Goal: Task Accomplishment & Management: Manage account settings

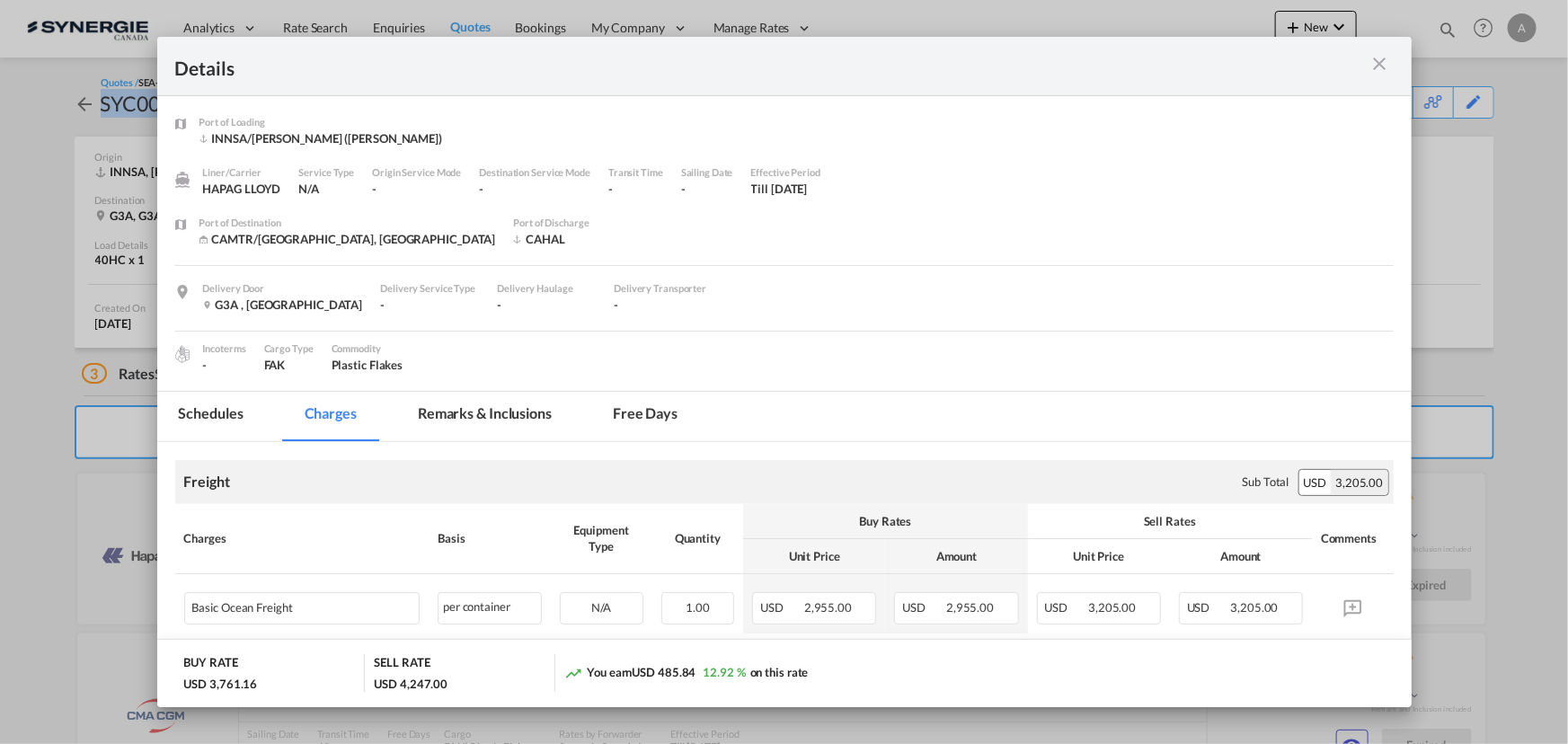
click at [1381, 58] on md-icon "icon-close m-3 fg-AAA8AD cursor" at bounding box center [1380, 64] width 22 height 22
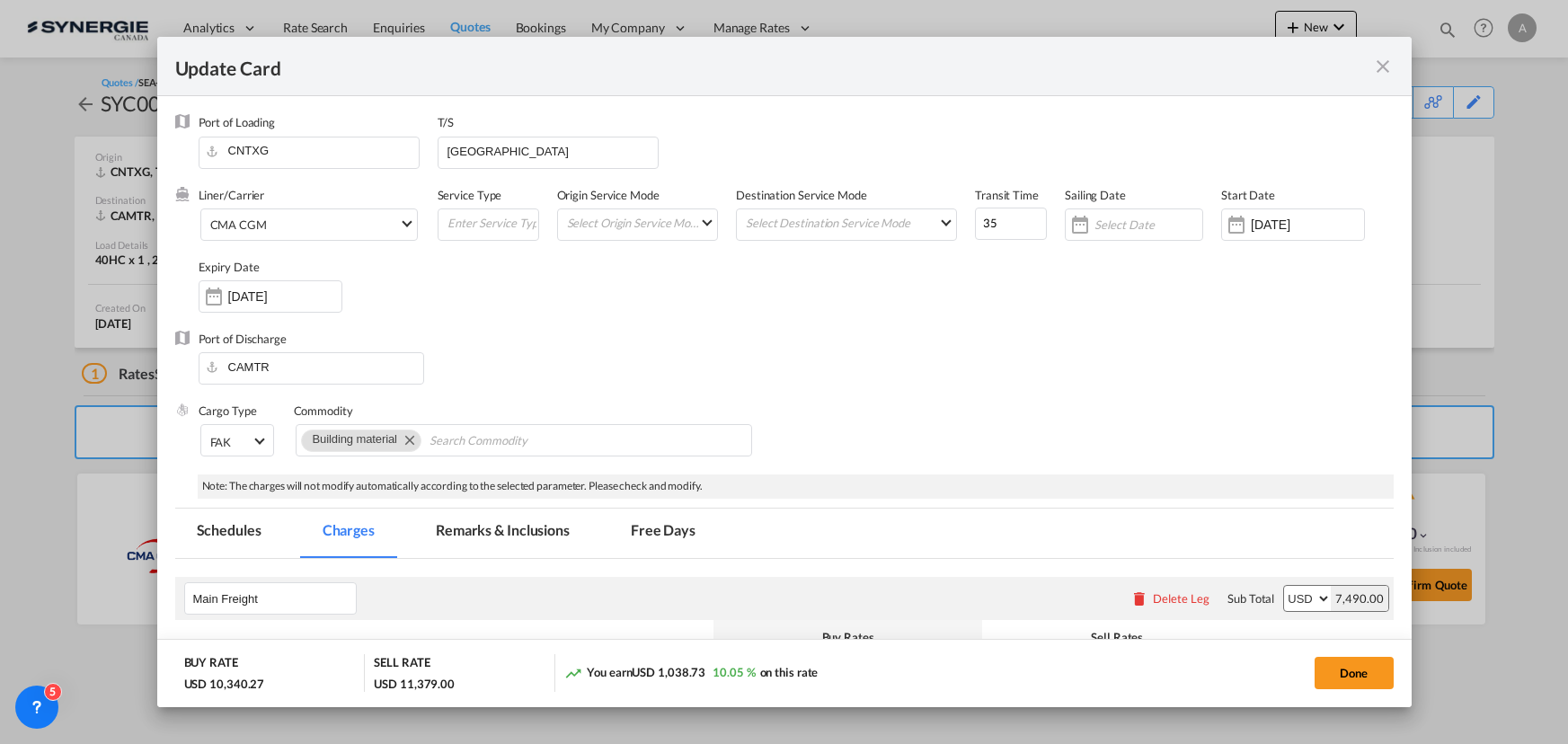
select select "per equipment"
select select "20GP"
select select "per equipment"
select select "20GP"
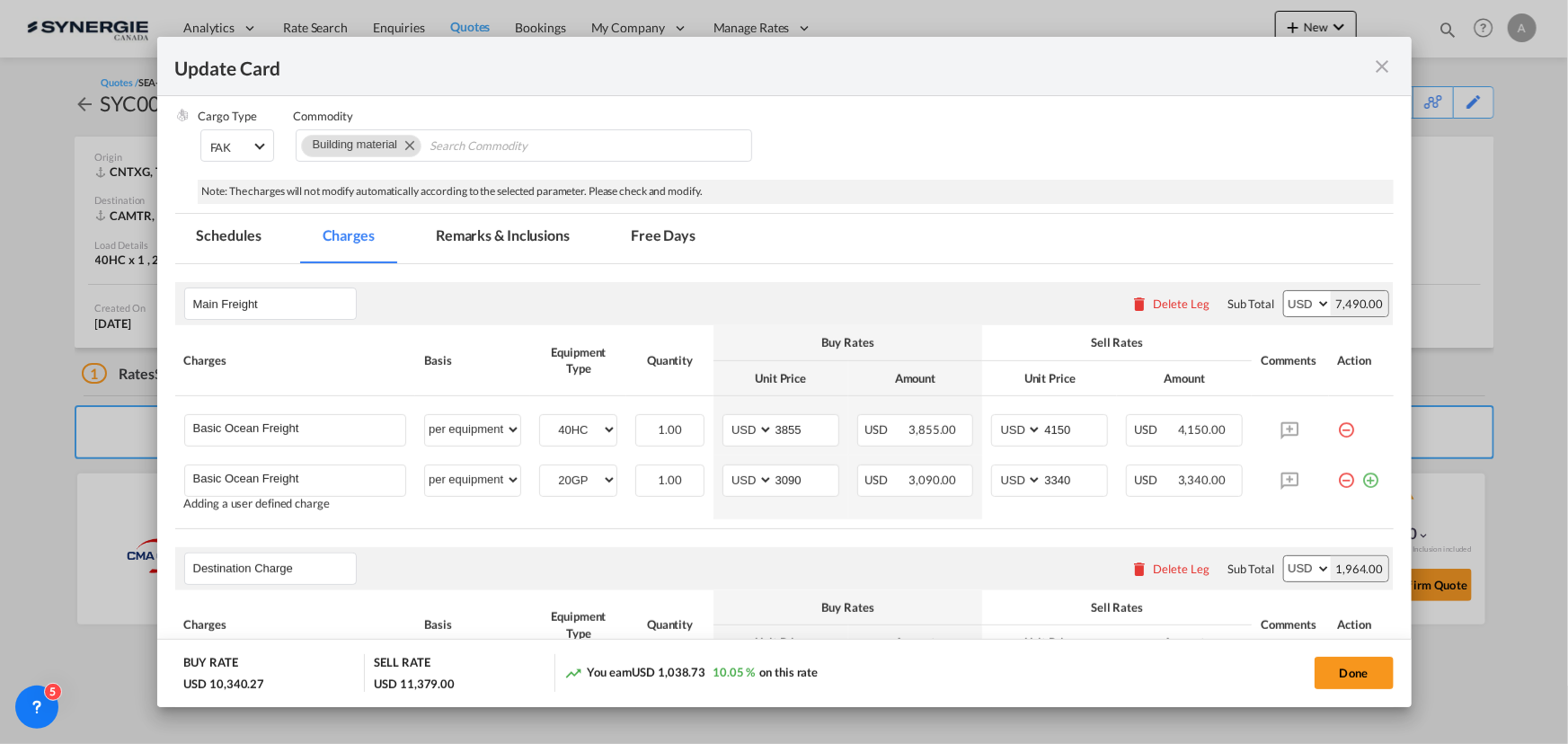
scroll to position [269, 0]
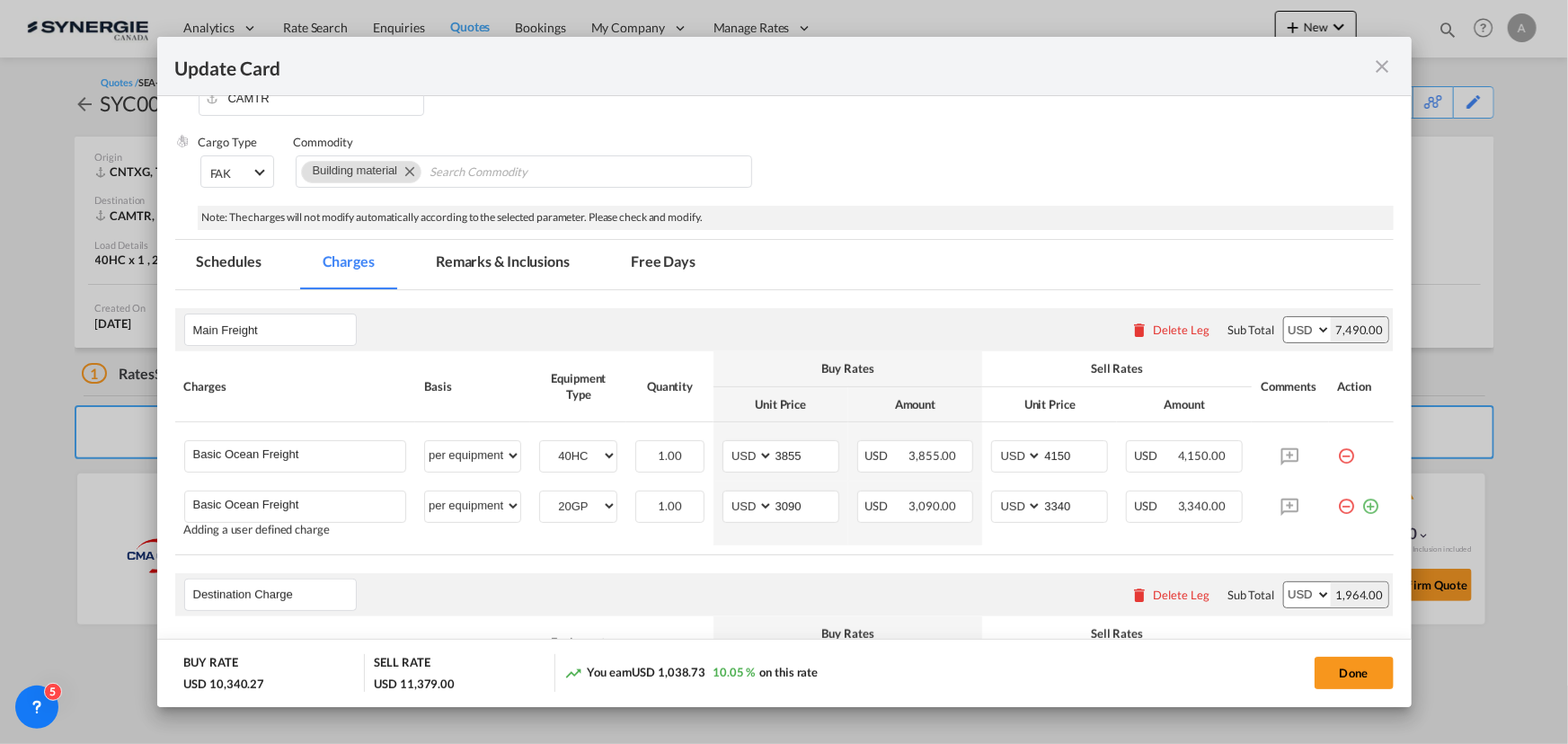
click at [472, 264] on md-tab-item "Remarks & Inclusions" at bounding box center [503, 264] width 177 height 49
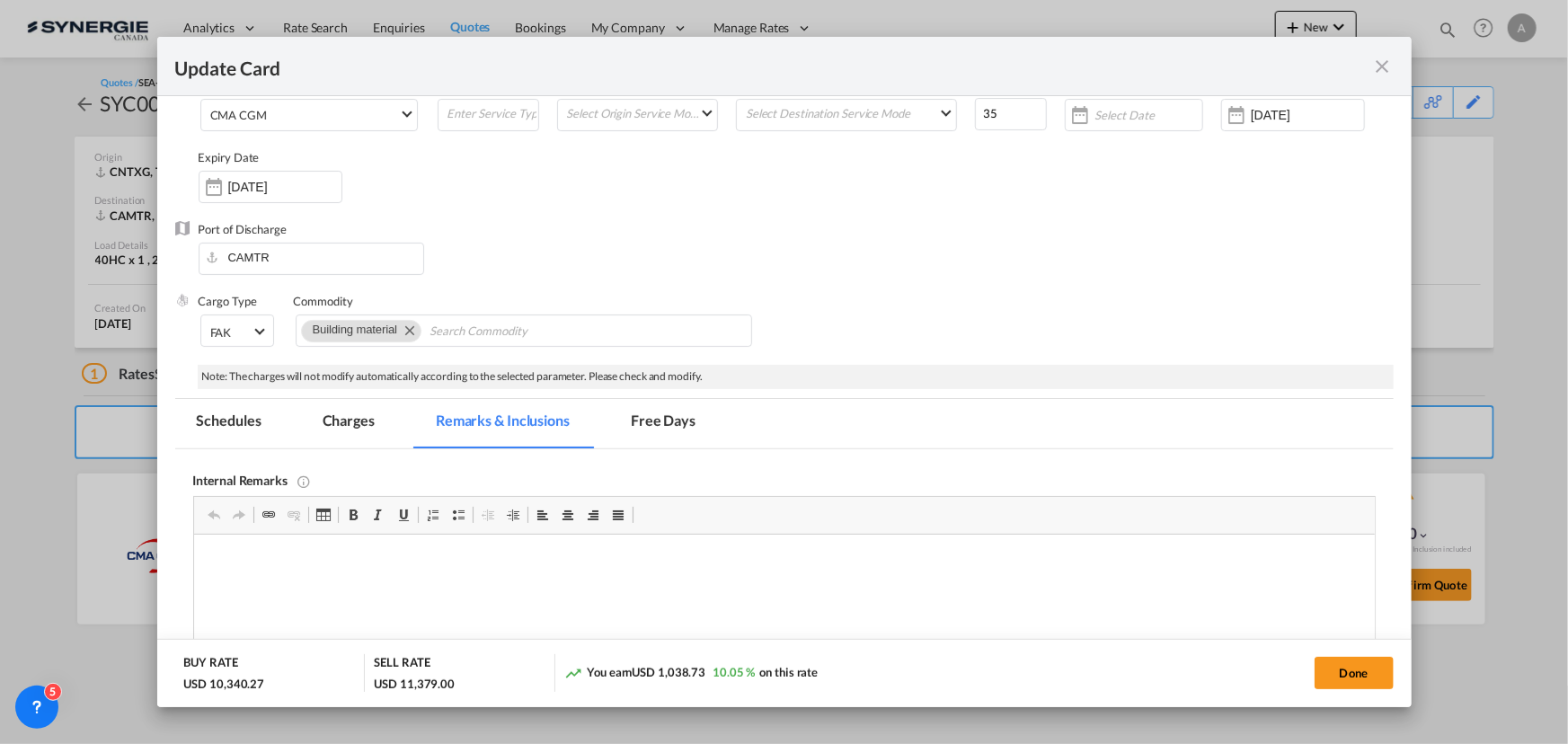
scroll to position [105, 0]
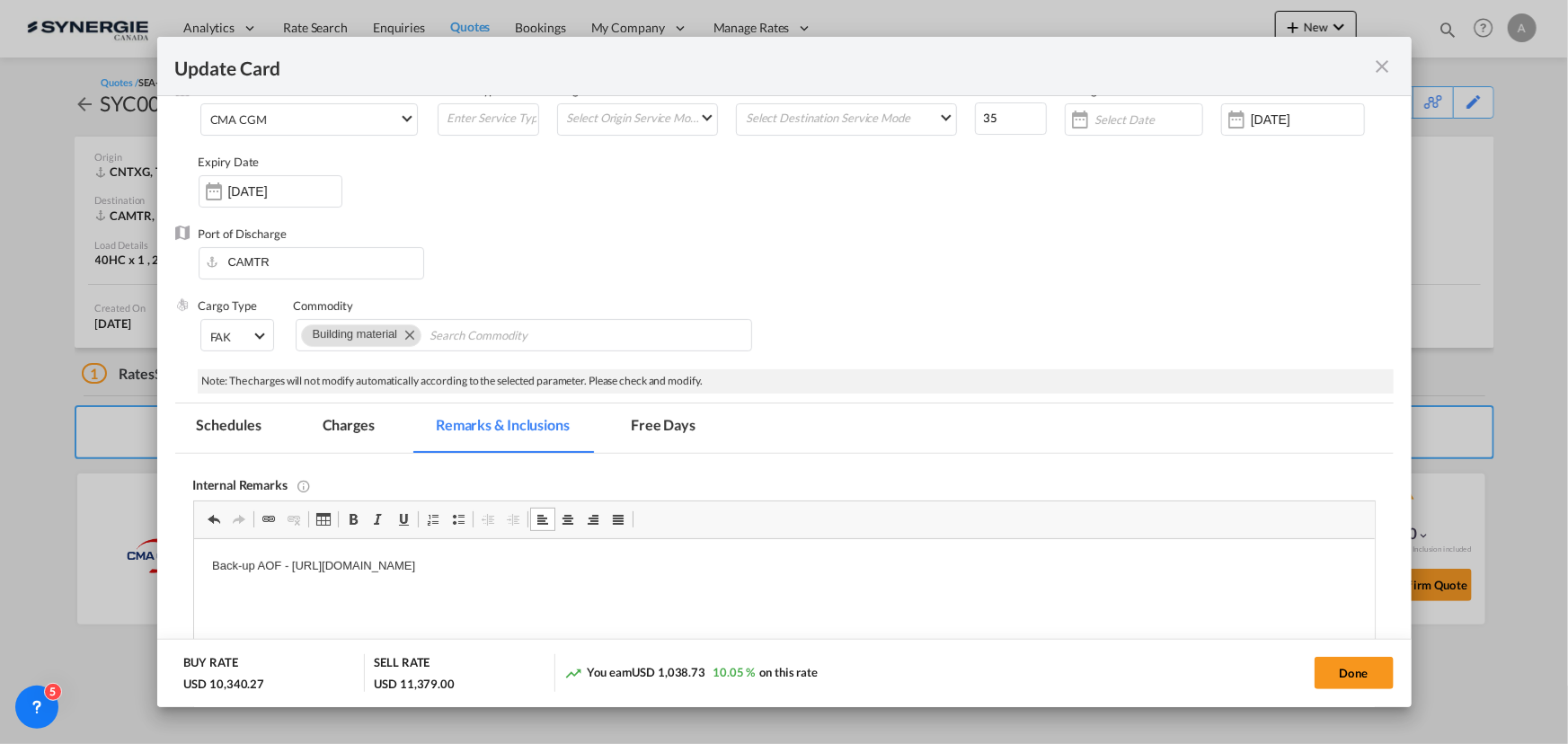
click at [359, 439] on md-tab-item "Charges" at bounding box center [348, 428] width 95 height 49
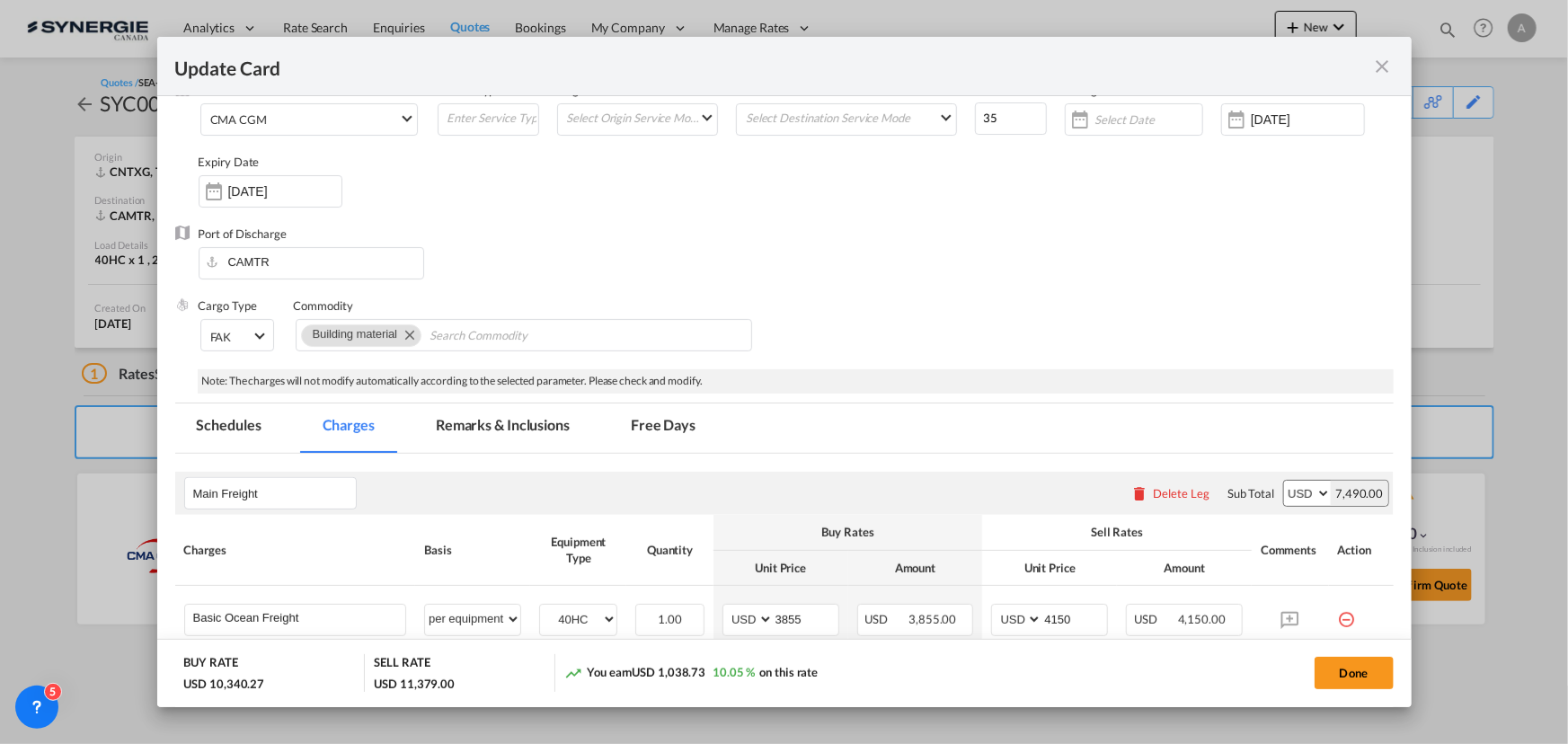
click at [855, 445] on md-tabs-canvas "Schedules Charges Remarks & Inclusions Free Days Schedules Charges Remarks & In…" at bounding box center [784, 428] width 1219 height 49
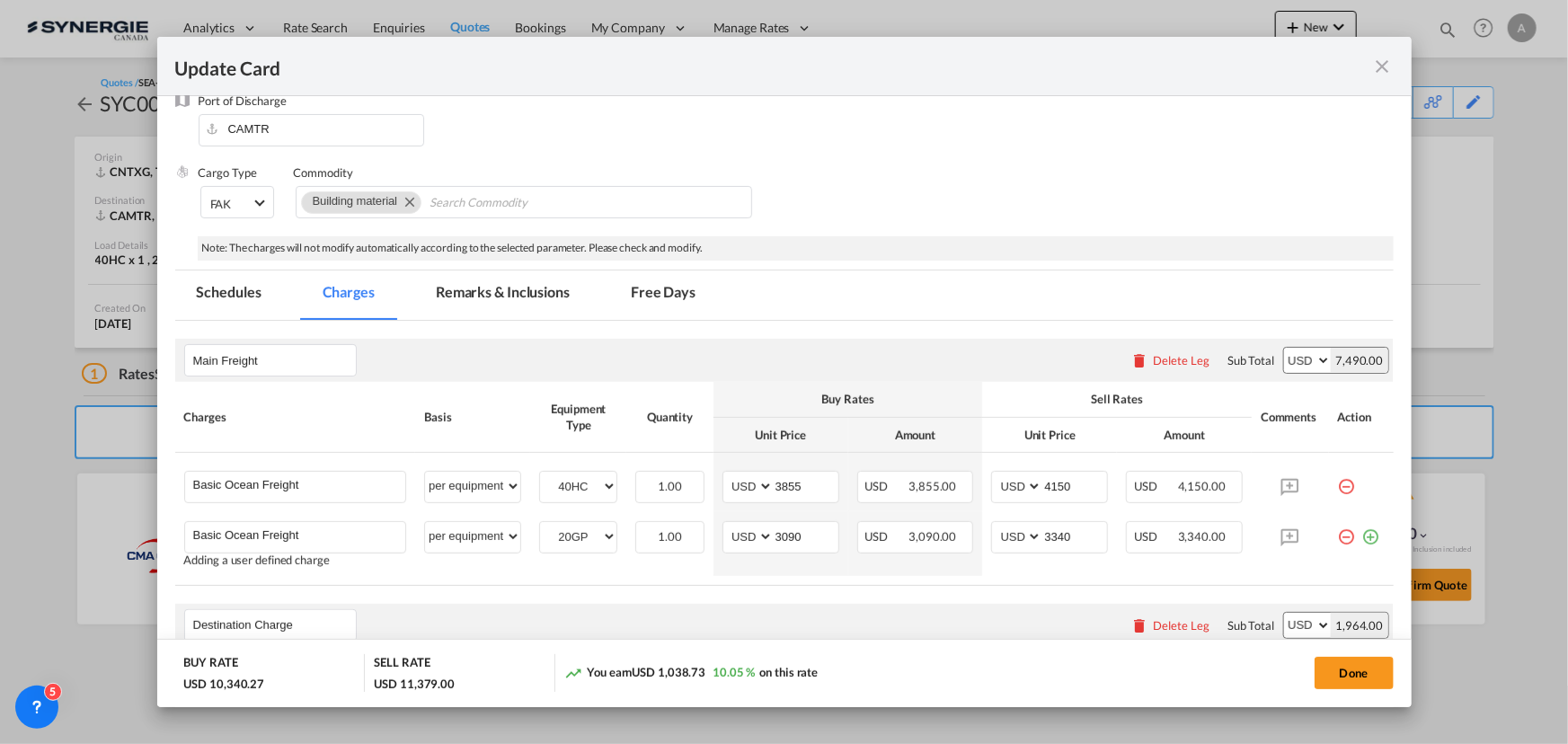
scroll to position [350, 0]
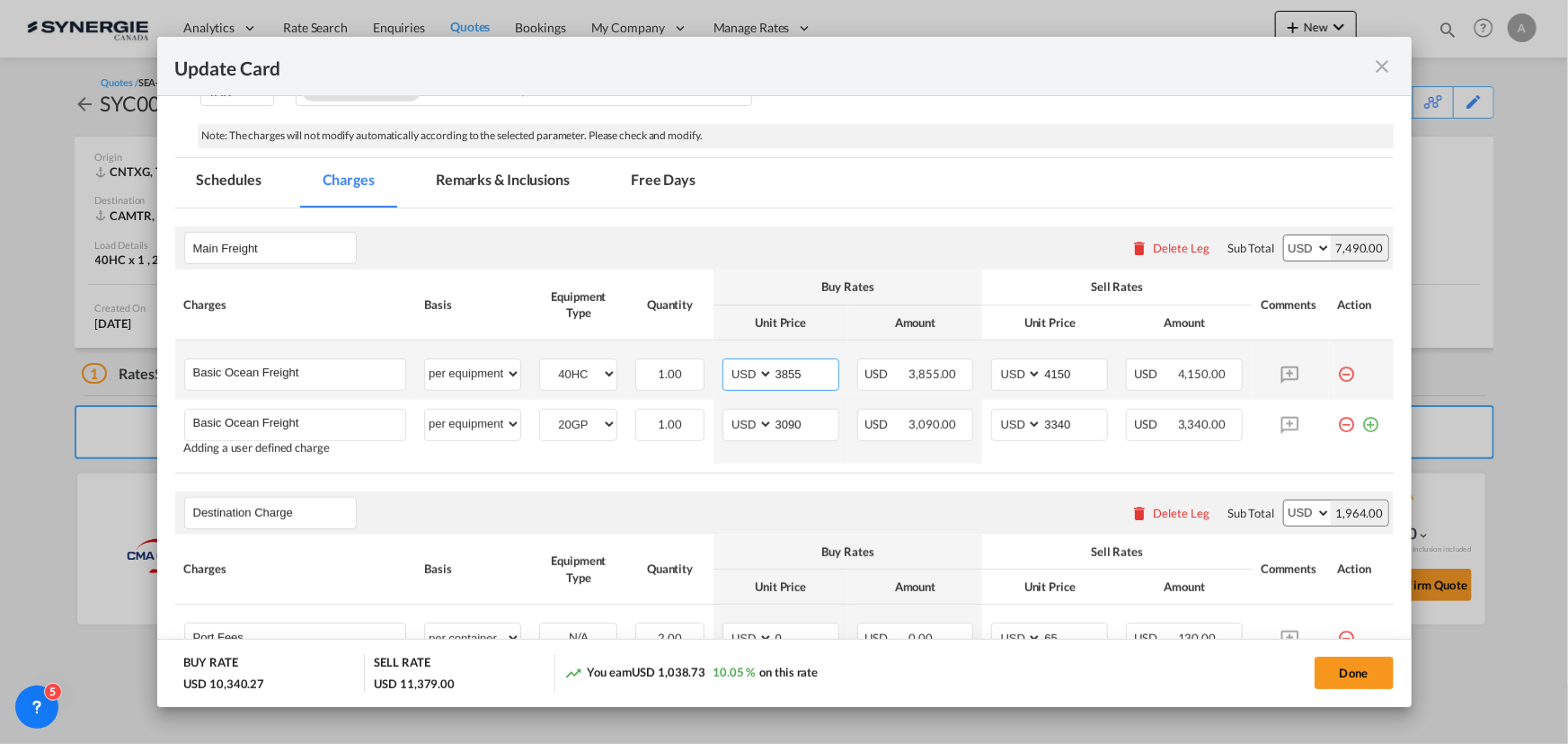
drag, startPoint x: 815, startPoint y: 386, endPoint x: 639, endPoint y: 340, distance: 181.9
click at [646, 343] on tr "Basic Ocean Freight Please Enter User Defined Charges Cannot Be Published per e…" at bounding box center [784, 369] width 1219 height 59
type input "3636"
type input "4000"
click at [826, 423] on input "3090" at bounding box center [805, 423] width 65 height 27
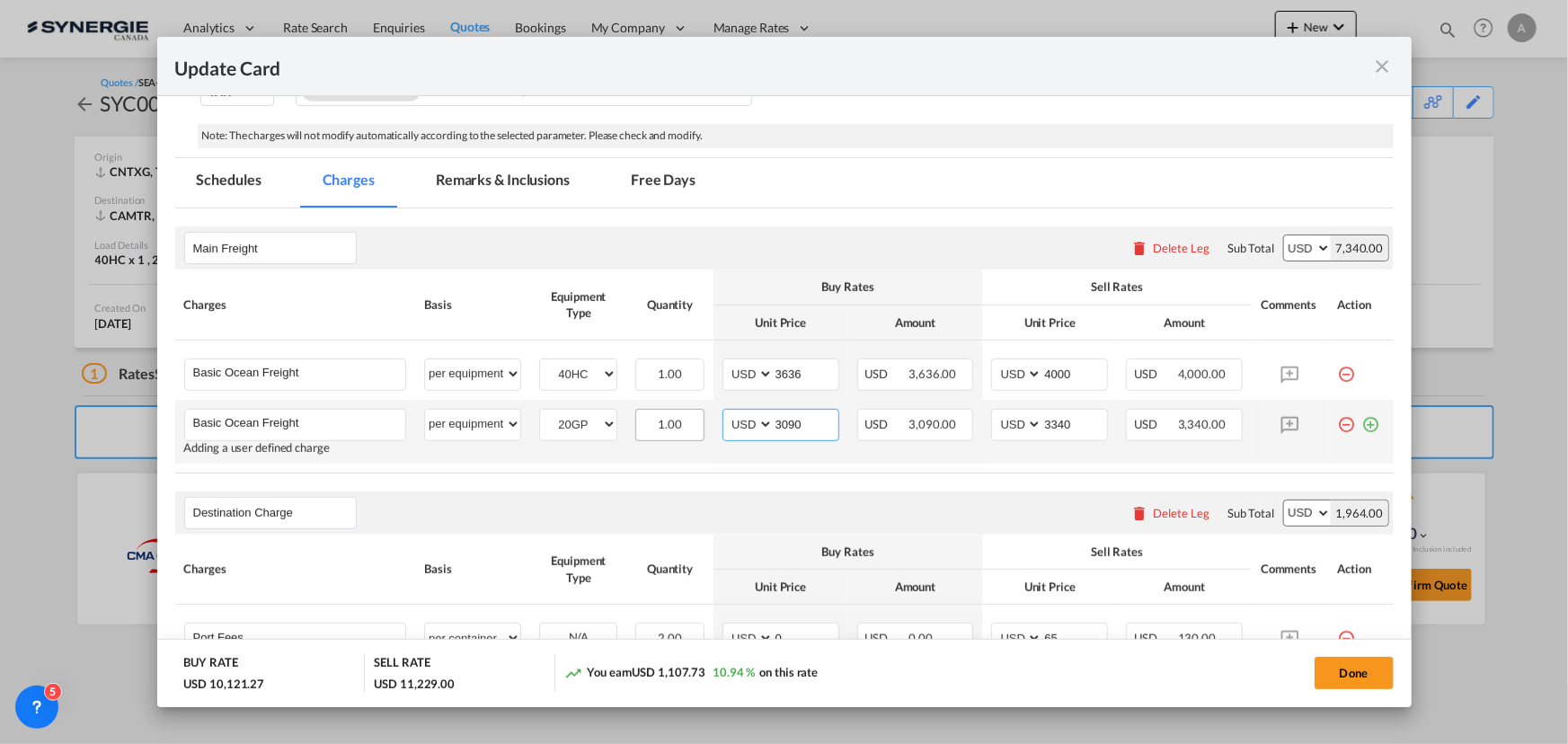
drag, startPoint x: 815, startPoint y: 421, endPoint x: 693, endPoint y: 427, distance: 122.1
click at [702, 427] on tr "Basic Ocean Freight Please Enter User Defined Charges Cannot Be Published Addin…" at bounding box center [784, 431] width 1219 height 64
click at [777, 422] on input "3090" at bounding box center [805, 423] width 65 height 27
type input "2975"
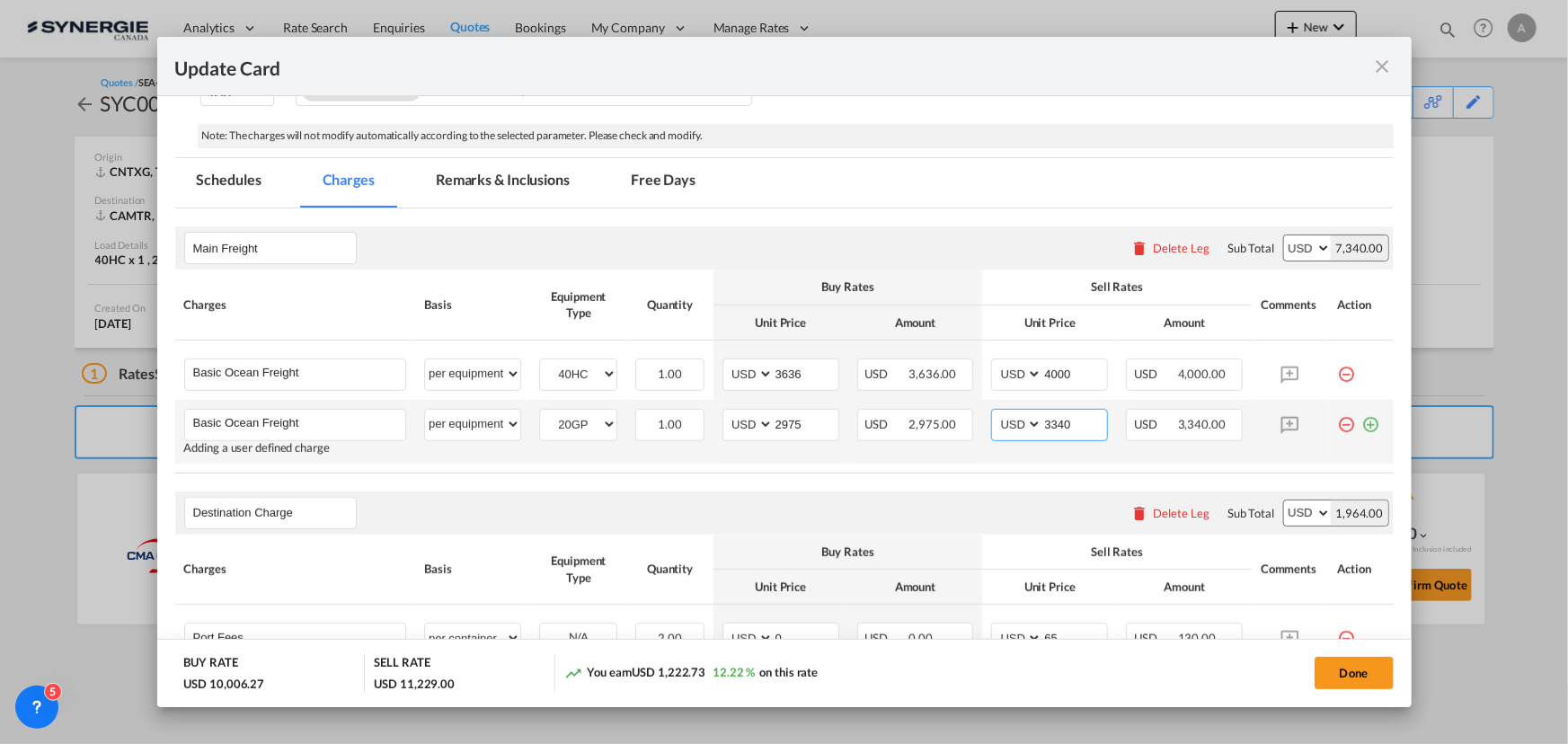
click at [1043, 425] on input "3340" at bounding box center [1075, 423] width 65 height 27
type input "3225"
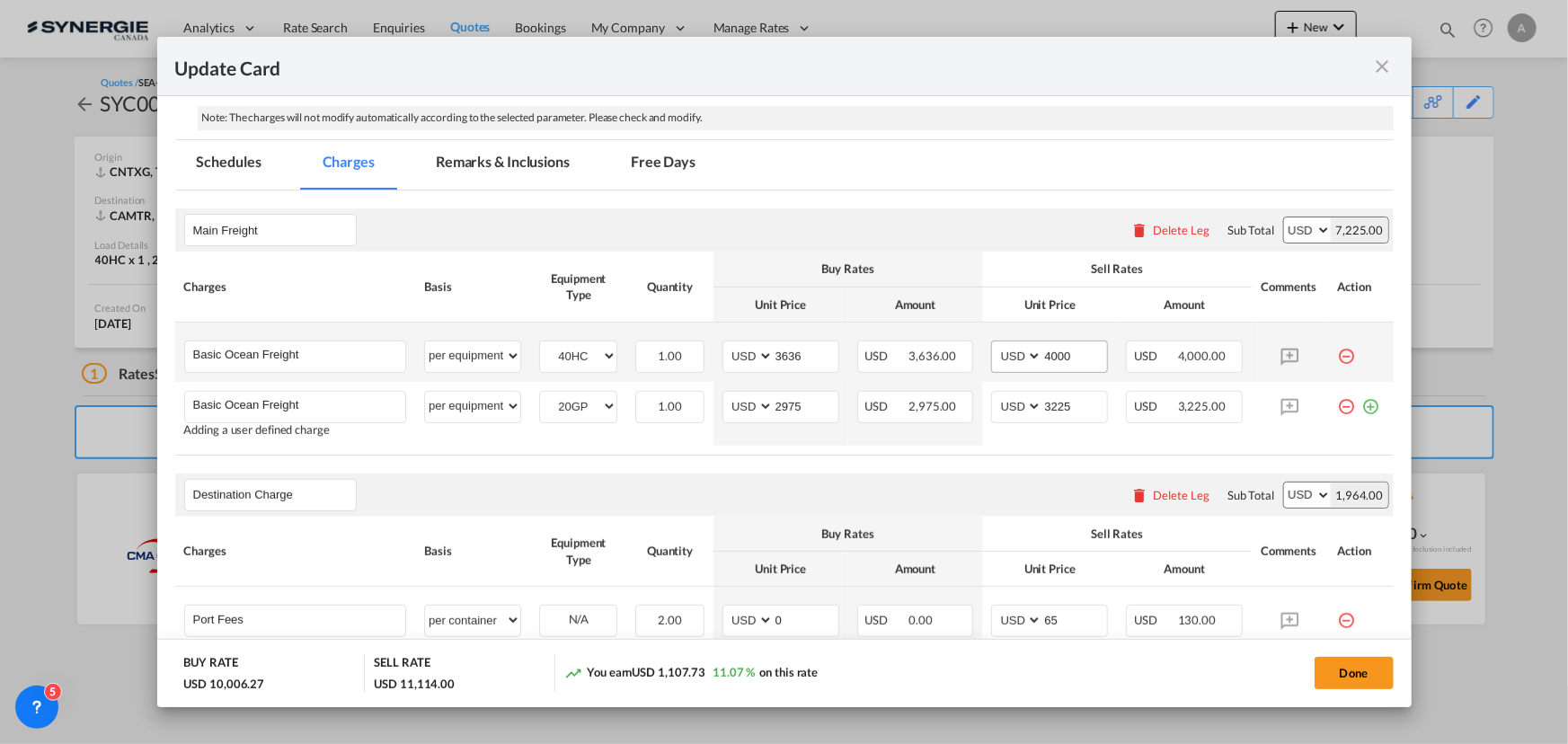
scroll to position [269, 0]
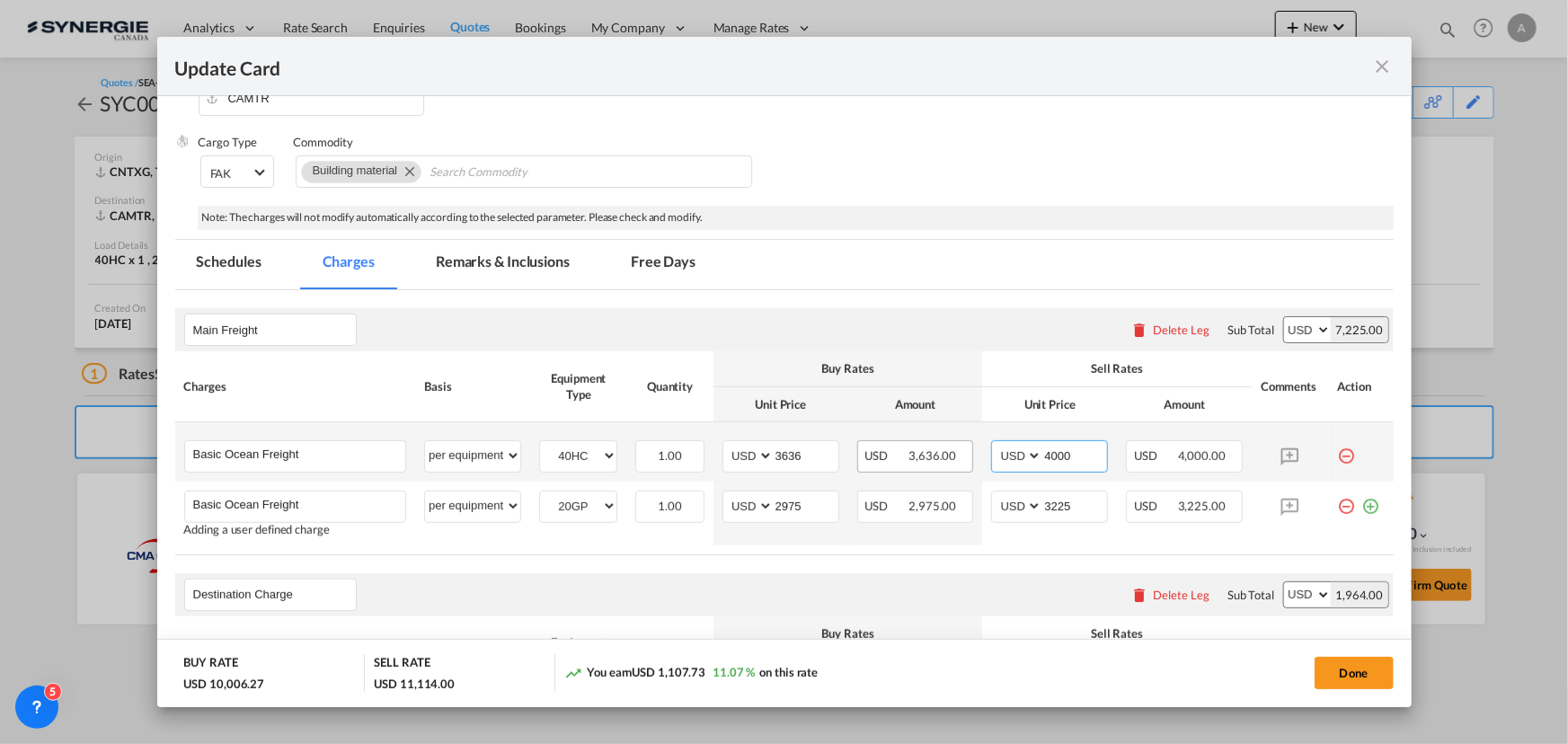
drag, startPoint x: 1070, startPoint y: 451, endPoint x: 956, endPoint y: 451, distance: 114.0
click at [982, 451] on td "AED AFN ALL AMD ANG AOA ARS AUD AWG AZN BAM BBD BDT BGN BHD BIF BMD BND BOB BRL…" at bounding box center [1050, 451] width 135 height 59
type input "3950"
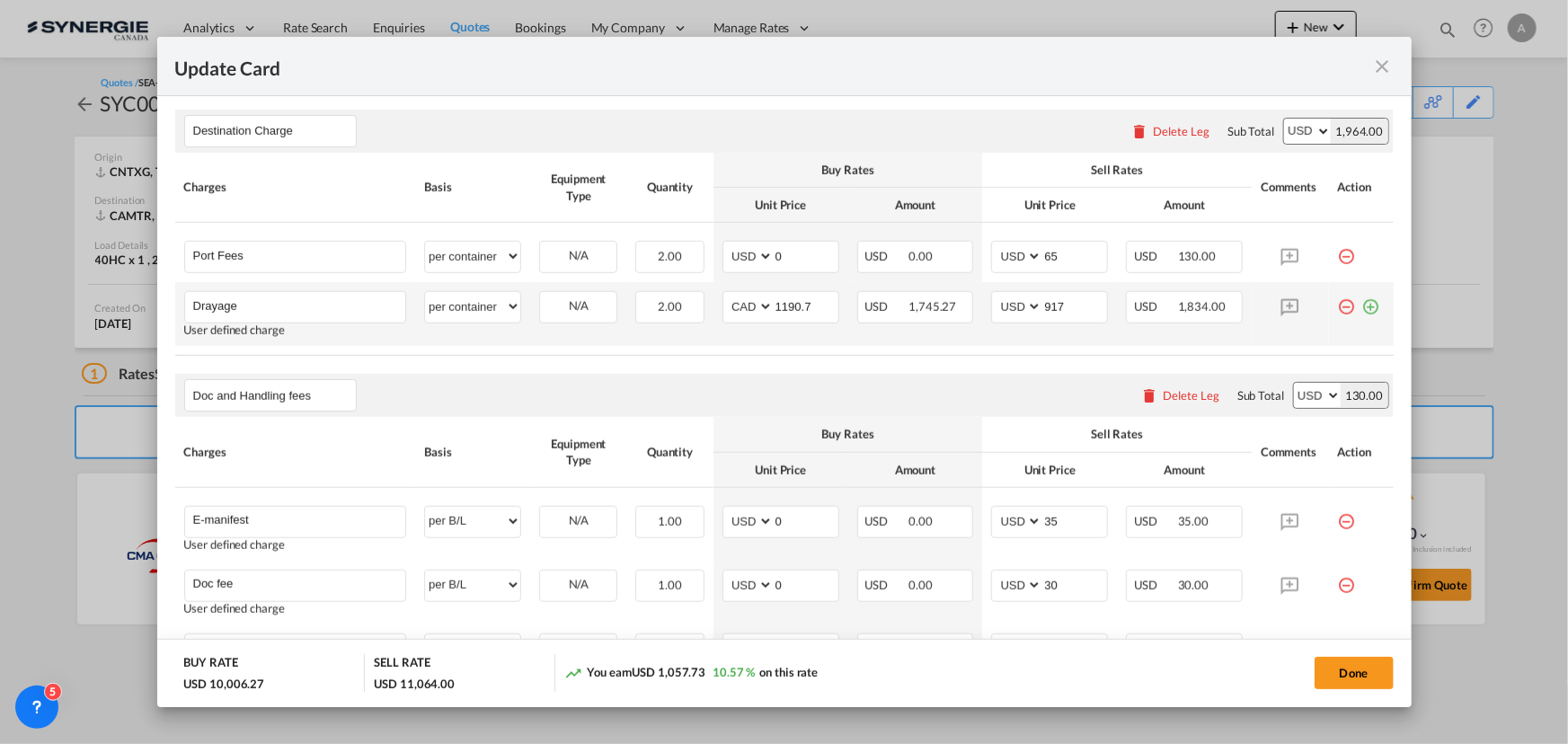
scroll to position [758, 0]
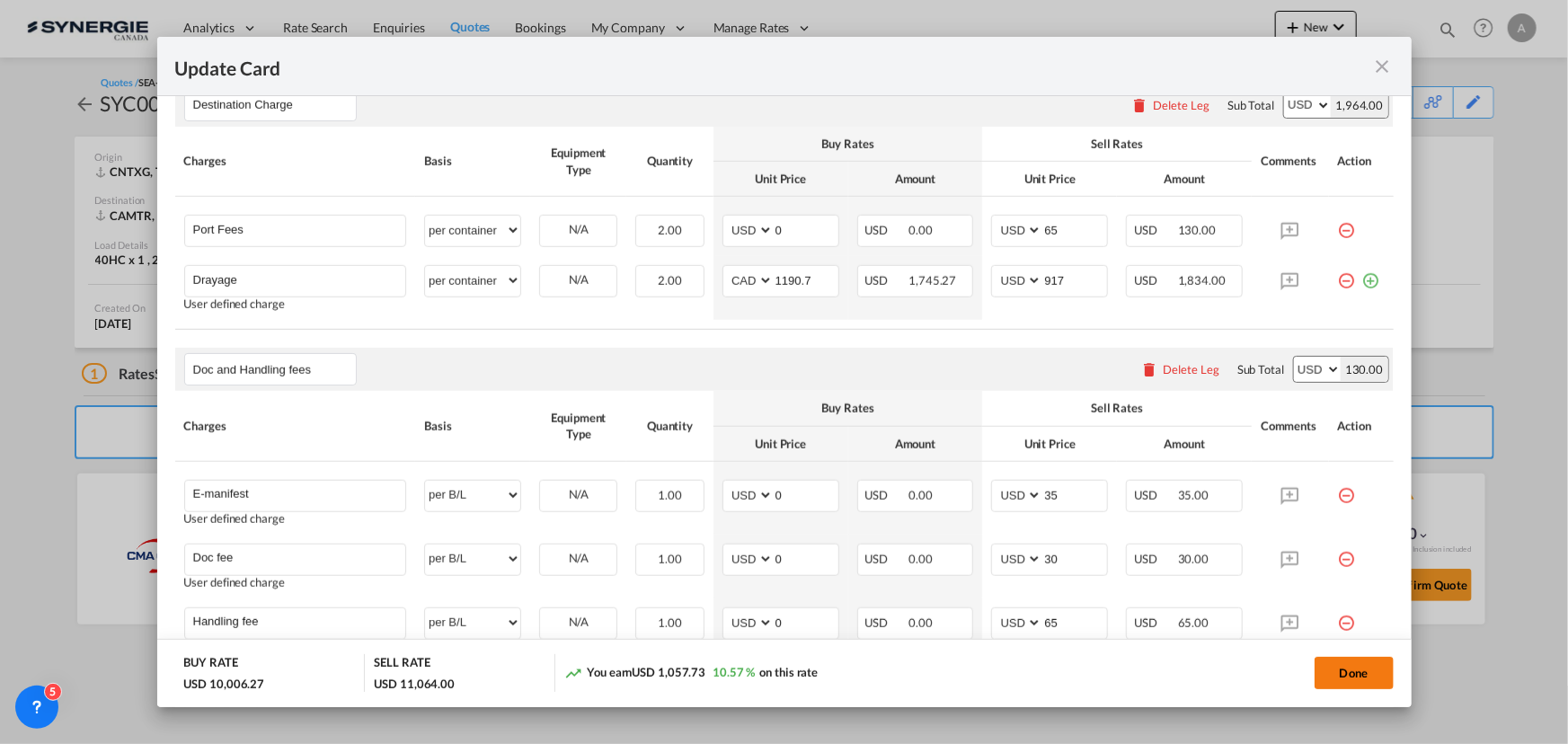
click at [1357, 680] on button "Done" at bounding box center [1354, 672] width 79 height 32
type input "[DATE]"
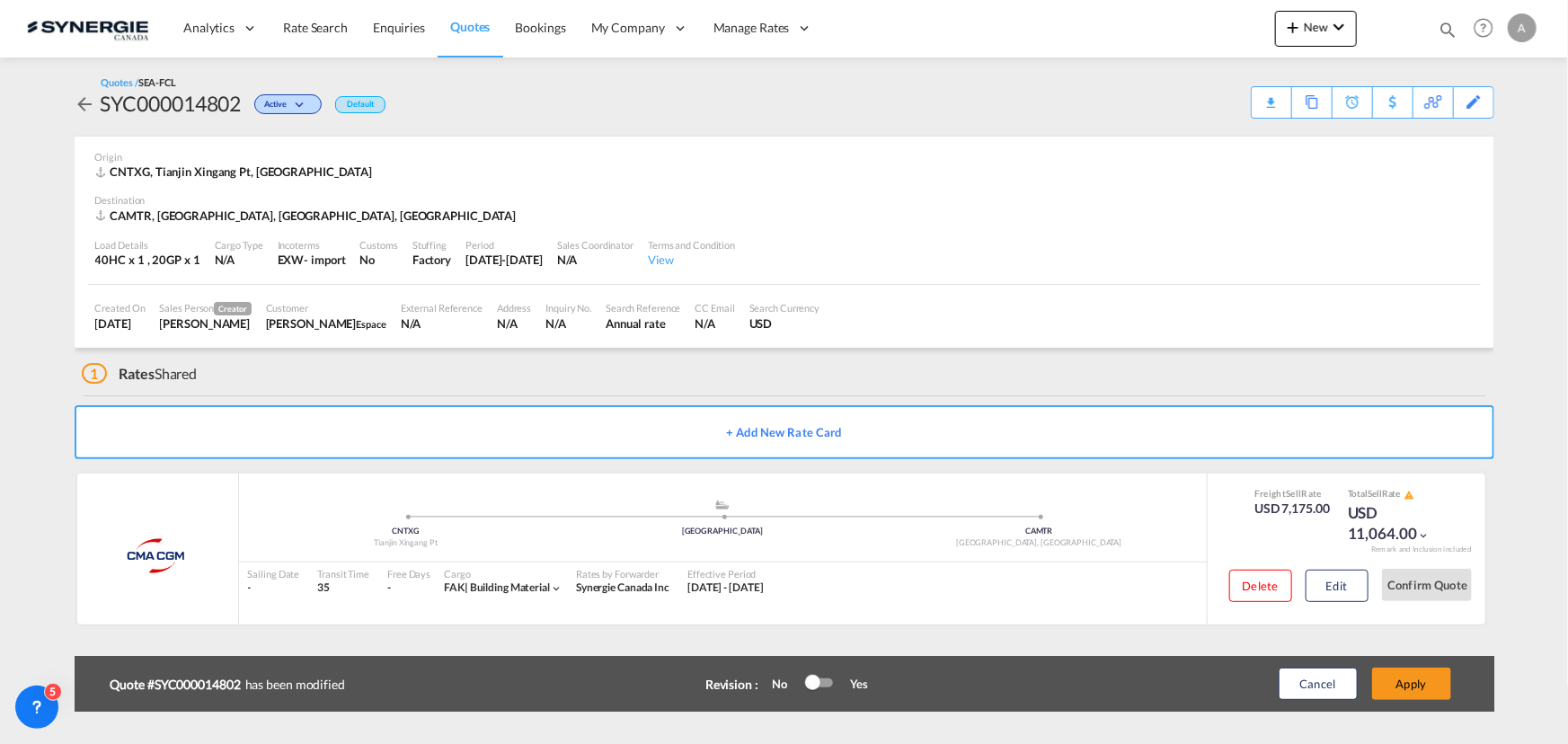
click at [213, 94] on div "SYC000014802" at bounding box center [171, 104] width 141 height 29
copy div "SYC000014802"
click at [1350, 587] on button "Edit" at bounding box center [1336, 585] width 63 height 32
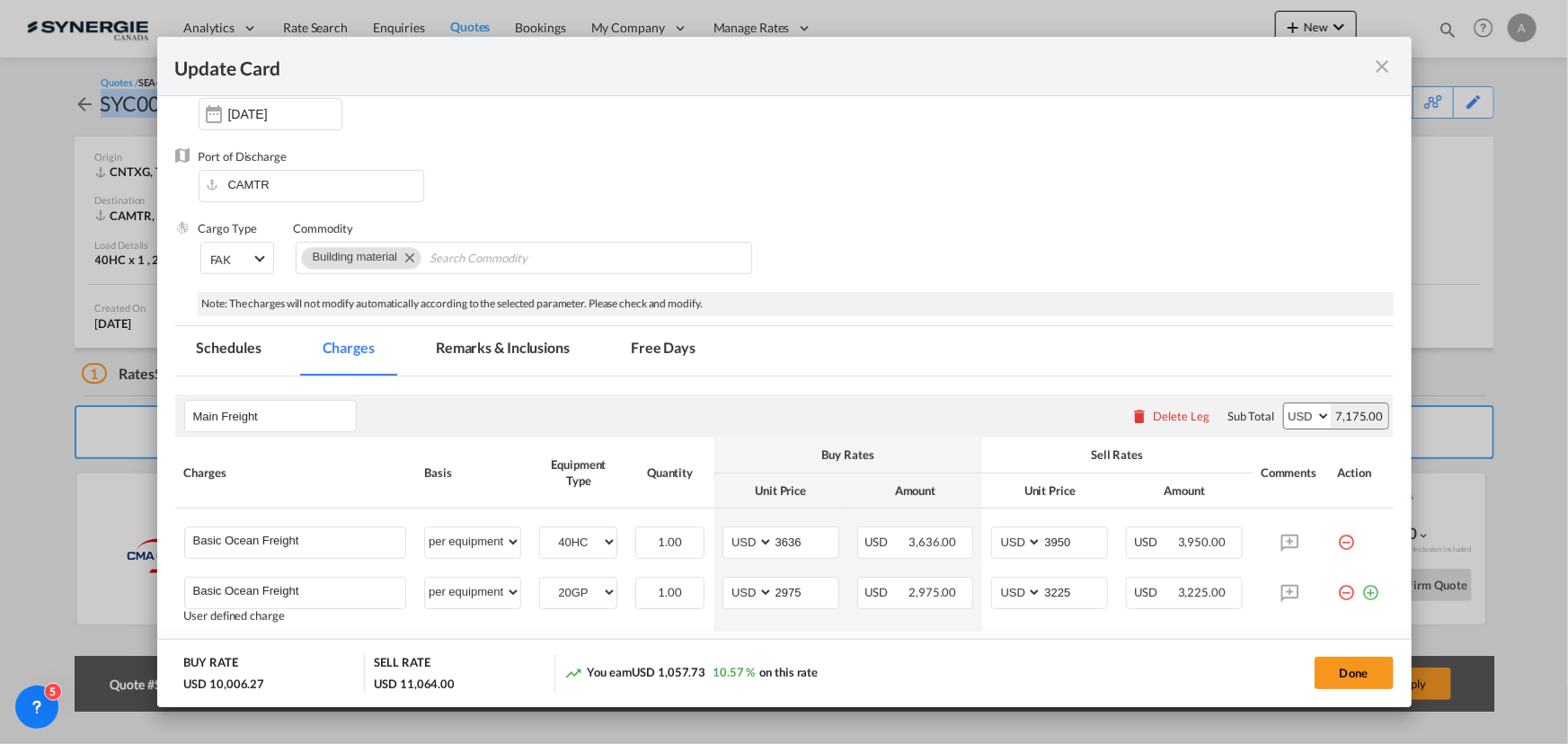
scroll to position [326, 0]
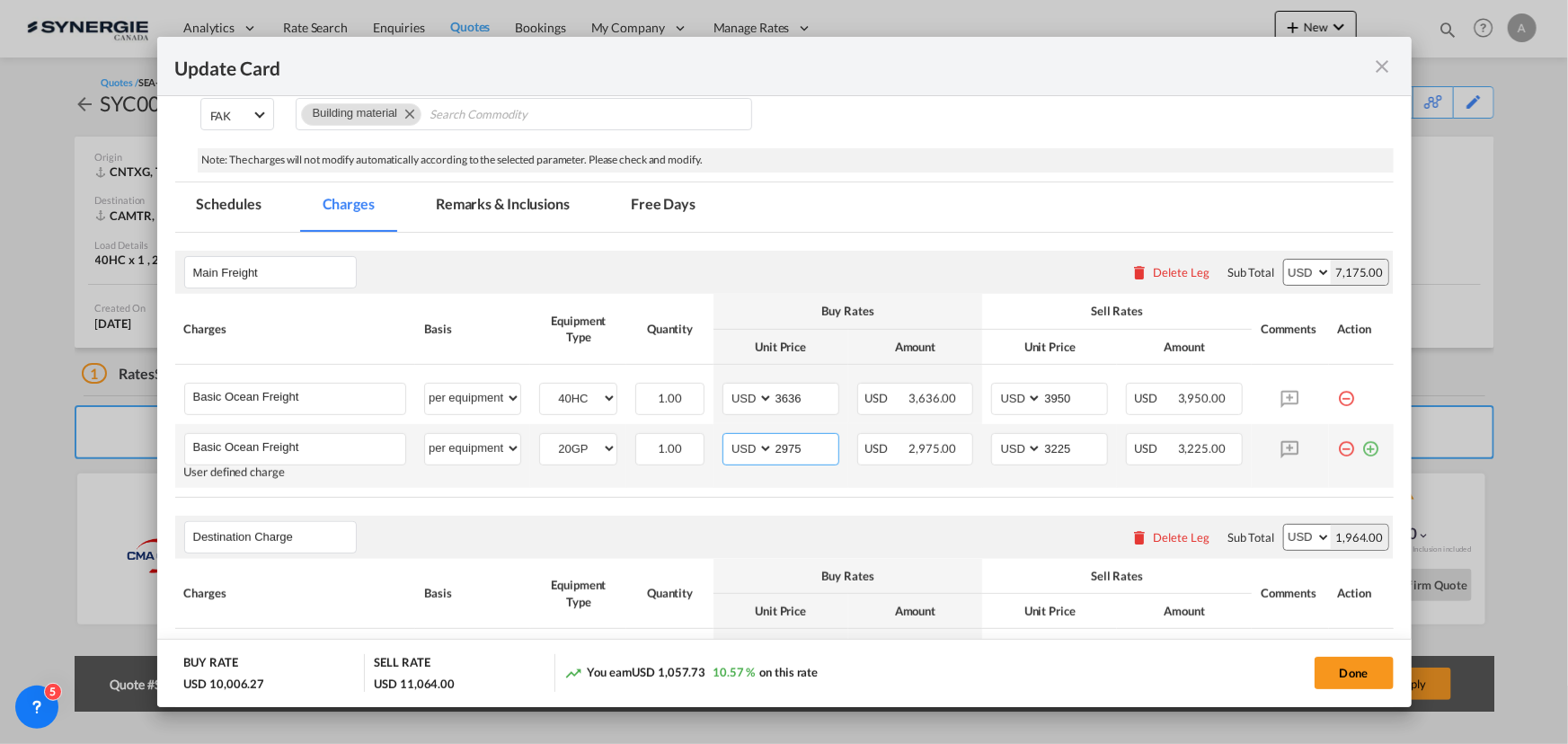
drag, startPoint x: 799, startPoint y: 443, endPoint x: 636, endPoint y: 425, distance: 164.0
click at [655, 435] on tr "Basic Ocean Freight Please Enter User Defined Charges Cannot Be Published User …" at bounding box center [784, 456] width 1219 height 64
click at [782, 441] on input "2975" at bounding box center [805, 448] width 65 height 27
type input "2982"
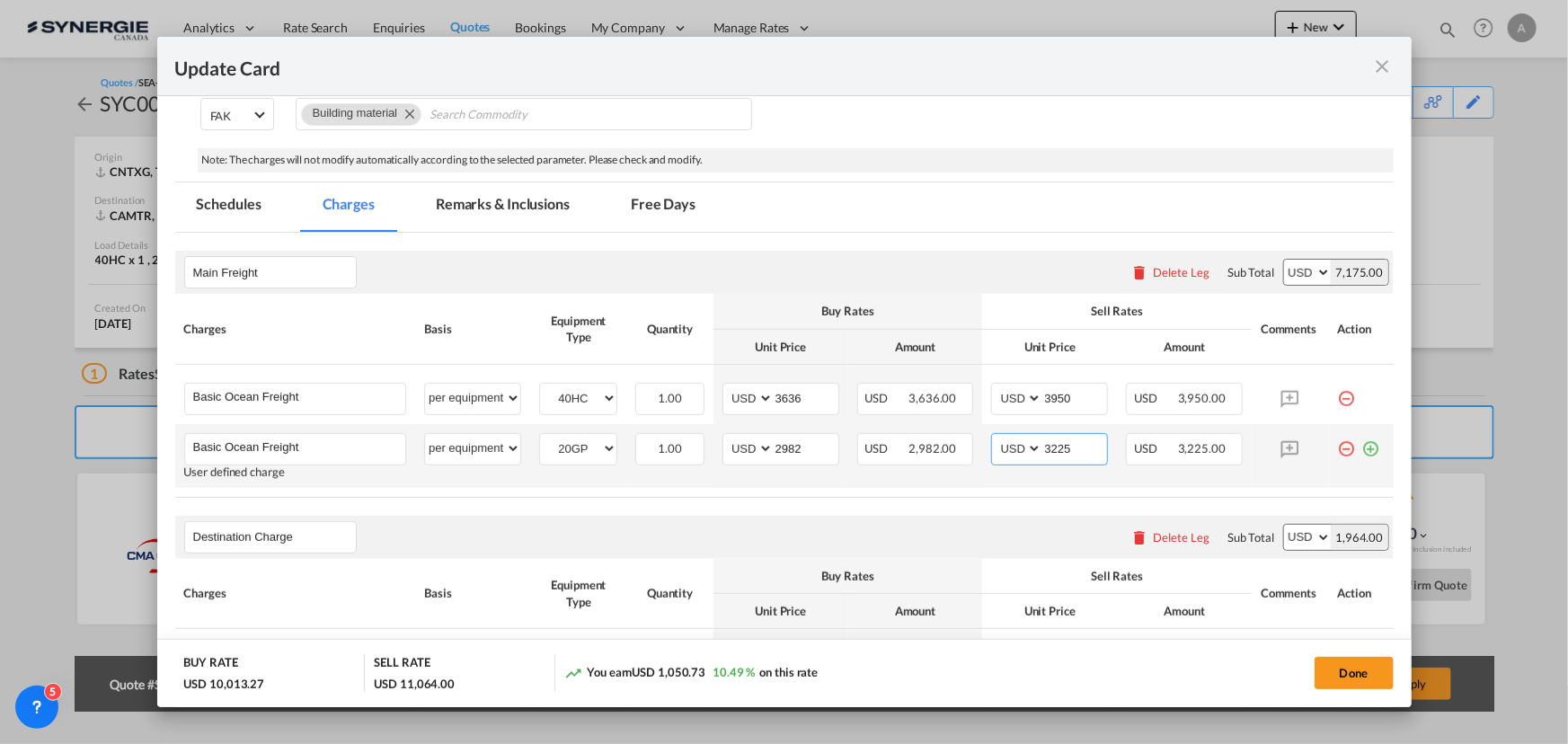
click at [1052, 453] on input "3225" at bounding box center [1075, 448] width 65 height 27
type input "3235"
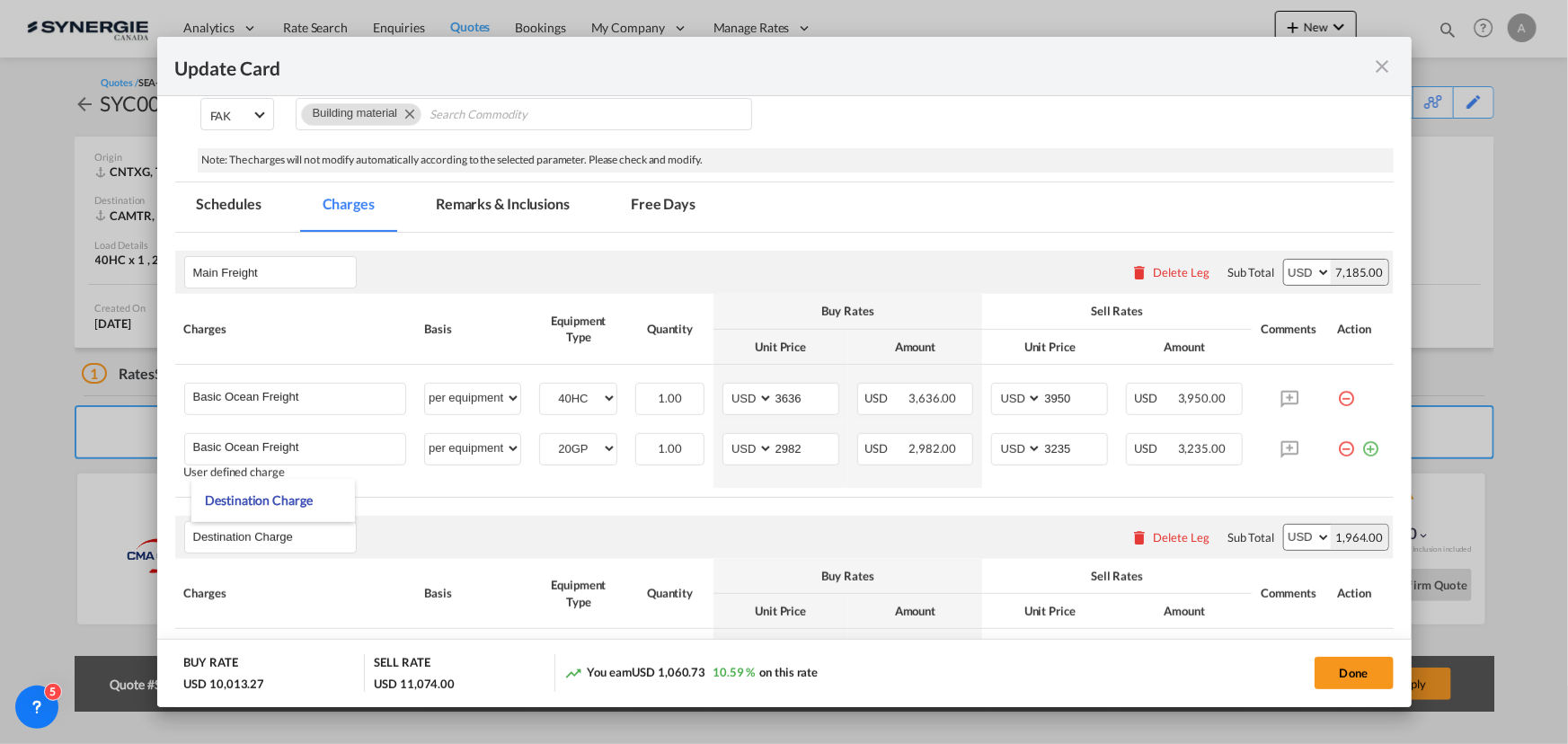
click at [476, 203] on md-tab-item "Remarks & Inclusions" at bounding box center [503, 207] width 177 height 49
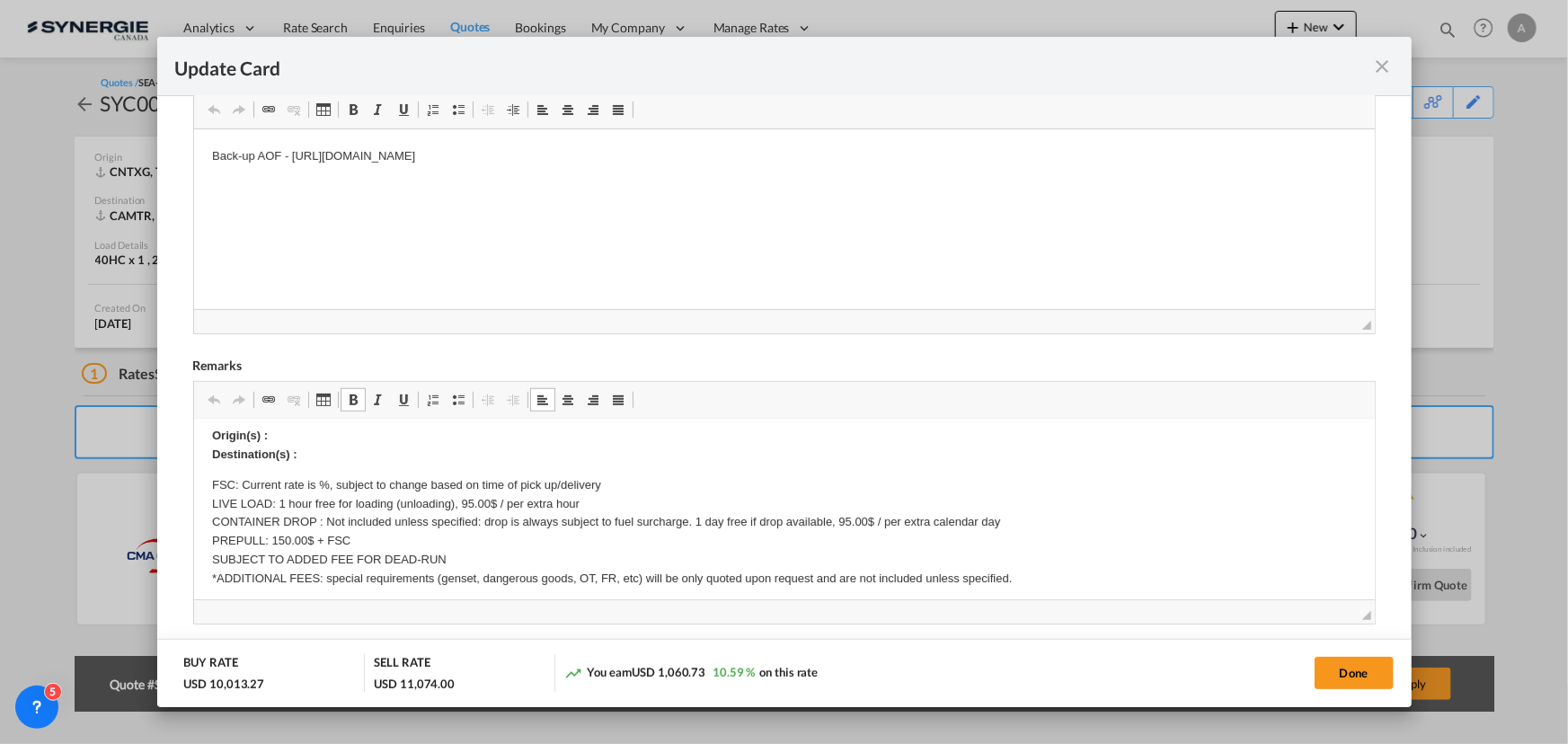
scroll to position [490, 0]
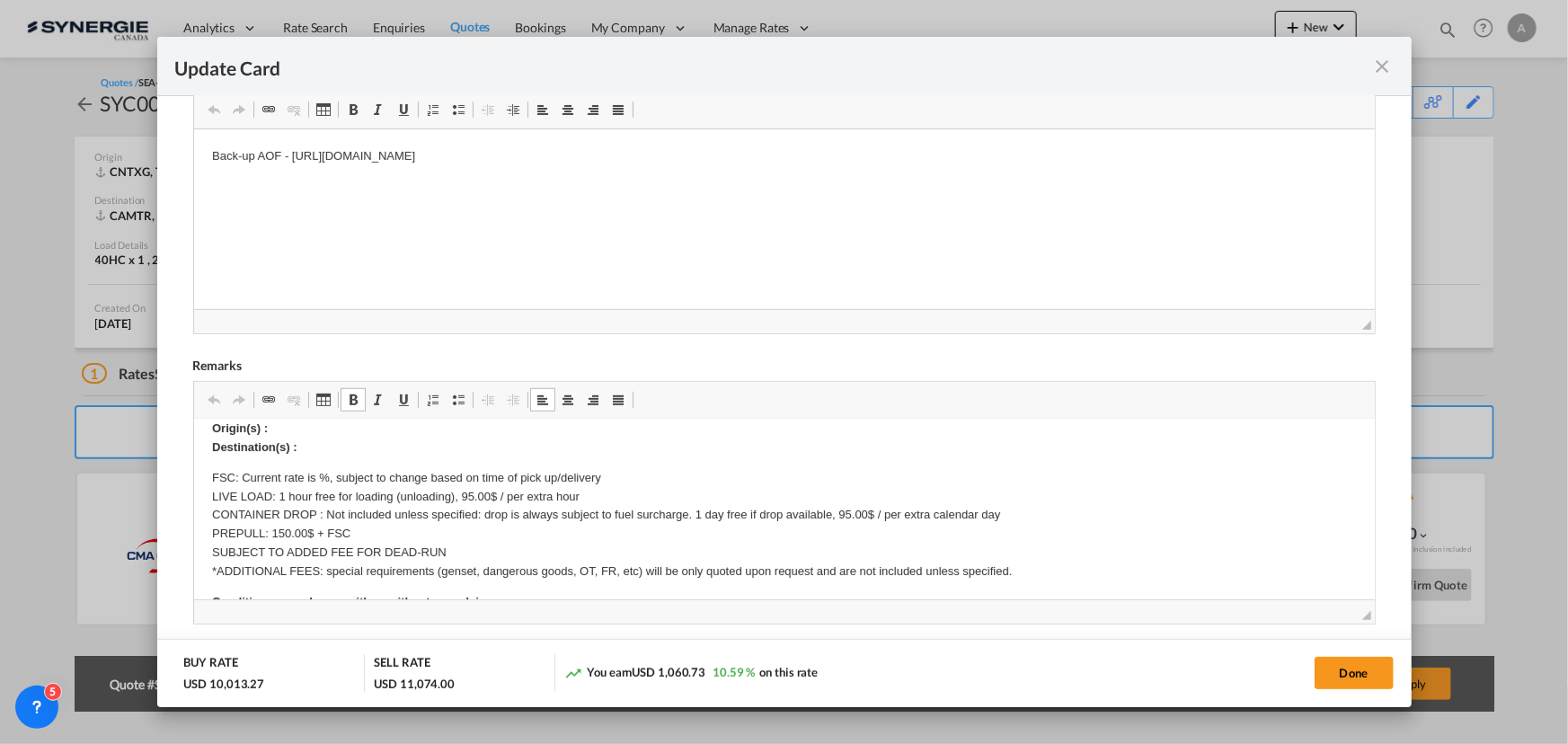
click at [298, 416] on span "Editor toolbars Clipboard/Undo Undo Keyboard shortcut Ctrl+Z Redo Keyboard shor…" at bounding box center [784, 400] width 1180 height 37
click at [283, 431] on p "Origin(s) : Destination(s) :" at bounding box center [784, 438] width 1145 height 37
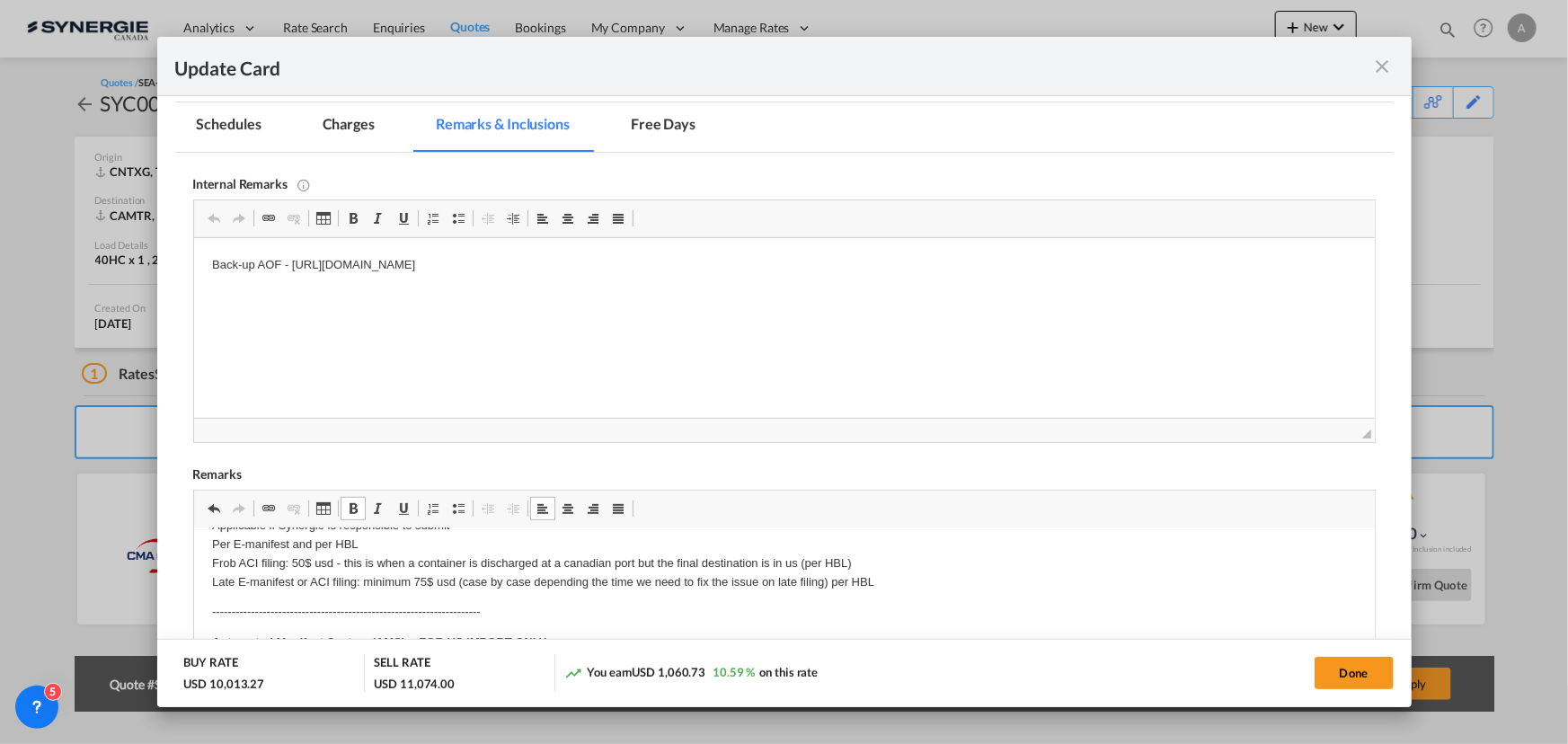
scroll to position [270, 0]
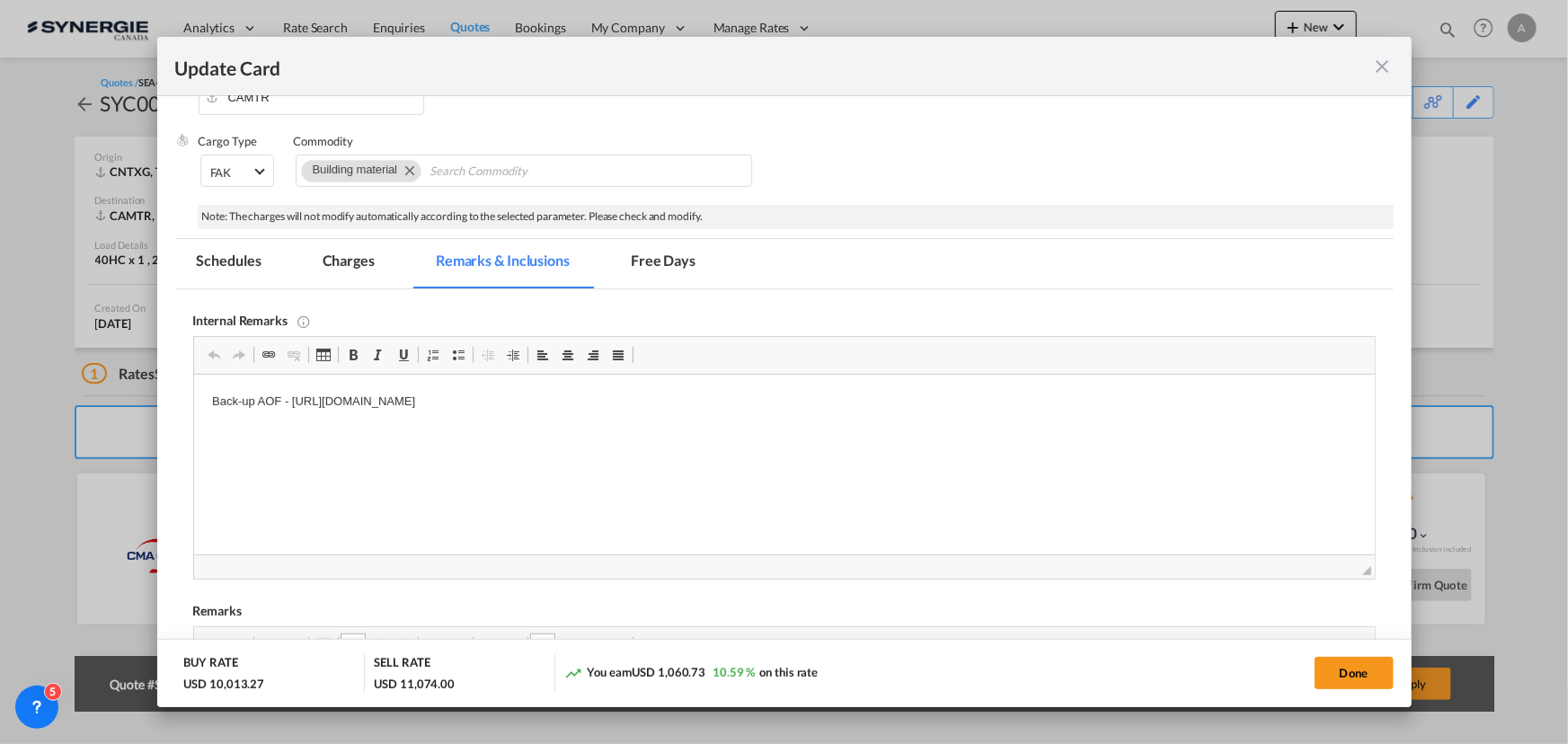
drag, startPoint x: 361, startPoint y: 270, endPoint x: 390, endPoint y: 315, distance: 53.5
click at [361, 270] on md-tab-item "Charges" at bounding box center [348, 264] width 95 height 49
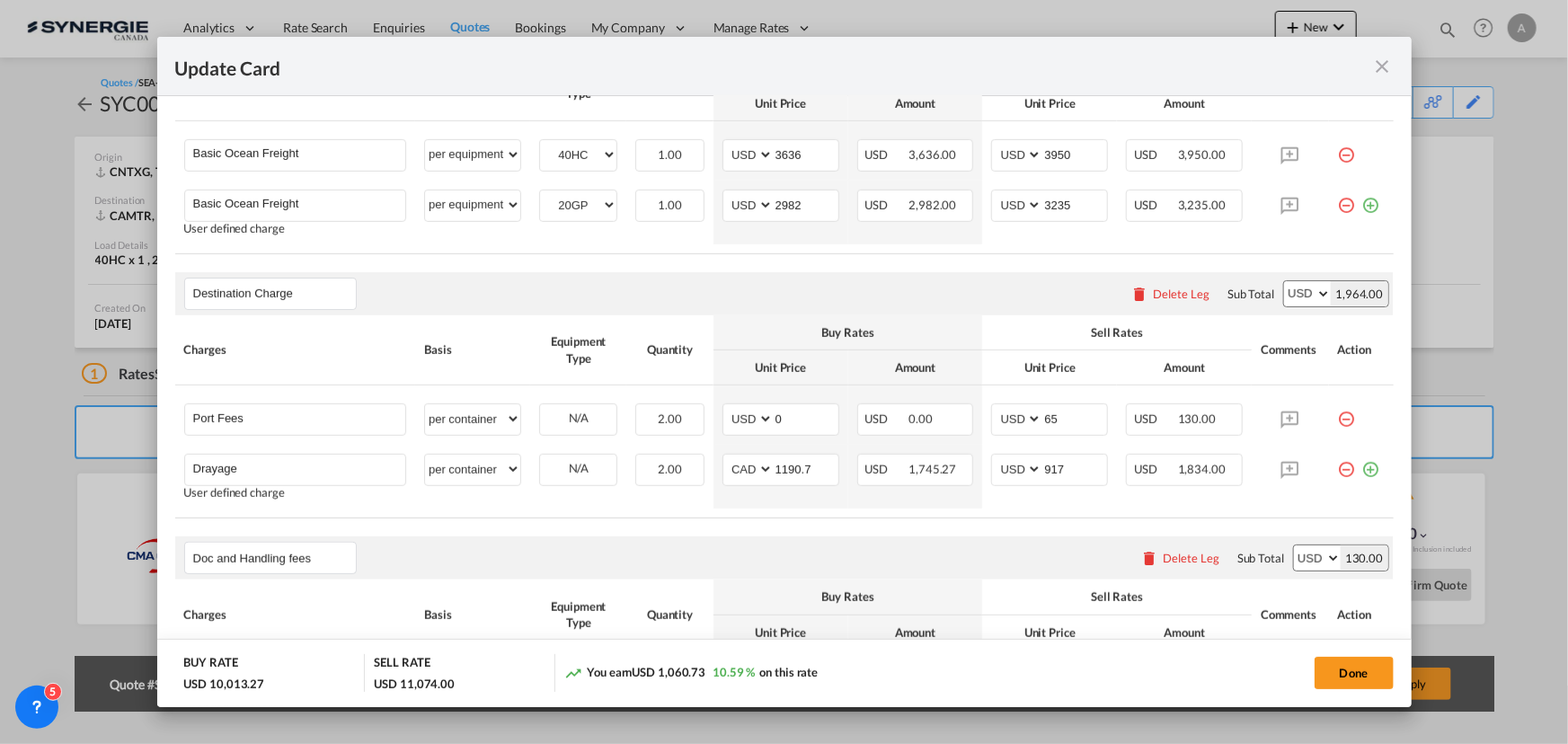
scroll to position [596, 0]
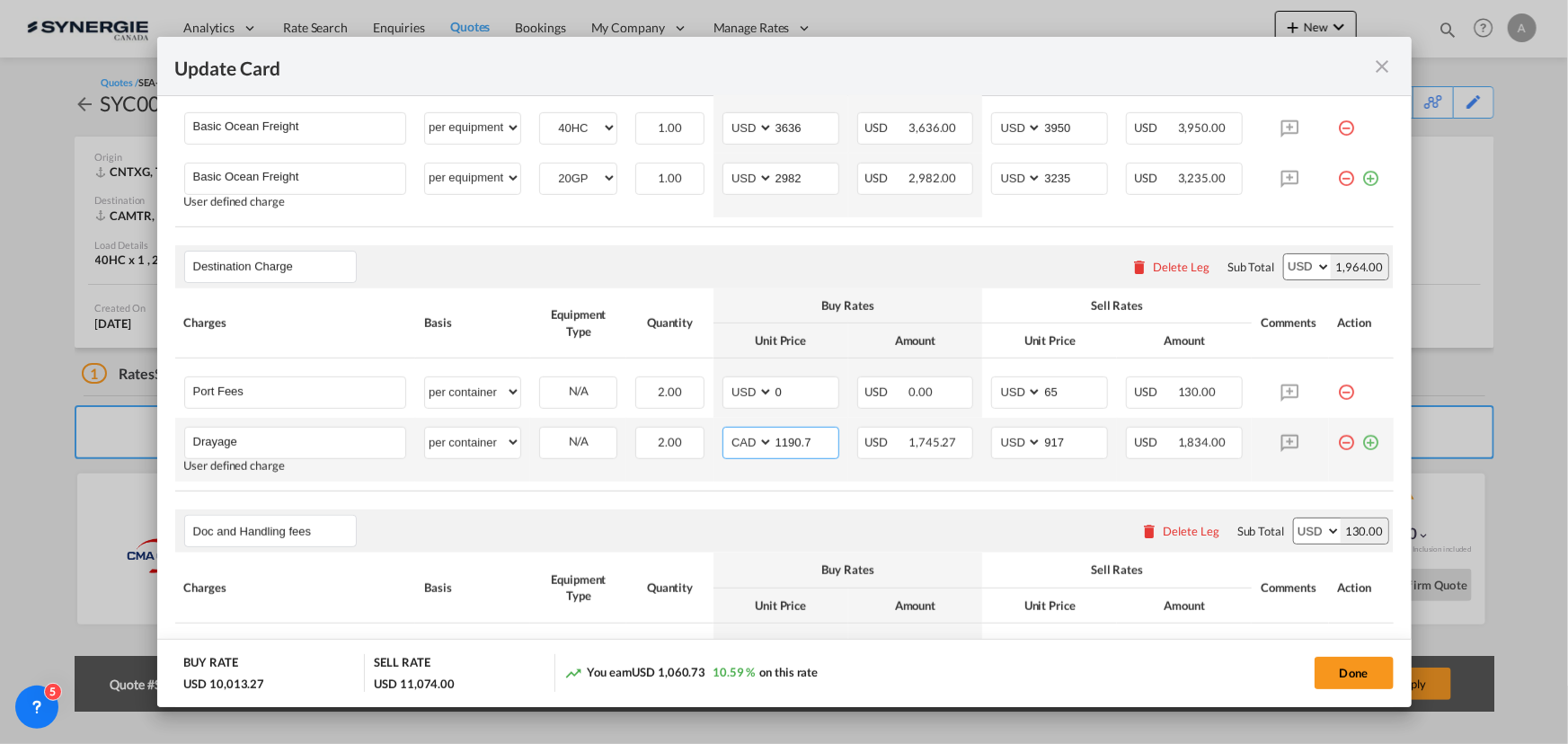
click at [745, 442] on select "AED AFN ALL AMD ANG AOA ARS AUD AWG AZN BAM BBD BDT BGN BHD BIF BMD BND BOB BRL…" at bounding box center [749, 442] width 47 height 25
select select "string:USD"
click at [726, 430] on select "AED AFN ALL AMD ANG AOA ARS AUD AWG AZN BAM BBD BDT BGN BHD BIF BMD BND BOB BRL…" at bounding box center [749, 442] width 47 height 25
type input "885"
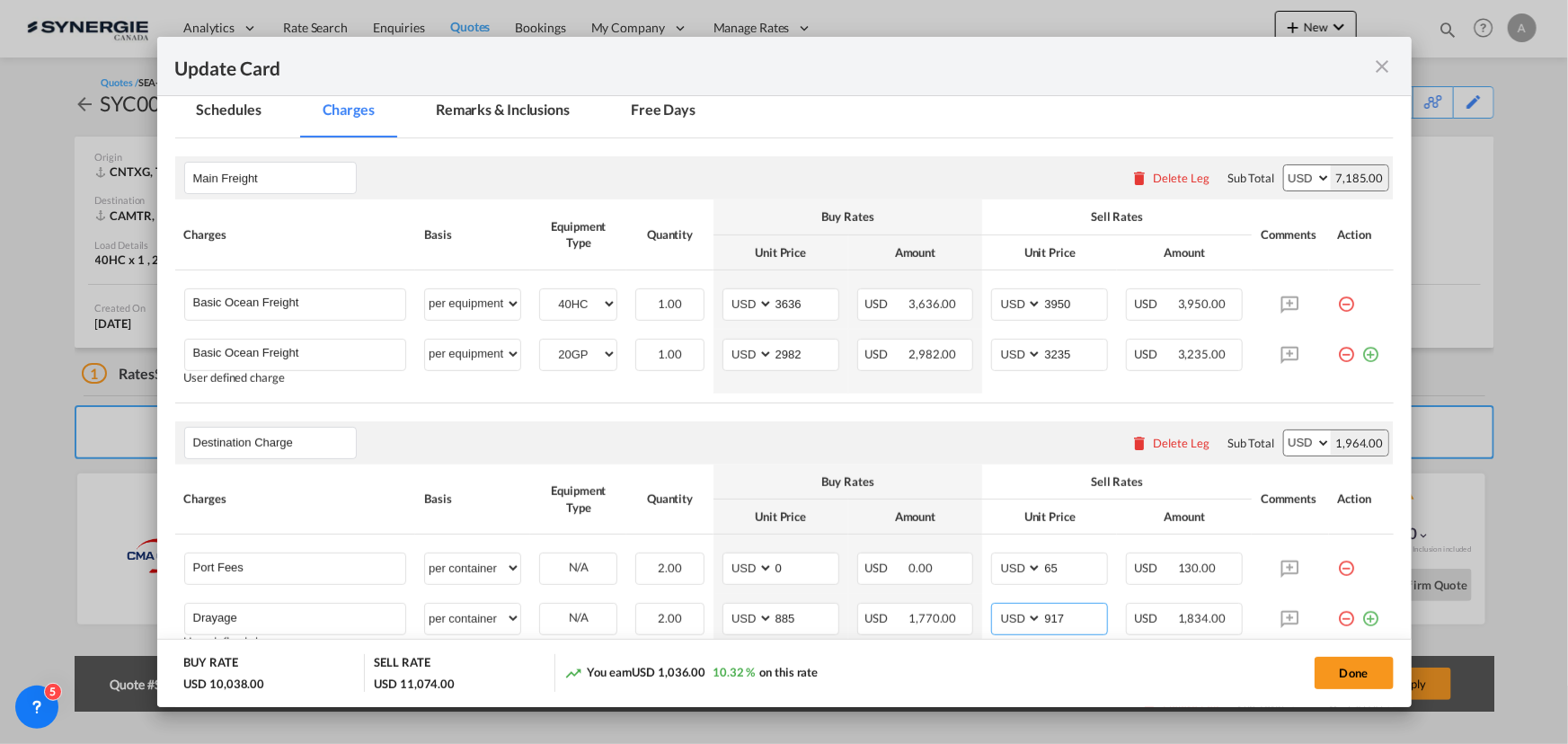
scroll to position [270, 0]
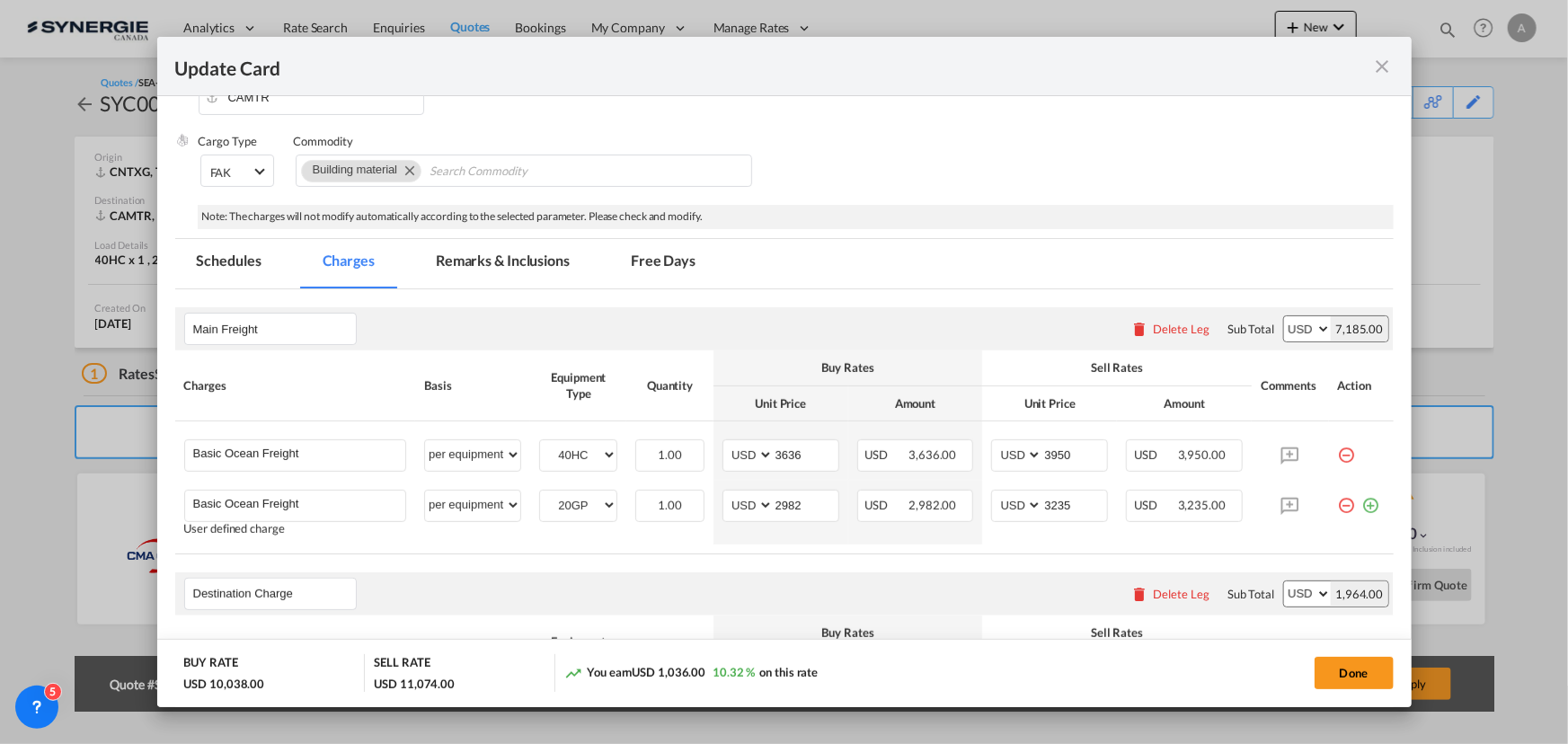
click at [462, 270] on md-tab-item "Remarks & Inclusions" at bounding box center [503, 264] width 177 height 49
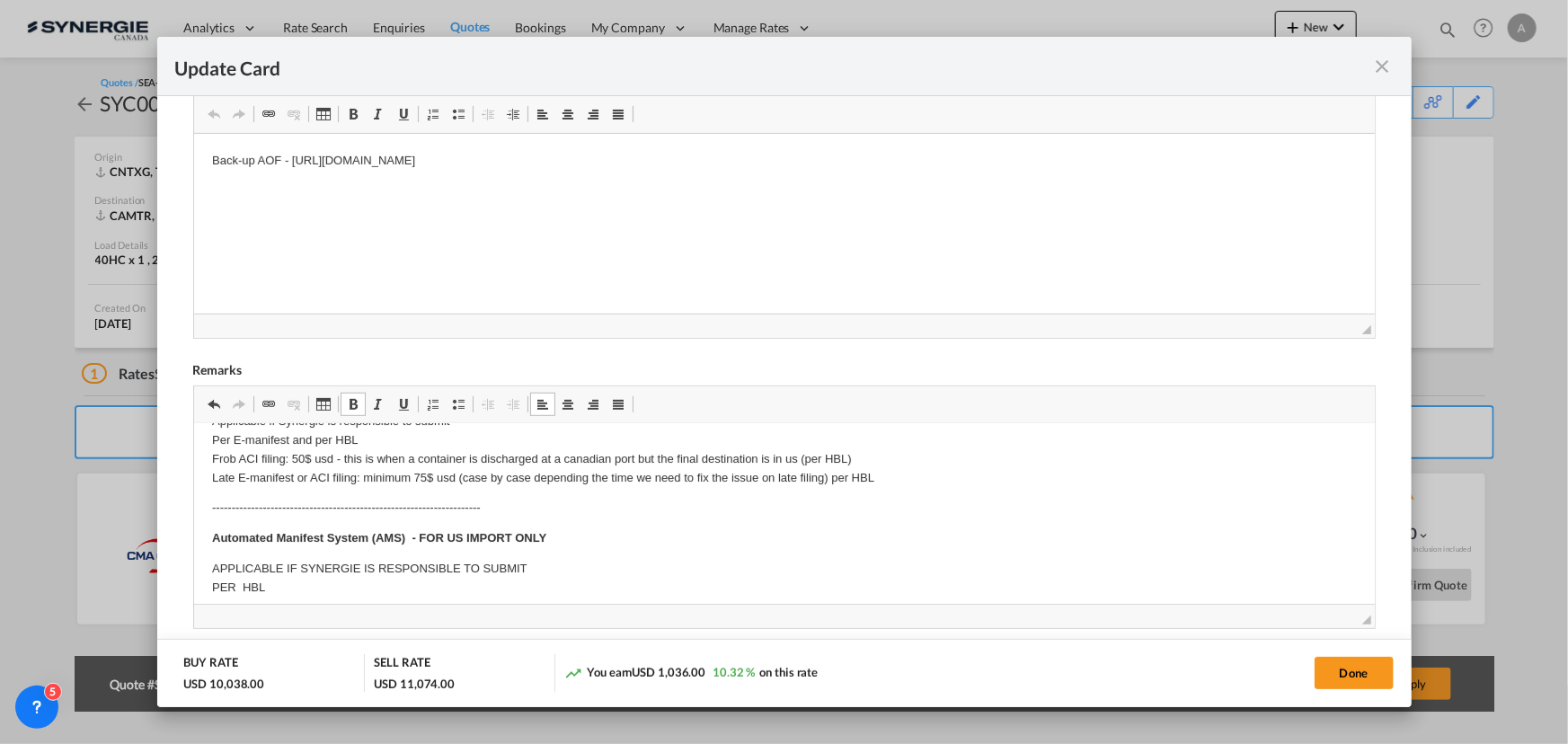
scroll to position [514, 0]
click at [326, 184] on html "Back-up AOF - https://app.frontapp.com/open/cnv_qf04a6n?key=rCTwKwJY-SF46BwGAEU…" at bounding box center [784, 157] width 1180 height 55
click at [794, 162] on p "Back-up AOF - https://app.frontapp.com/open/cnv_qf04a6n?key=rCTwKwJY-SF46BwGAEU…" at bounding box center [784, 157] width 1145 height 19
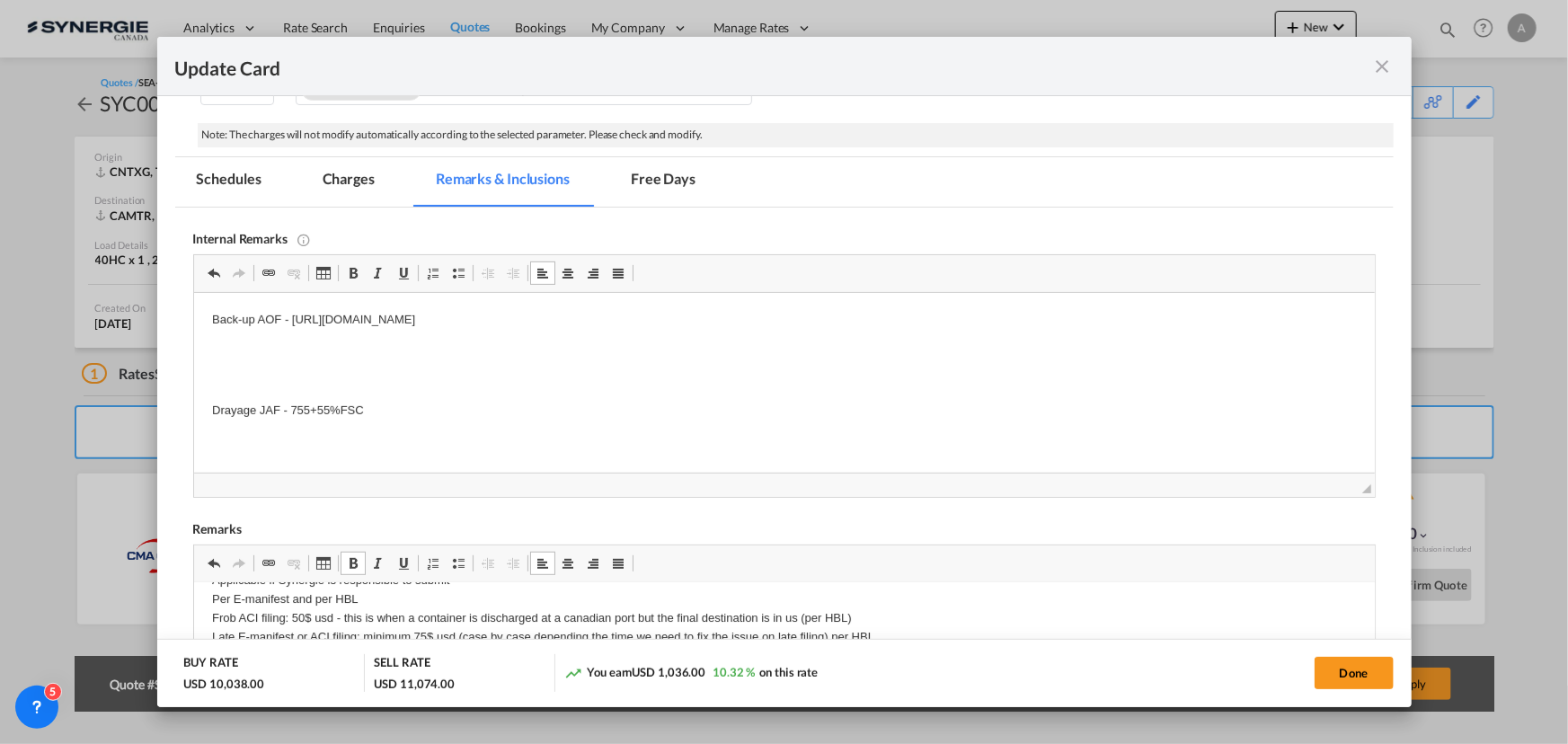
click at [304, 372] on p "Editor, editor16" at bounding box center [784, 381] width 1145 height 19
click at [352, 189] on md-tab-item "Charges" at bounding box center [348, 181] width 95 height 49
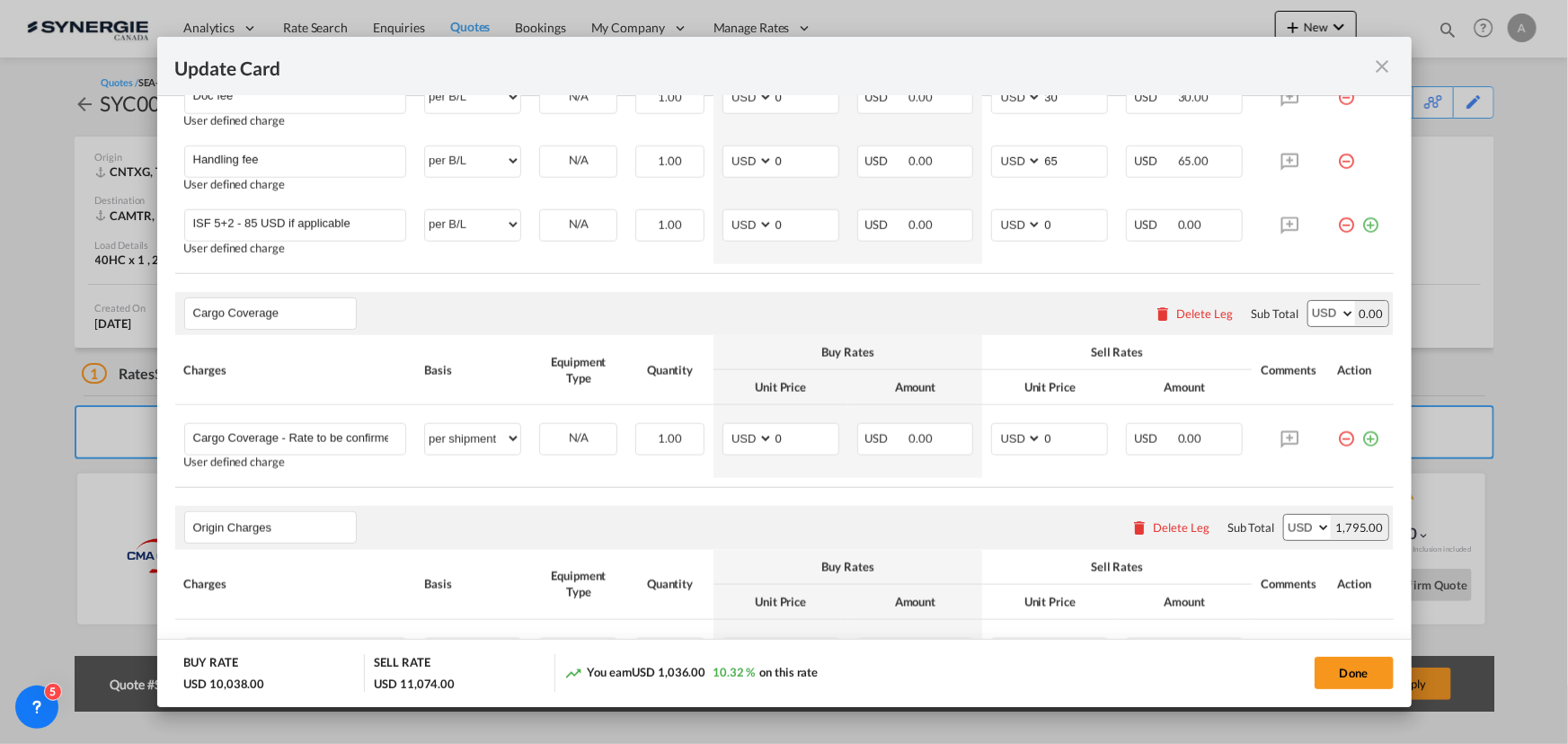
scroll to position [1087, 0]
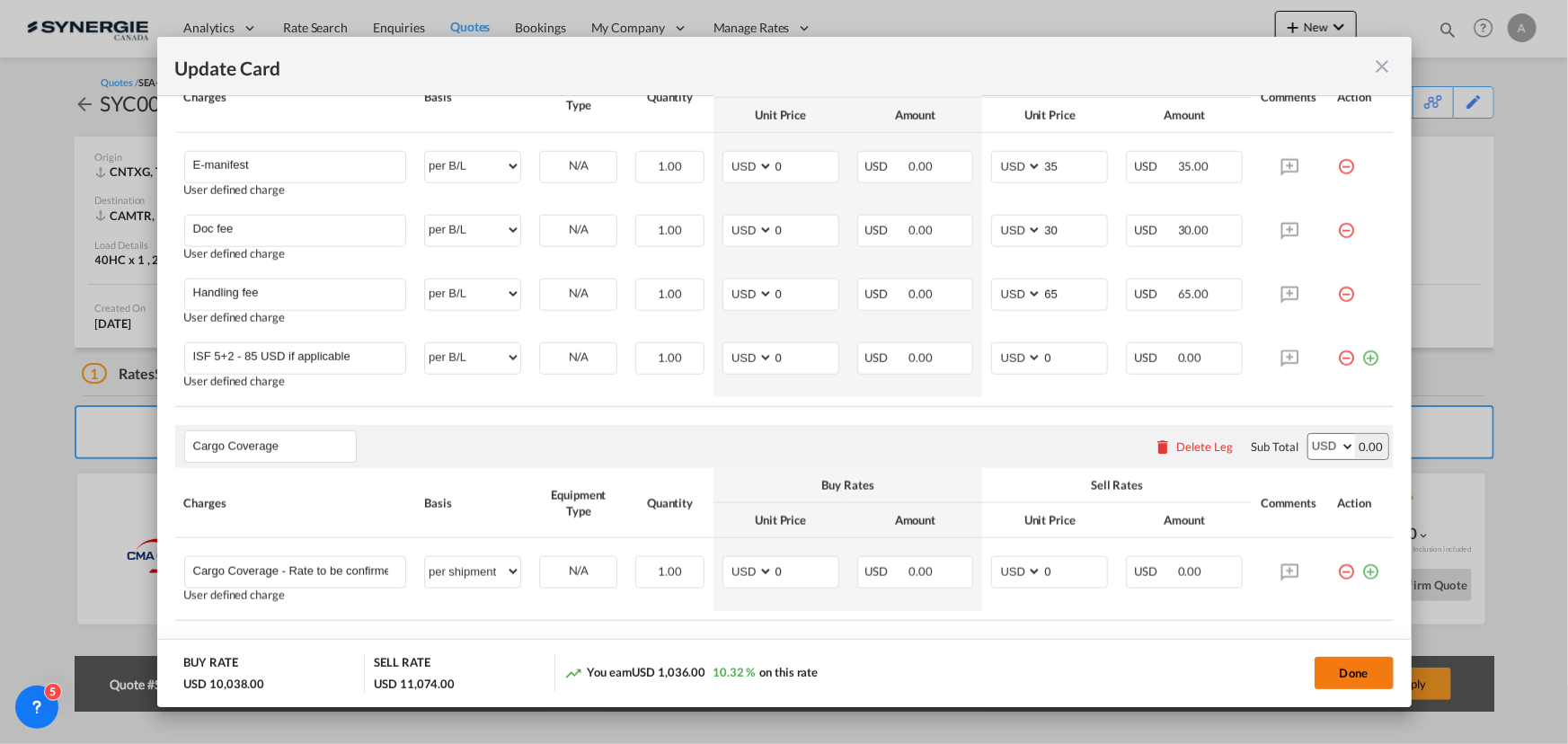
click at [1339, 665] on button "Done" at bounding box center [1354, 672] width 79 height 32
type input "[DATE]"
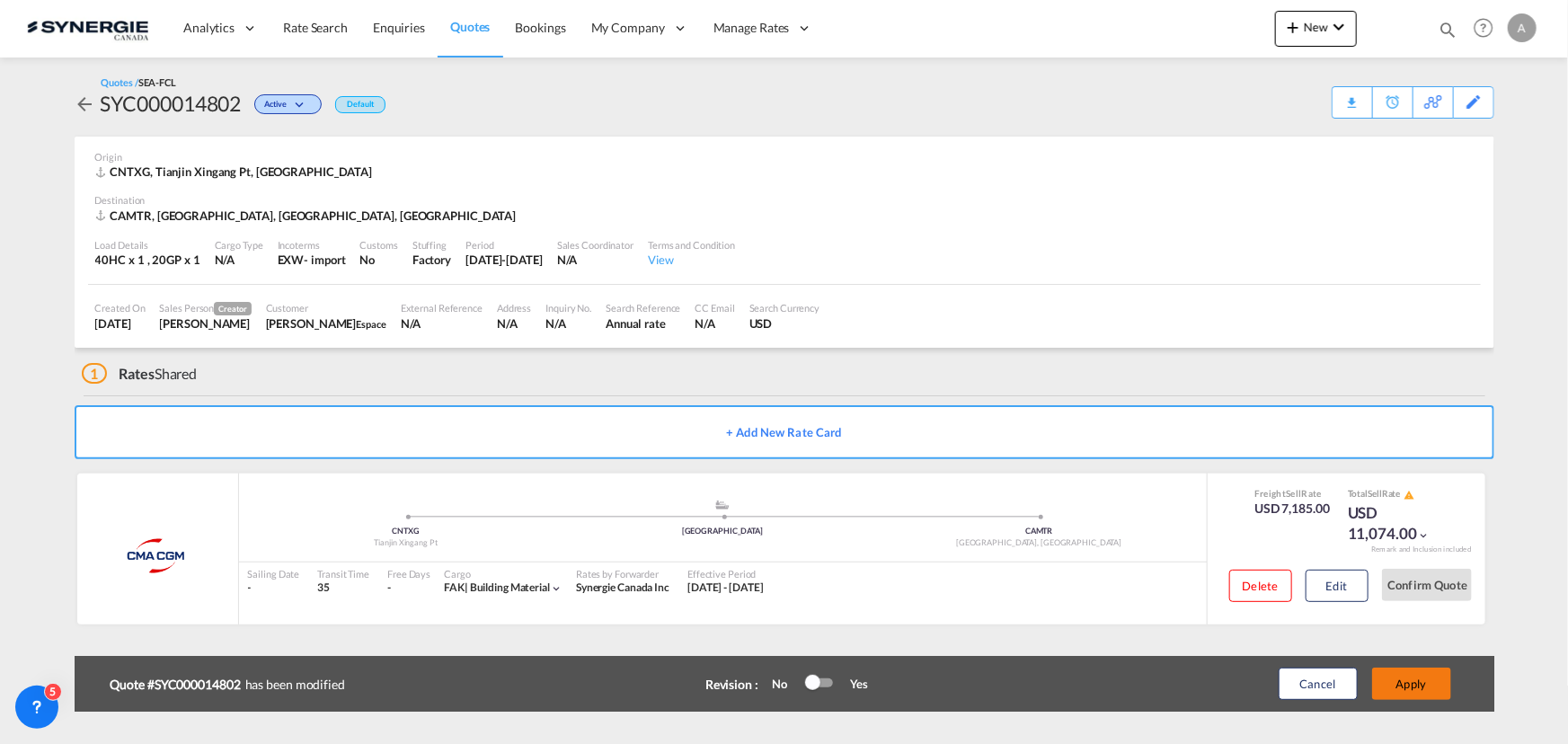
click at [1406, 683] on button "Apply" at bounding box center [1411, 683] width 79 height 32
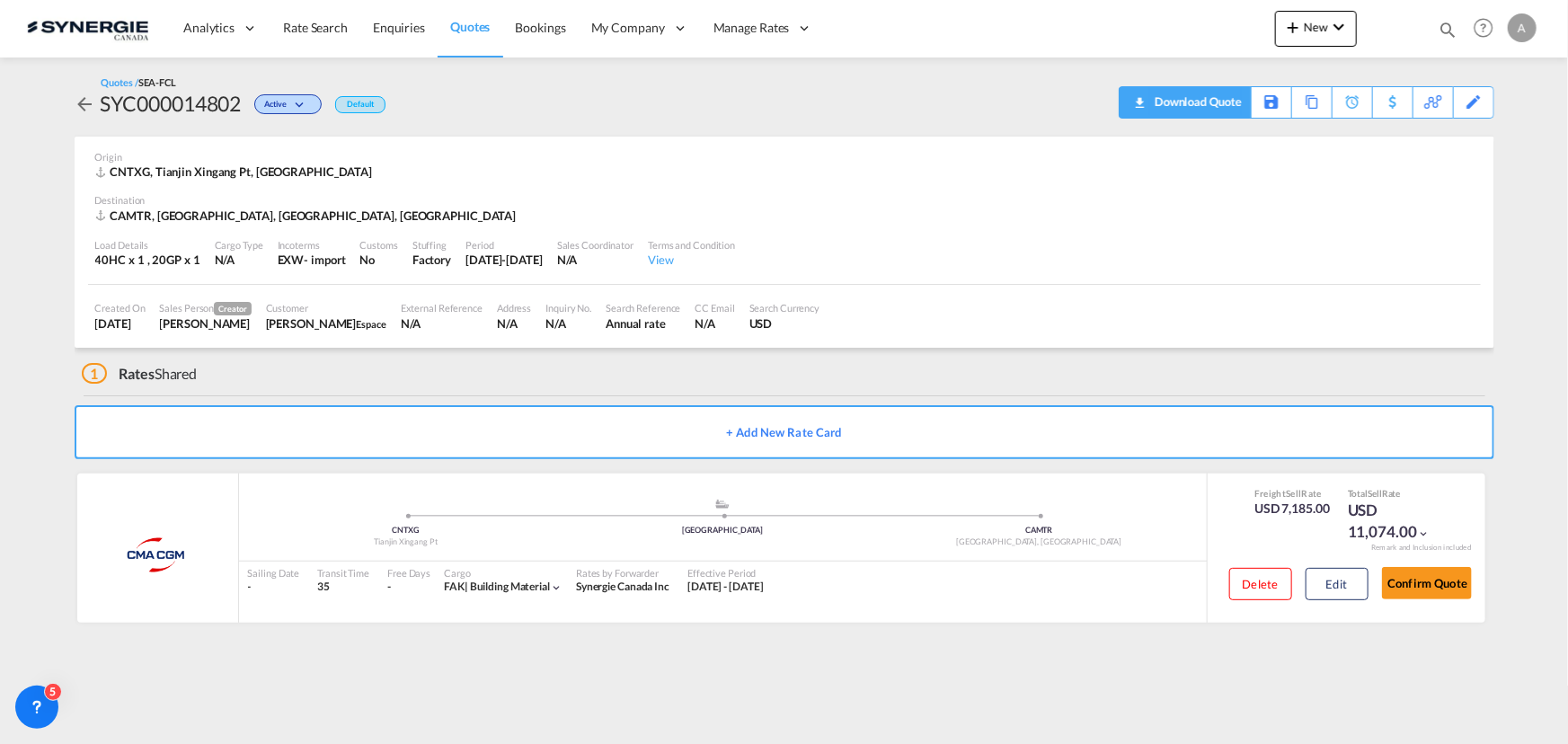
click at [1240, 90] on div "Download Quote" at bounding box center [1196, 102] width 91 height 29
click at [1291, 102] on div "Copy Quote" at bounding box center [1291, 102] width 61 height 30
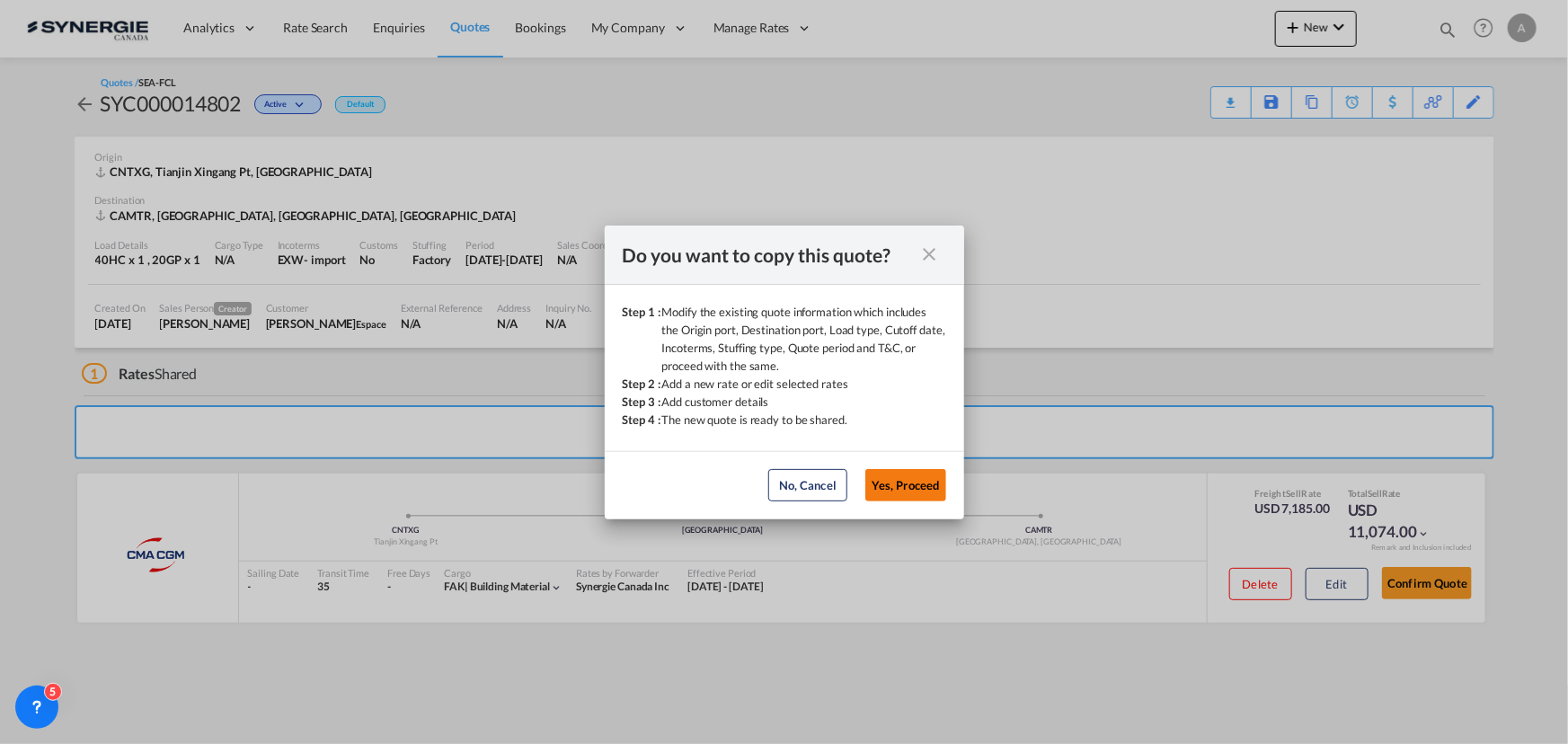
click at [895, 484] on button "Yes, Proceed" at bounding box center [906, 484] width 81 height 32
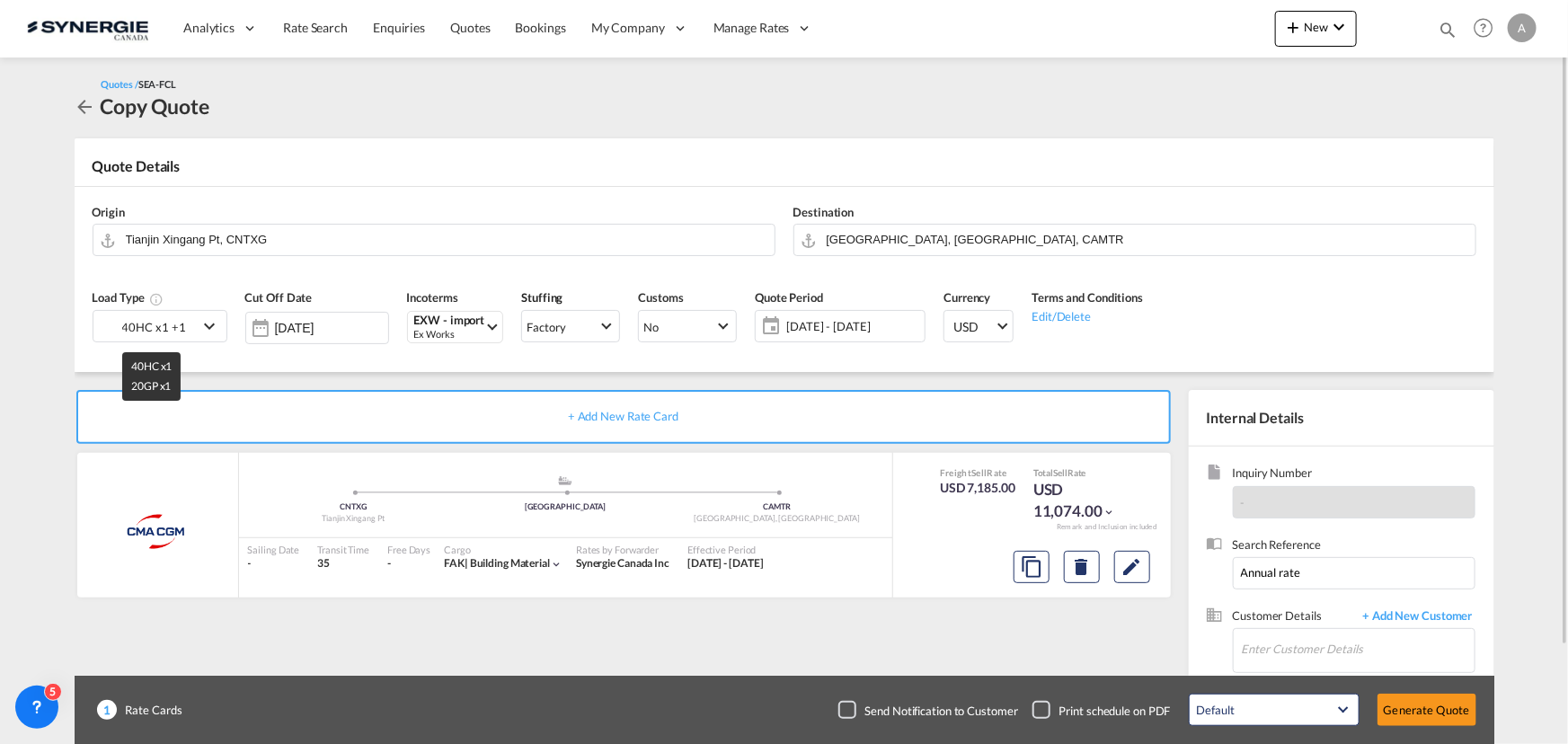
click at [156, 334] on div "40HC x1 +1" at bounding box center [154, 327] width 64 height 26
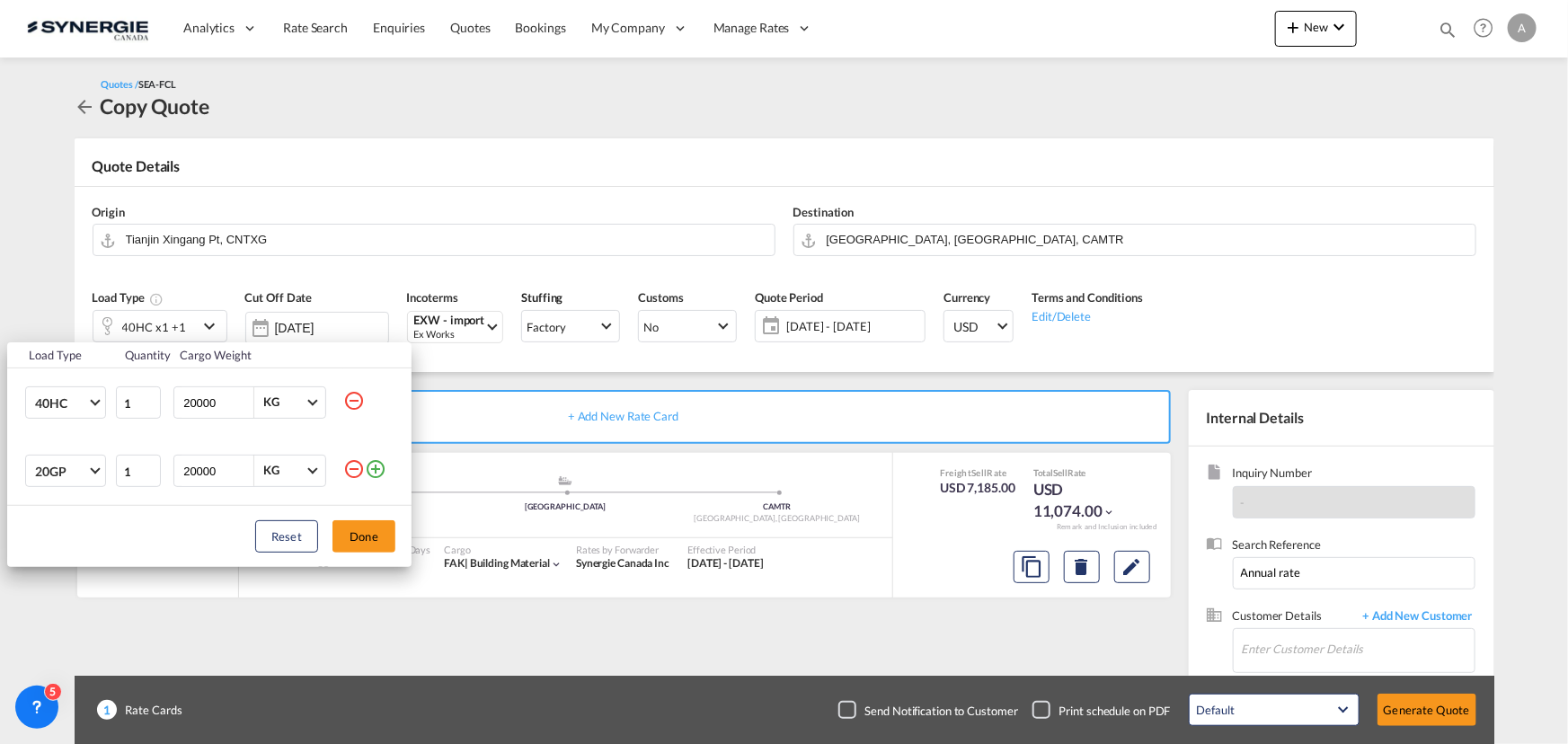
click at [347, 471] on md-icon "icon-minus-circle-outline" at bounding box center [354, 469] width 22 height 22
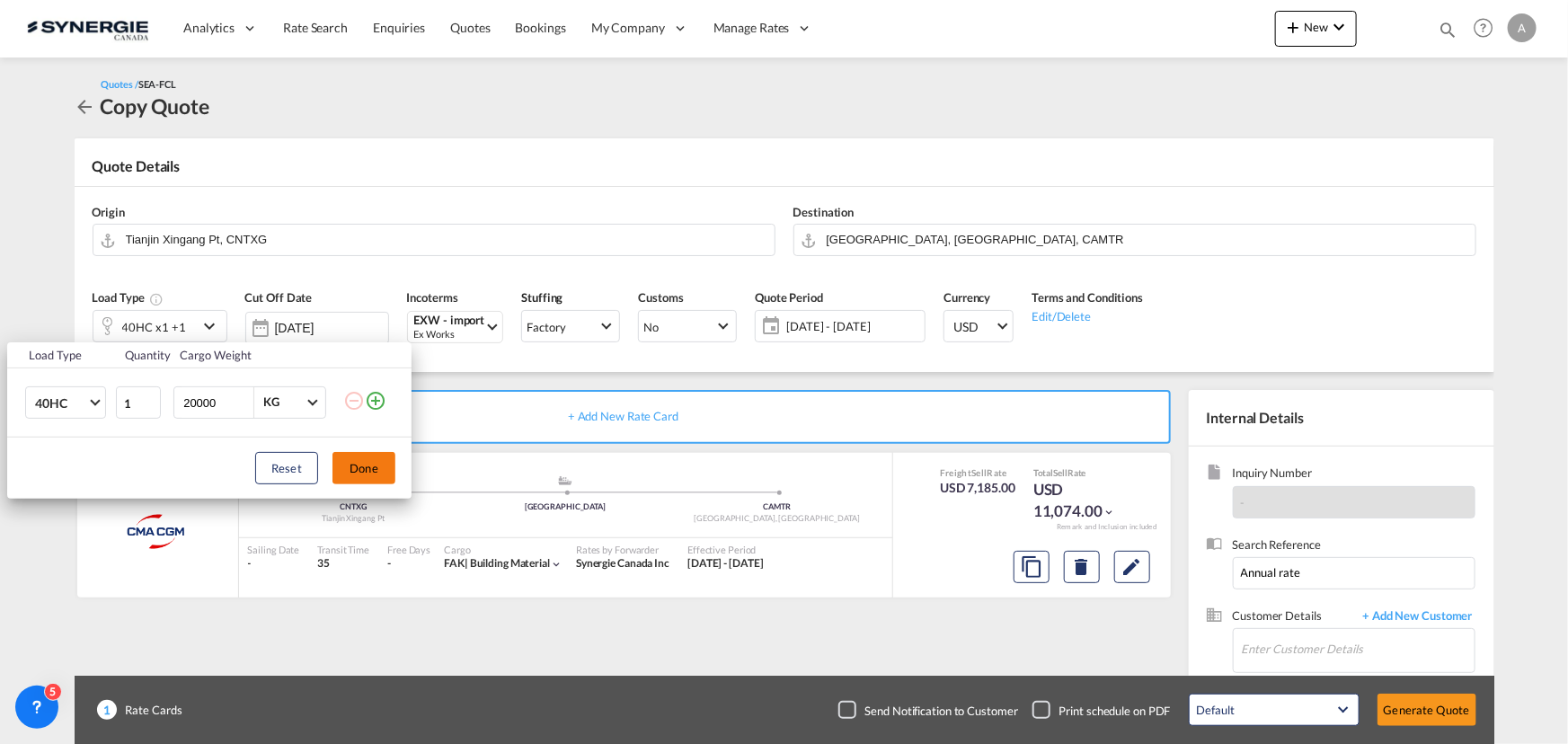
click at [368, 461] on button "Done" at bounding box center [363, 468] width 63 height 32
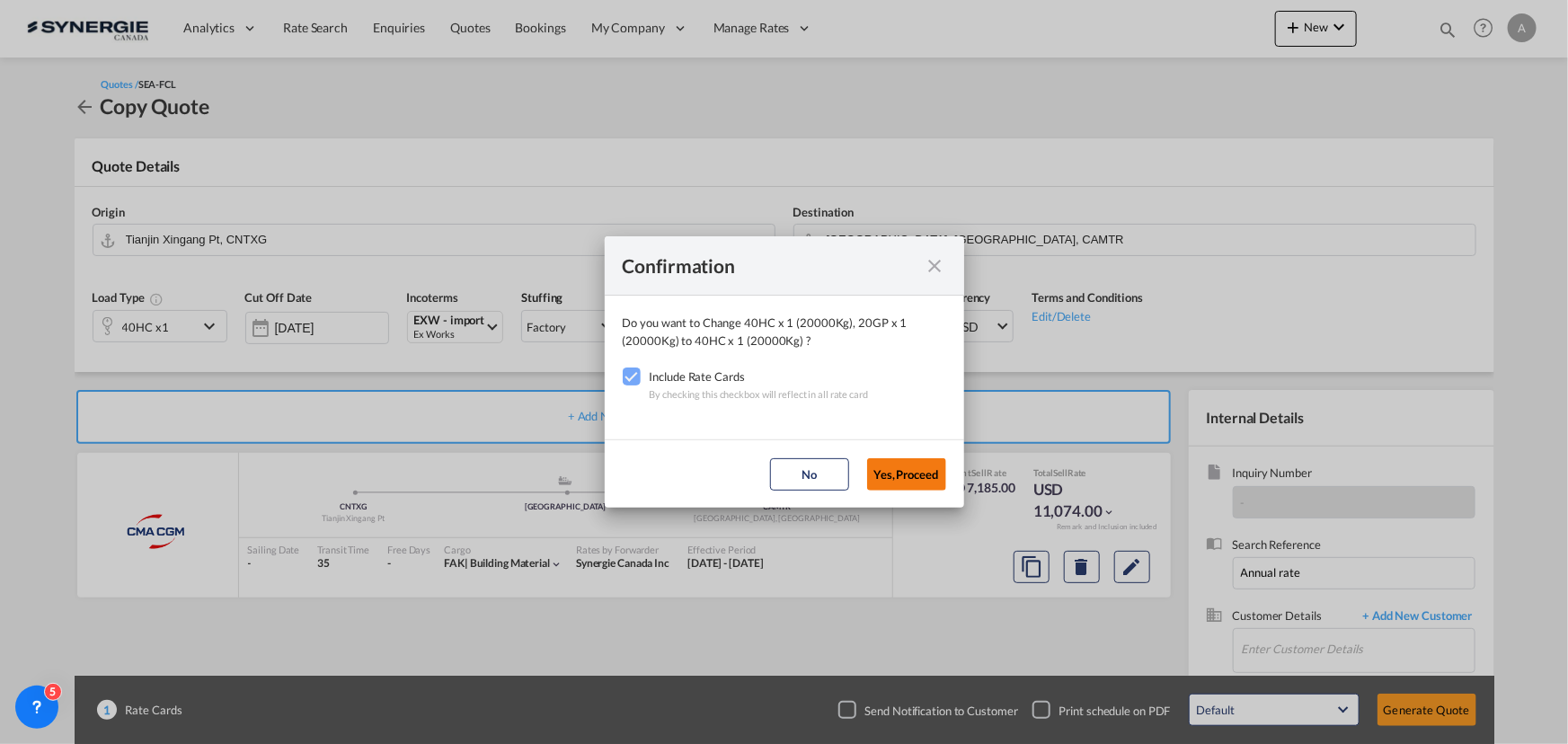
click at [892, 476] on button "Yes,Proceed" at bounding box center [907, 473] width 79 height 32
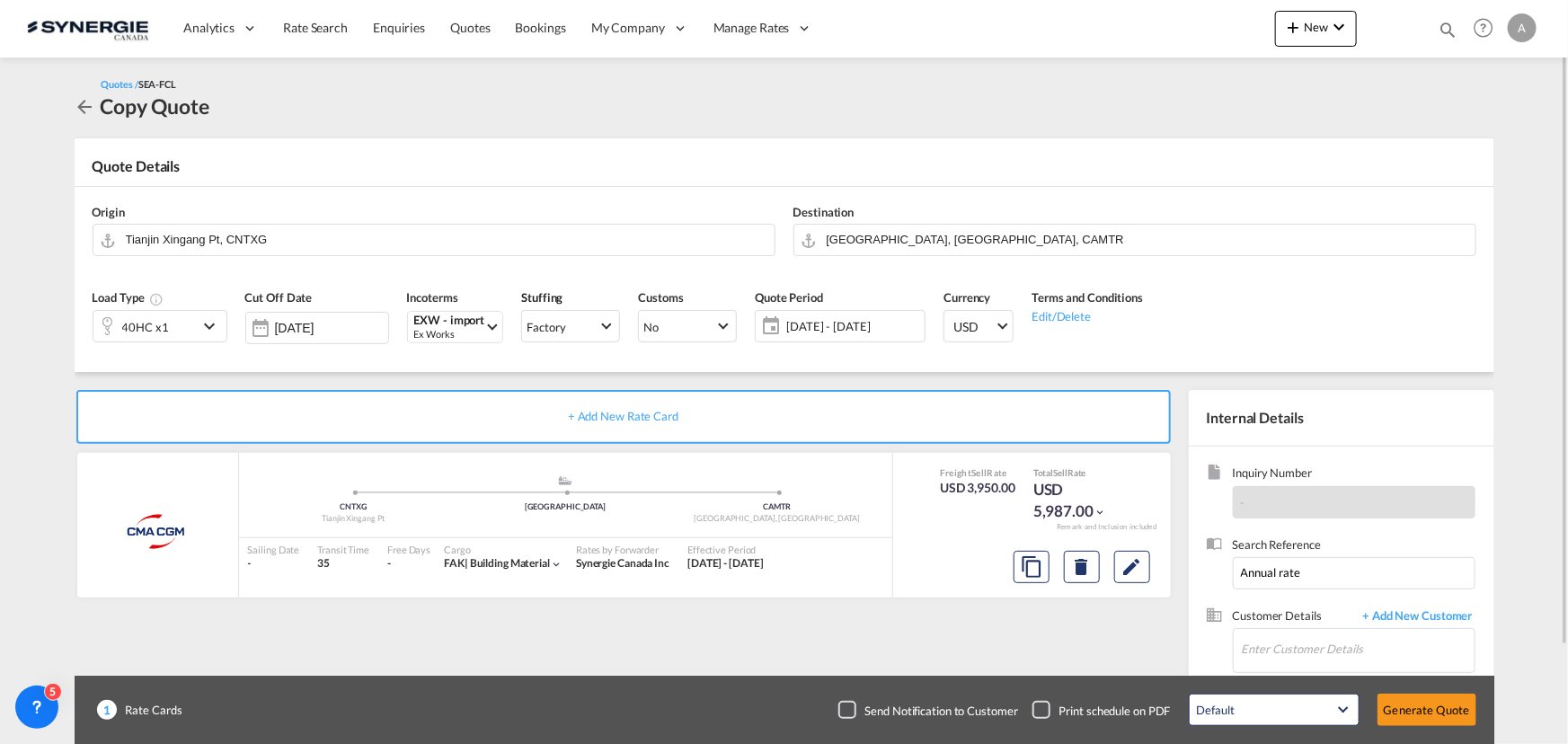
drag, startPoint x: 997, startPoint y: 52, endPoint x: 996, endPoint y: 69, distance: 17.0
click at [997, 51] on div "Analytics Reports Dashboard Rate Search Enquiries Quotes Bookings" at bounding box center [784, 27] width 1514 height 56
click at [177, 324] on div "40HC x1" at bounding box center [145, 326] width 104 height 30
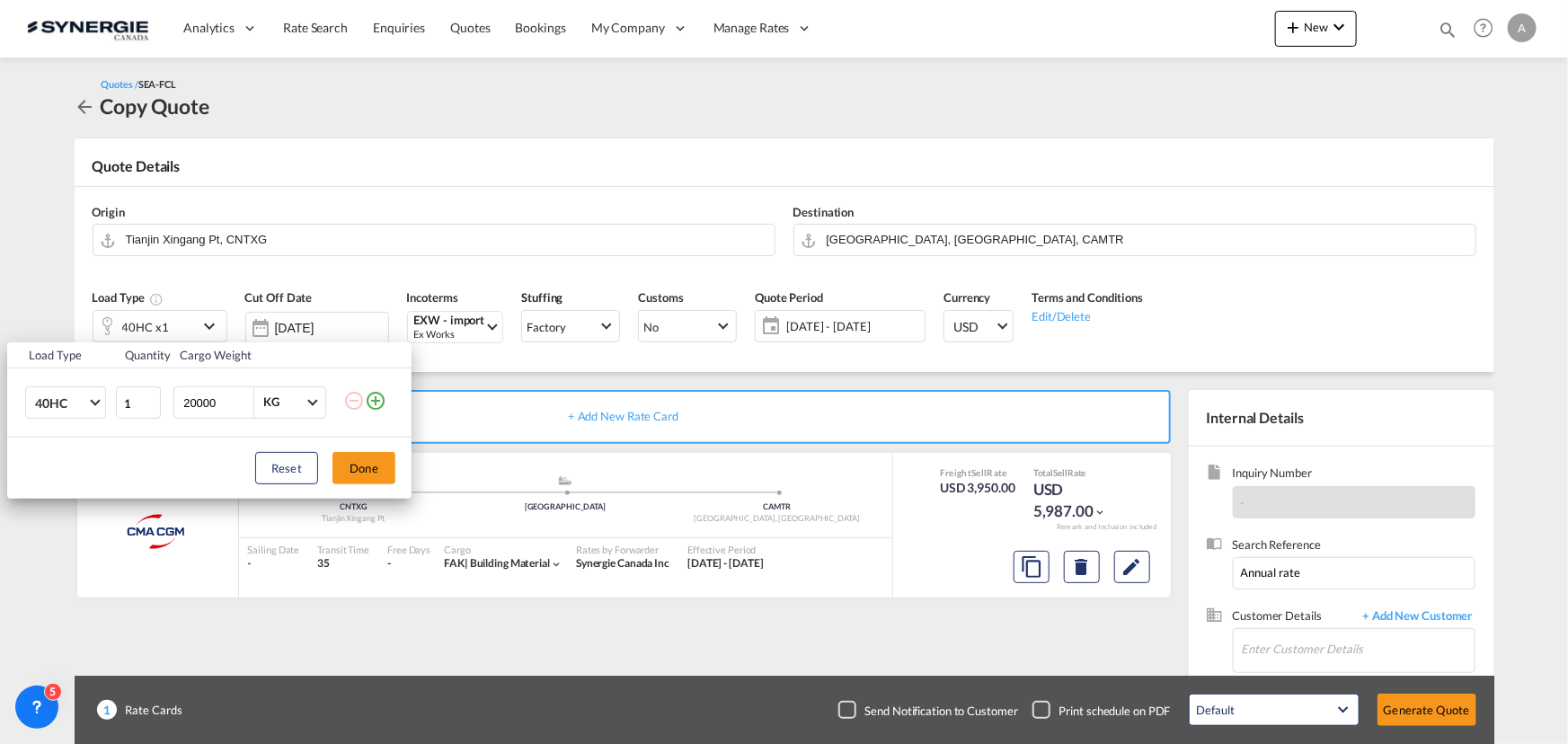
click at [120, 393] on tr "40HC 20GP 40GP 40HC 45HC 20RE 40RE 40HR 20OT 40OT 20FR 40FR 40NR 20NR 45S 20TK …" at bounding box center [209, 403] width 404 height 69
type input "7000"
click at [384, 460] on button "Done" at bounding box center [363, 468] width 63 height 32
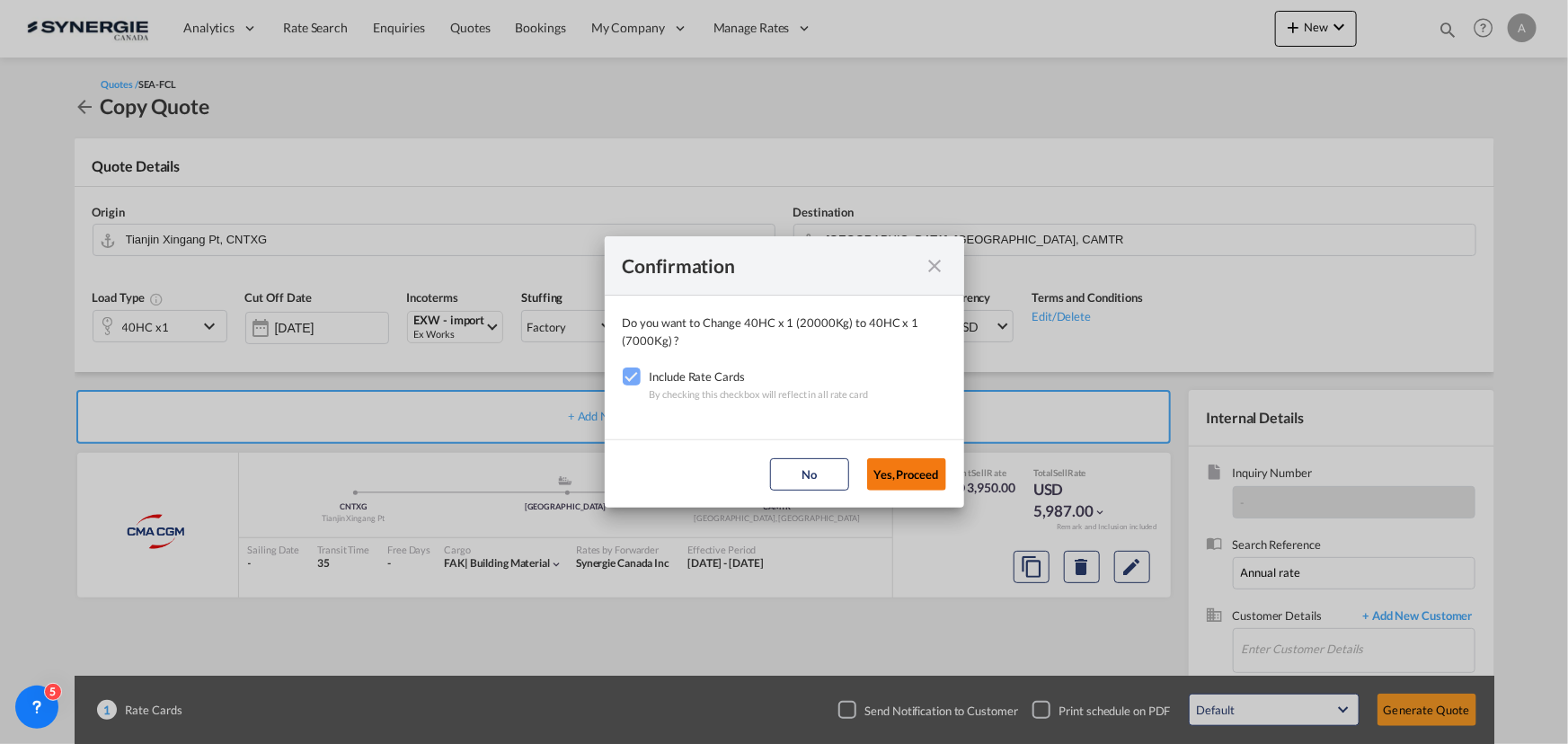
click at [912, 463] on button "Yes,Proceed" at bounding box center [907, 473] width 79 height 32
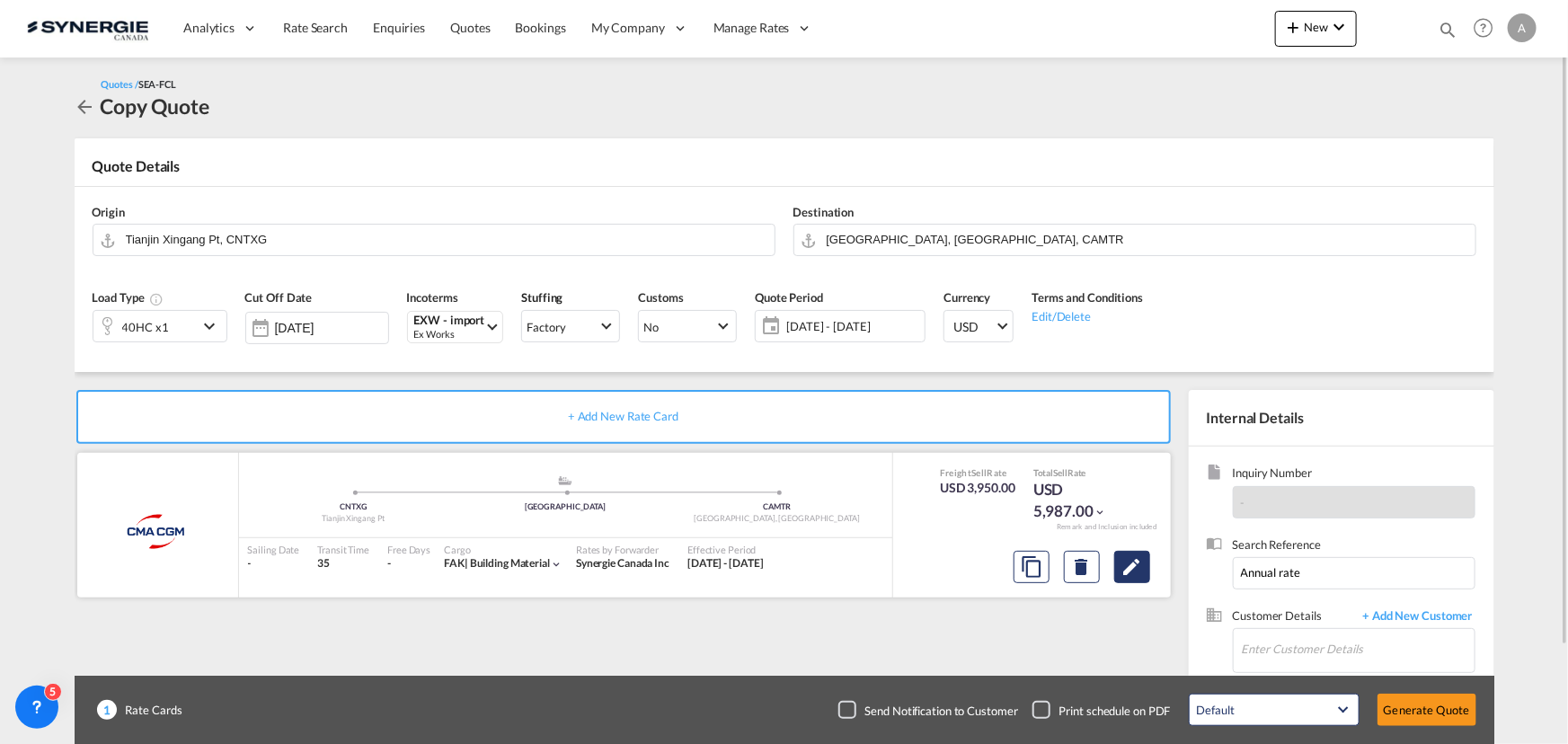
click at [1133, 568] on md-icon "Edit" at bounding box center [1132, 567] width 22 height 22
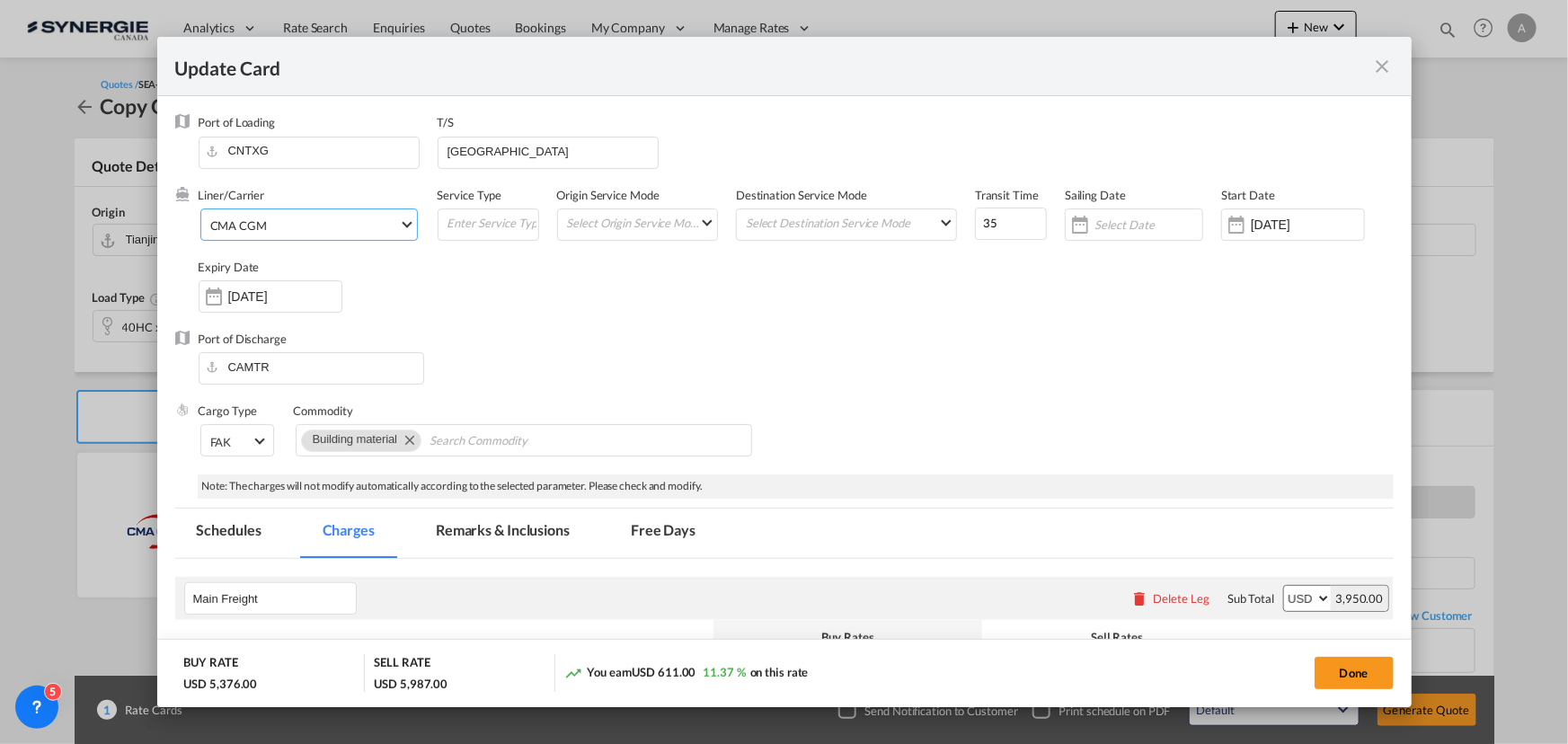
click at [369, 224] on span "CMA CGM" at bounding box center [305, 225] width 189 height 16
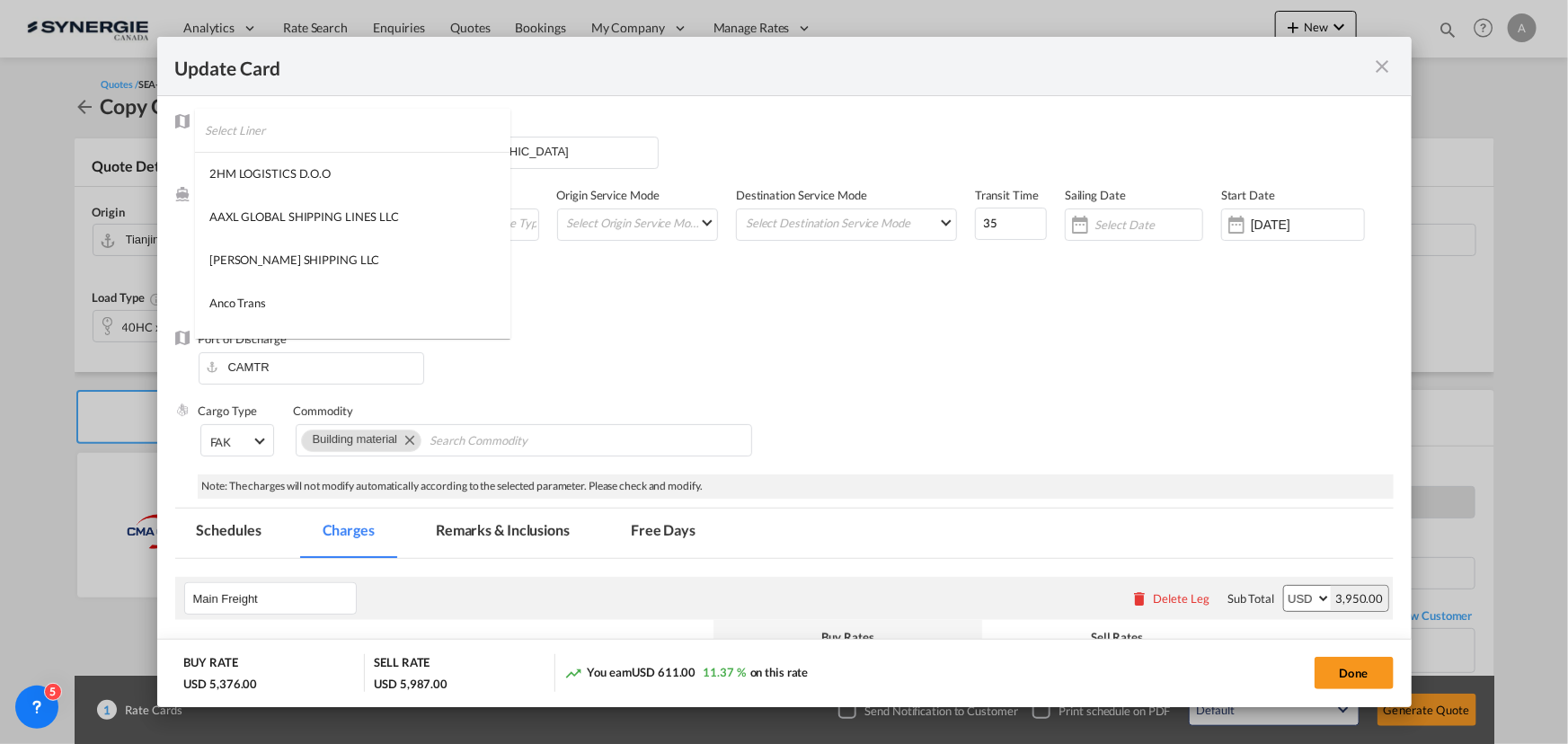
click at [685, 305] on md-backdrop at bounding box center [784, 372] width 1568 height 744
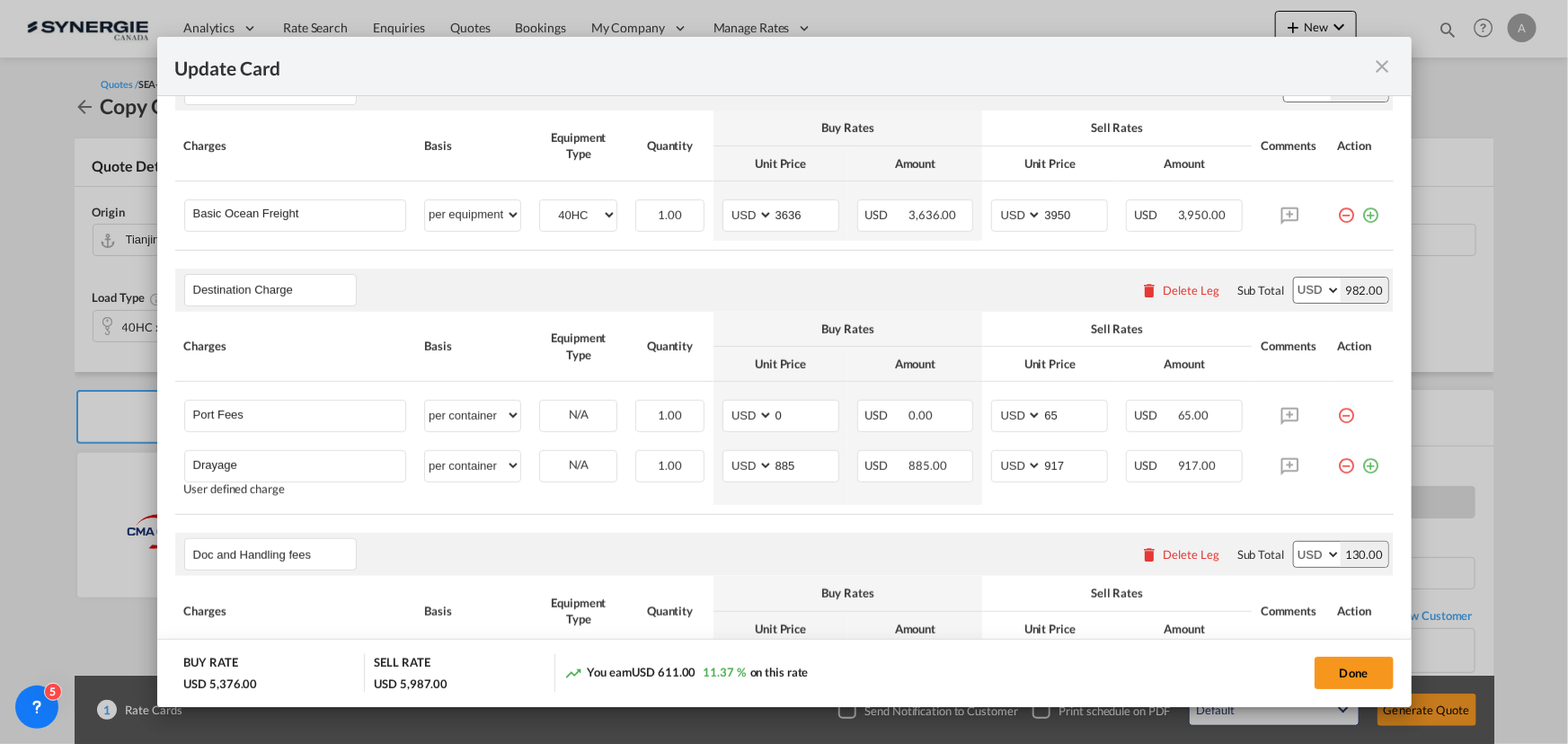
scroll to position [431, 0]
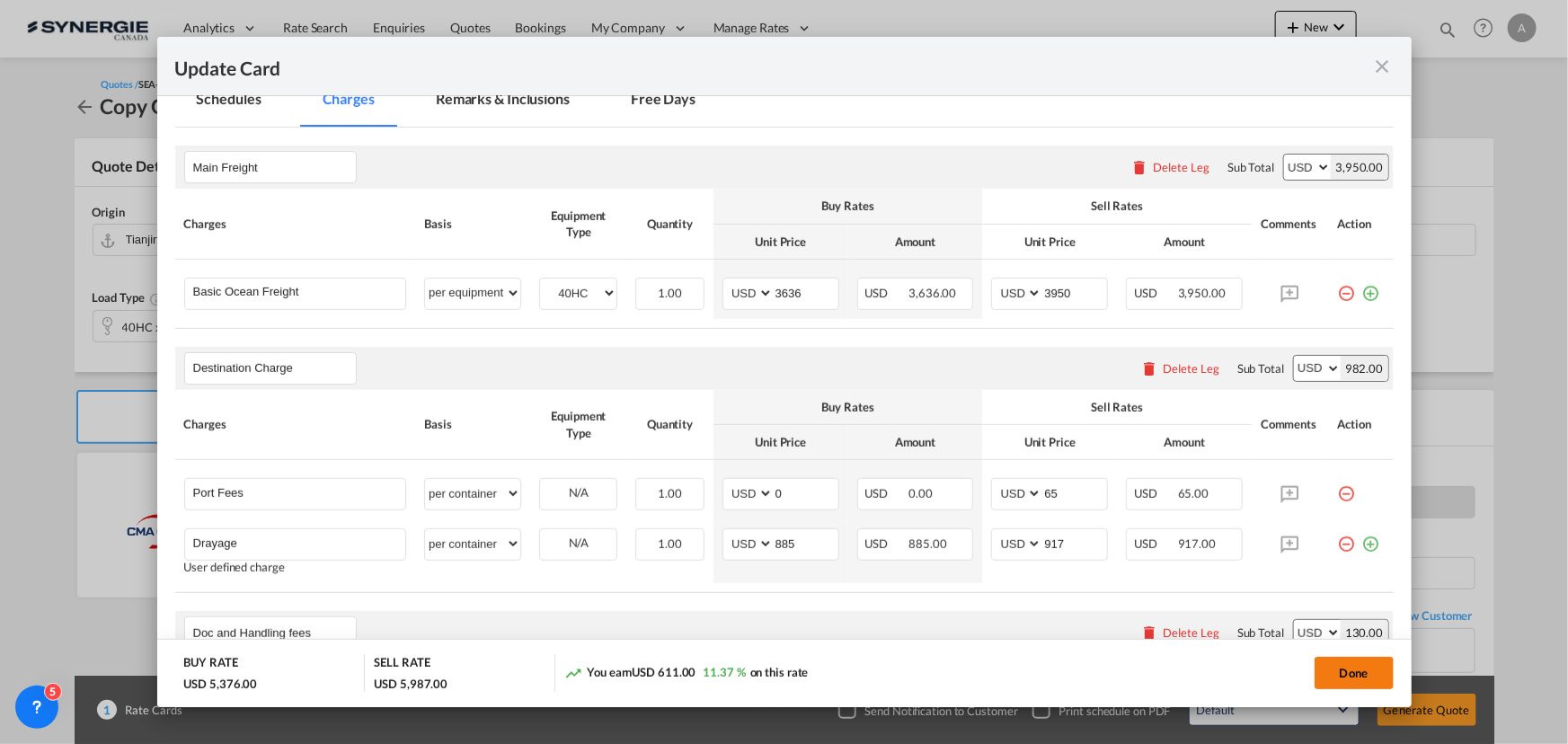
click at [1348, 671] on button "Done" at bounding box center [1354, 672] width 79 height 32
type input "[DATE]"
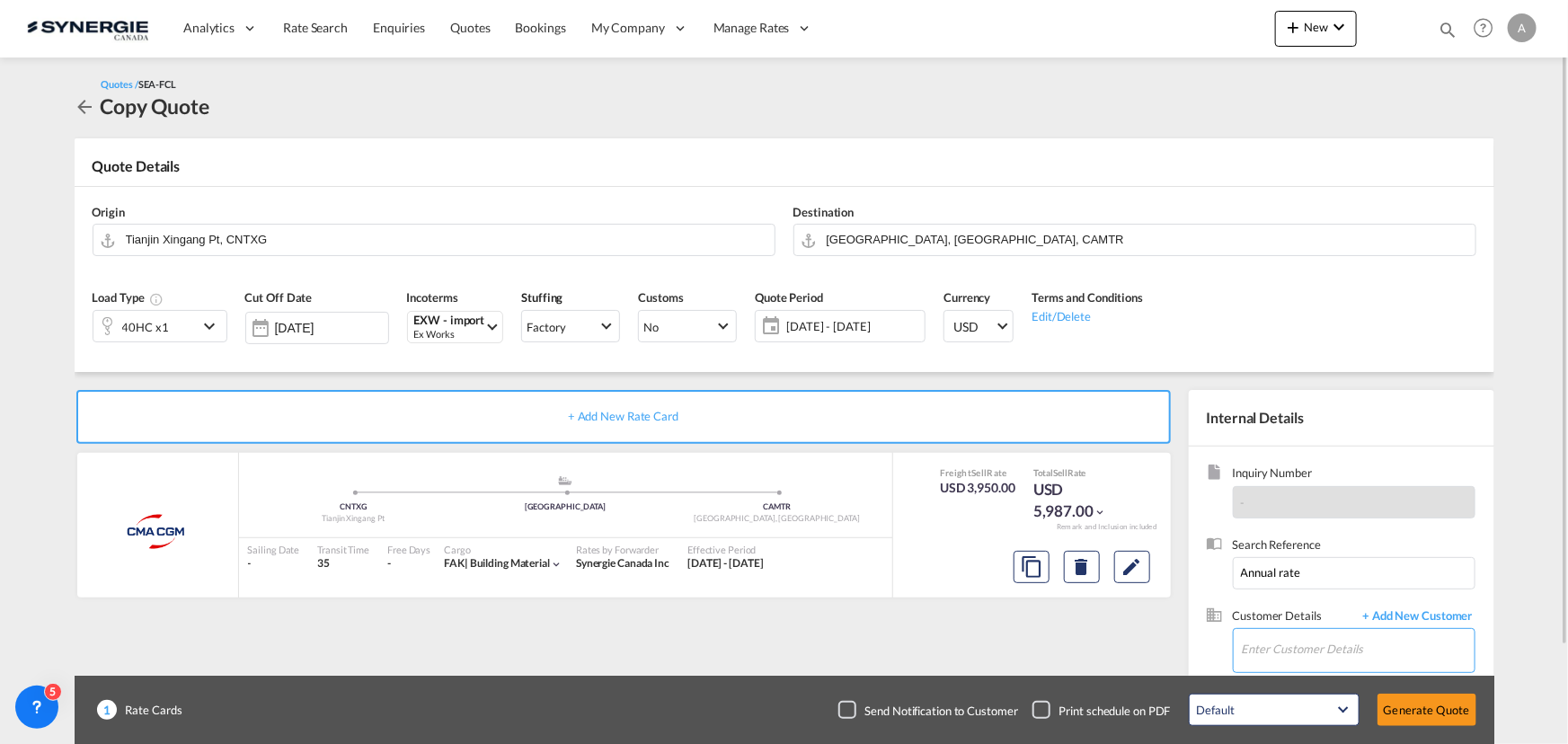
click at [1308, 642] on input "Enter Customer Details" at bounding box center [1357, 649] width 233 height 40
drag, startPoint x: 1320, startPoint y: 574, endPoint x: 1214, endPoint y: 574, distance: 106.0
click at [1214, 574] on div "Search Reference Annual rate" at bounding box center [1342, 572] width 270 height 71
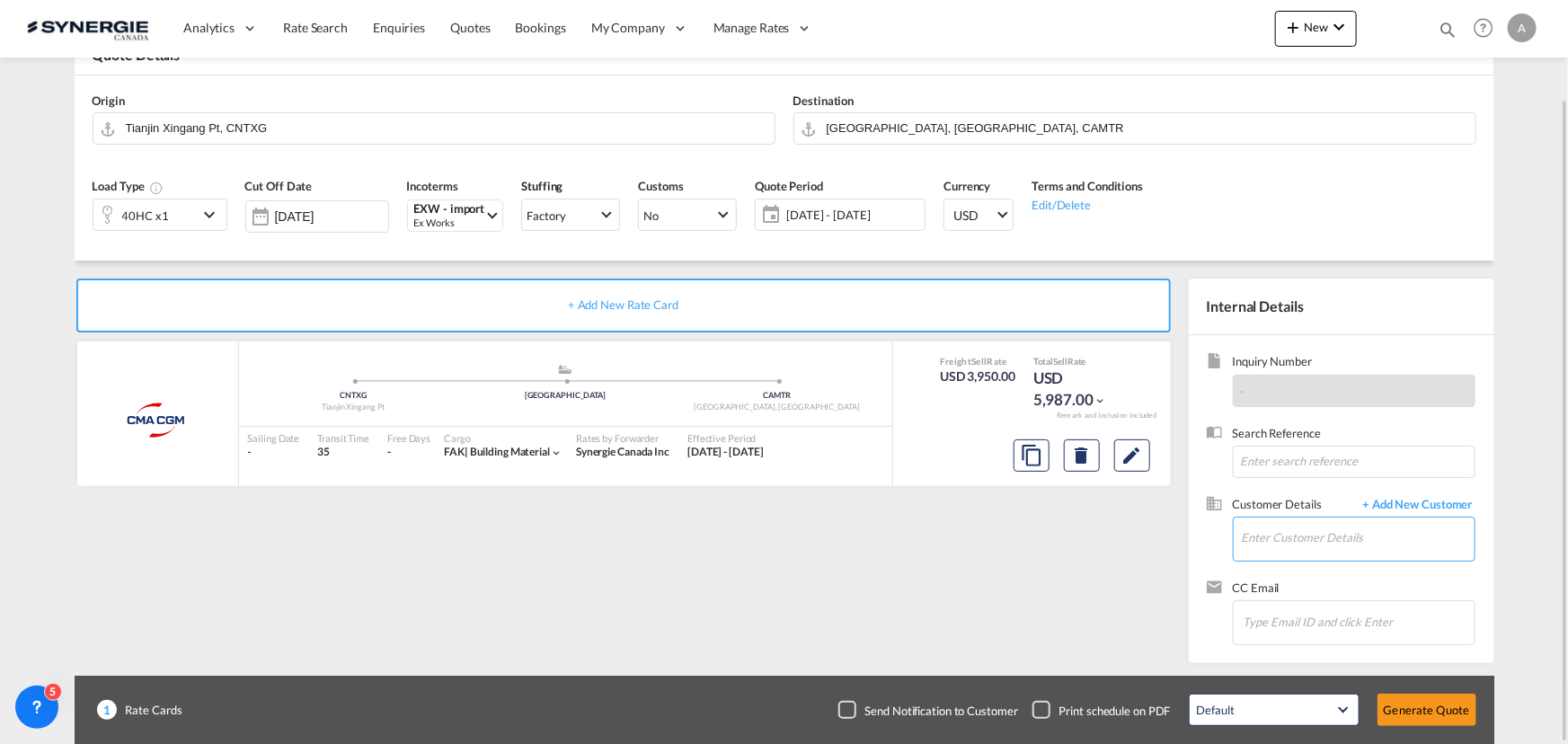
click at [1308, 539] on input "Enter Customer Details" at bounding box center [1357, 537] width 233 height 40
type input "K"
click at [1303, 539] on input "ESPACE" at bounding box center [1357, 537] width 233 height 40
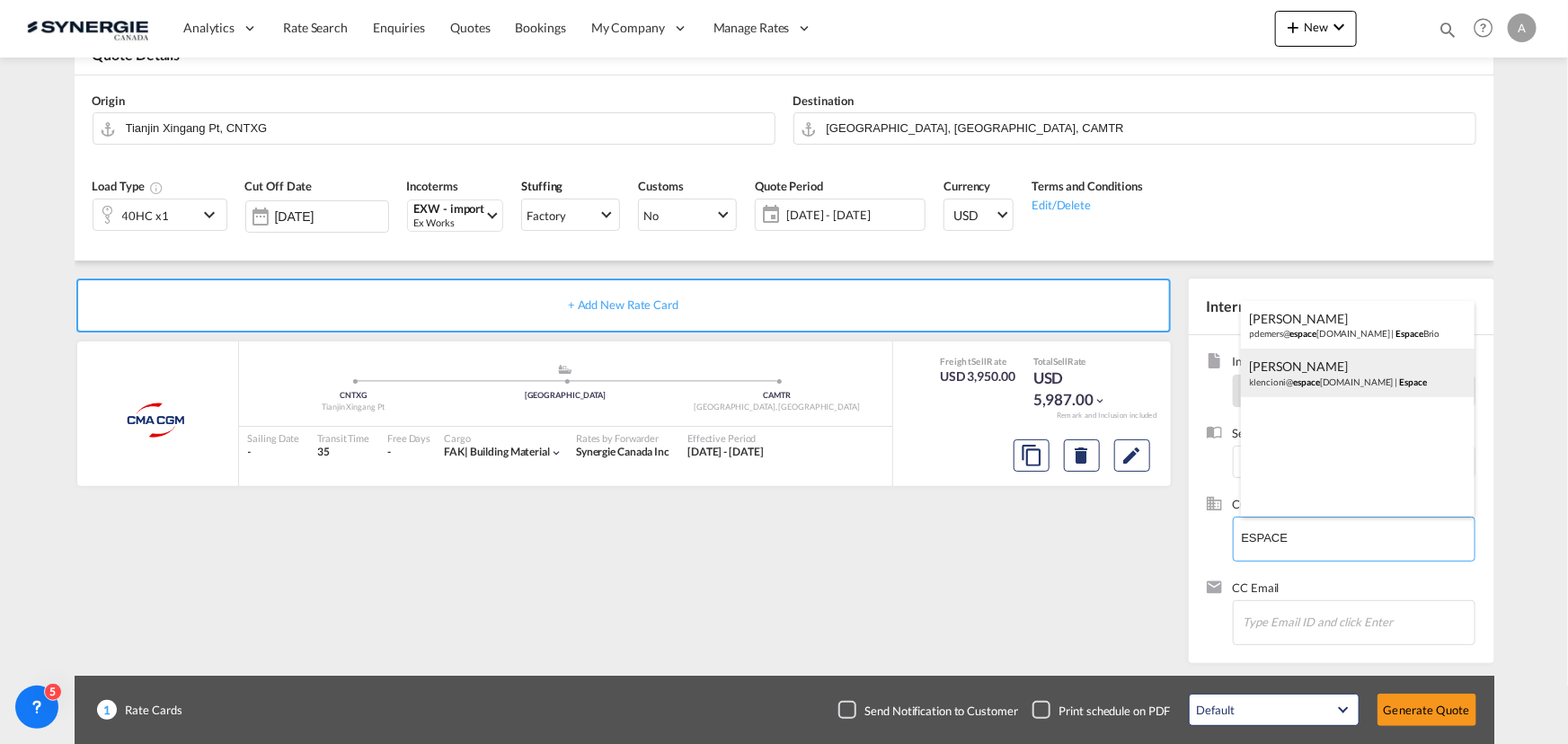
click at [1324, 363] on div "Kevin Lencioni klencioni@ espace brio.com | Espace" at bounding box center [1357, 372] width 234 height 48
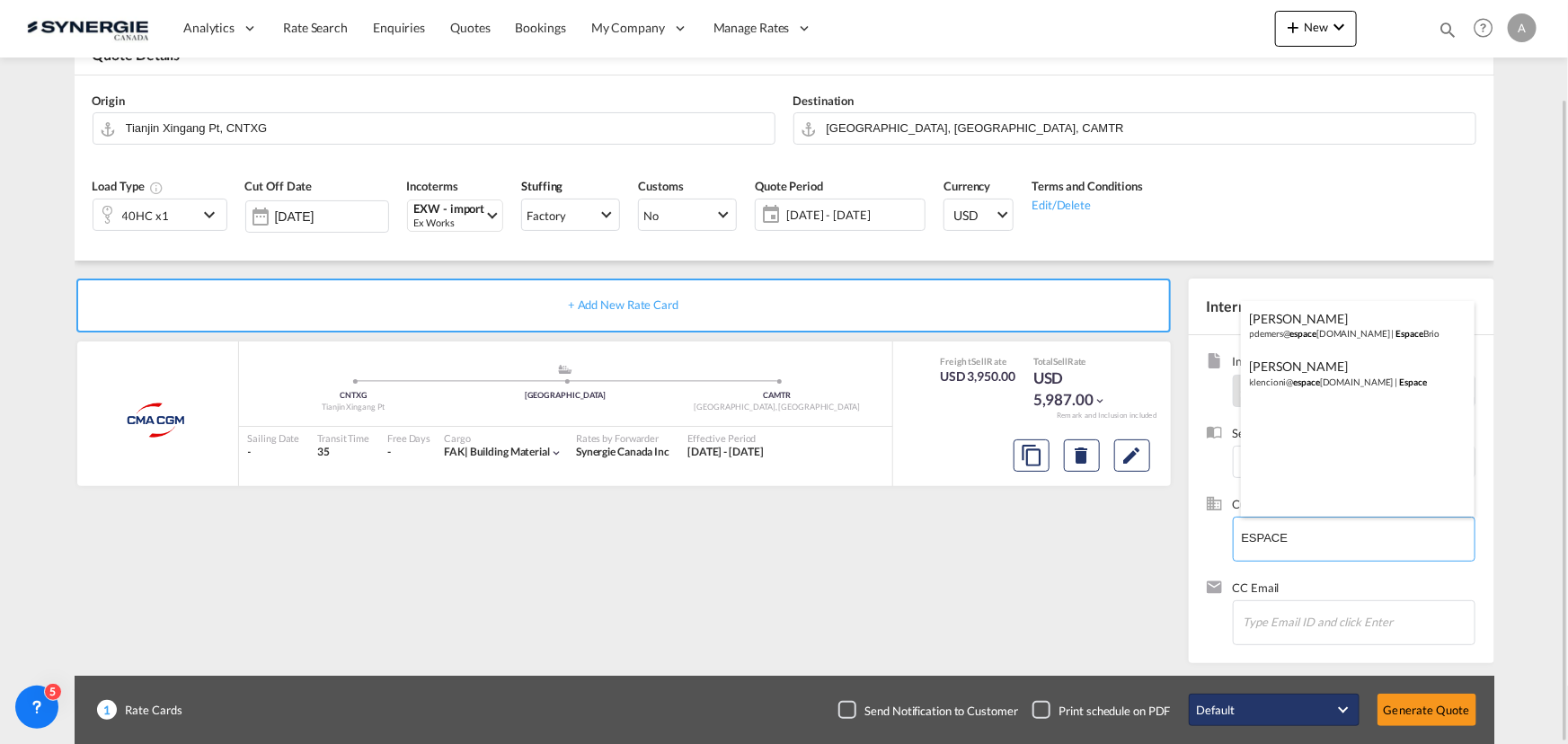
type input "Espace, Kevin Lencioni, klencioni@espacebrio.com"
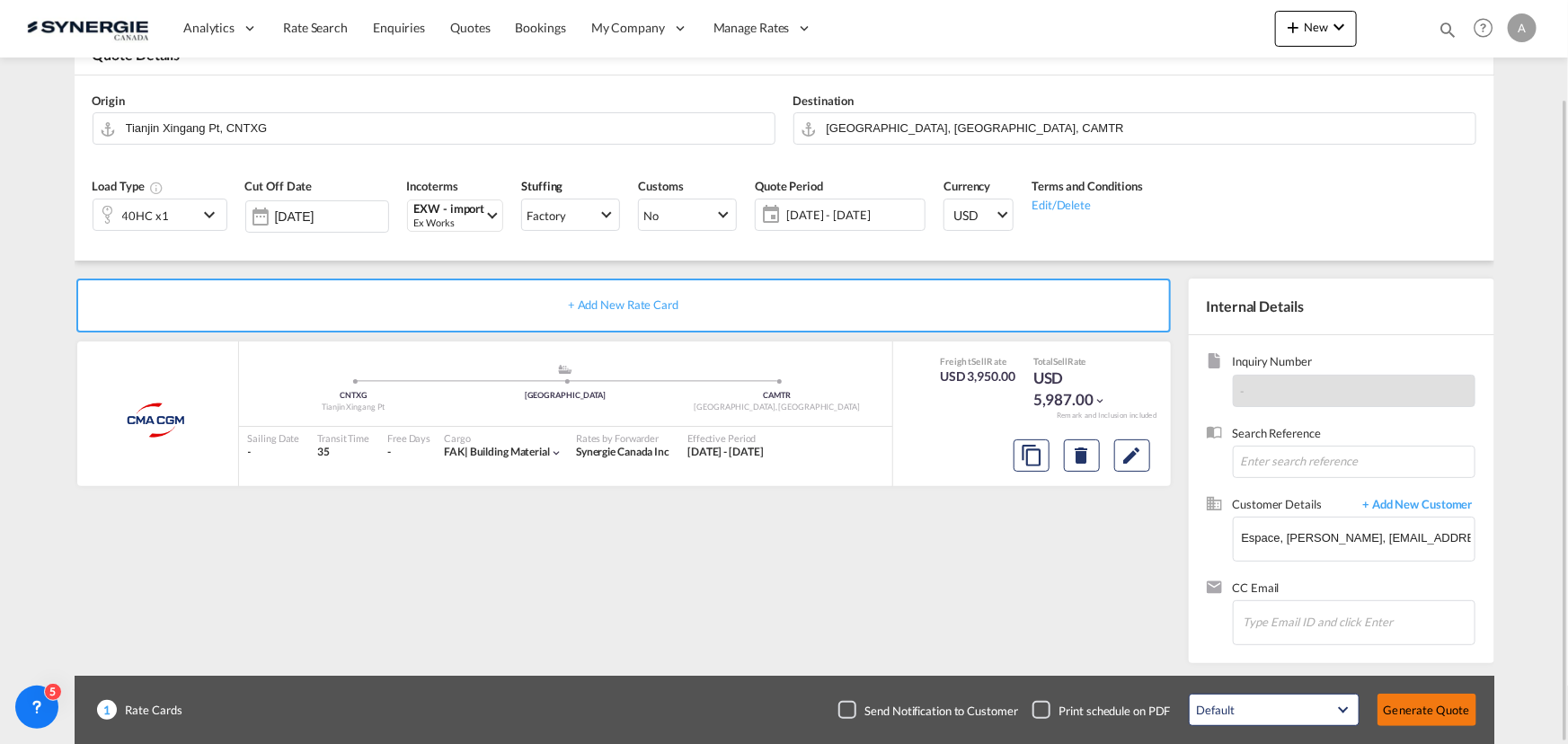
click at [1411, 718] on button "Generate Quote" at bounding box center [1427, 709] width 99 height 32
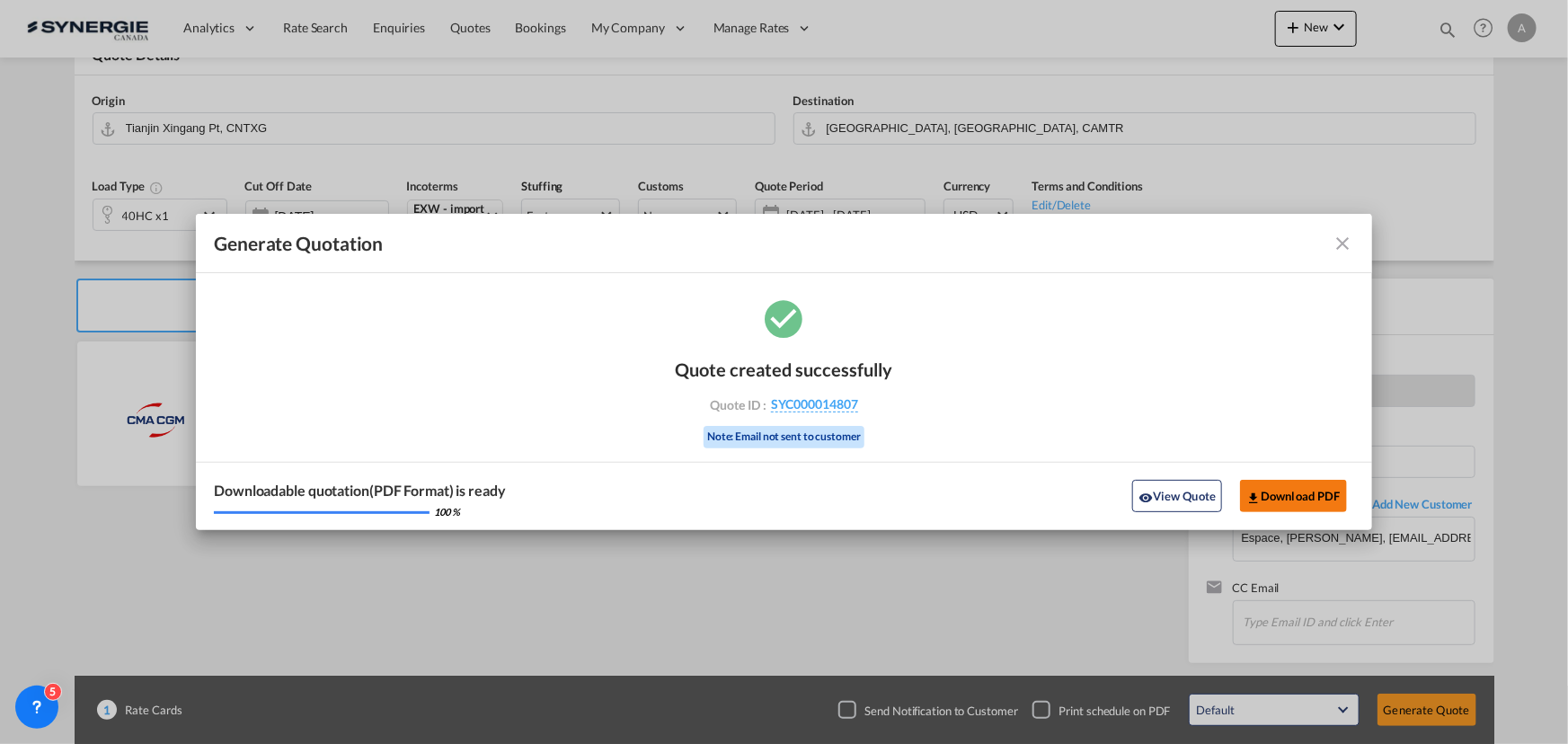
click at [1304, 498] on button "Download PDF" at bounding box center [1293, 495] width 107 height 32
click at [1166, 496] on button "View Quote" at bounding box center [1177, 495] width 90 height 32
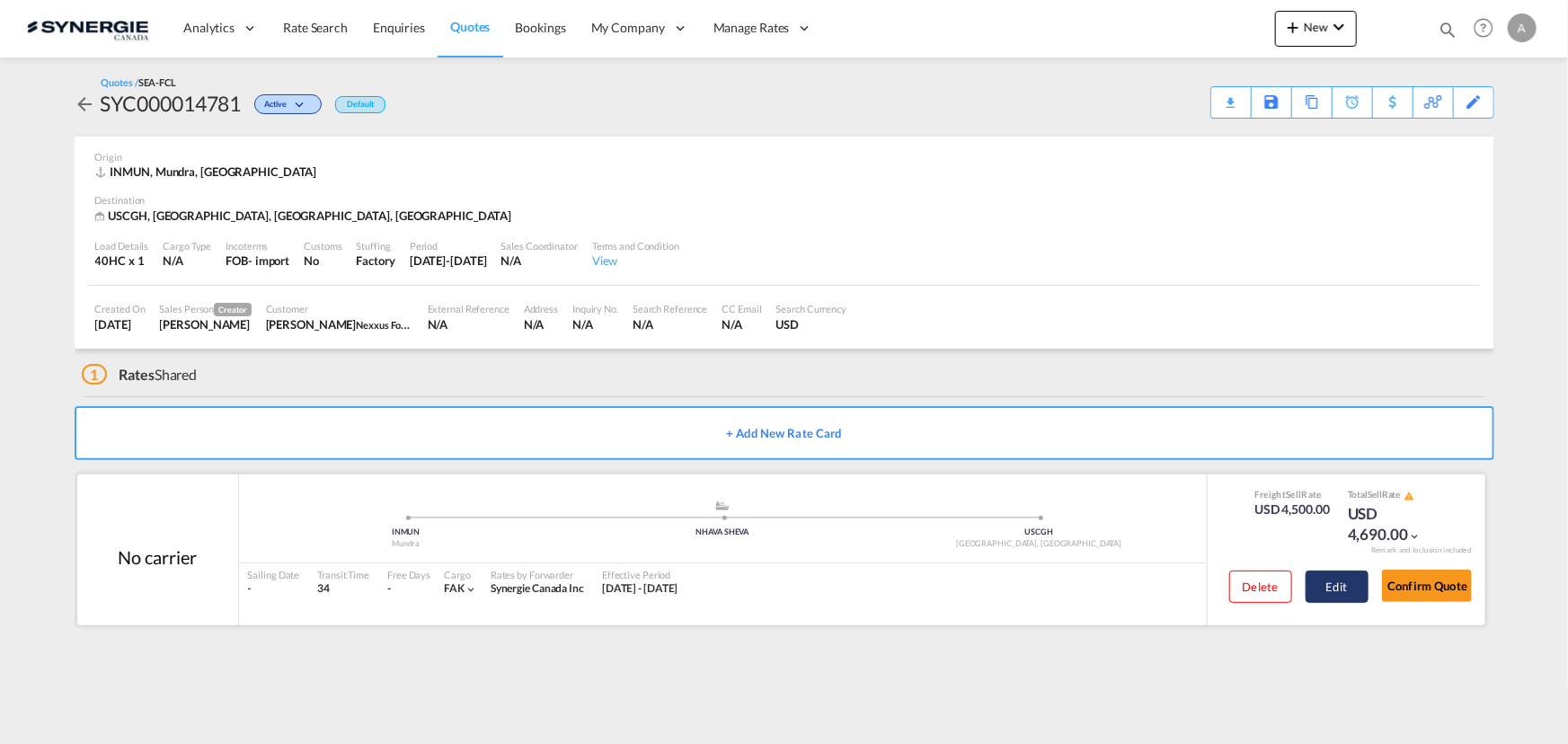
click at [1335, 588] on button "Edit" at bounding box center [1336, 586] width 63 height 32
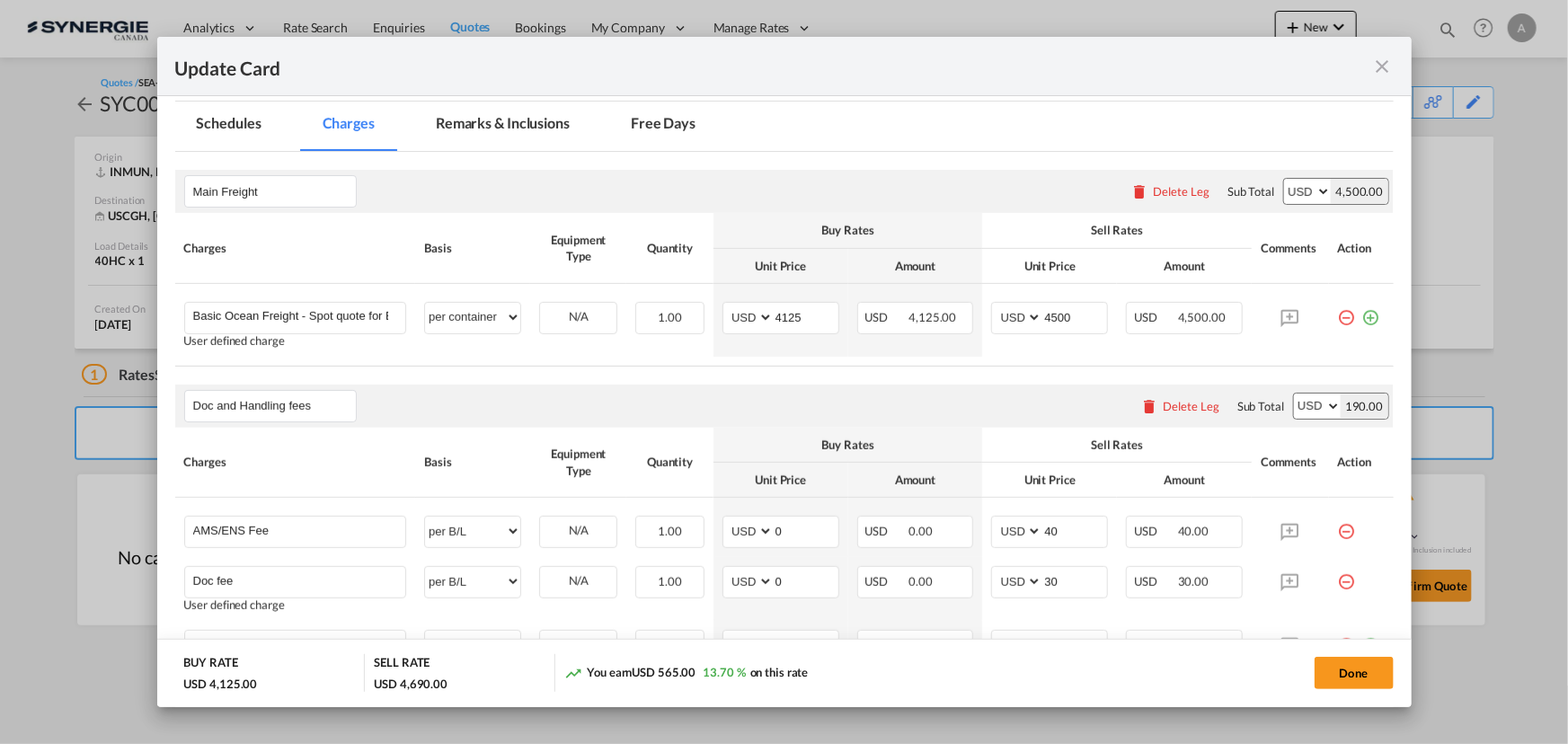
scroll to position [408, 0]
click at [478, 119] on md-tab-item "Remarks & Inclusions" at bounding box center [503, 125] width 177 height 49
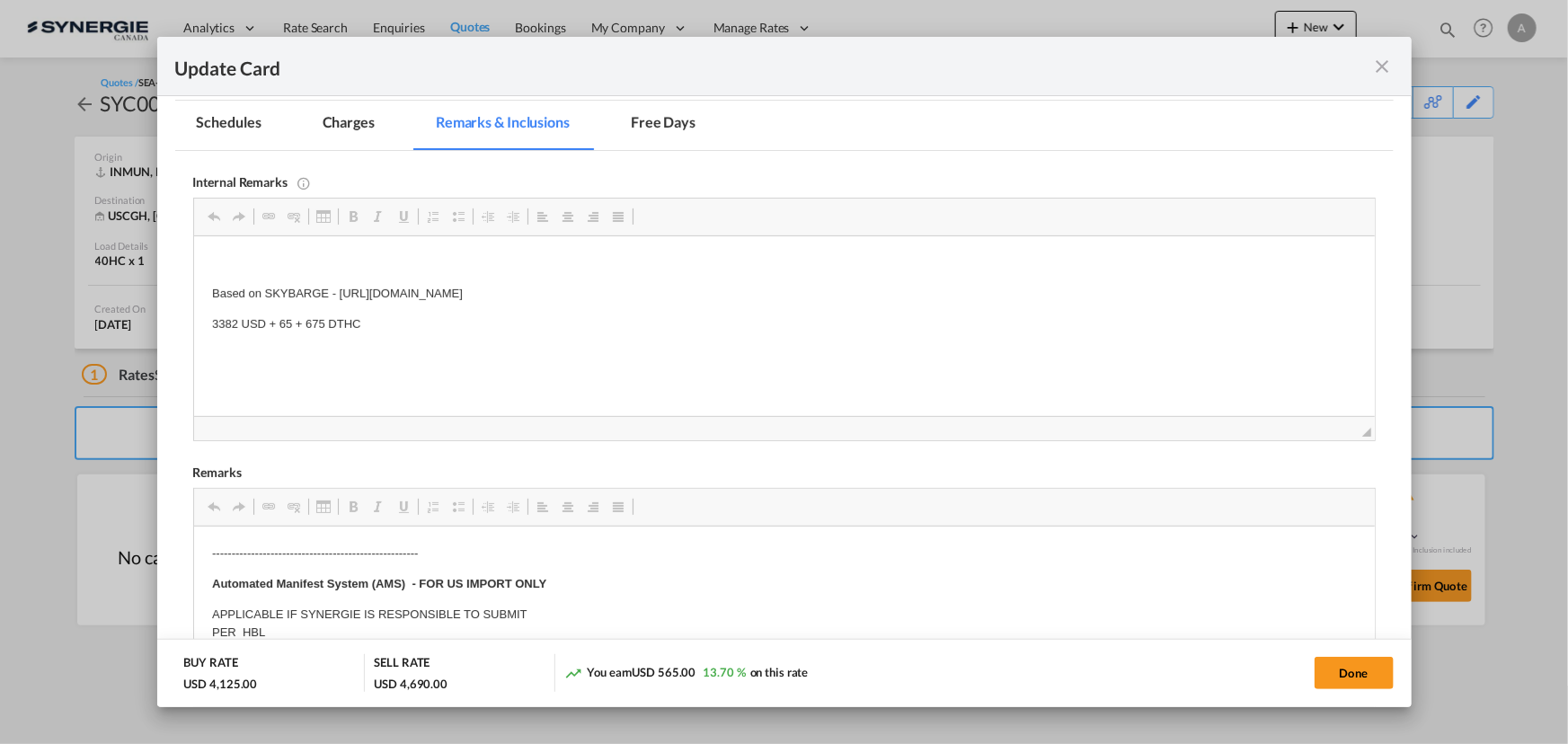
scroll to position [0, 0]
drag, startPoint x: 246, startPoint y: 298, endPoint x: 1002, endPoint y: 293, distance: 756.0
click at [1002, 293] on html "Based on SKYBARGE - [URL][DOMAIN_NAME] 3382 USD + 65 + 675 DTHC" at bounding box center [784, 309] width 1180 height 146
click at [367, 333] on body "Back-up SEVEN SEAS - https://app.frontapp.com/open/cnv_qf038cv?key=XIyffnzDfrtQ…" at bounding box center [784, 309] width 1145 height 109
drag, startPoint x: 369, startPoint y: 324, endPoint x: 48, endPoint y: 328, distance: 321.0
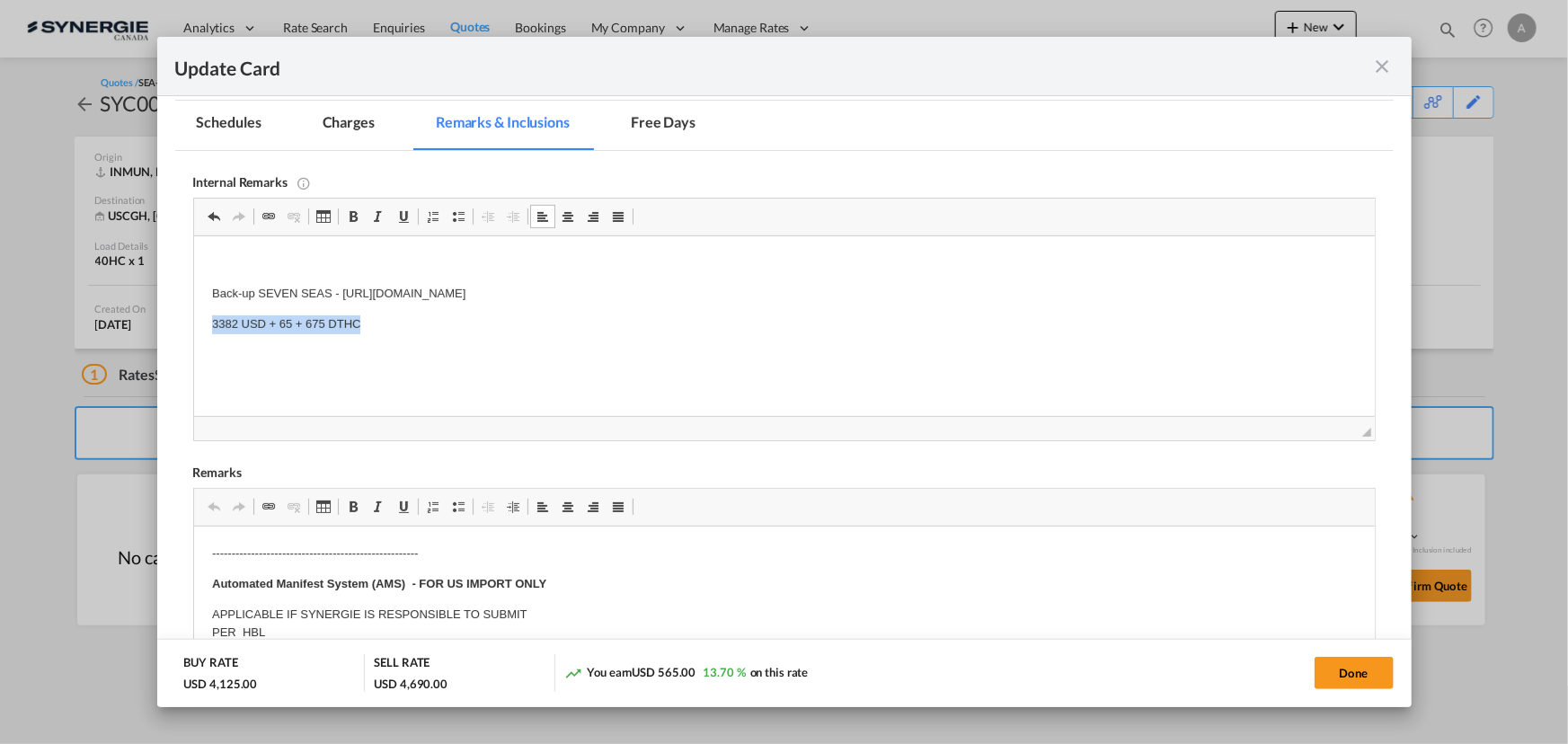
click at [193, 328] on html "Back-up SEVEN SEAS - https://app.frontapp.com/open/cnv_qf038cv?key=XIyffnzDfrtQ…" at bounding box center [784, 309] width 1180 height 146
click at [343, 122] on md-tab-item "Charges" at bounding box center [348, 125] width 95 height 49
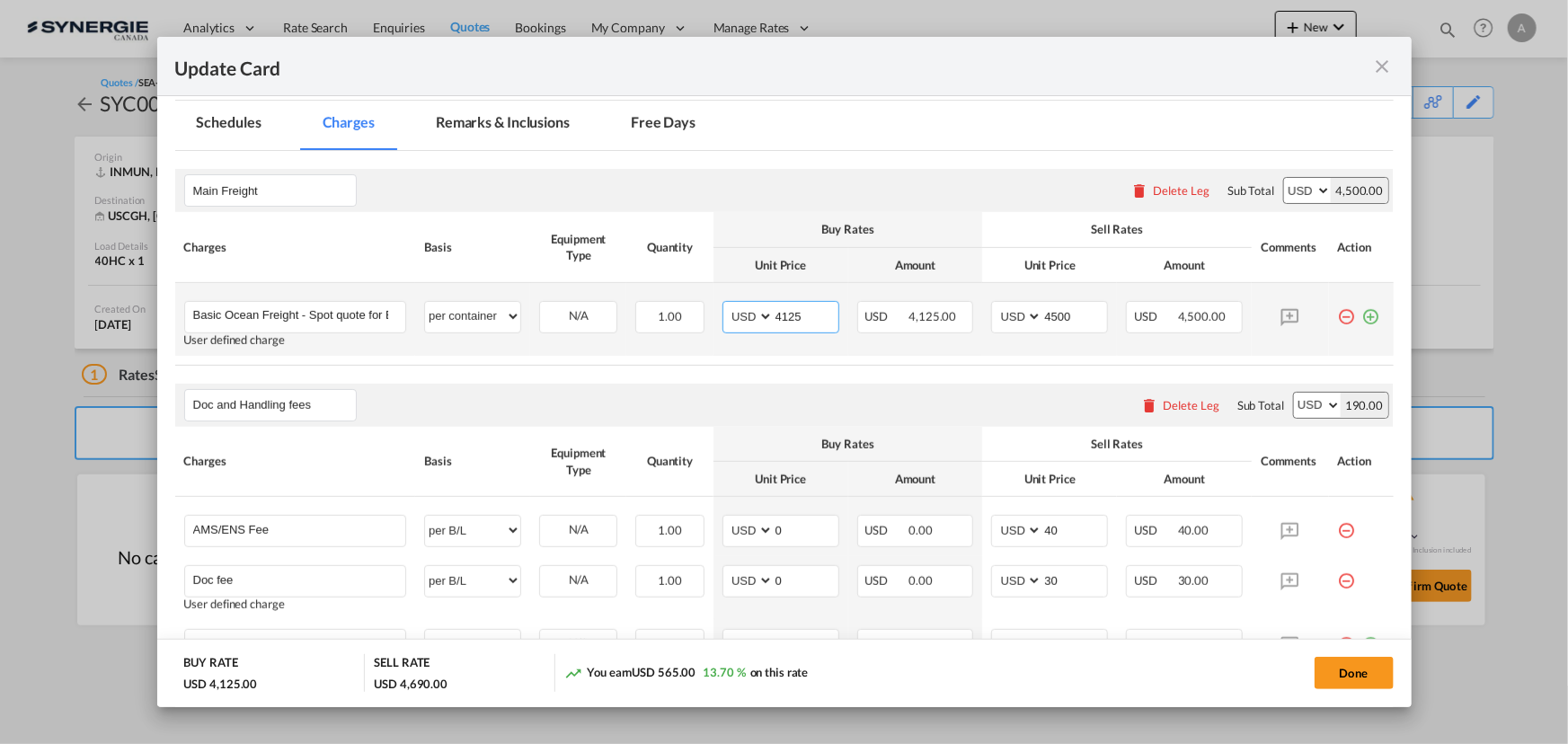
drag, startPoint x: 803, startPoint y: 321, endPoint x: 739, endPoint y: 309, distance: 65.1
click at [739, 309] on md-input-container "AED AFN ALL AMD ANG AOA ARS AUD AWG AZN BAM BBD BDT BGN BHD BIF BMD BND BOB BRL…" at bounding box center [781, 316] width 117 height 32
type input "3650"
type input "4000"
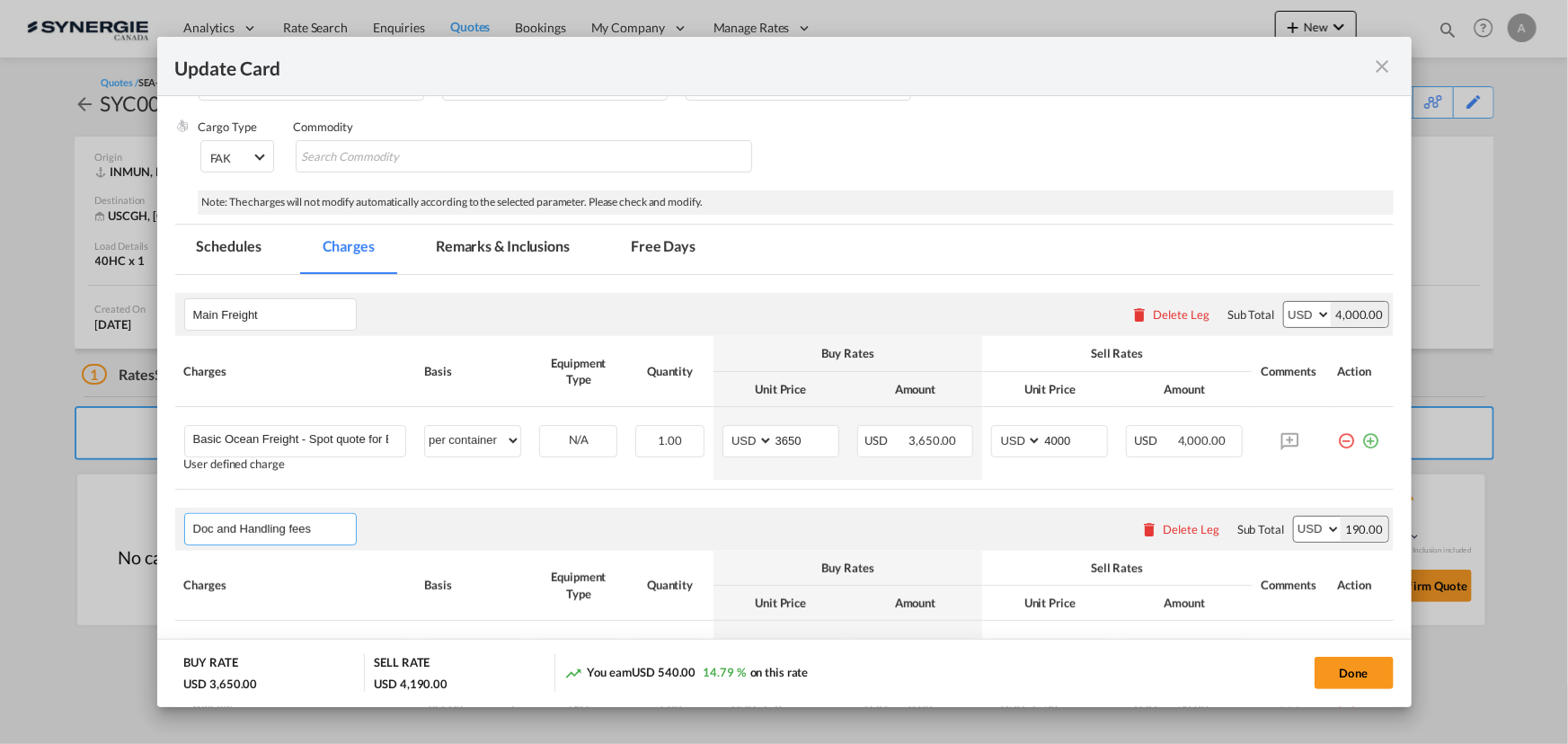
scroll to position [221, 0]
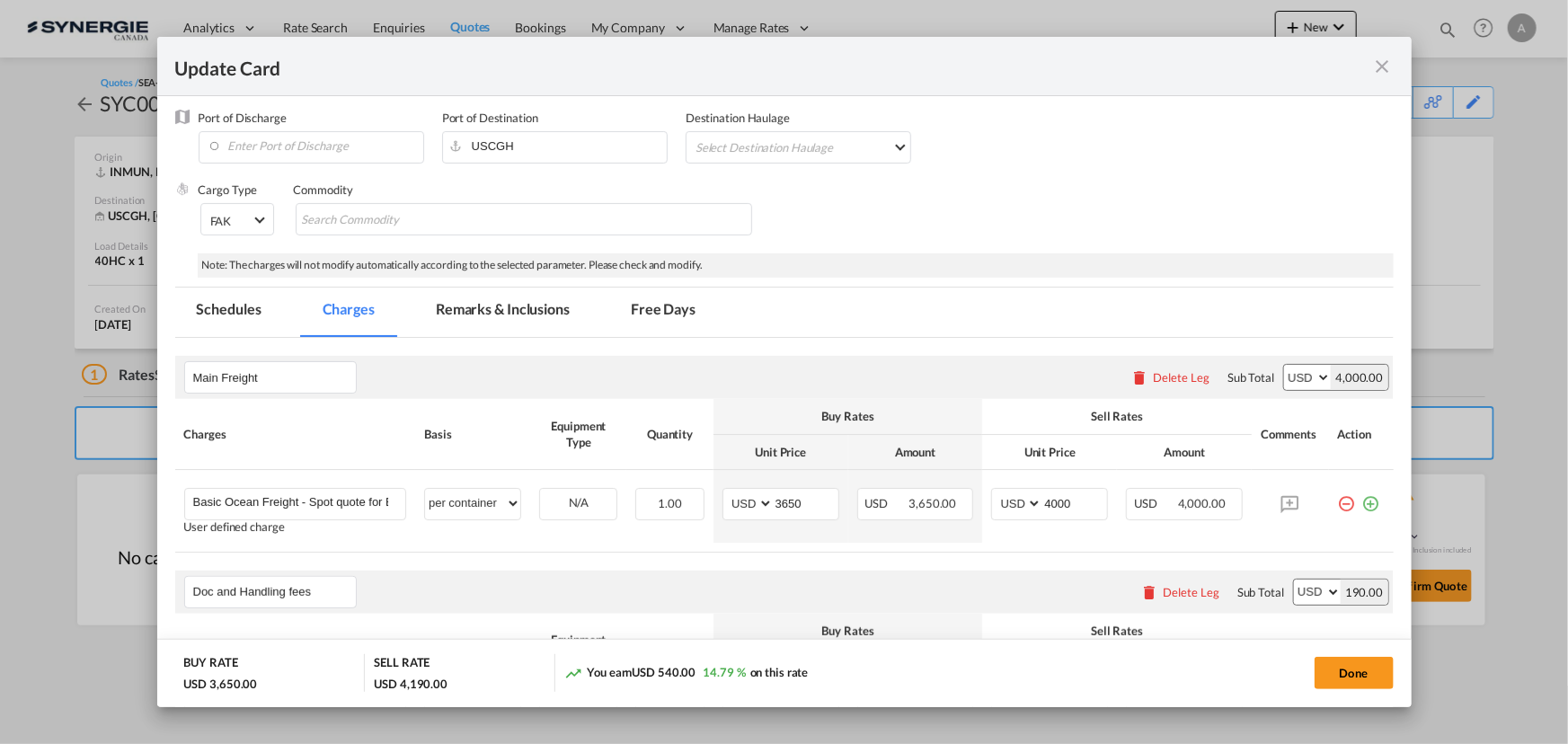
click at [466, 306] on md-tab-item "Remarks & Inclusions" at bounding box center [503, 312] width 177 height 49
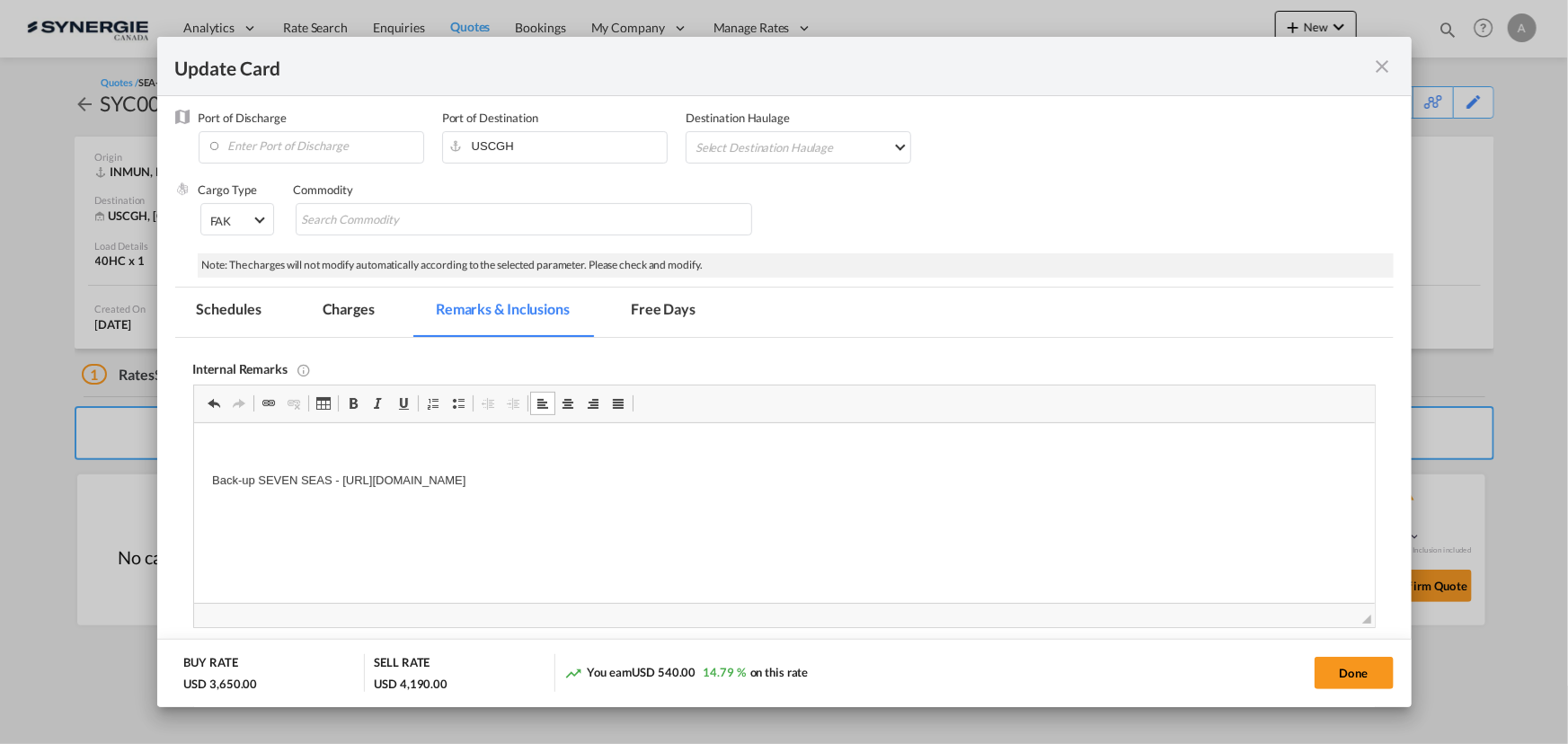
click at [861, 482] on p "Back-up SEVEN SEAS - https://app.frontapp.com/open/cnv_qf038cv?key=XIyffnzDfrtQ…" at bounding box center [784, 480] width 1145 height 19
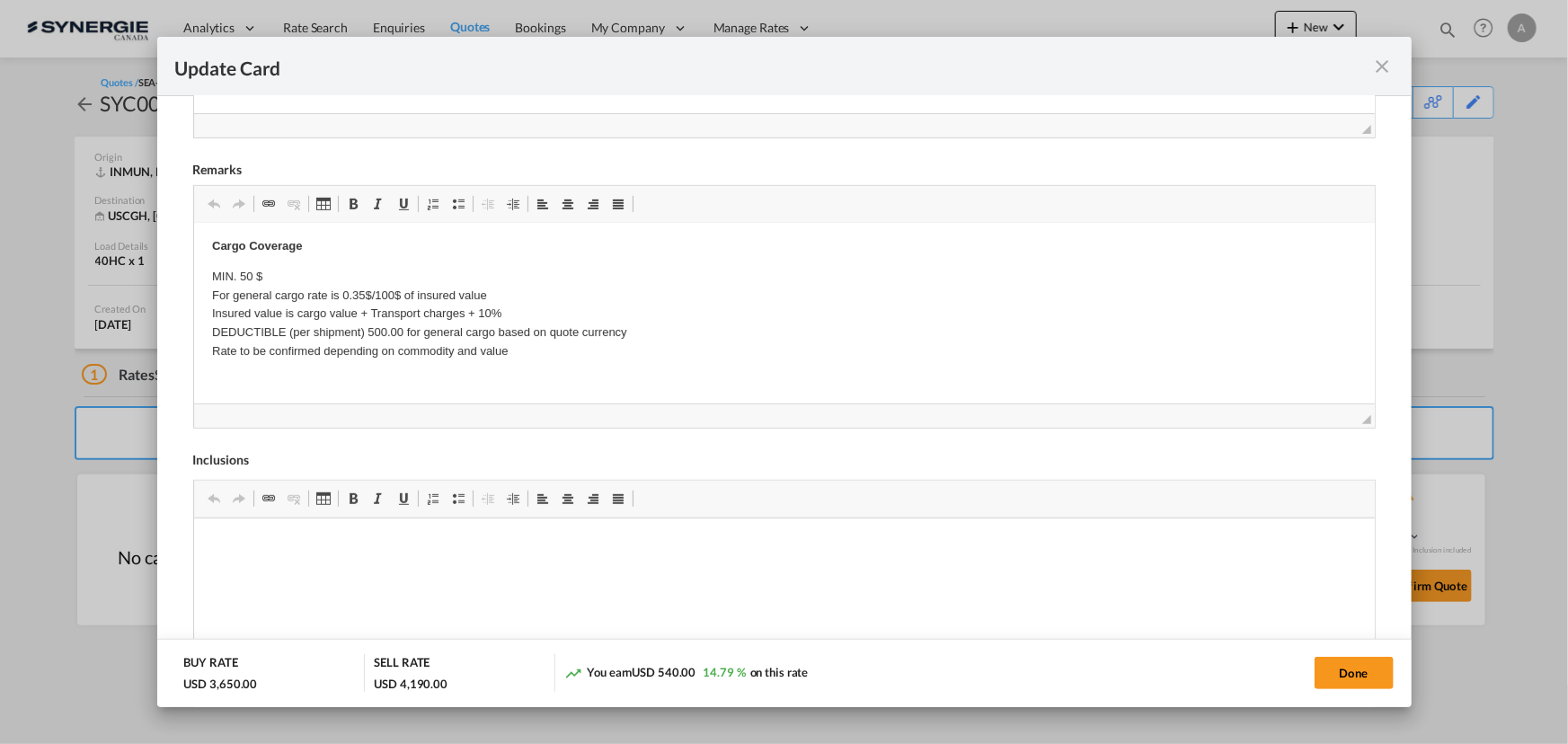
scroll to position [302, 0]
click at [1329, 671] on button "Done" at bounding box center [1354, 672] width 79 height 32
type input "14 Sep 2025"
type input "[DATE]"
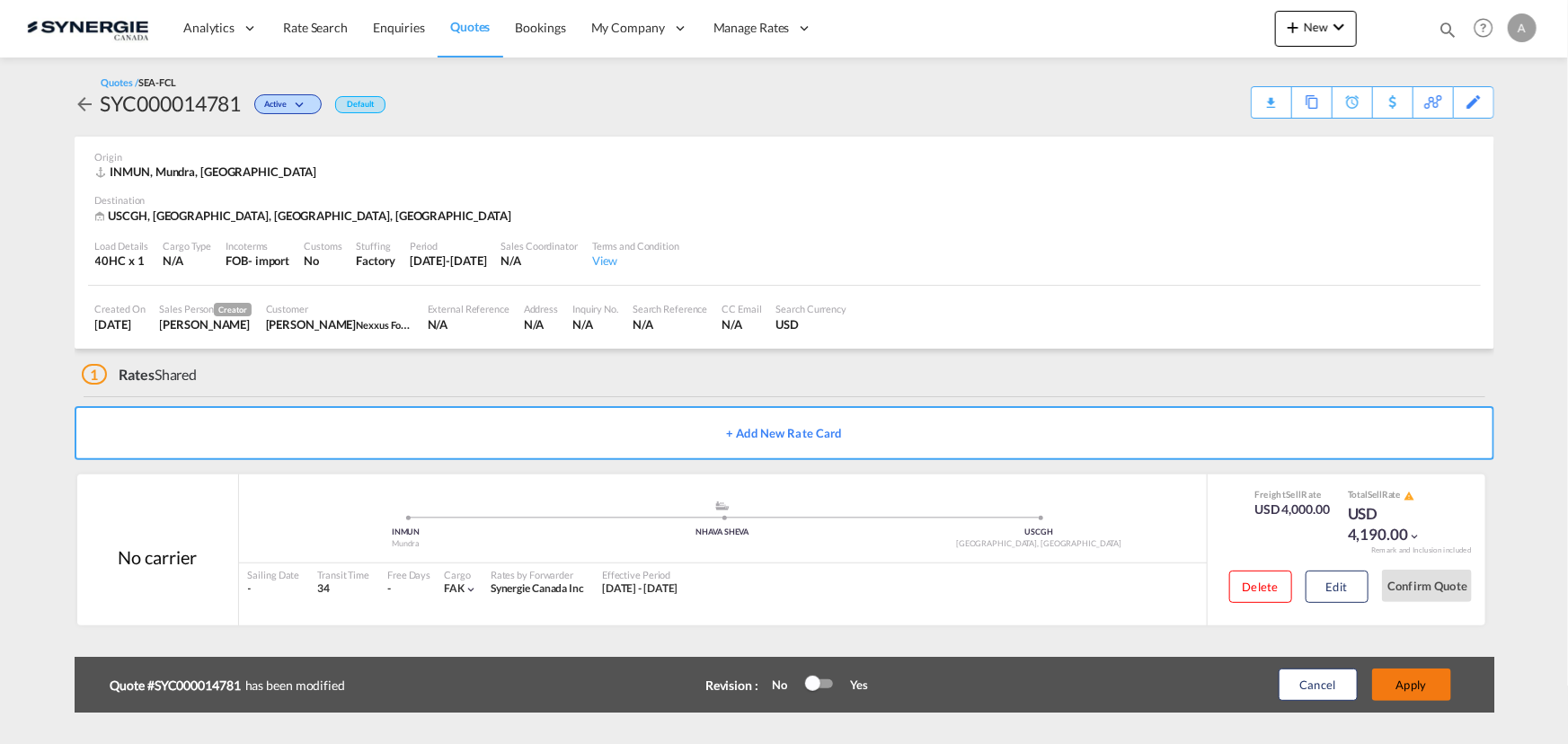
click at [1417, 685] on button "Apply" at bounding box center [1411, 684] width 79 height 32
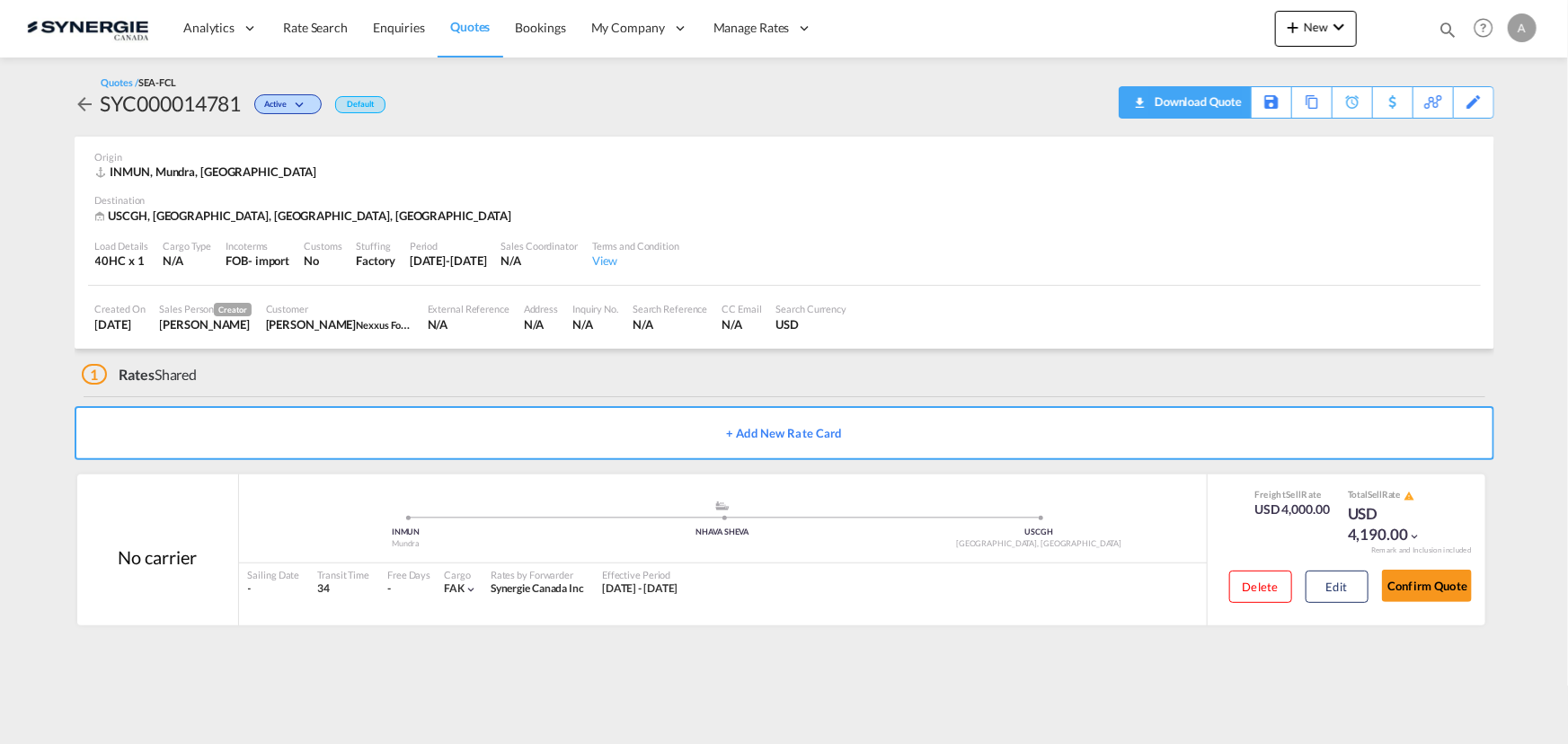
click at [1220, 98] on div "Download Quote" at bounding box center [1196, 102] width 91 height 29
click at [1344, 585] on button "Edit" at bounding box center [1336, 586] width 63 height 32
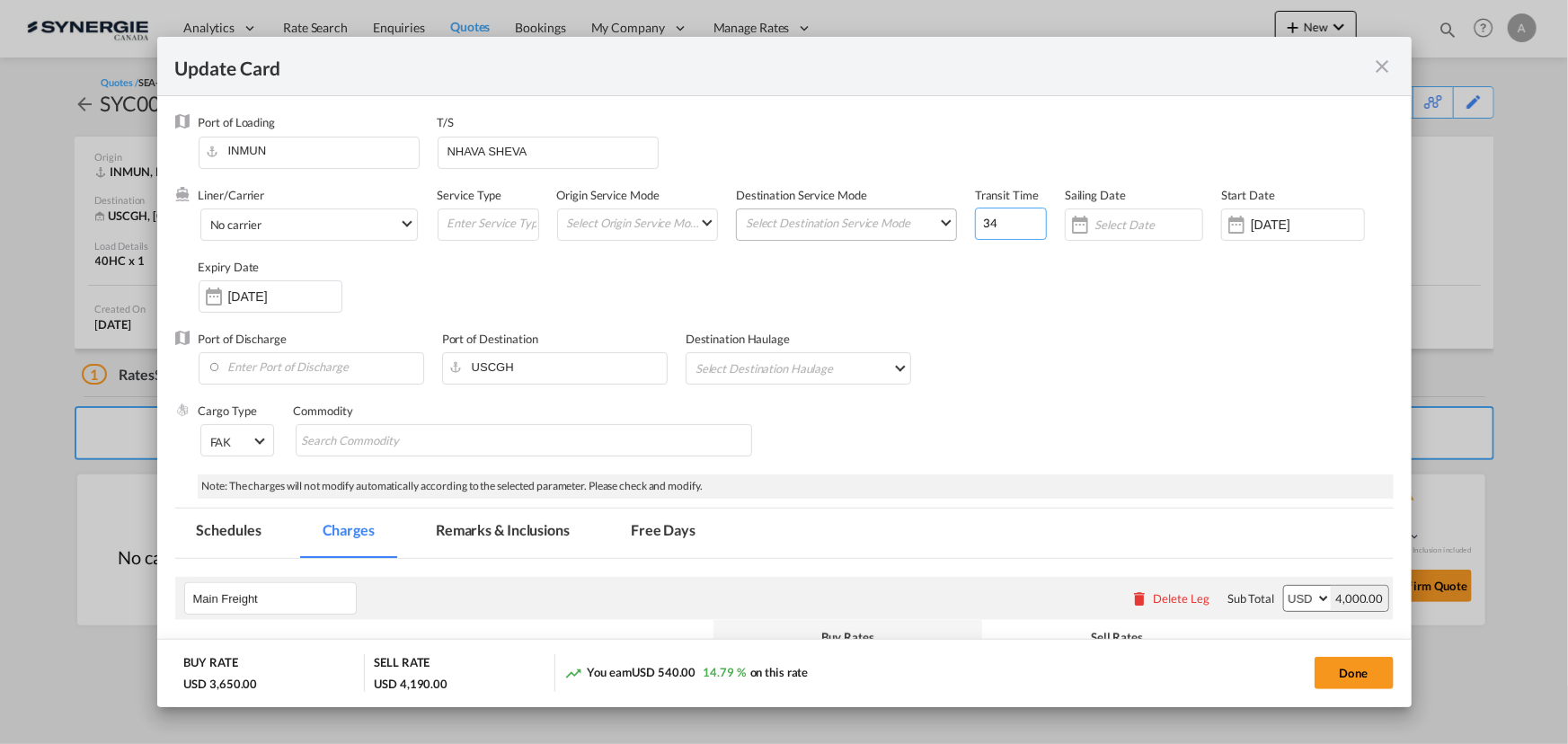
drag, startPoint x: 1003, startPoint y: 220, endPoint x: 828, endPoint y: 212, distance: 175.2
click at [843, 215] on div "Liner/Carrier No carrier 2HM LOGISTICS D.O.O AAXL GLOBAL SHIPPING LINES LLC [PE…" at bounding box center [796, 259] width 1195 height 144
type input "40"
click at [546, 142] on input "NHAVA SHEVA" at bounding box center [552, 151] width 212 height 27
type input "NHAVA SHEVA, NEW YORK"
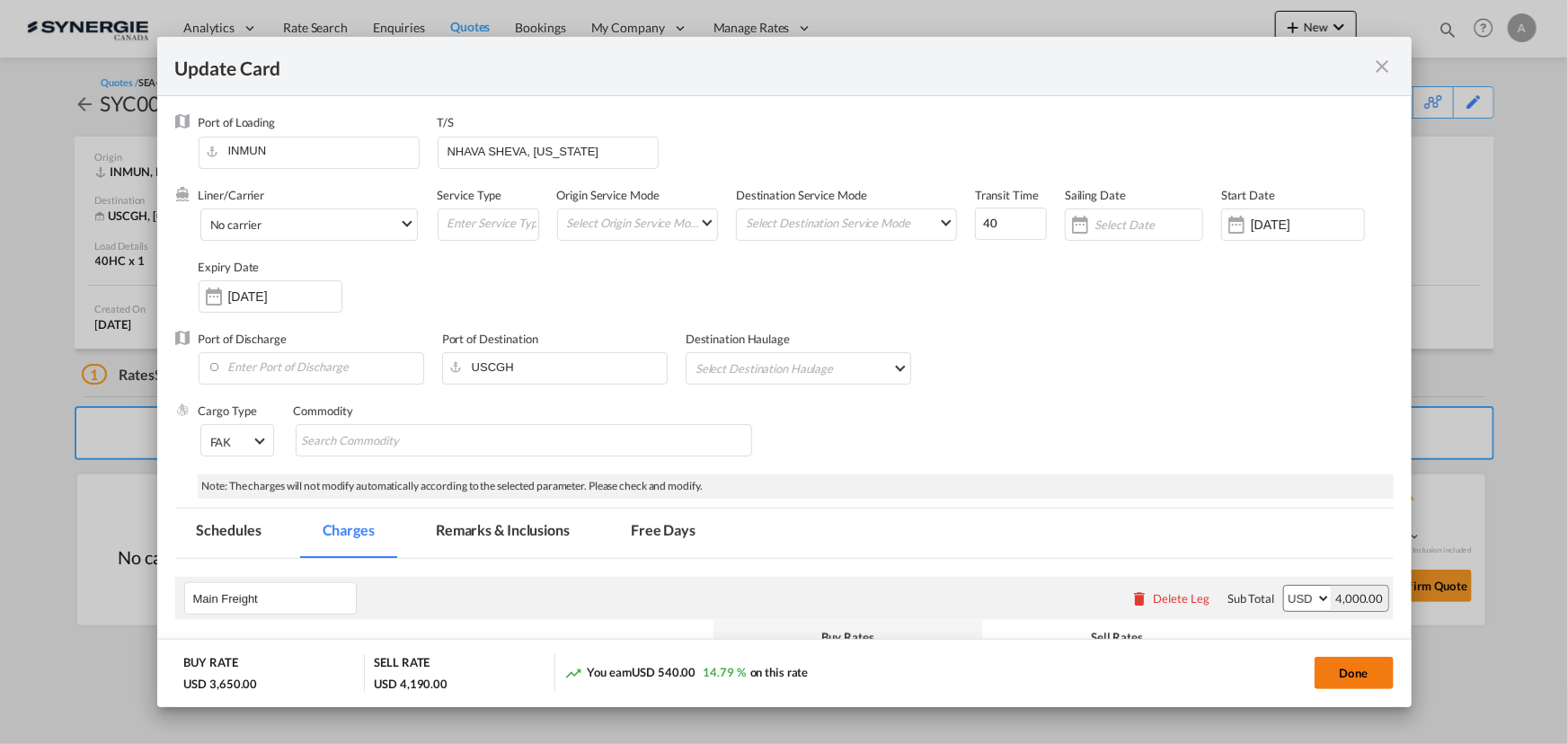
click at [1345, 674] on button "Done" at bounding box center [1354, 672] width 79 height 32
type input "14 Sep 2025"
type input "[DATE]"
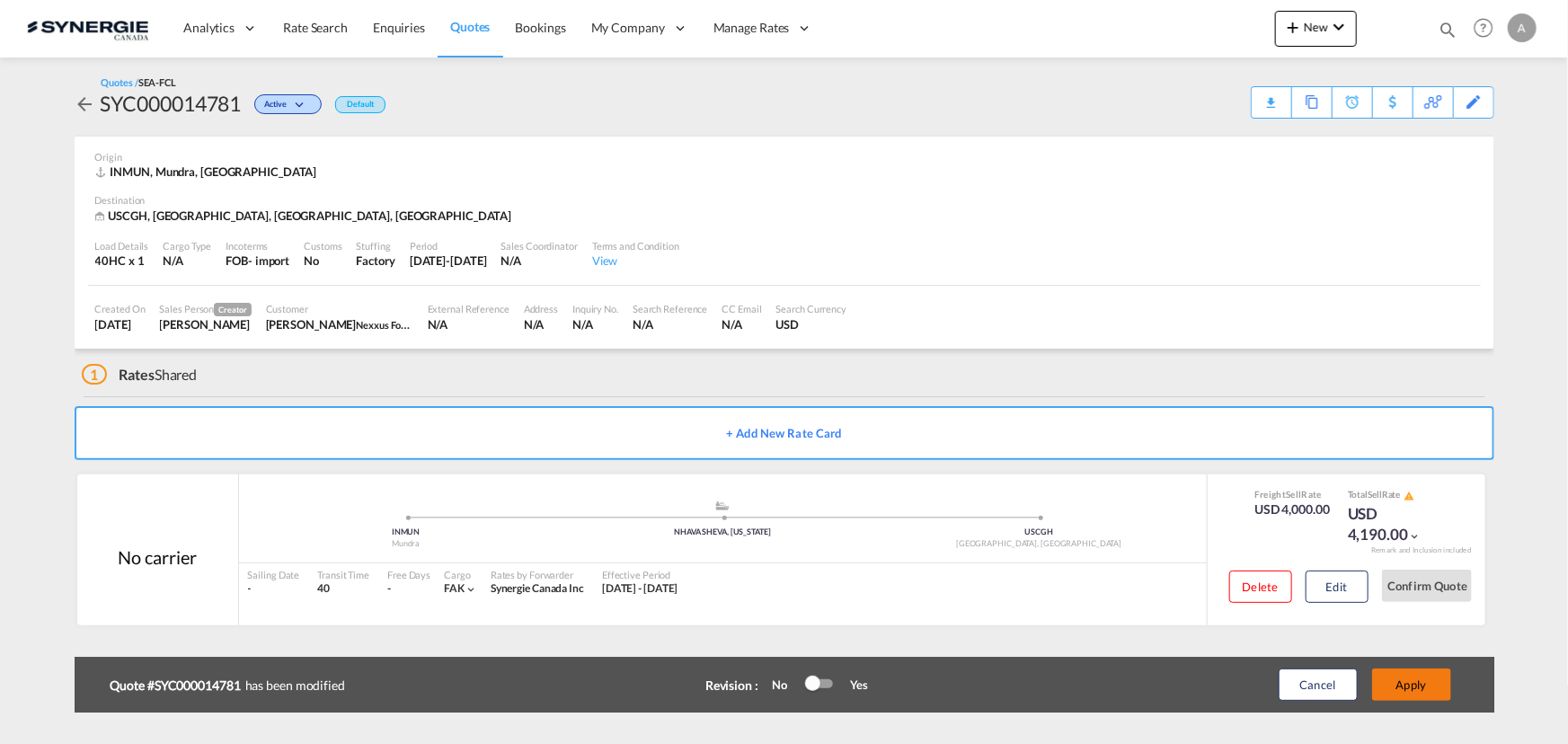
click at [1426, 677] on button "Apply" at bounding box center [1411, 684] width 79 height 32
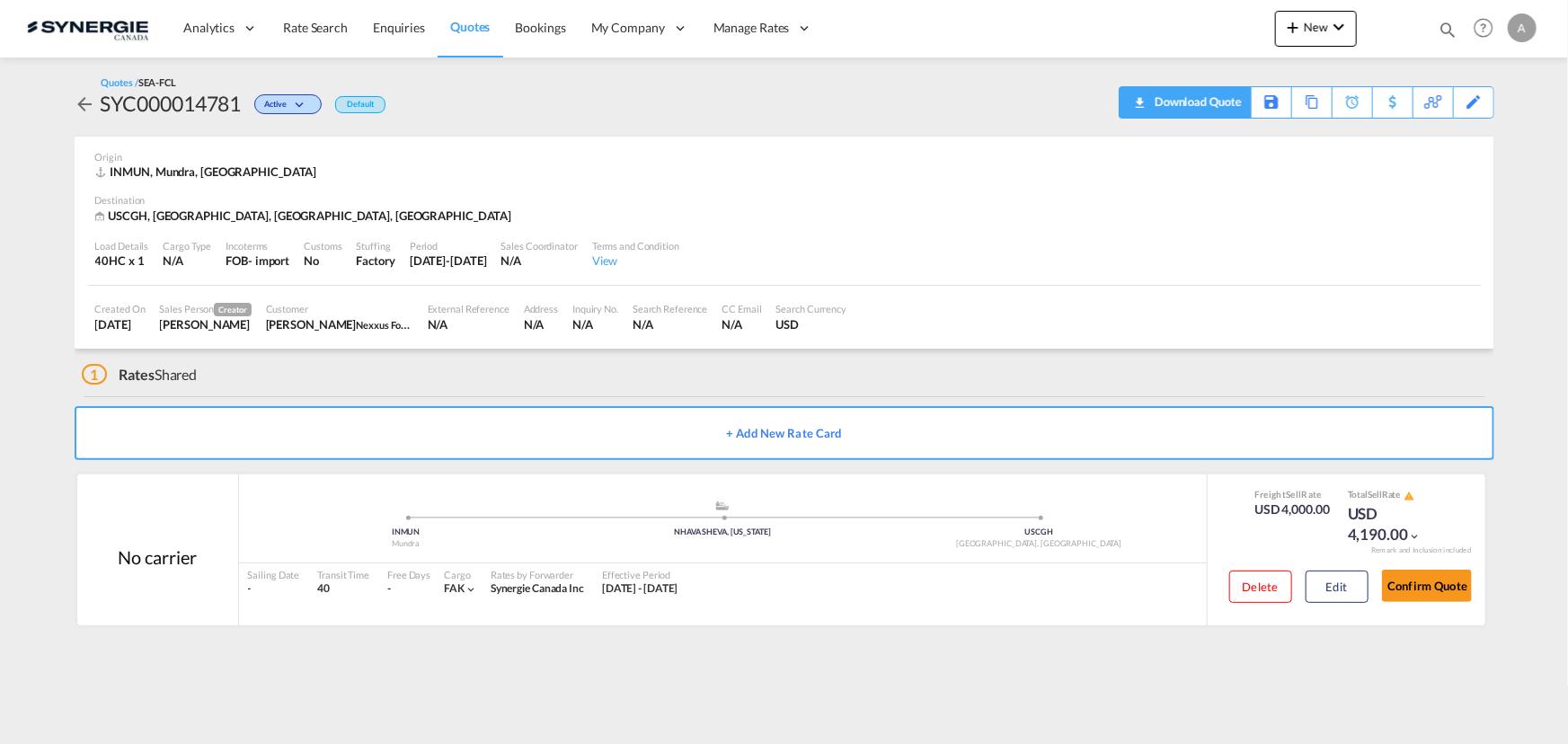
click at [1215, 101] on div "Download Quote" at bounding box center [1196, 102] width 91 height 29
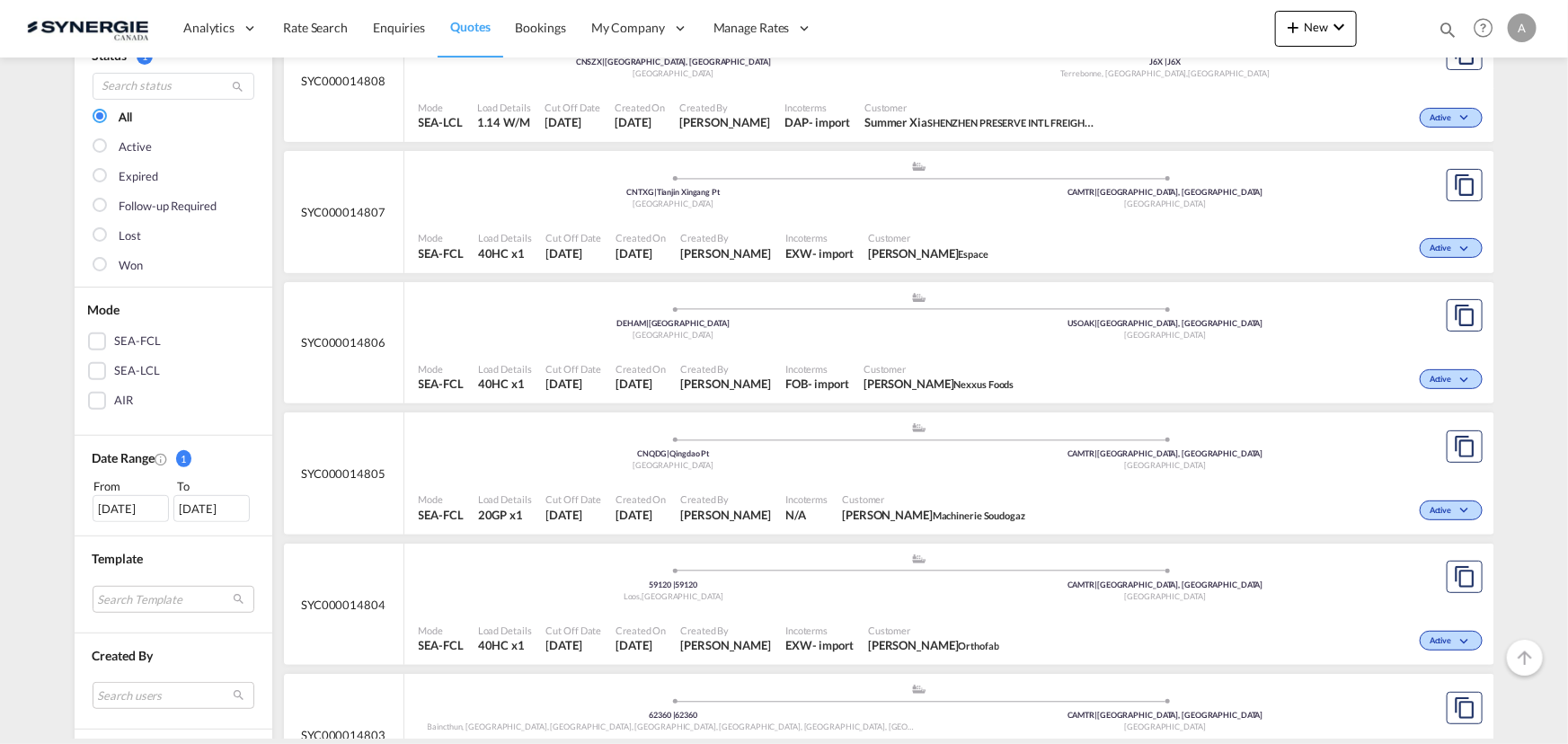
scroll to position [408, 0]
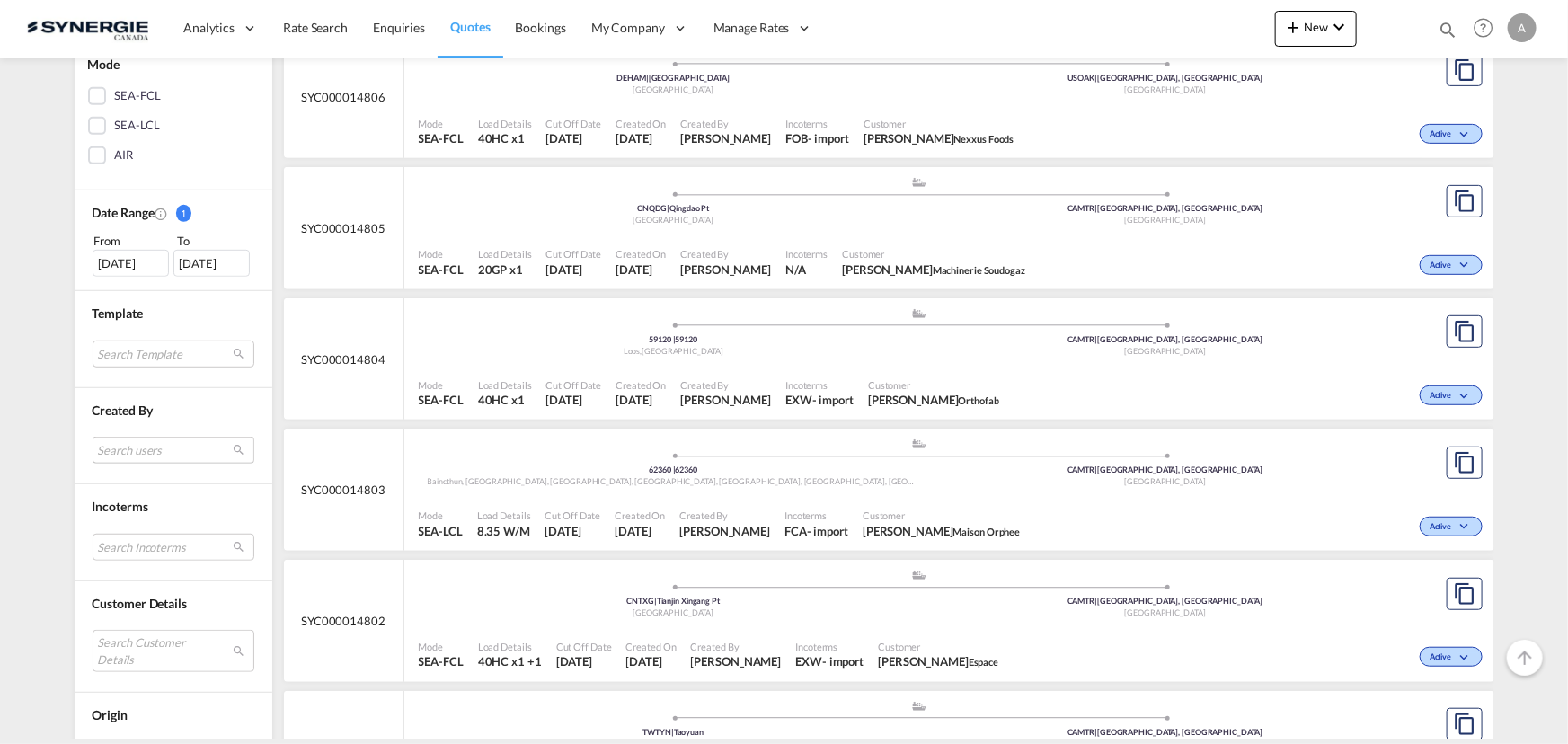
click at [113, 447] on md-select "Search users [PERSON_NAME] [PERSON_NAME][EMAIL_ADDRESS][DOMAIN_NAME] [PERSON_NA…" at bounding box center [172, 450] width 161 height 27
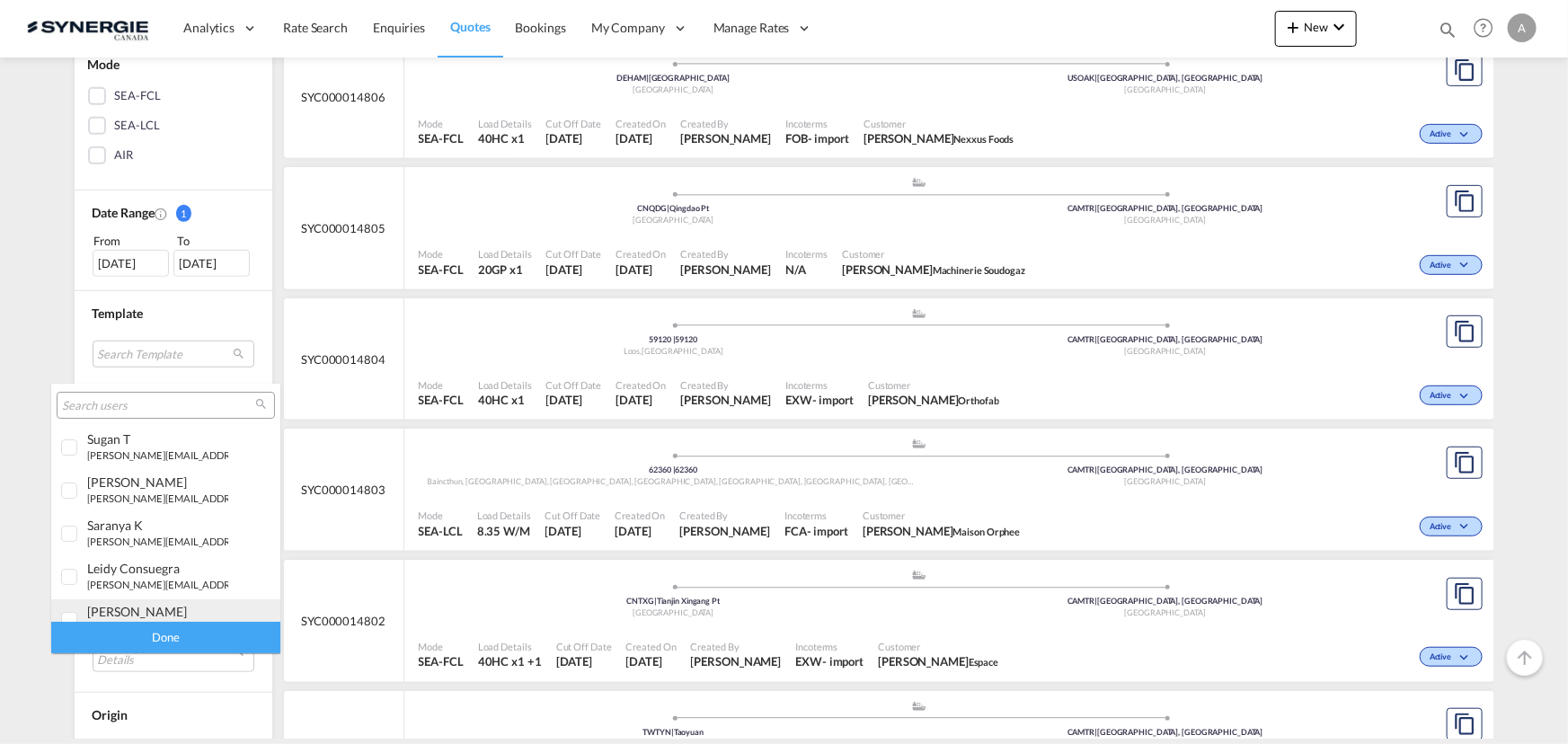
click at [120, 613] on div "adriana Groposila" at bounding box center [158, 611] width 141 height 16
drag, startPoint x: 147, startPoint y: 630, endPoint x: 151, endPoint y: 621, distance: 9.8
click at [147, 631] on div "Done" at bounding box center [165, 637] width 229 height 31
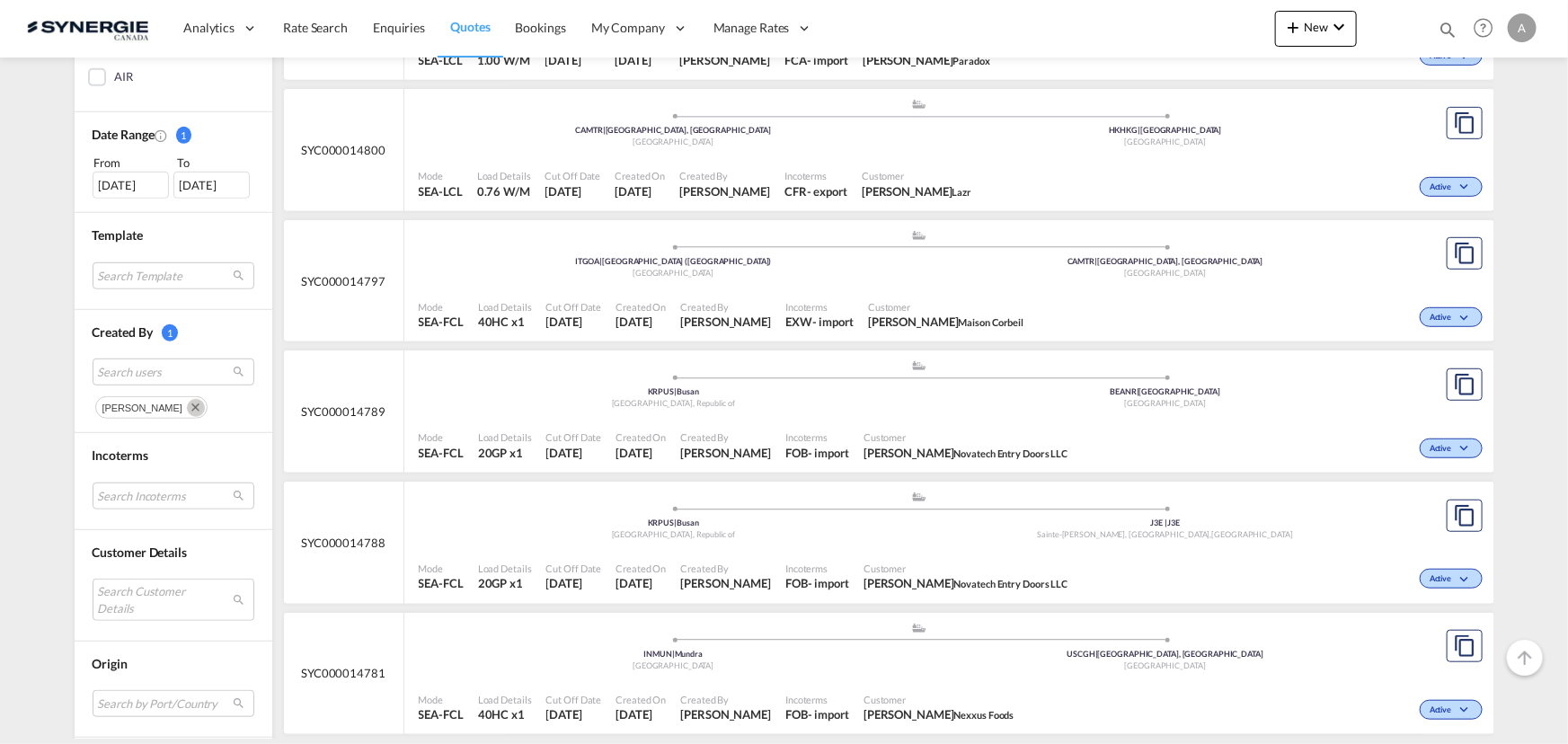
scroll to position [490, 0]
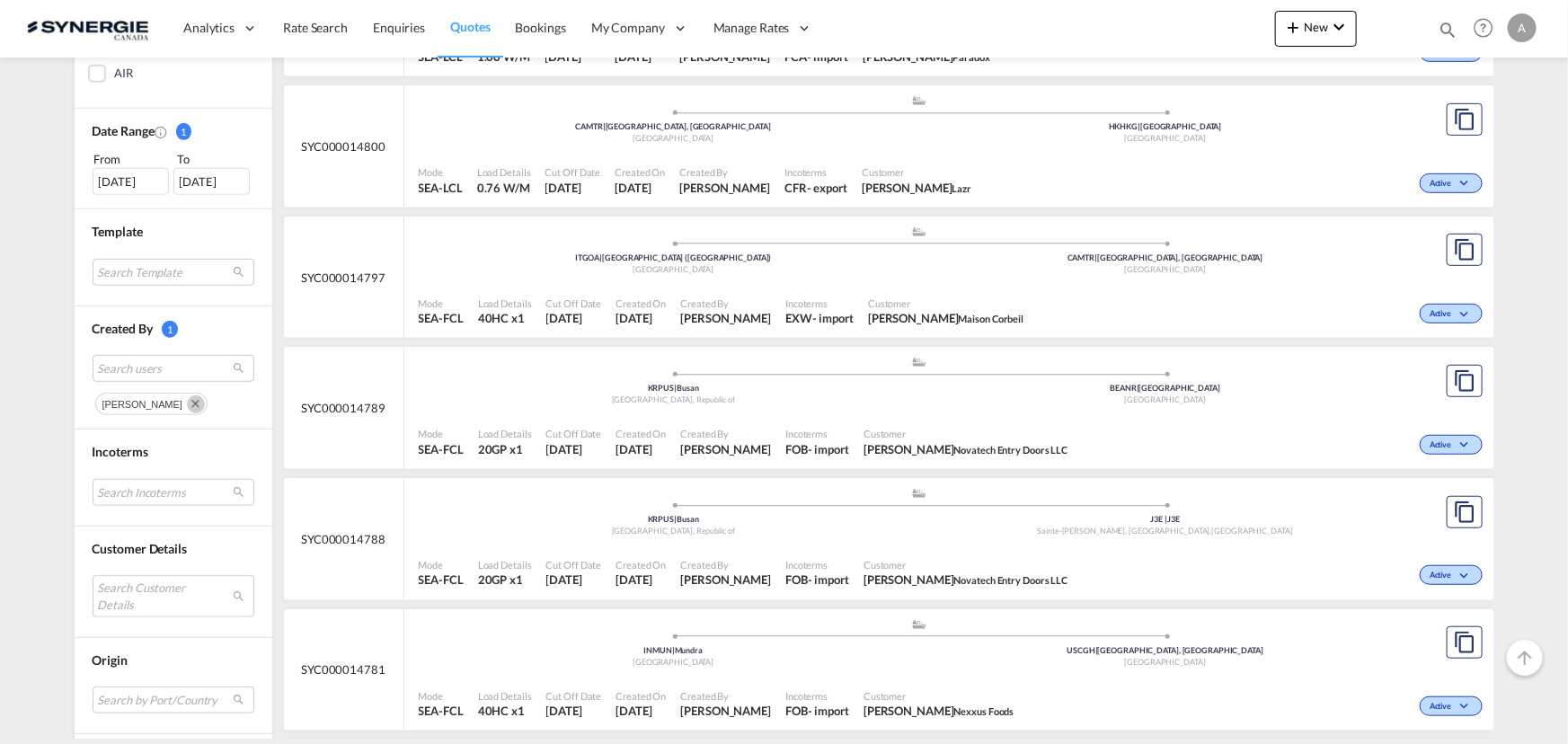
click at [187, 403] on md-icon "Remove" at bounding box center [196, 404] width 18 height 18
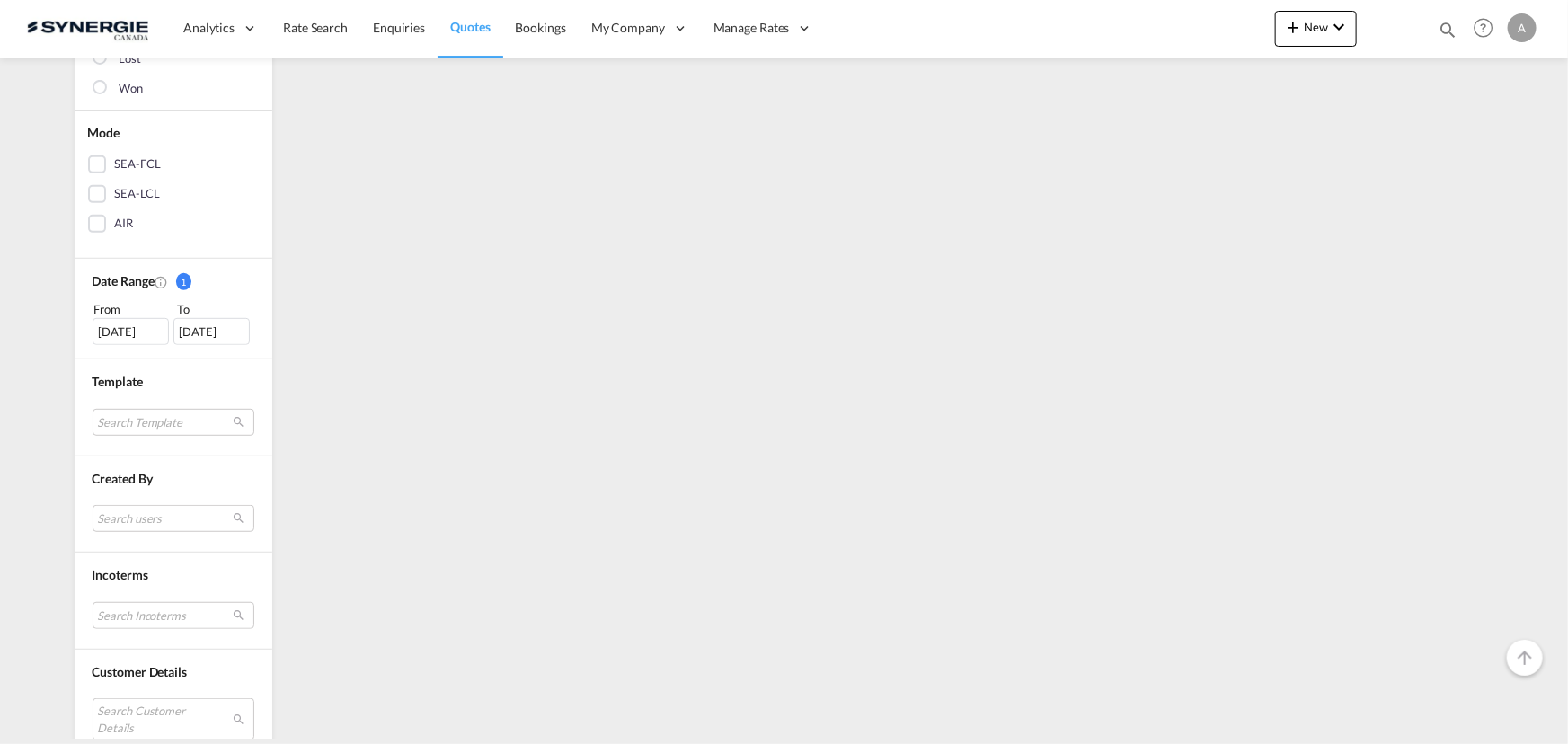
scroll to position [520, 0]
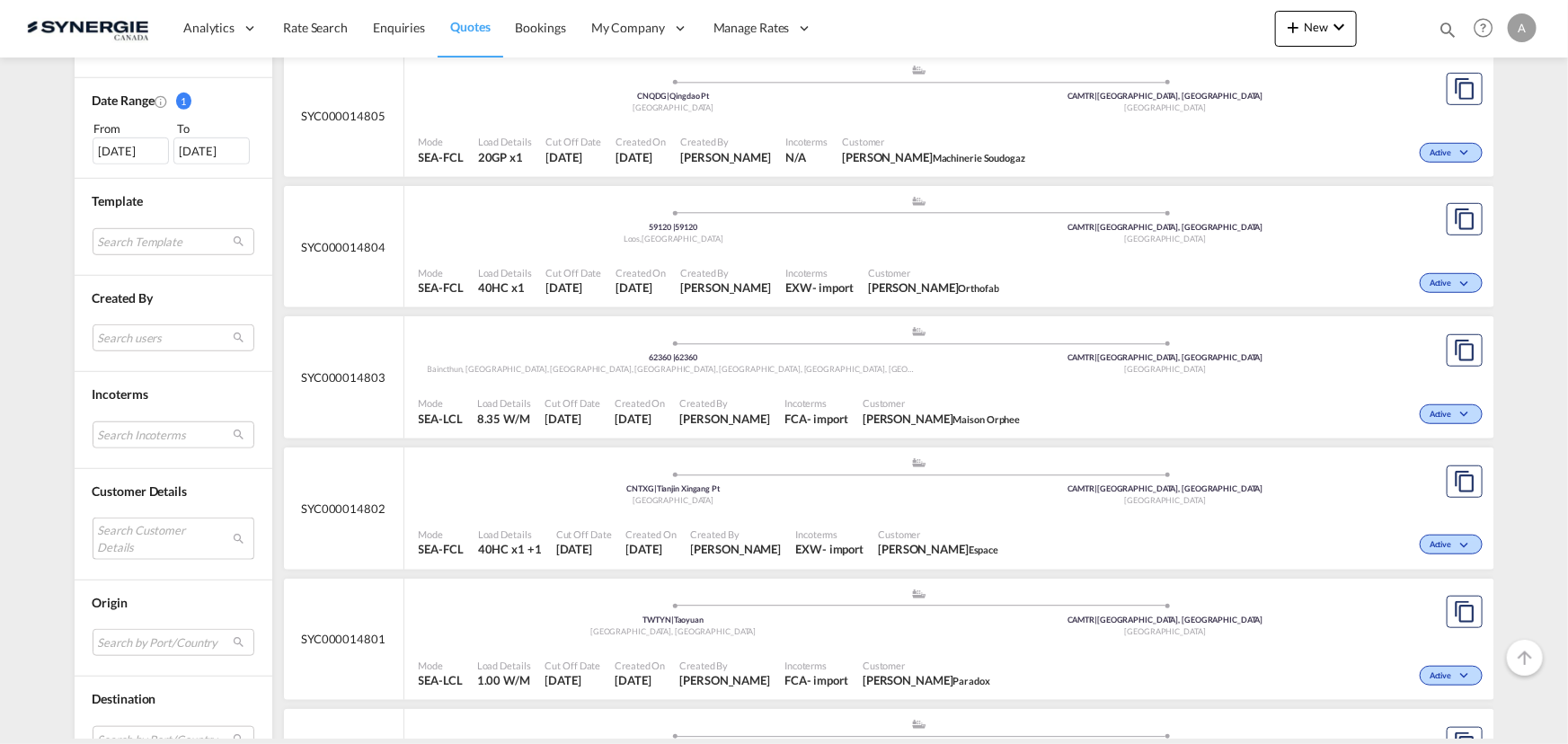
click at [119, 524] on md-select "Search Customer Details user name user alejandro Diez alejandro.diez@logitrans.…" at bounding box center [172, 537] width 161 height 41
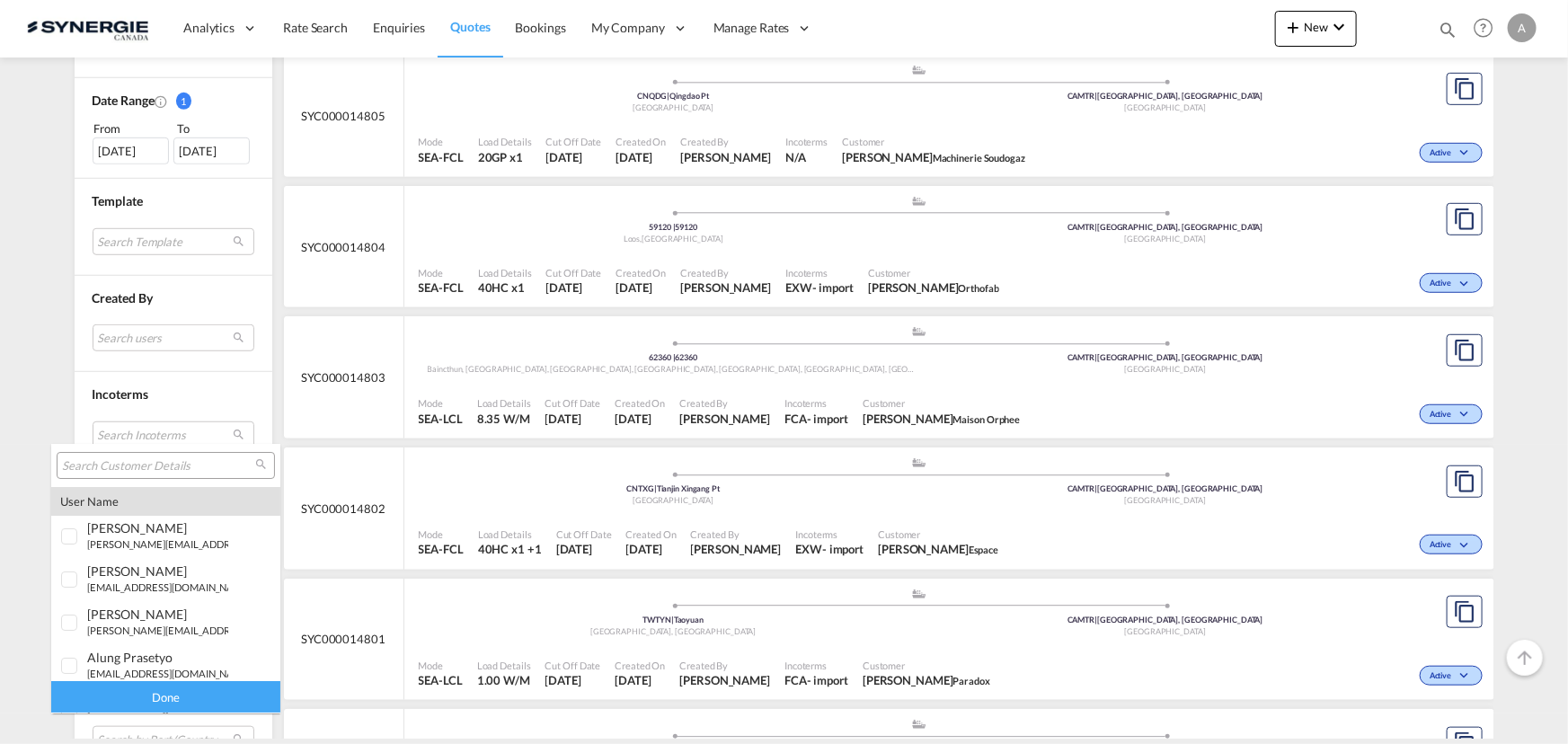
click at [143, 464] on input "search" at bounding box center [159, 466] width 193 height 16
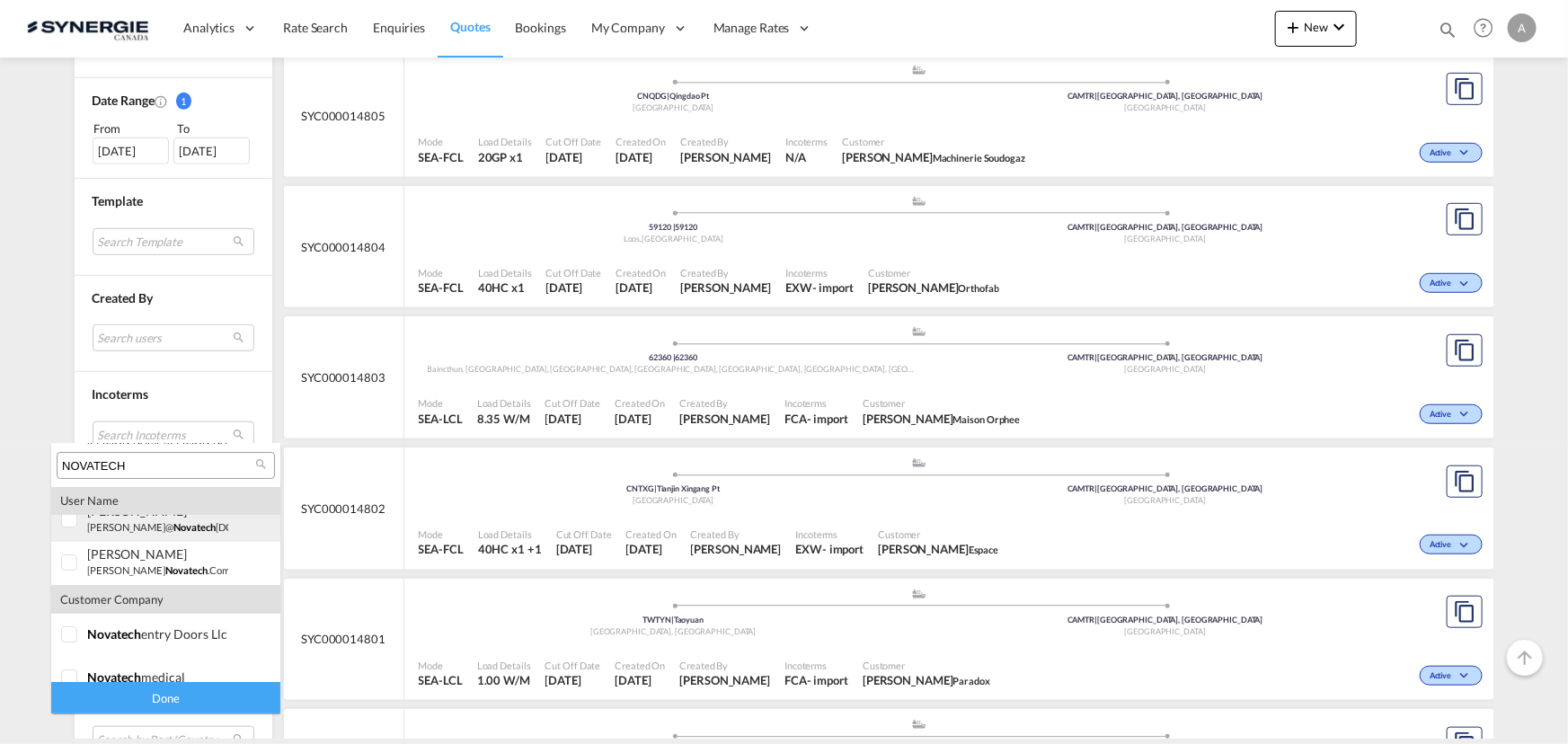
scroll to position [163, 0]
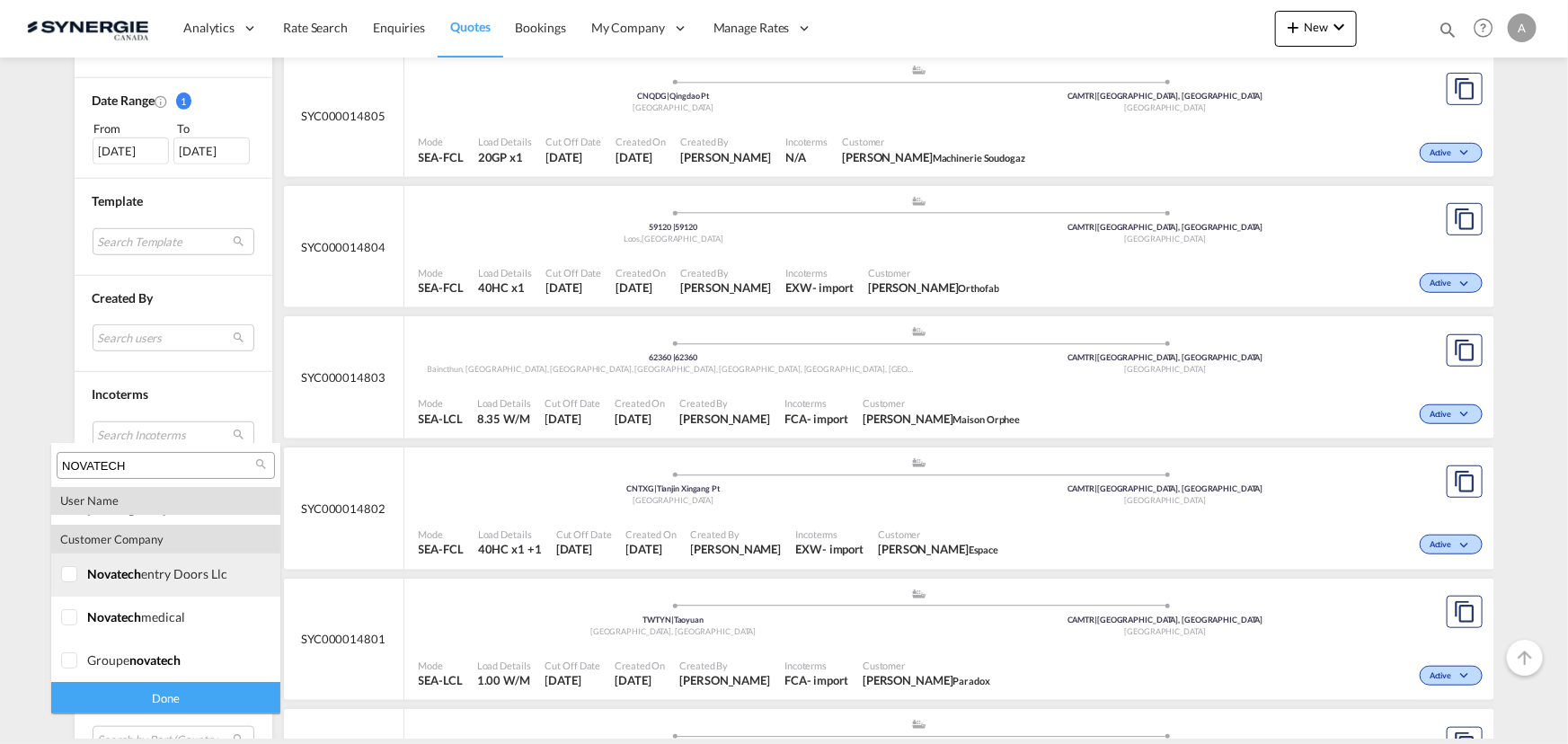
type input "NOVATECH"
click at [63, 593] on md-option "company novatech entry doors llc" at bounding box center [165, 574] width 229 height 43
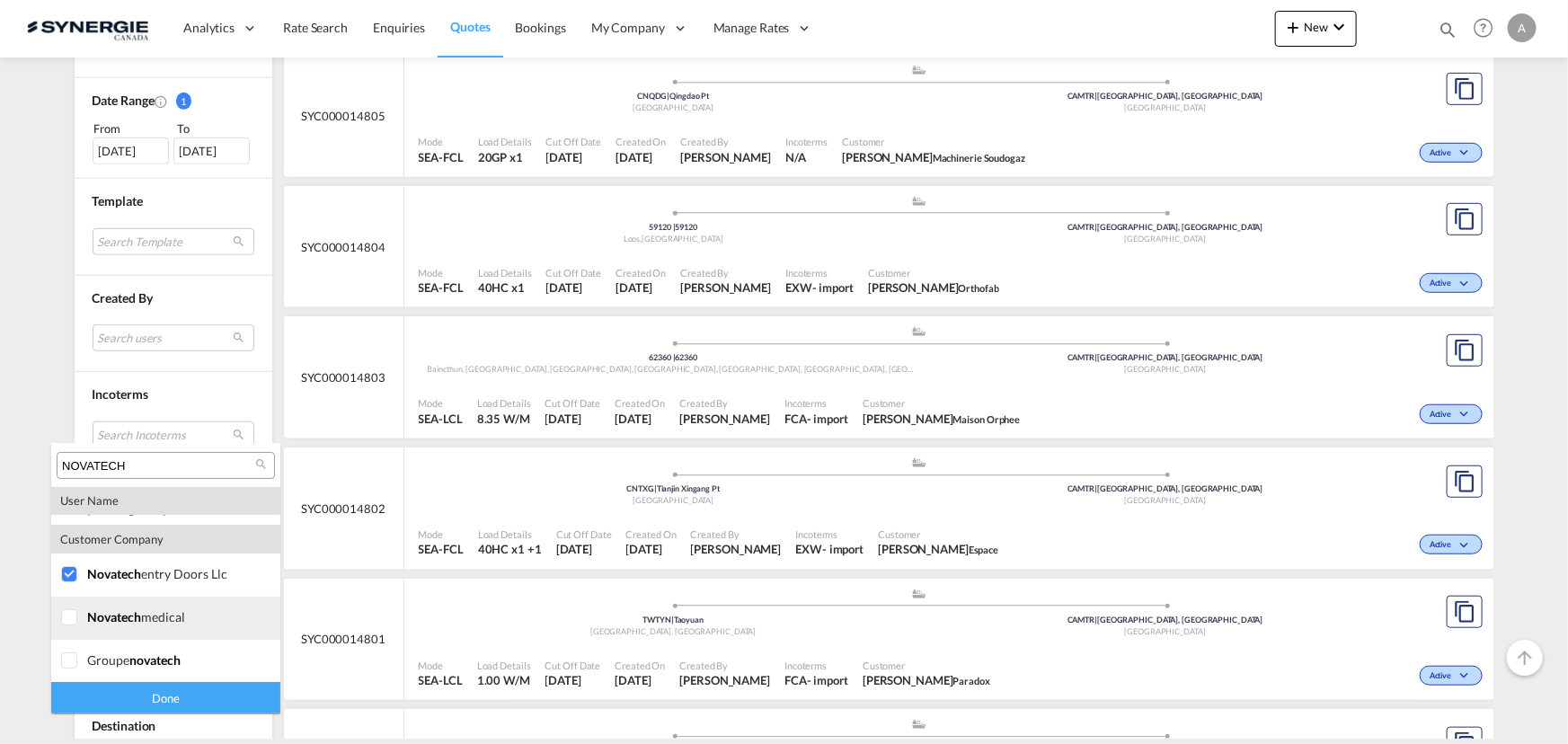
click at [66, 619] on div at bounding box center [70, 618] width 18 height 18
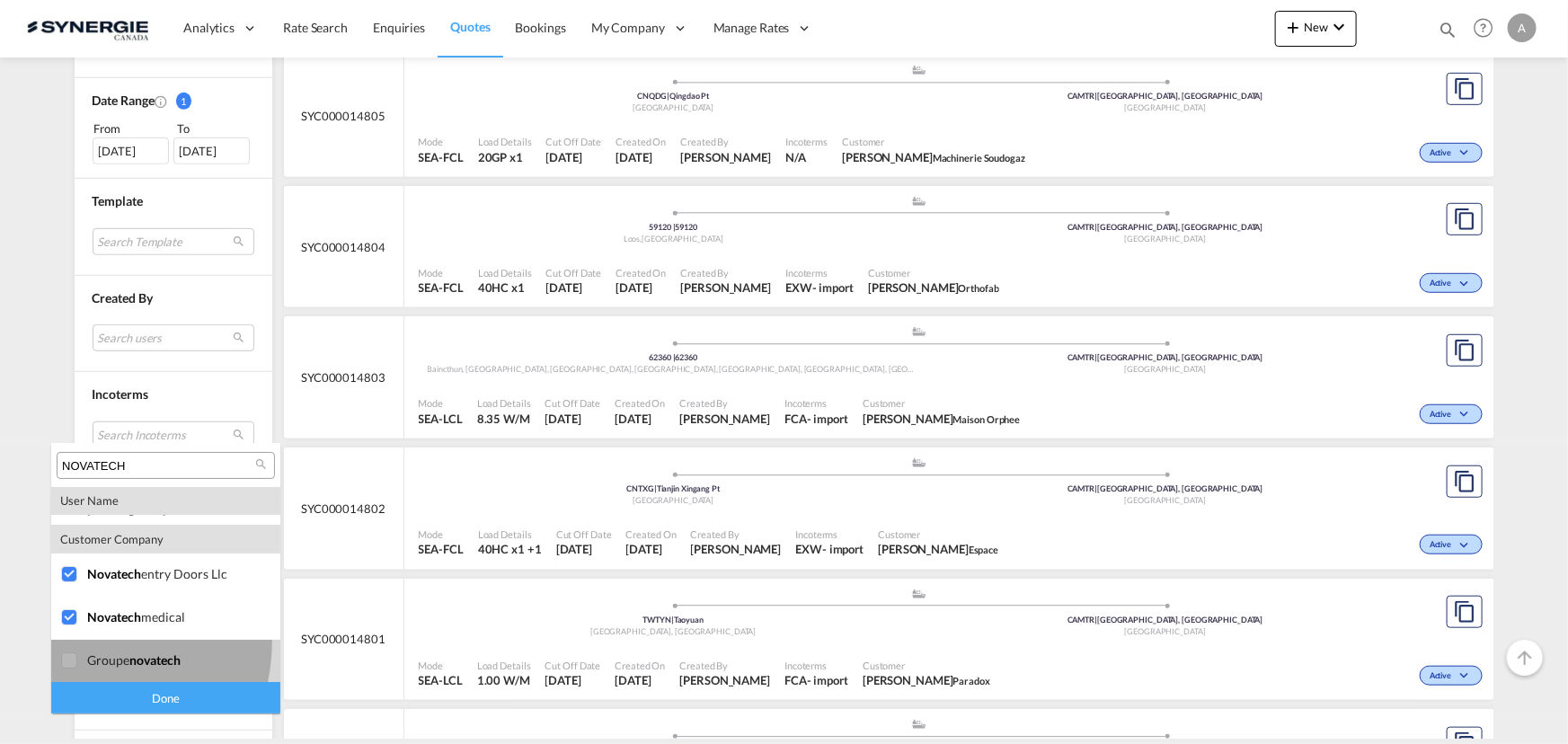
click at [69, 639] on md-option "company groupe novatech" at bounding box center [165, 660] width 229 height 43
drag, startPoint x: 92, startPoint y: 698, endPoint x: 431, endPoint y: 526, distance: 380.1
click at [95, 697] on div "Done" at bounding box center [165, 698] width 229 height 31
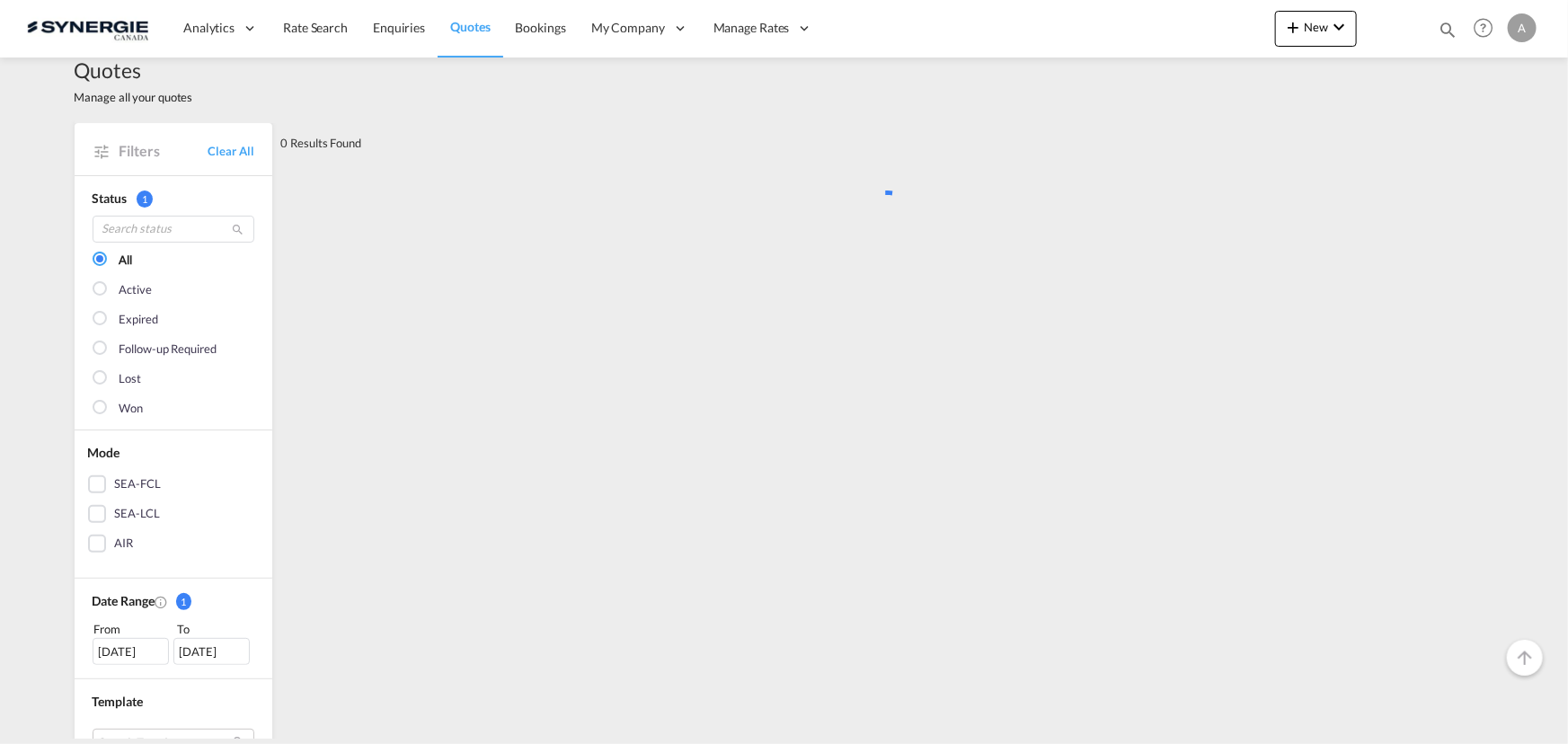
scroll to position [0, 0]
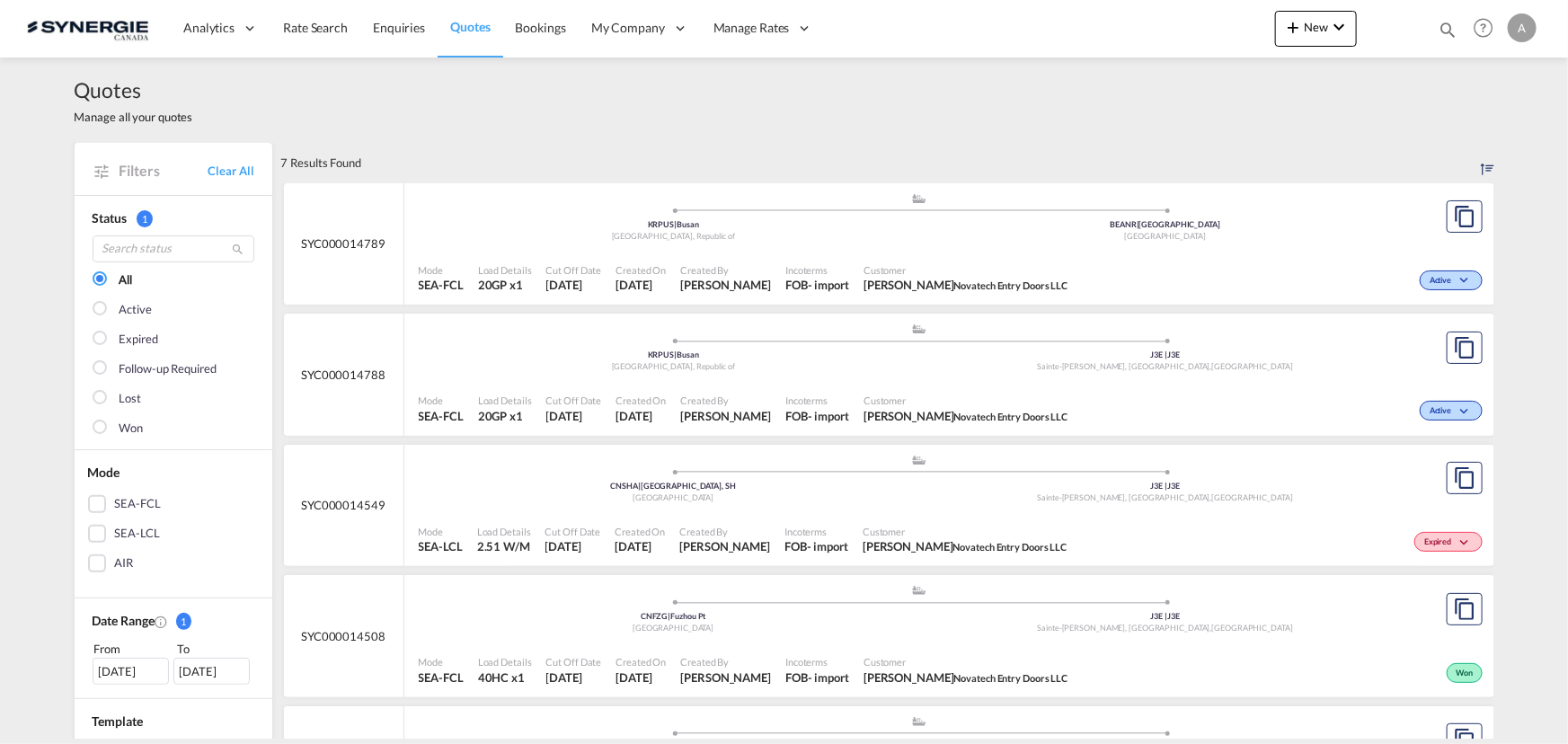
click at [795, 382] on div "Mode SEA-FCL Load Details 20GP x1 Cut Off Date 16 Sep 2025 Created On 16 Sep 20…" at bounding box center [949, 408] width 1090 height 54
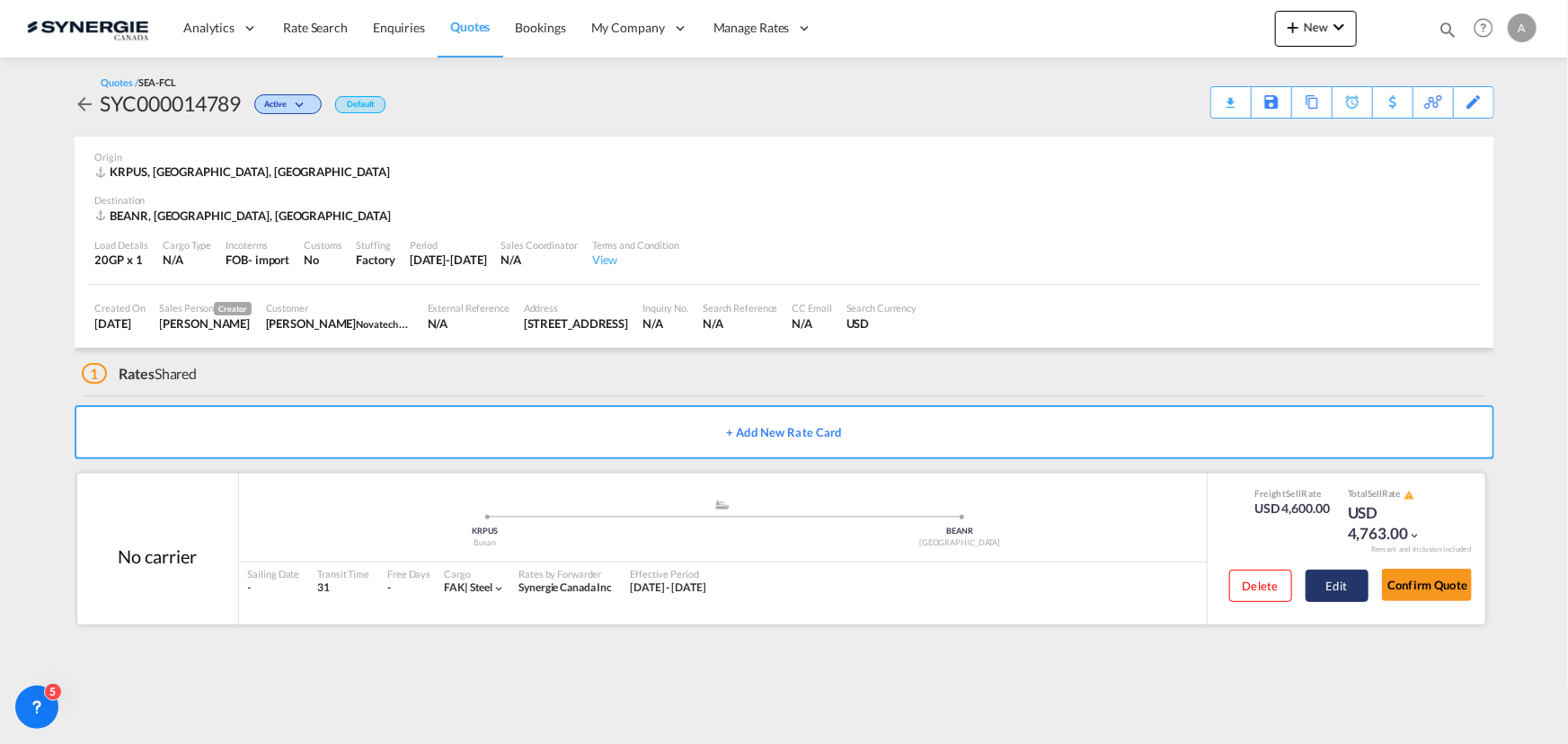
click at [1322, 574] on button "Edit" at bounding box center [1336, 585] width 63 height 32
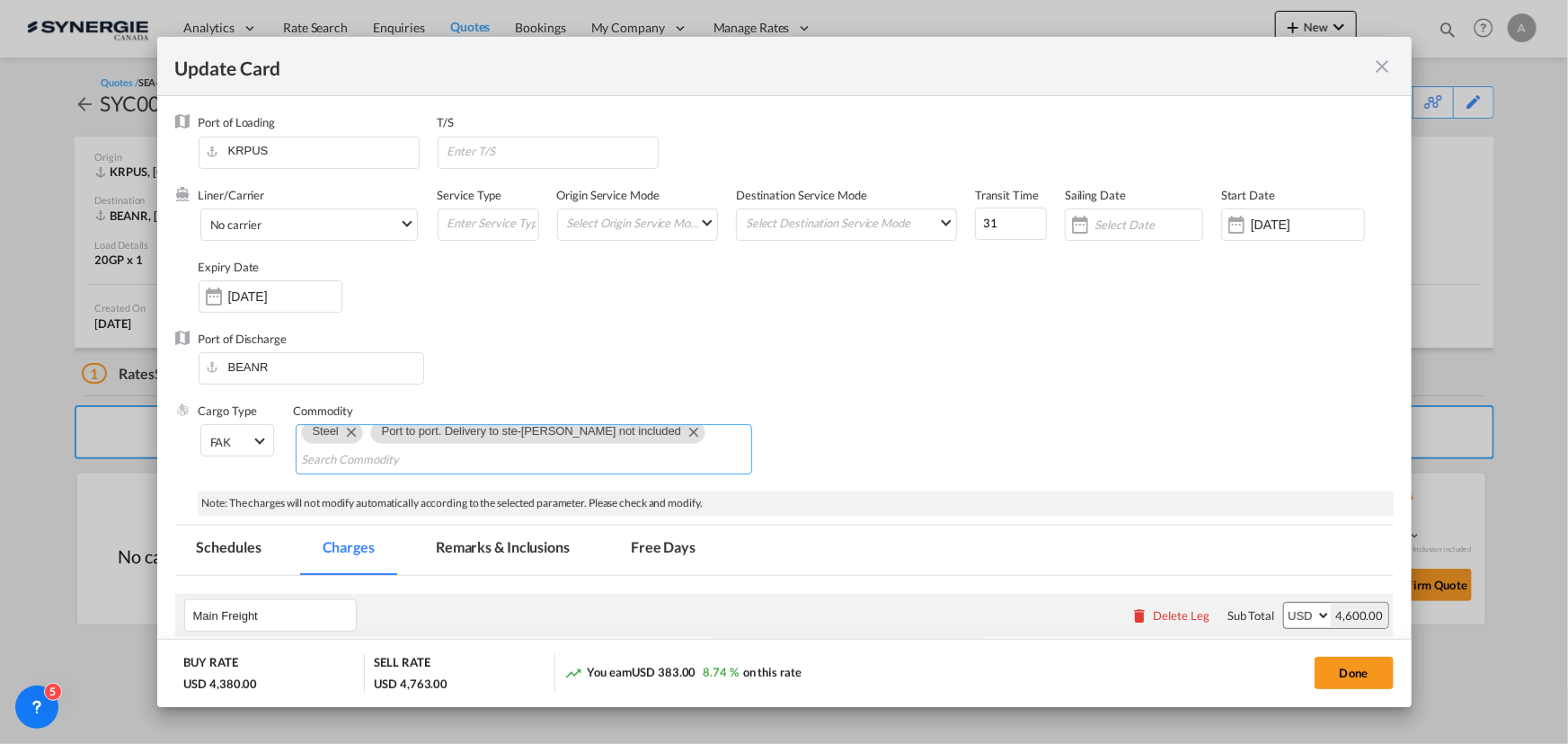
click at [682, 432] on md-icon "Remove Port to port. Delivery to ste-julie not included" at bounding box center [693, 431] width 22 height 22
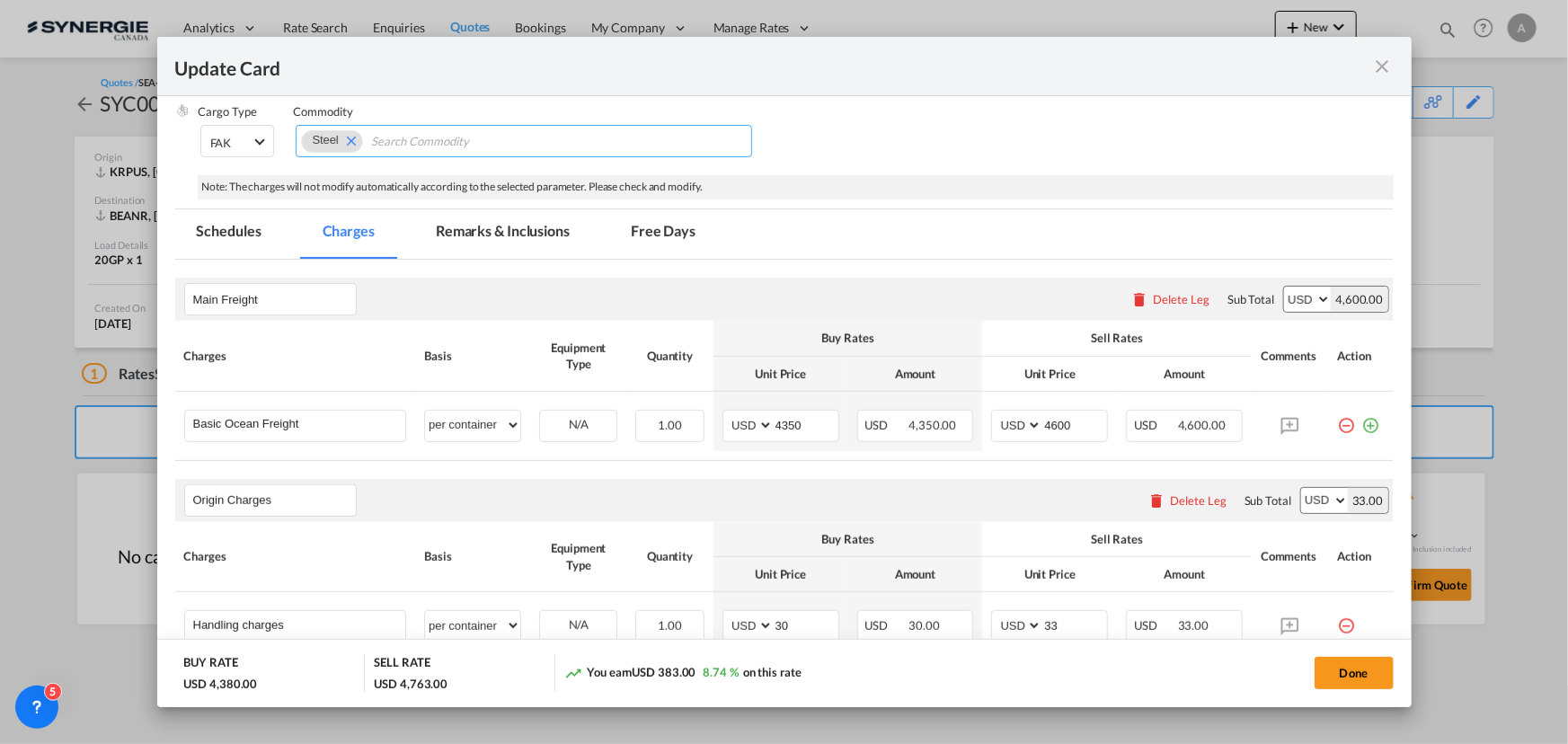
scroll to position [326, 0]
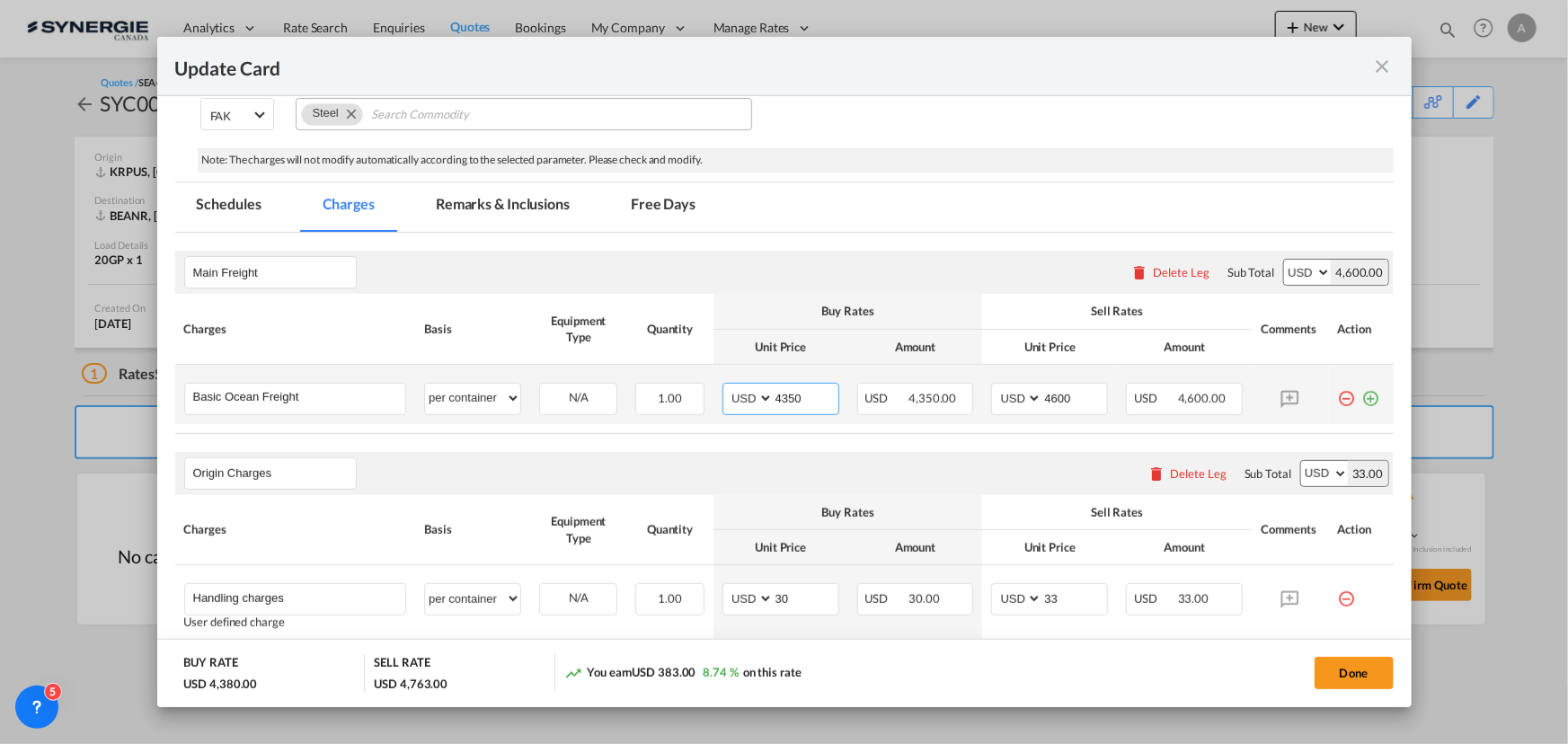
drag, startPoint x: 801, startPoint y: 393, endPoint x: 572, endPoint y: 377, distance: 229.6
click at [581, 382] on tr "Basic Ocean Freight Please Enter User Defined Charges Cannot Be Published per e…" at bounding box center [784, 394] width 1219 height 59
type input "1100"
type input "1350"
select select "per container"
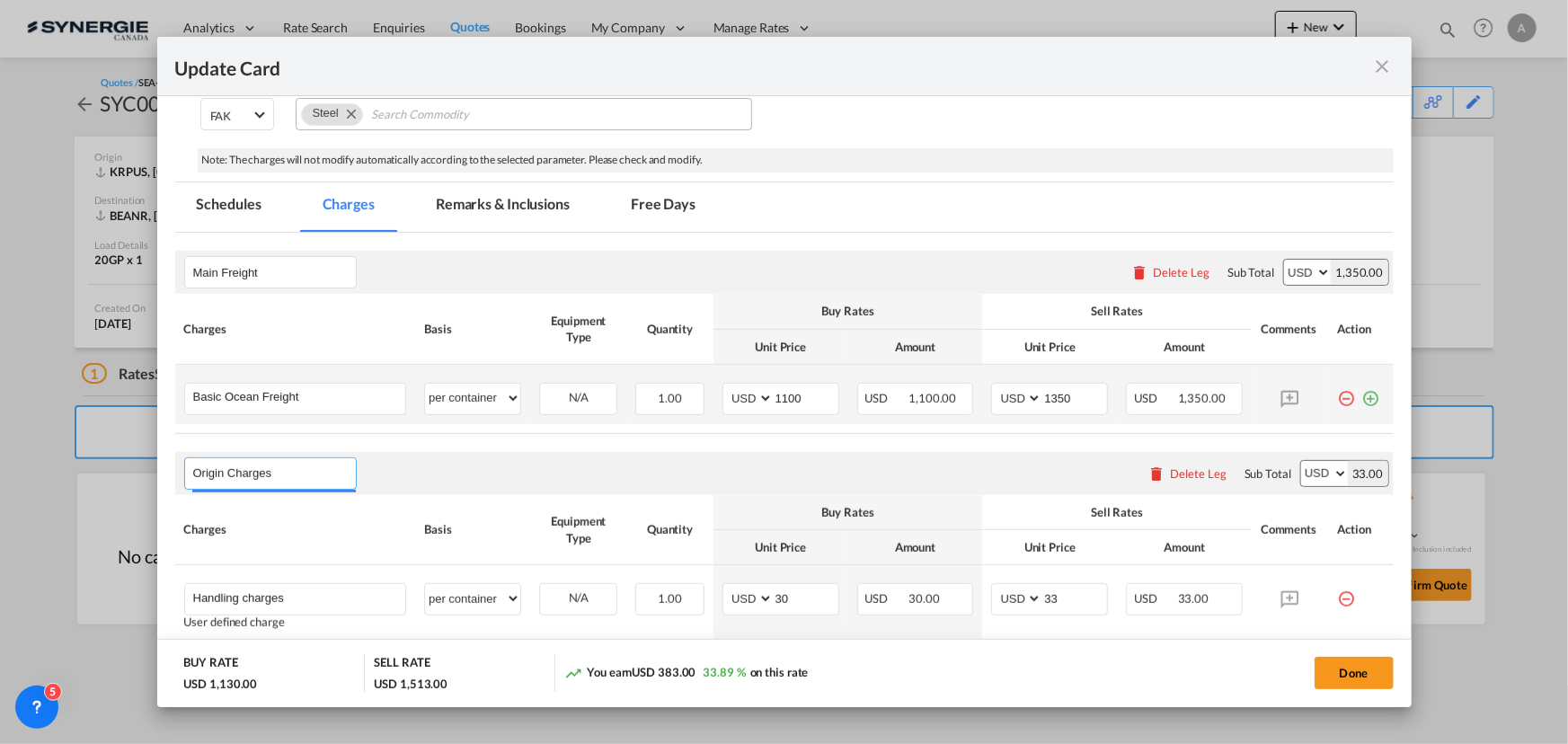
select select "per container"
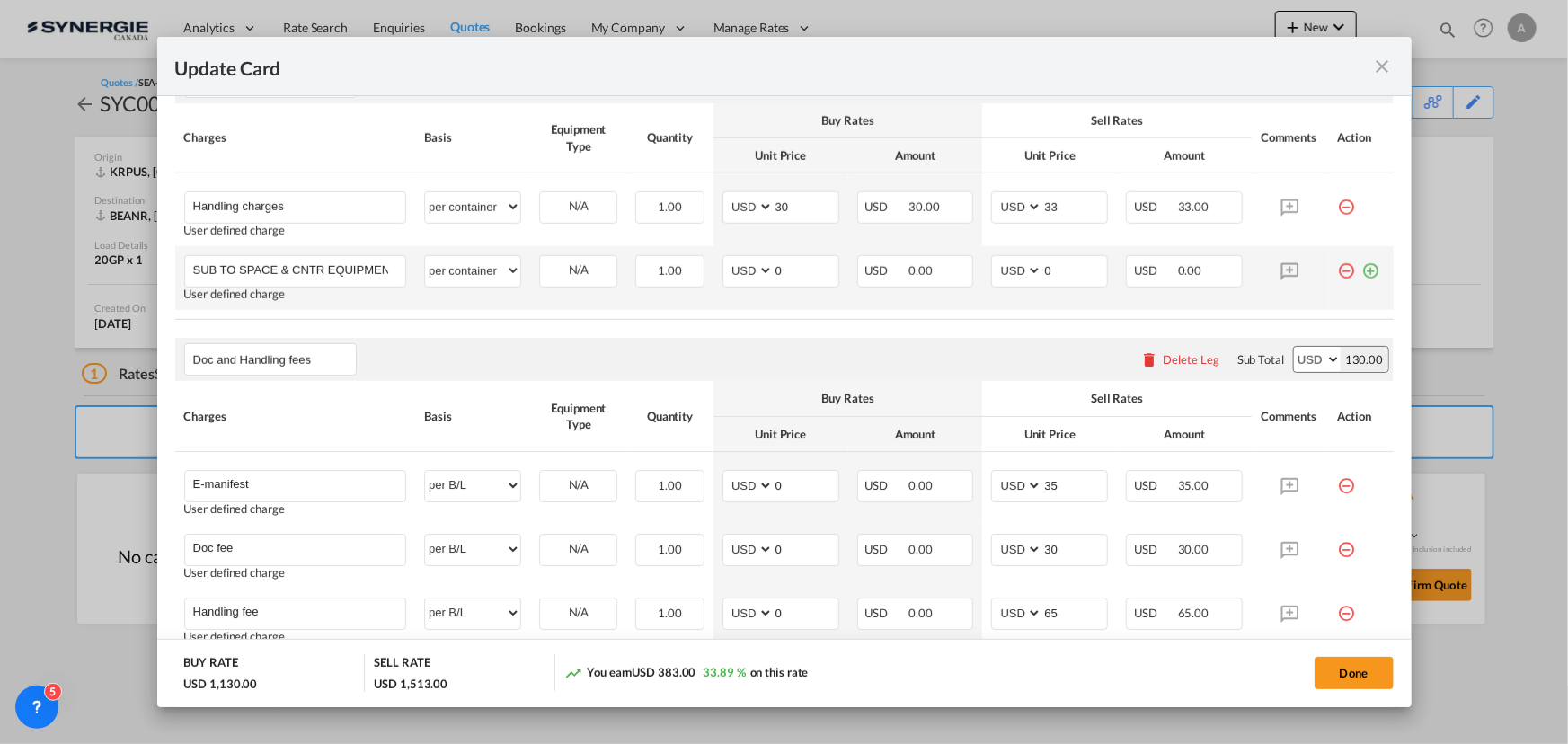
scroll to position [735, 0]
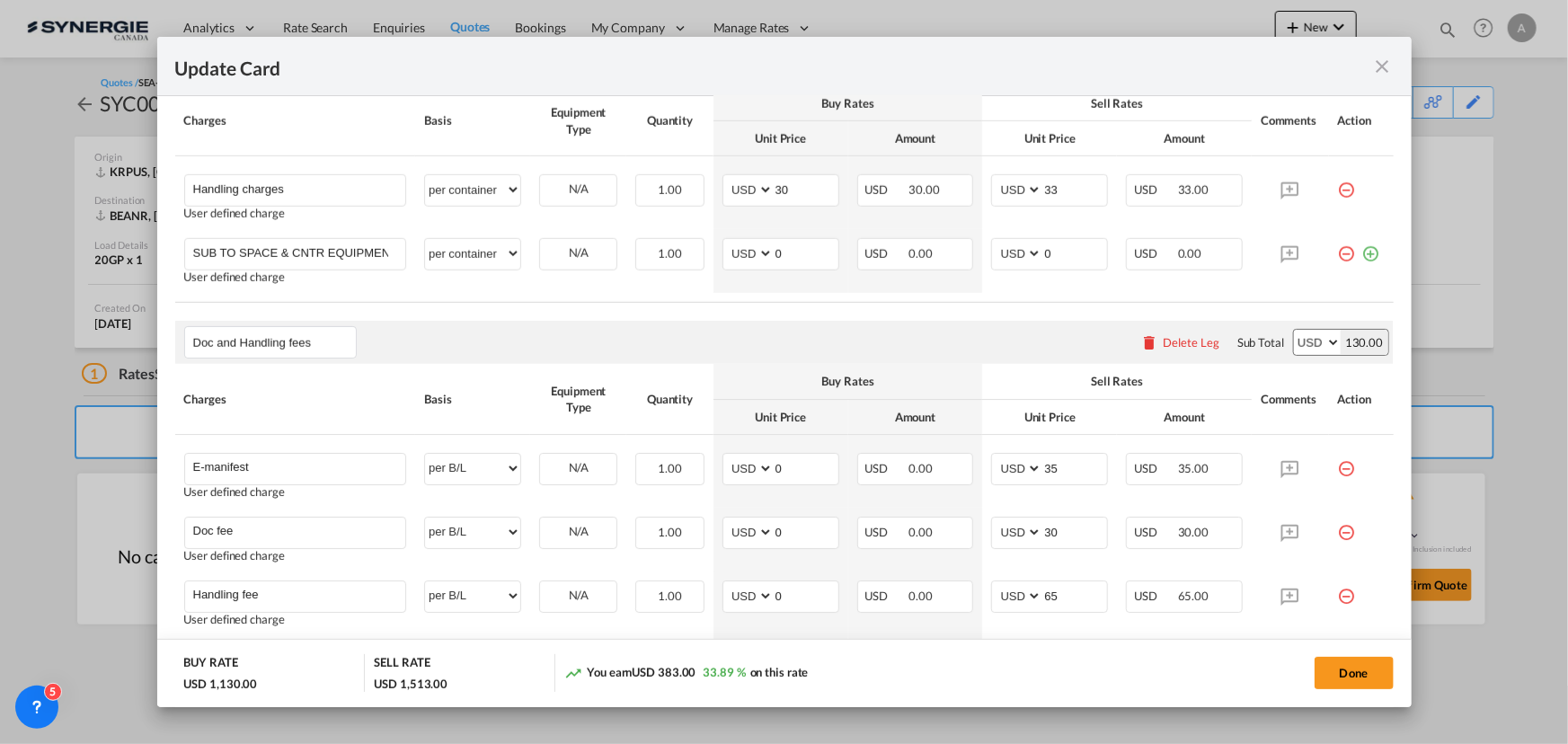
click at [1338, 470] on md-icon "icon-minus-circle-outline red-400-fg" at bounding box center [1347, 462] width 18 height 18
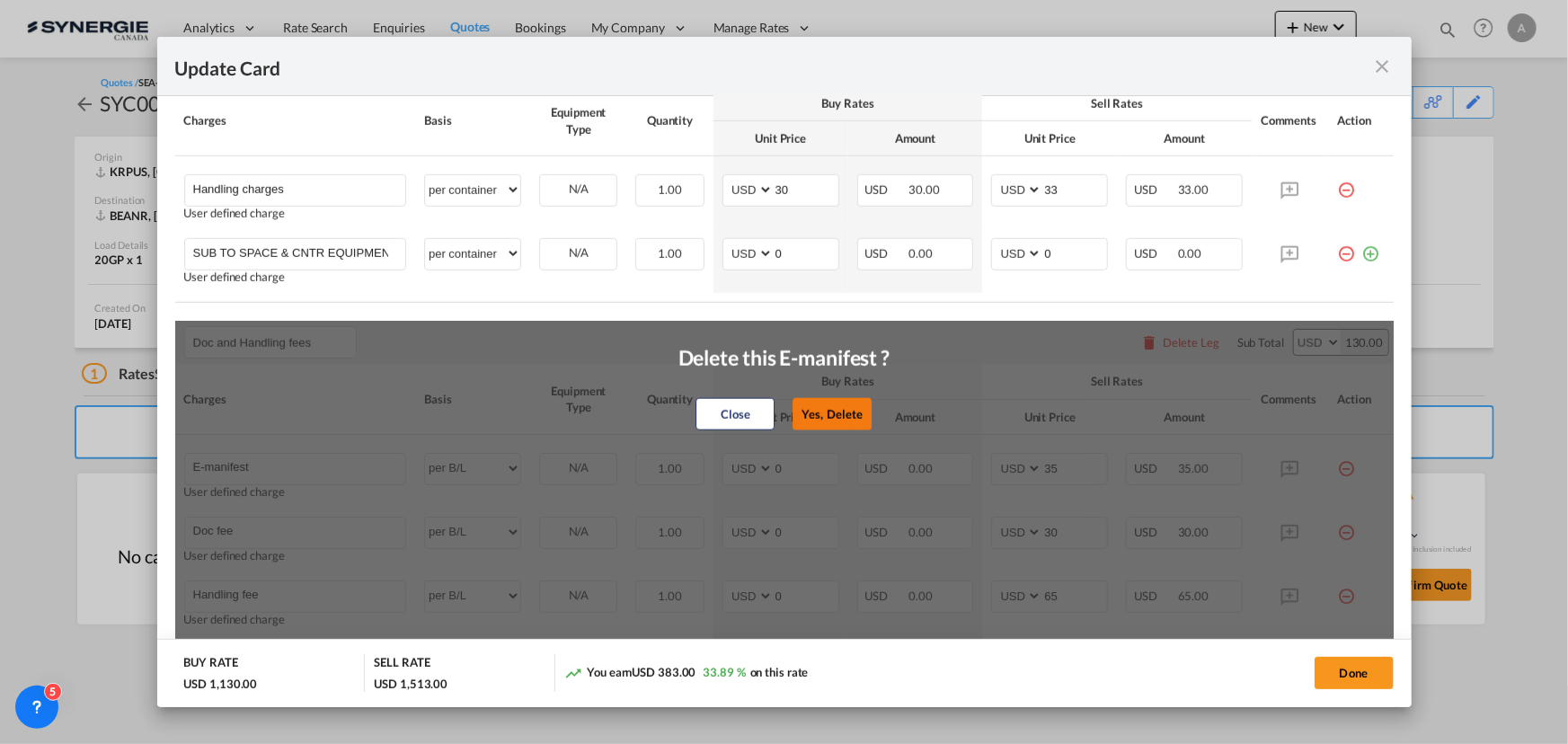
click at [826, 411] on button "Yes, Delete" at bounding box center [832, 413] width 79 height 32
type input "Doc fee"
type input "30"
type input "Handling fee"
type input "65"
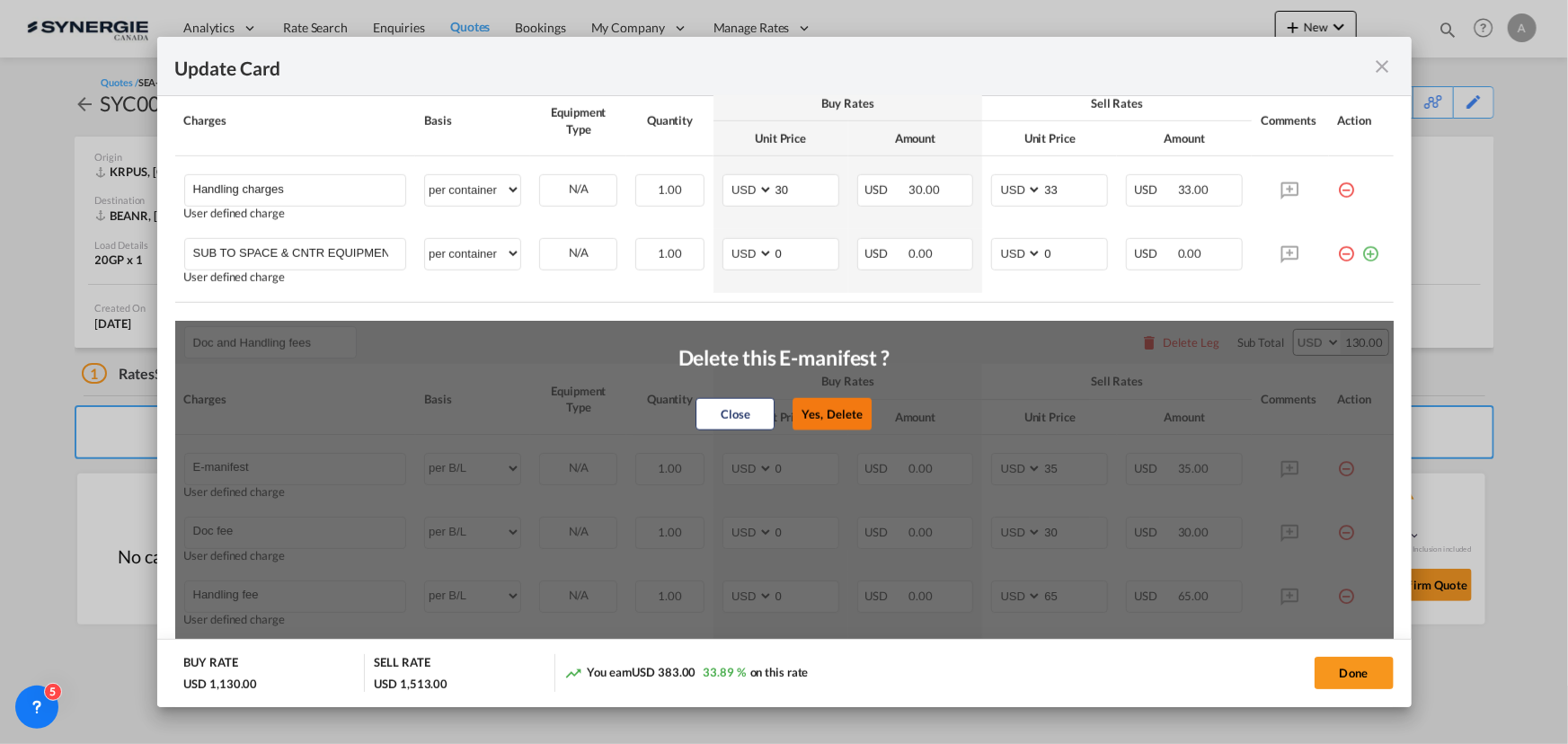
type input "ISF 5+2 - 85 USD if applicable"
type input "0"
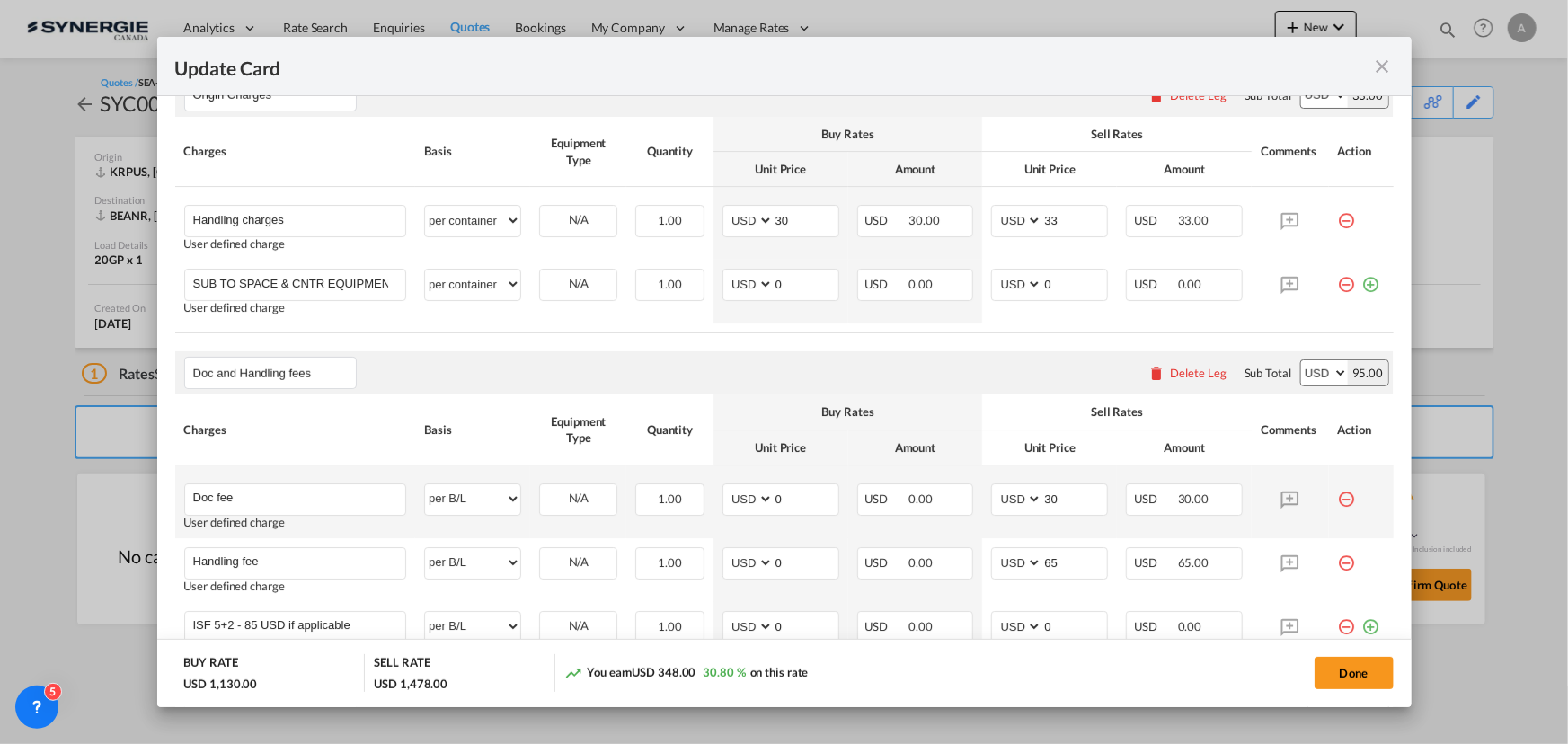
scroll to position [656, 0]
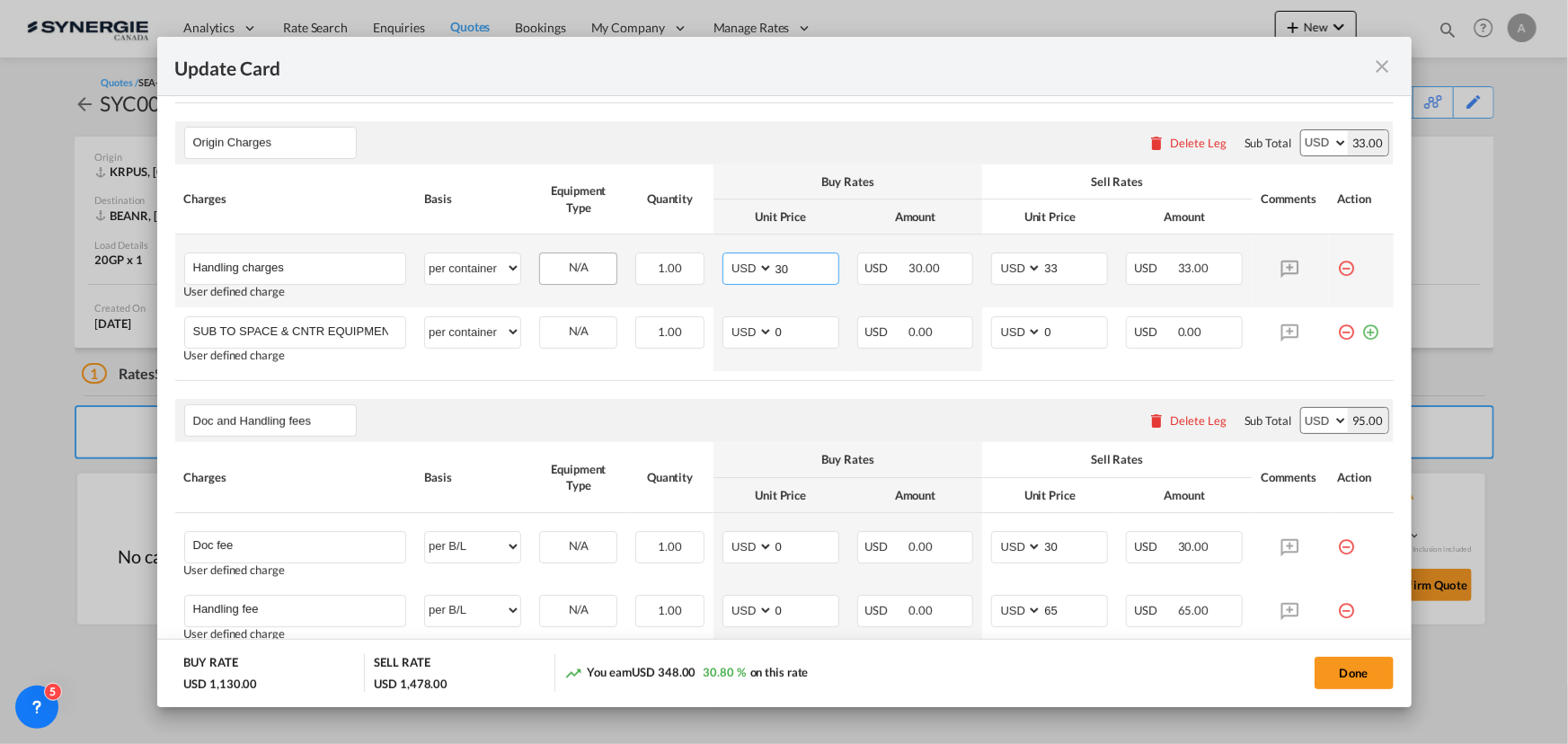
drag, startPoint x: 792, startPoint y: 269, endPoint x: 557, endPoint y: 271, distance: 235.0
click at [571, 271] on tr "Handling charges Please Enter User Defined Charges Cannot Be Published User def…" at bounding box center [784, 271] width 1219 height 73
type input "0"
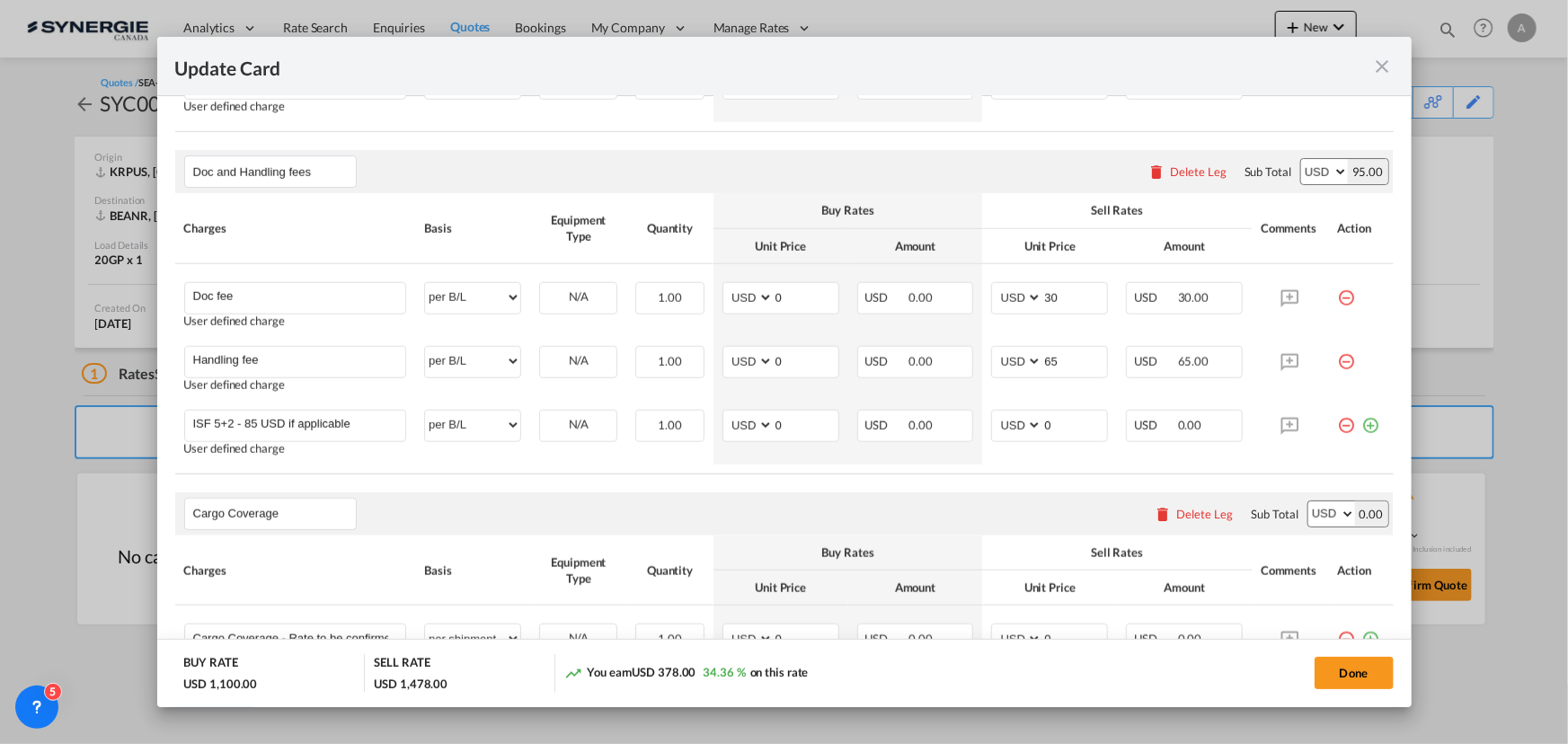
scroll to position [902, 0]
click at [1346, 677] on button "Done" at bounding box center [1354, 672] width 79 height 32
type input "[DATE]"
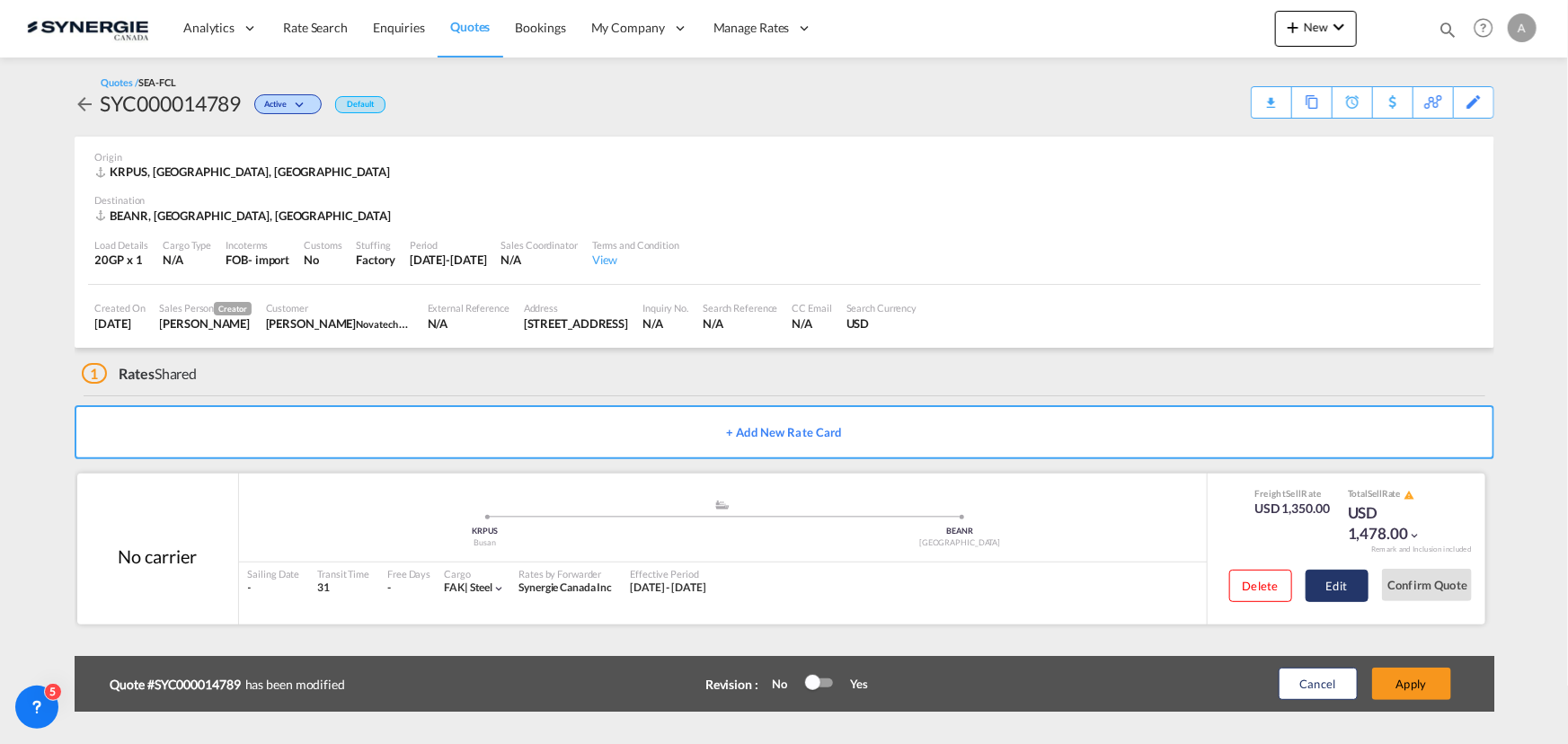
click at [1340, 581] on button "Edit" at bounding box center [1336, 585] width 63 height 32
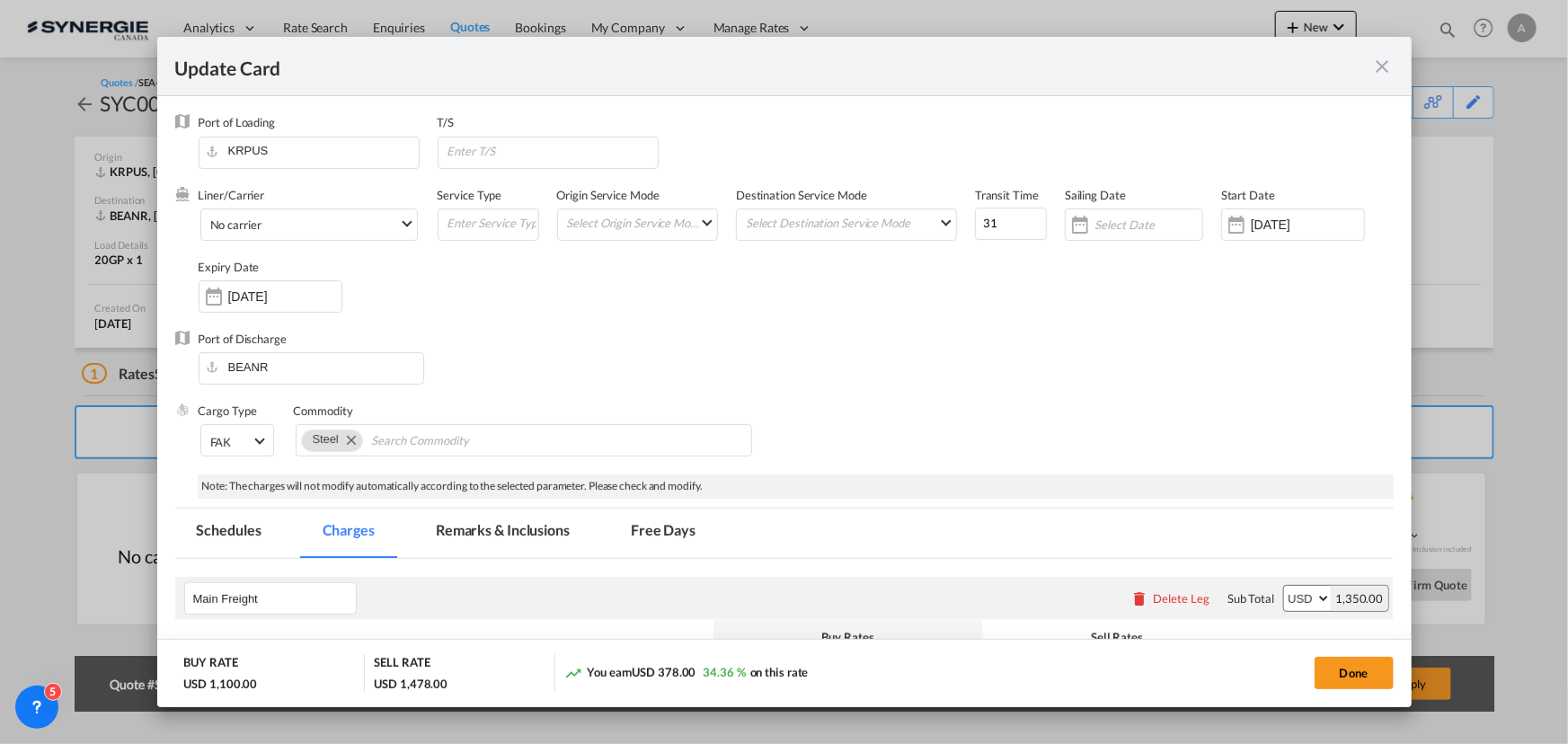
click at [509, 521] on md-tab-item "Remarks & Inclusions" at bounding box center [503, 533] width 177 height 49
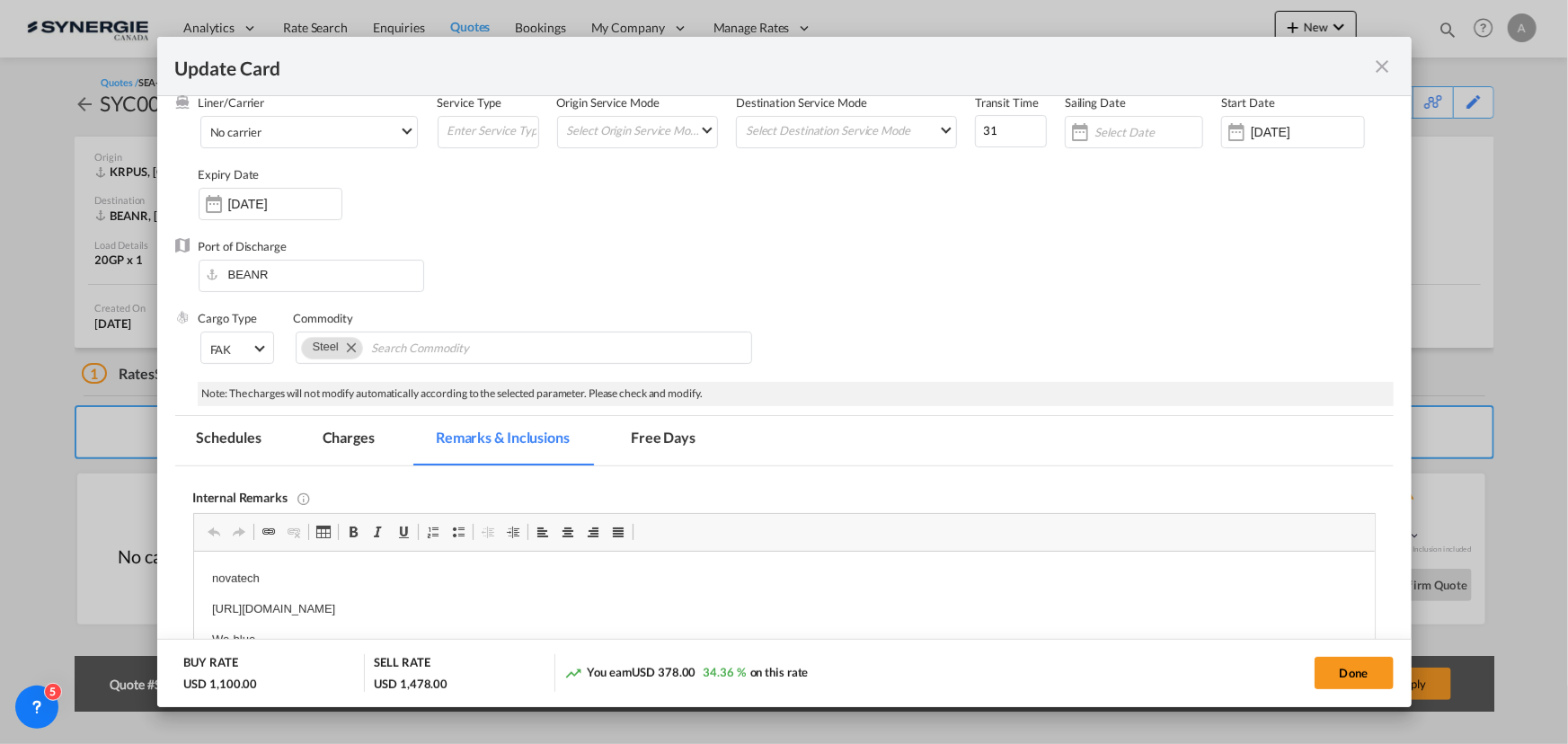
scroll to position [244, 0]
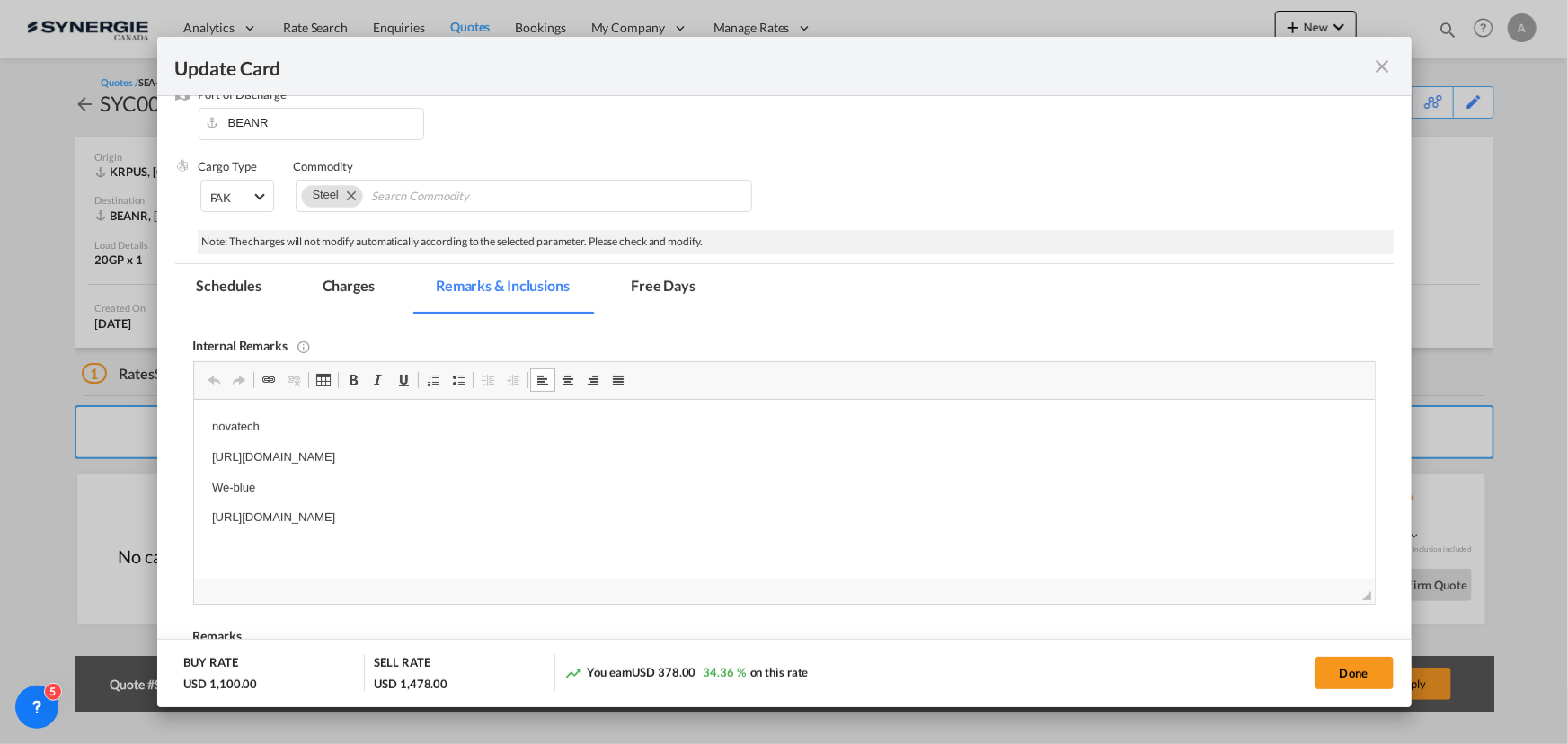
drag, startPoint x: 203, startPoint y: 432, endPoint x: 870, endPoint y: 540, distance: 675.7
click at [870, 540] on html "novatech [URL][DOMAIN_NAME] We-blue [URL][DOMAIN_NAME]" at bounding box center [784, 472] width 1180 height 146
click at [783, 448] on html "EVEROK - https://app.frontapp.com/open/cnv_qf04pan?key=N9ESbqKkbqBbOkwz1G5aoc5c…" at bounding box center [784, 427] width 1180 height 55
click at [290, 513] on html "EVEROK - https://app.frontapp.com/open/cnv_qf04pan?key=N9ESbqKkbqBbOkwz1G5aoc5c…" at bounding box center [784, 472] width 1180 height 146
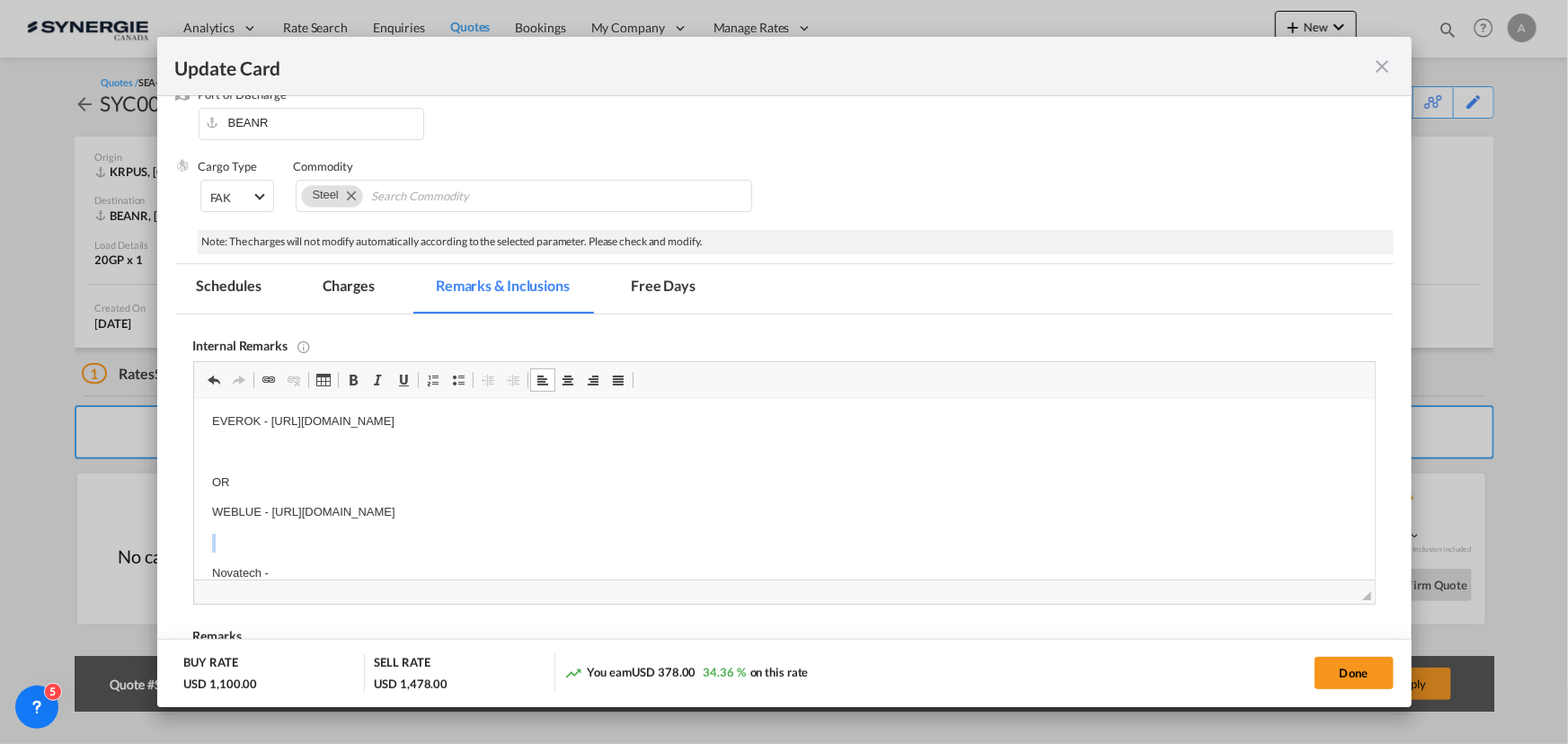
click at [290, 567] on p "Novatech -" at bounding box center [784, 574] width 1145 height 19
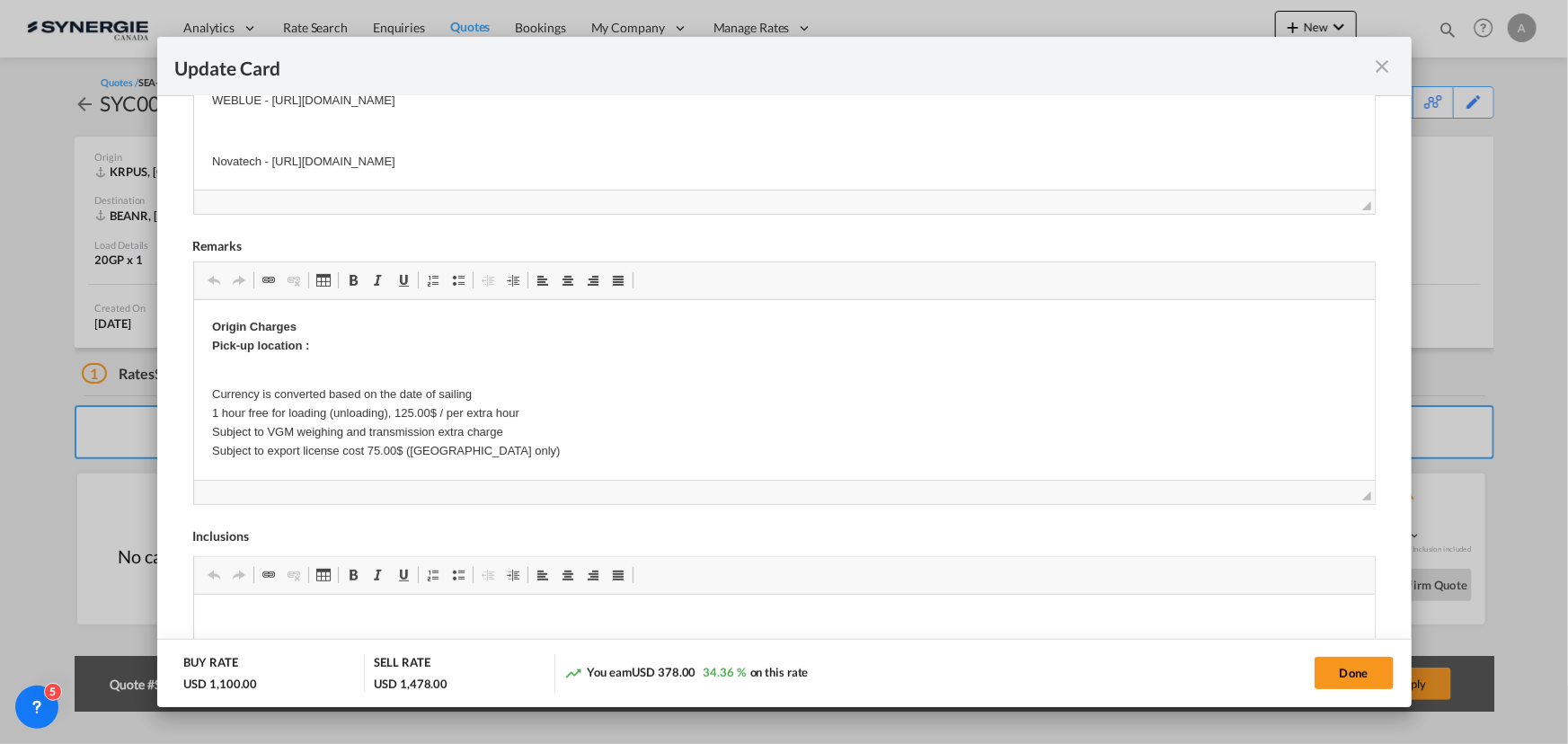
scroll to position [653, 0]
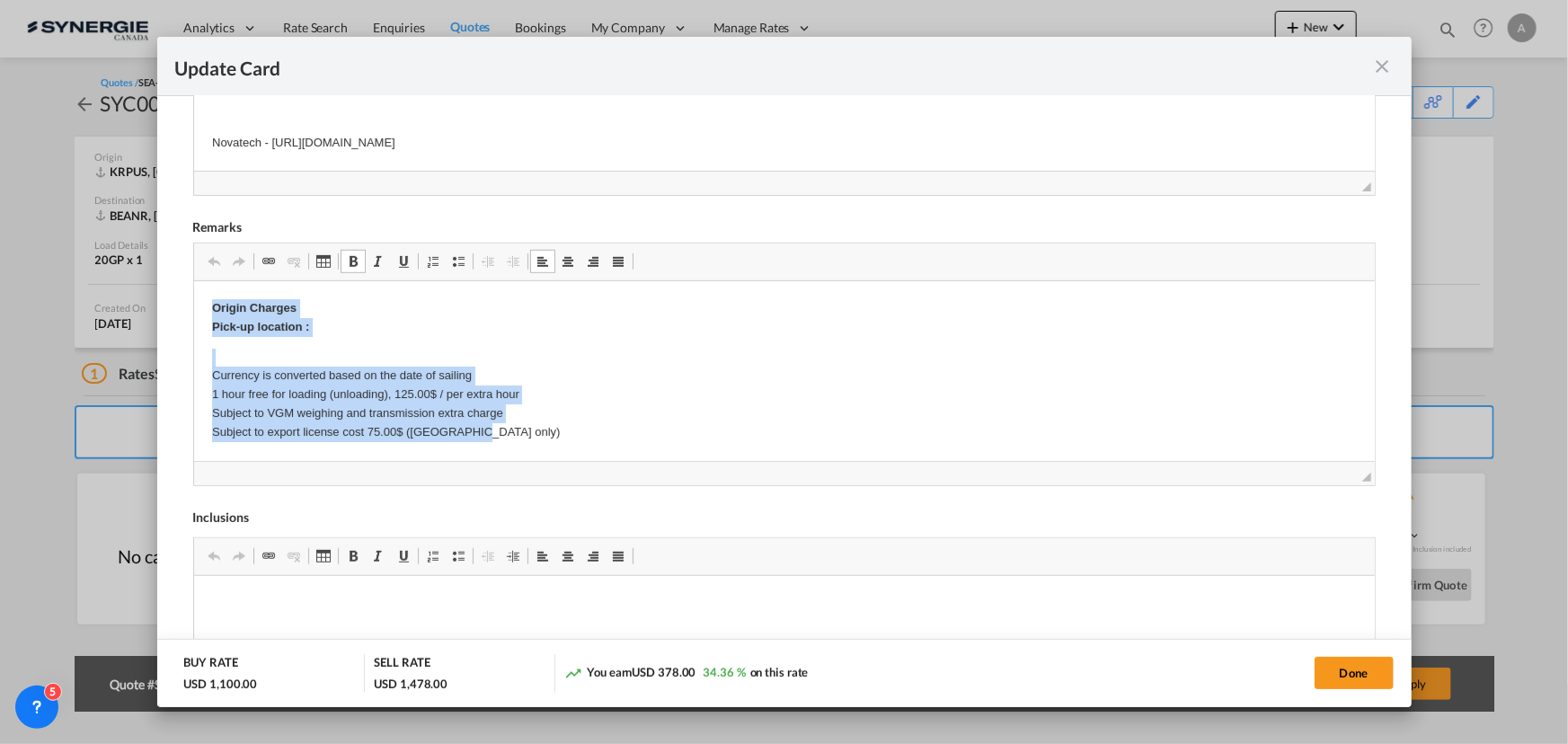
drag, startPoint x: 211, startPoint y: 307, endPoint x: 573, endPoint y: 432, distance: 383.0
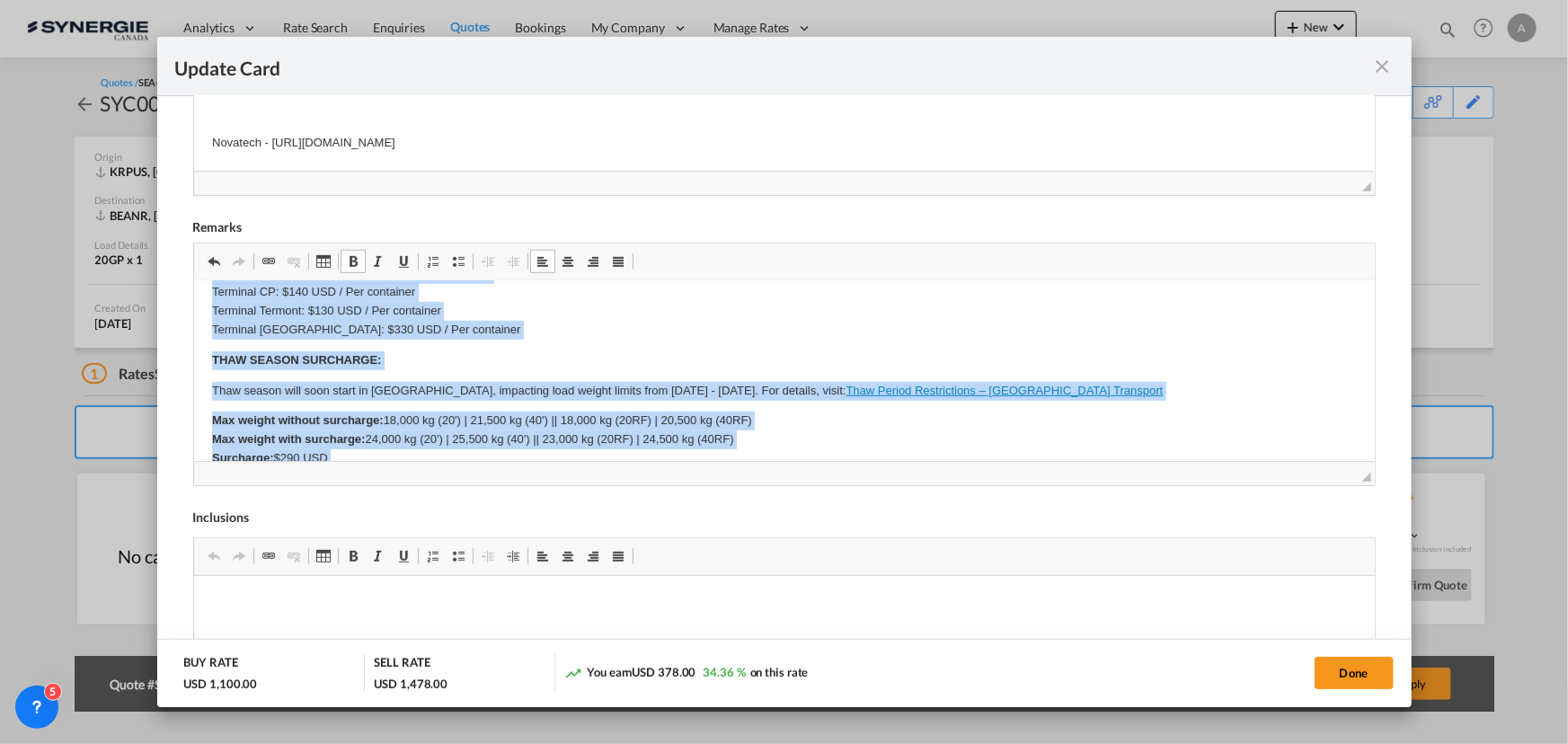
scroll to position [615, 0]
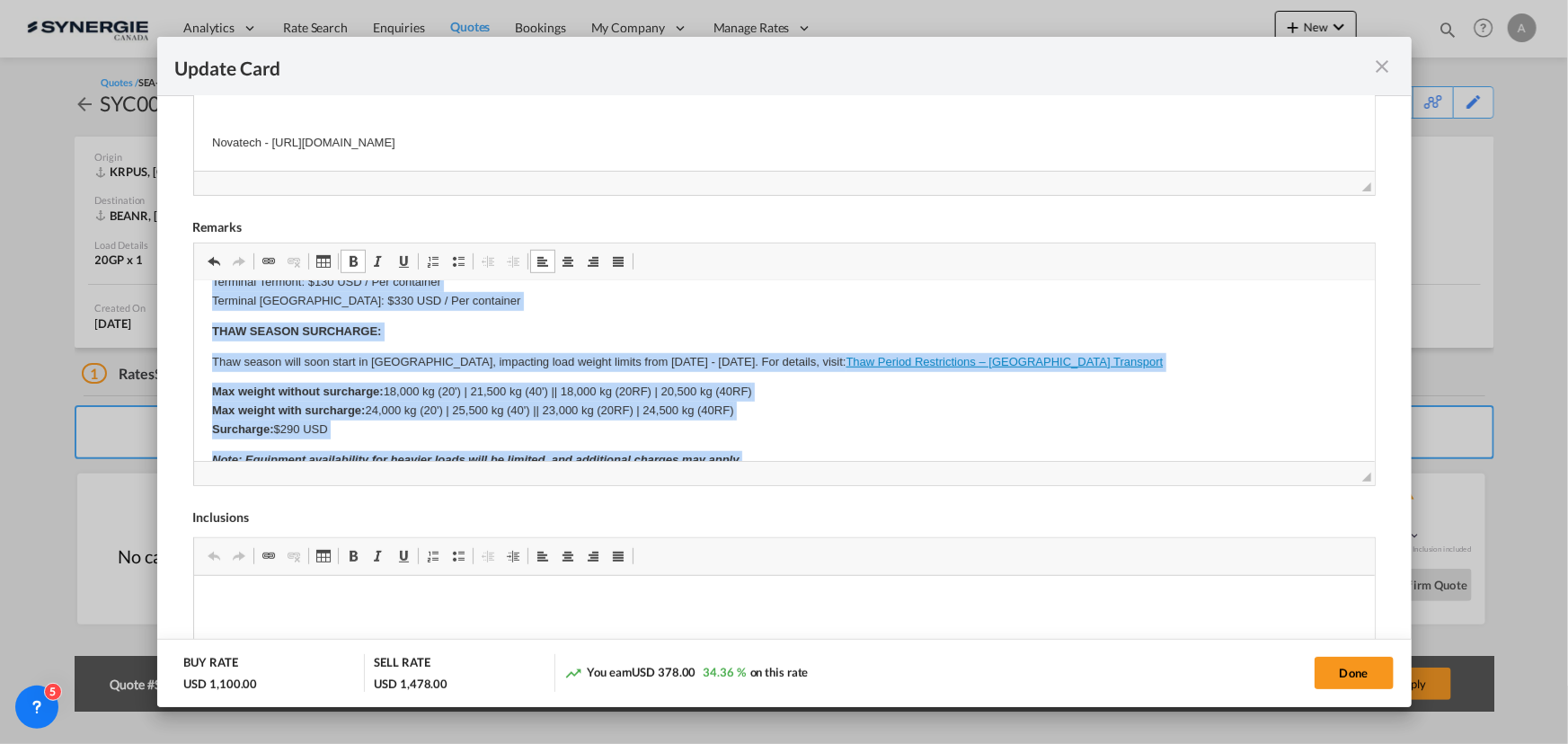
drag, startPoint x: 274, startPoint y: 388, endPoint x: 1061, endPoint y: 439, distance: 788.7
click at [1061, 439] on html "​​​​​​​ —--------------------------------------------------------------- E Mani…" at bounding box center [784, 245] width 1180 height 1157
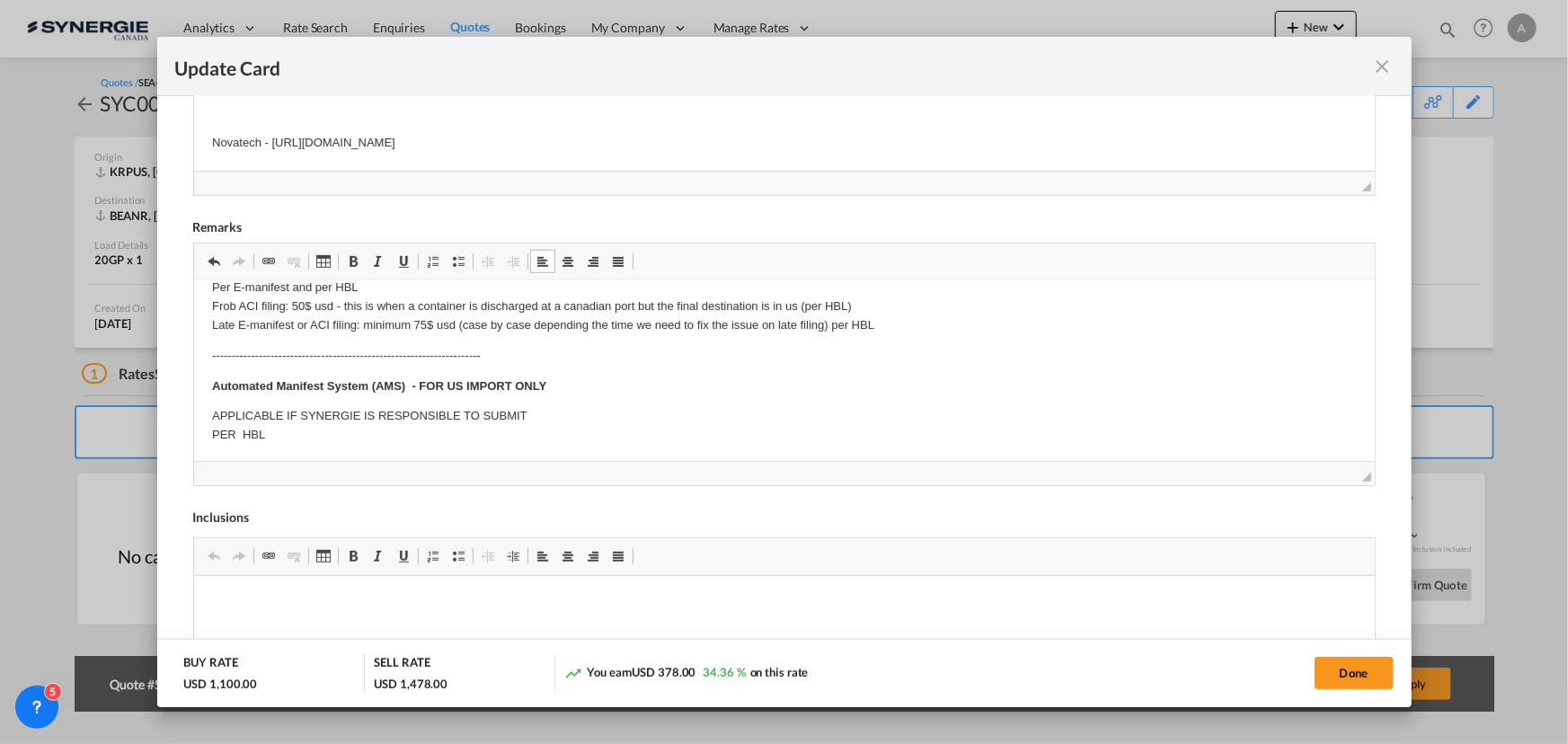
scroll to position [0, 0]
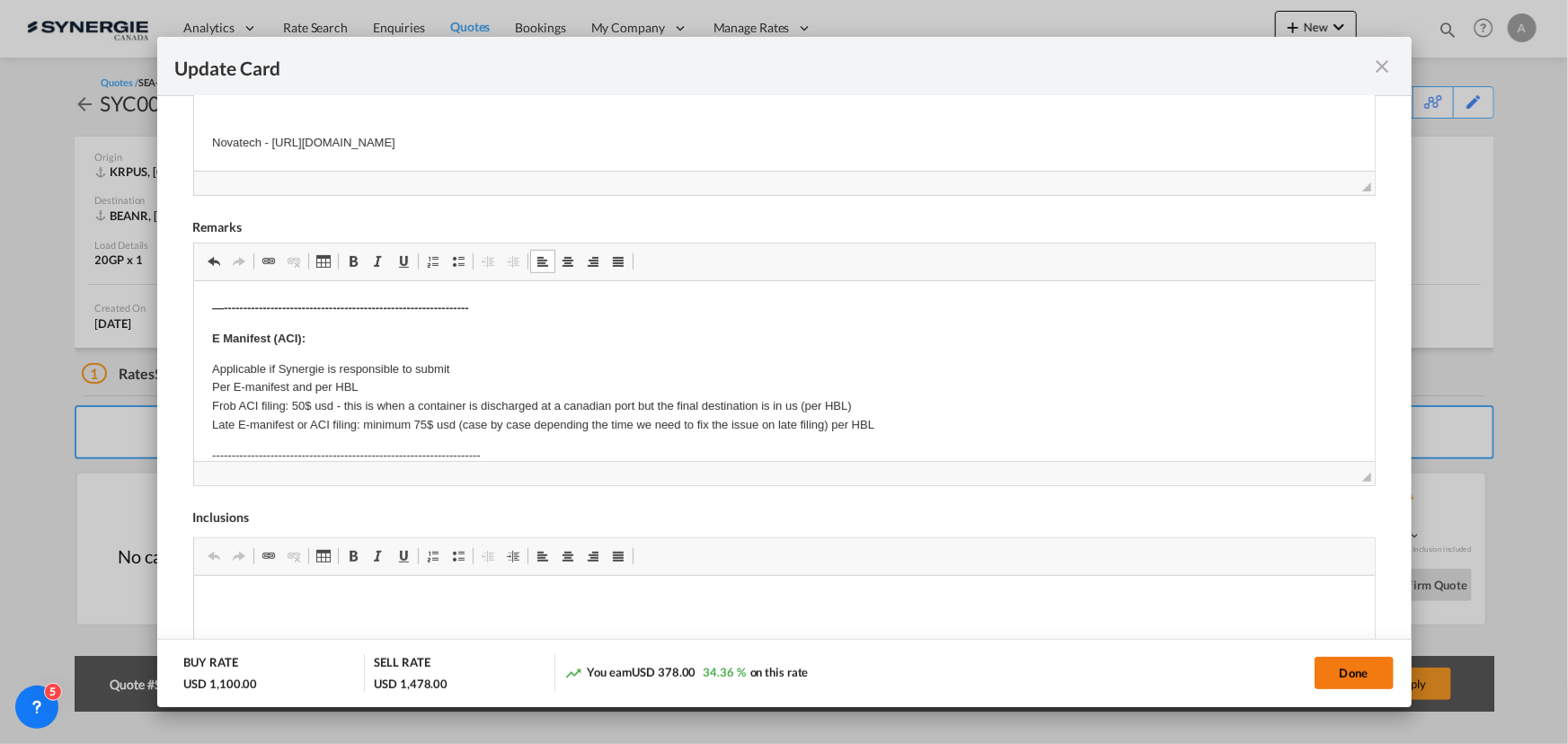
click at [1341, 663] on button "Done" at bounding box center [1354, 672] width 79 height 32
type input "[DATE]"
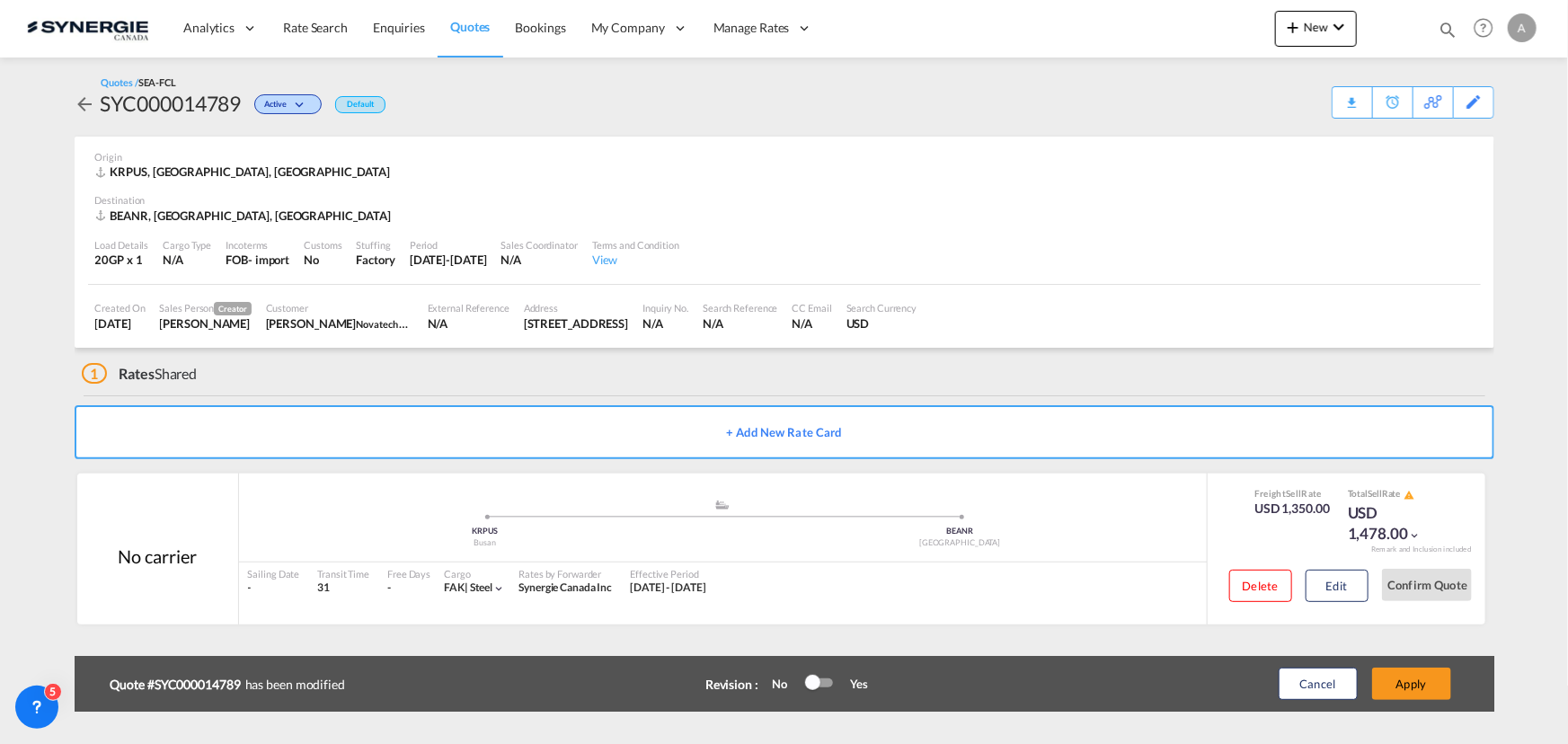
scroll to position [270, 0]
click at [1411, 681] on button "Apply" at bounding box center [1411, 683] width 79 height 32
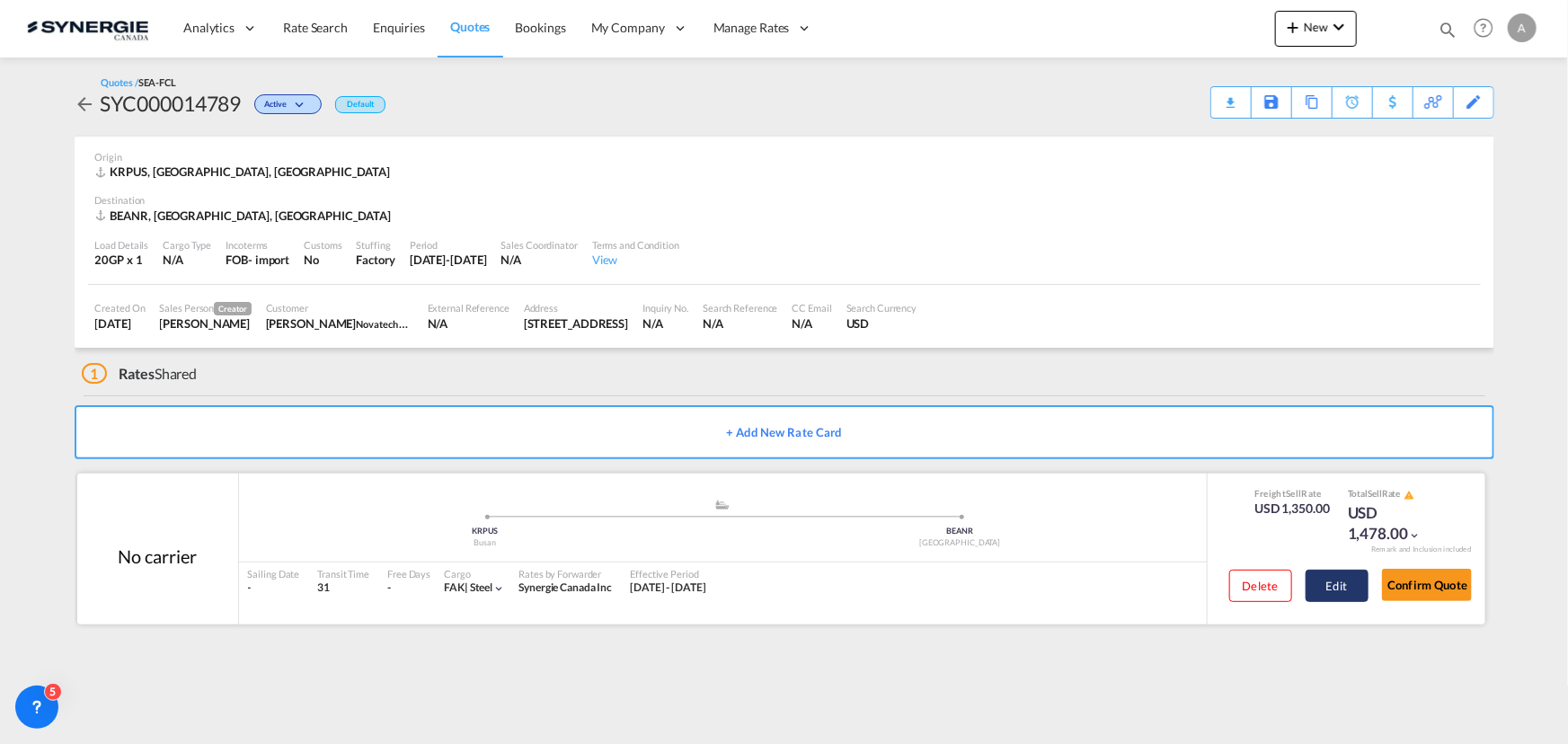
click at [1319, 583] on button "Edit" at bounding box center [1336, 585] width 63 height 32
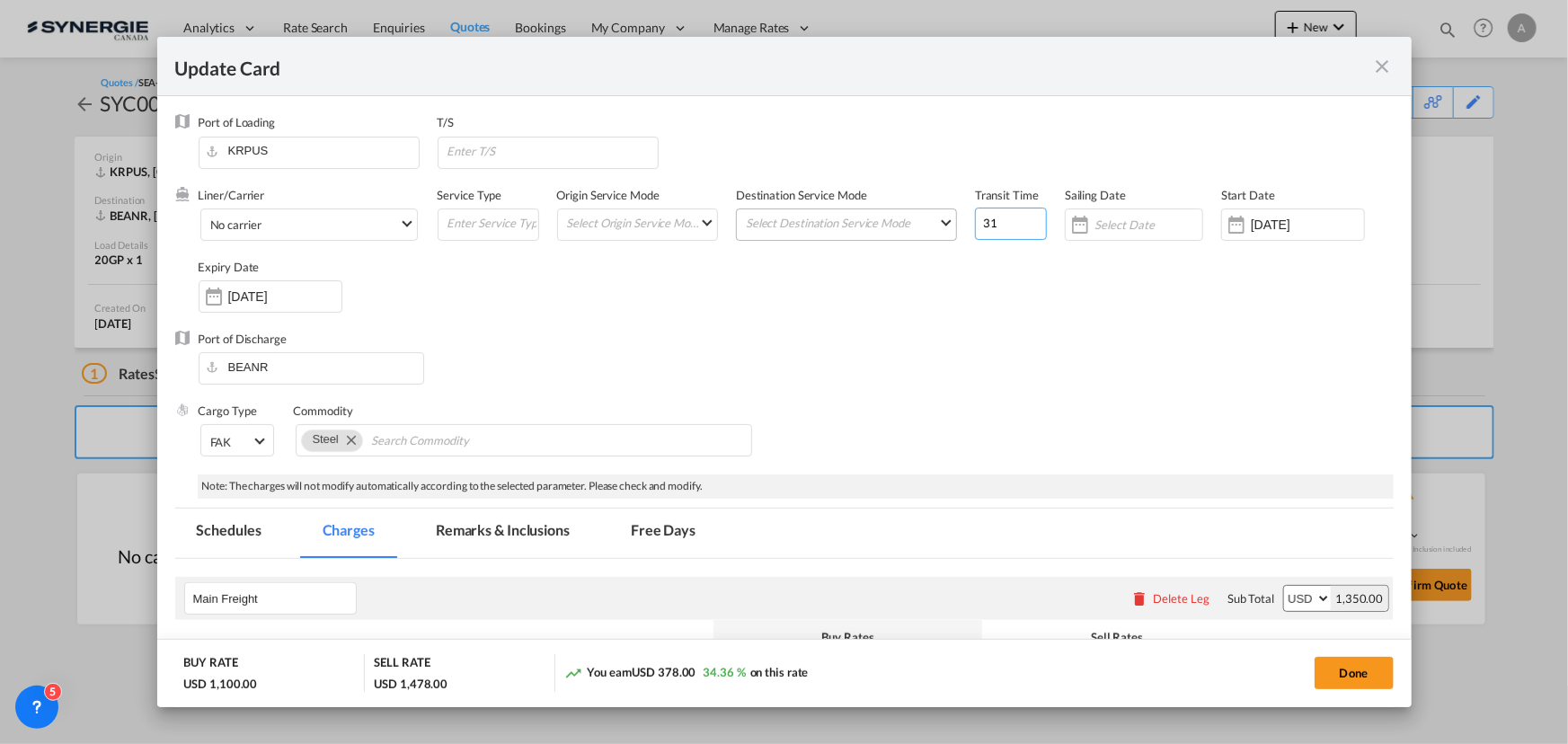
drag, startPoint x: 916, startPoint y: 228, endPoint x: 802, endPoint y: 222, distance: 114.2
click at [806, 223] on div "Liner/Carrier No carrier 2HM LOGISTICS D.O.O AAXL GLOBAL SHIPPING LINES LLC [PE…" at bounding box center [796, 259] width 1195 height 144
type input "50"
click at [523, 148] on input "Update Card Port ..." at bounding box center [552, 151] width 212 height 27
type input "SINGAPORE"
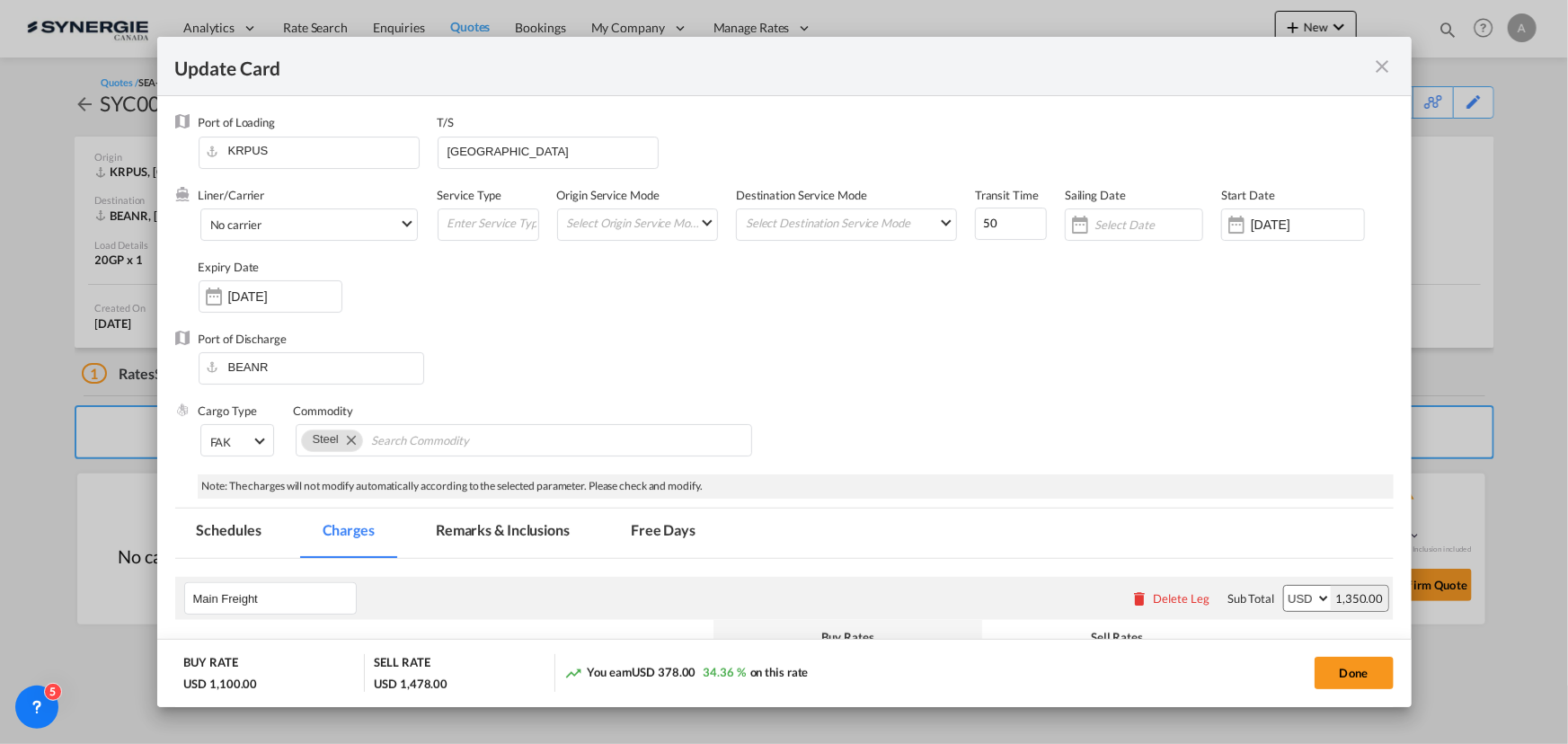
click at [1118, 349] on div "Port of Discharge BEANR" at bounding box center [784, 367] width 1219 height 72
click at [1334, 664] on button "Done" at bounding box center [1354, 672] width 79 height 32
type input "[DATE]"
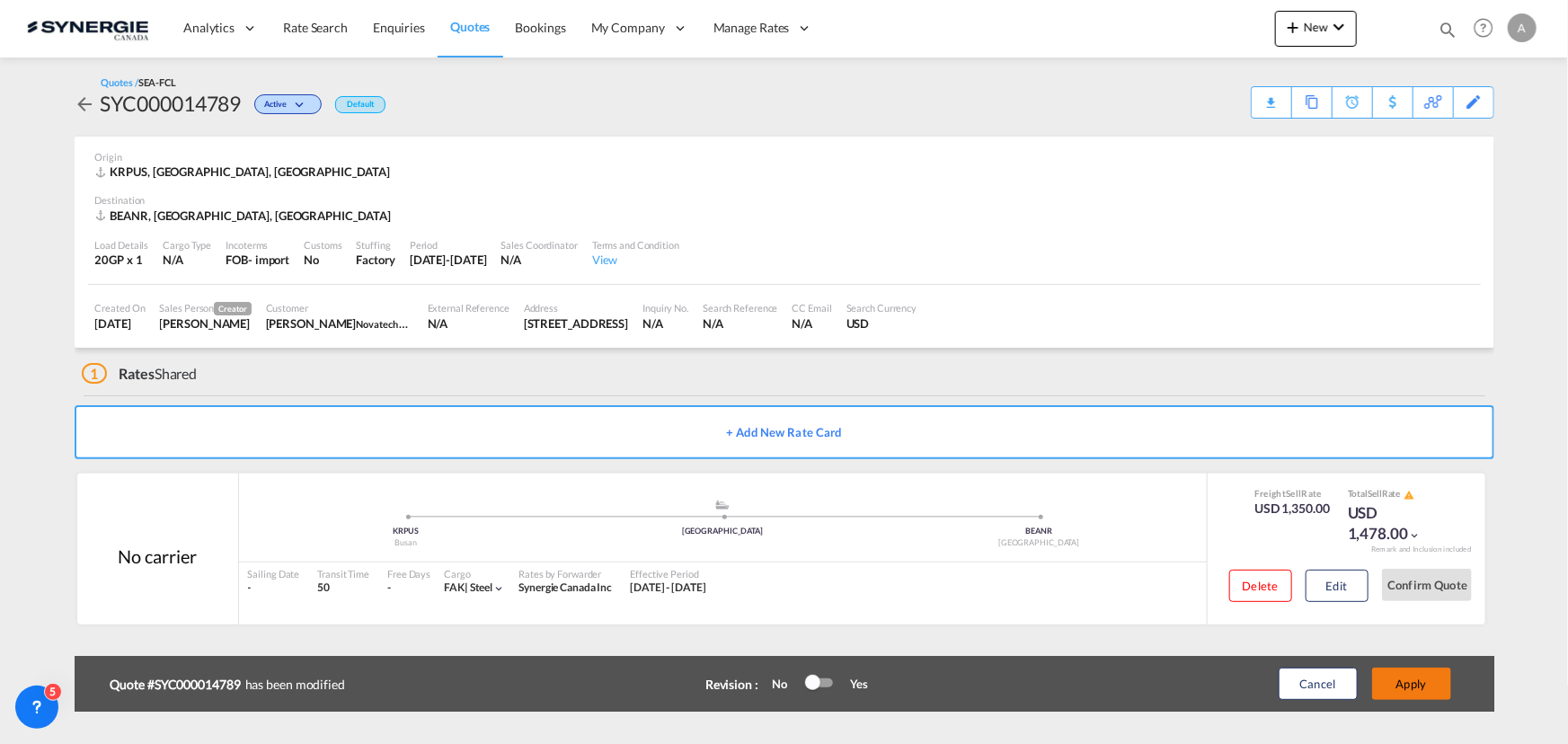
click at [1398, 679] on button "Apply" at bounding box center [1411, 683] width 79 height 32
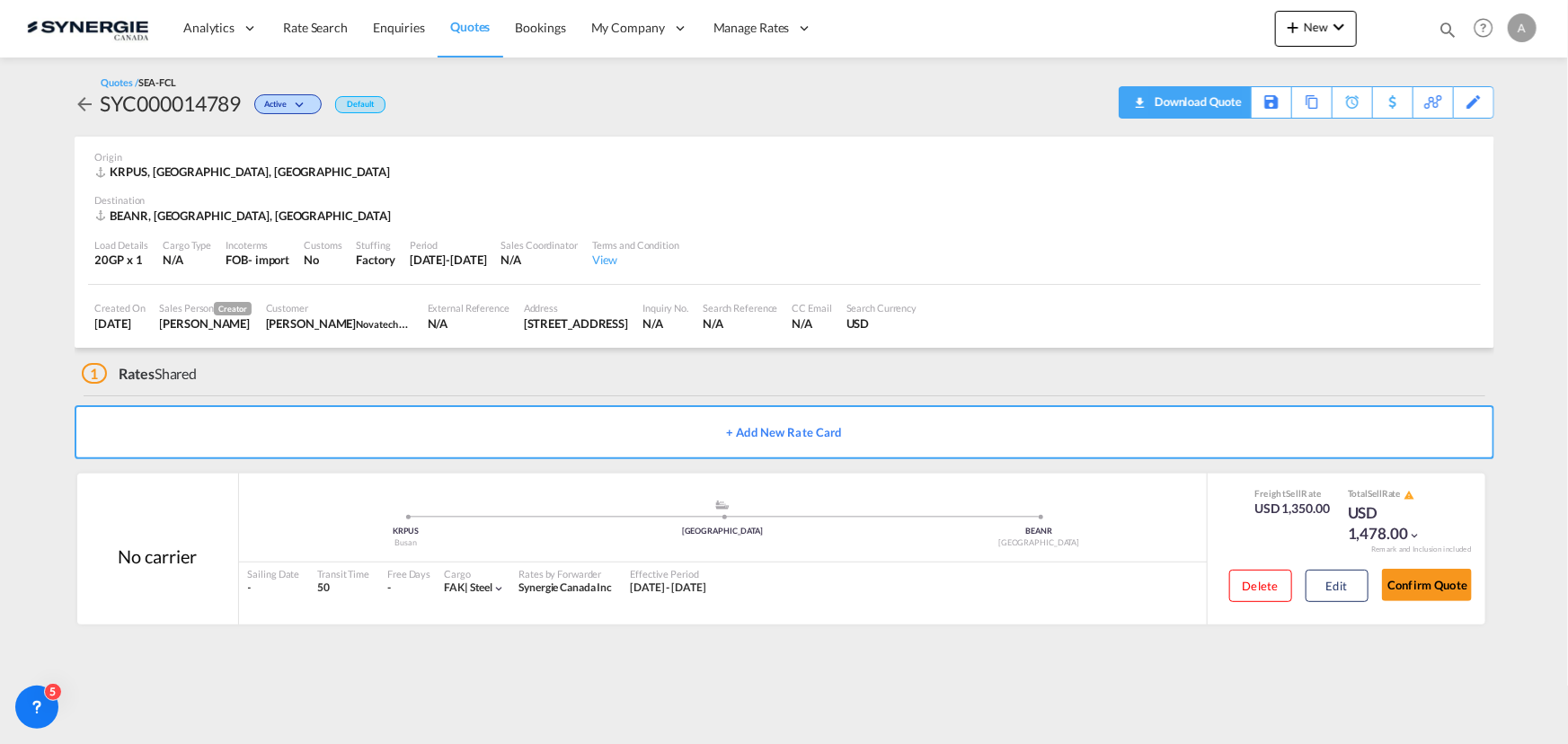
click at [1221, 106] on div "Download Quote" at bounding box center [1196, 102] width 91 height 29
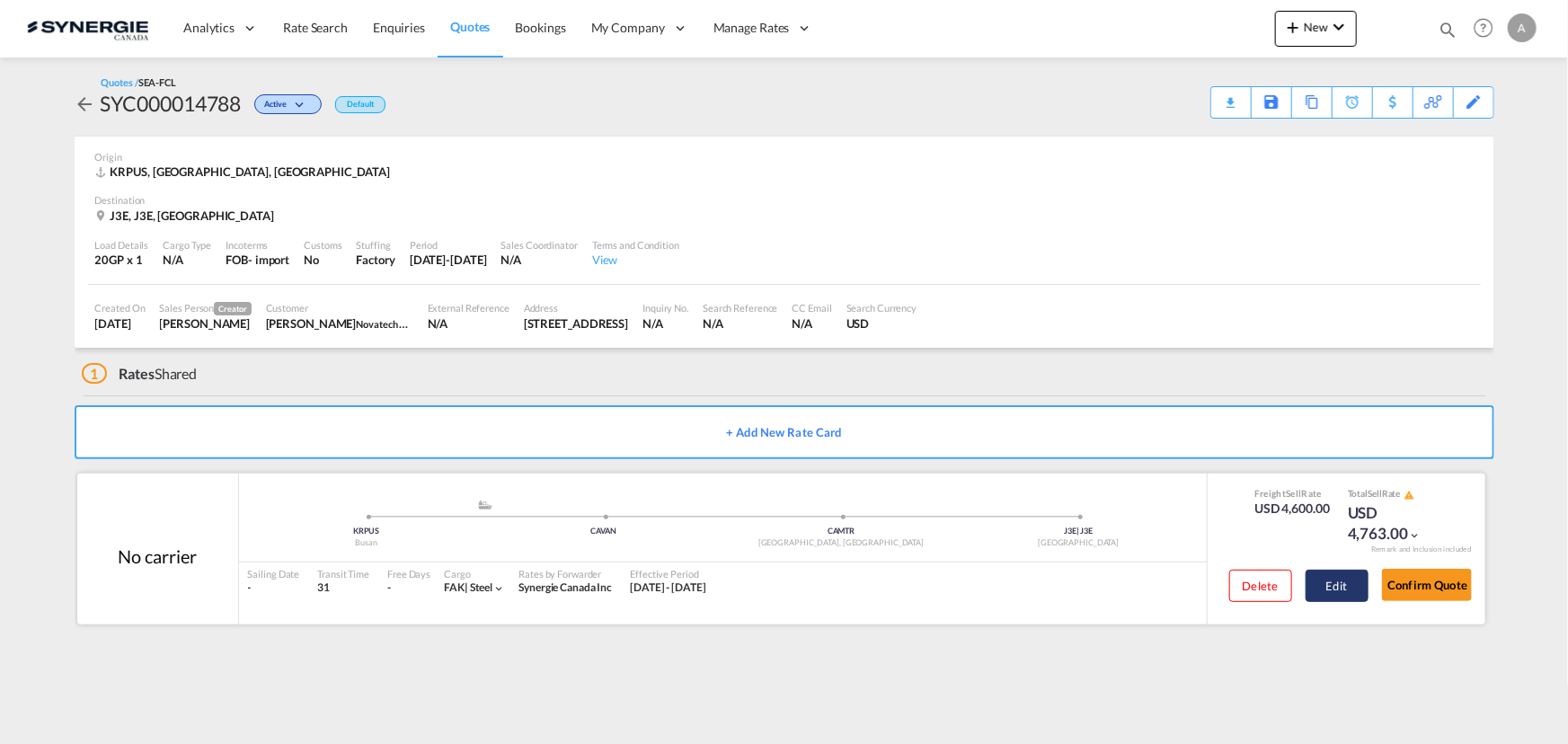
click at [1344, 580] on button "Edit" at bounding box center [1336, 585] width 63 height 32
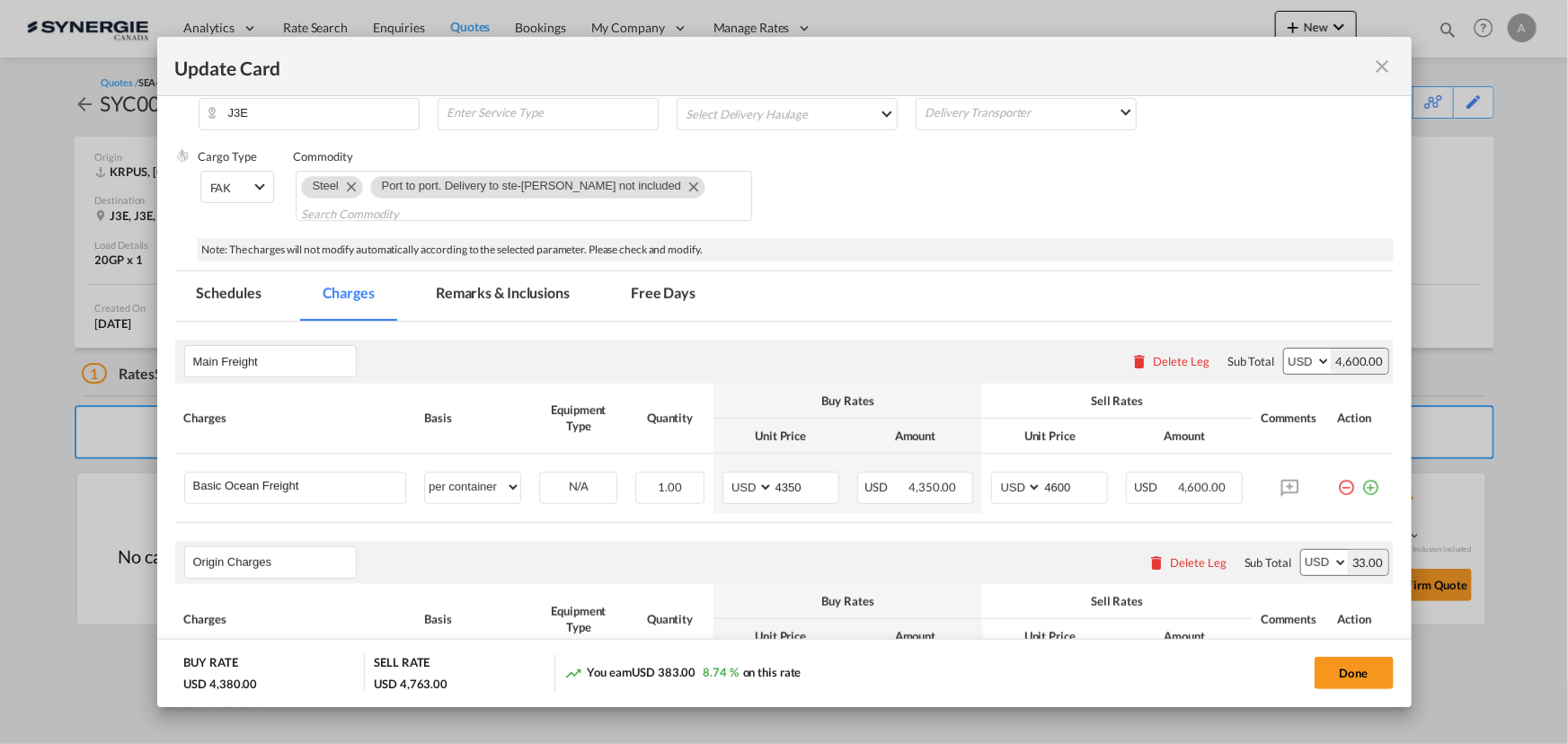
select select "per container"
select select "per B/L"
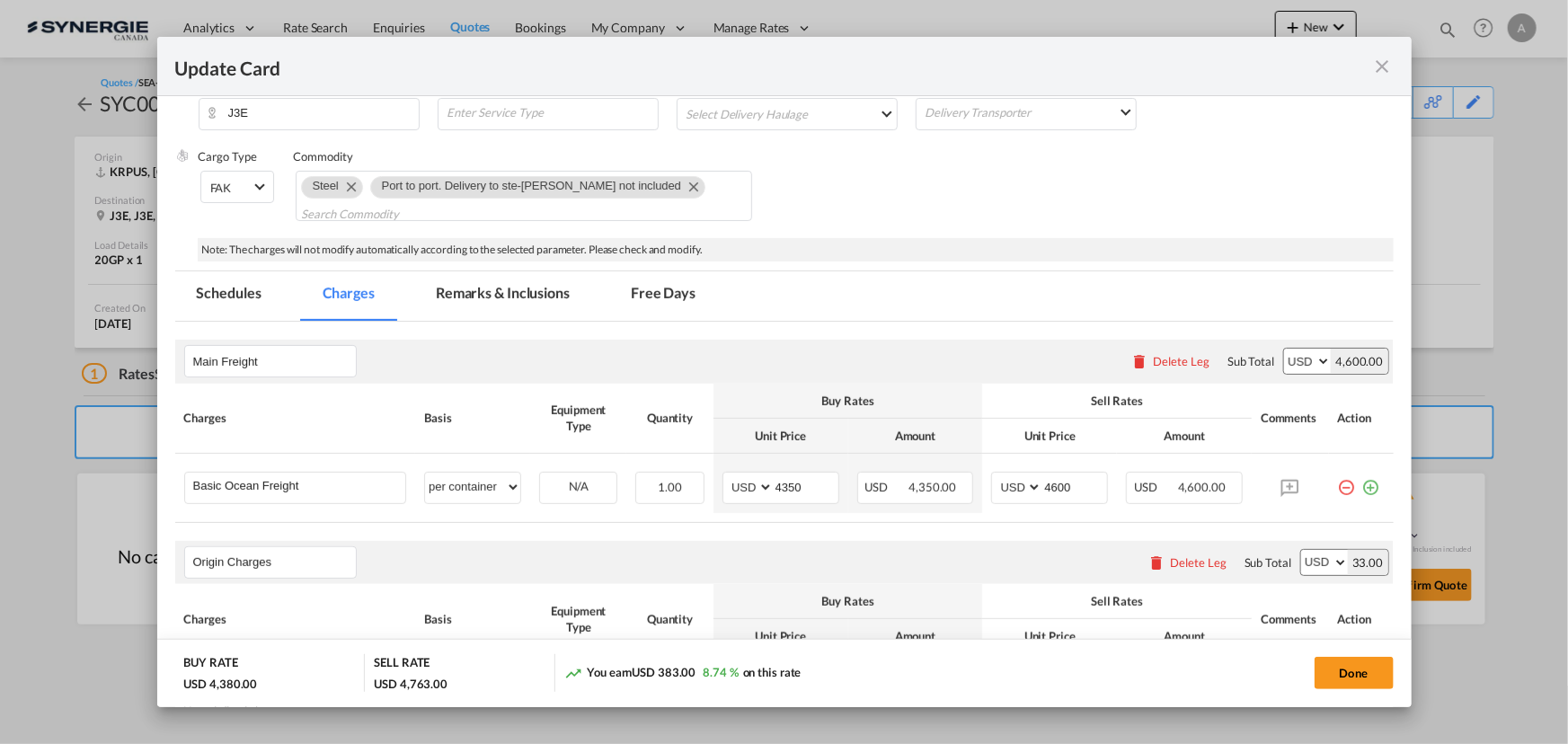
select select "per B/L"
select select "per shipment"
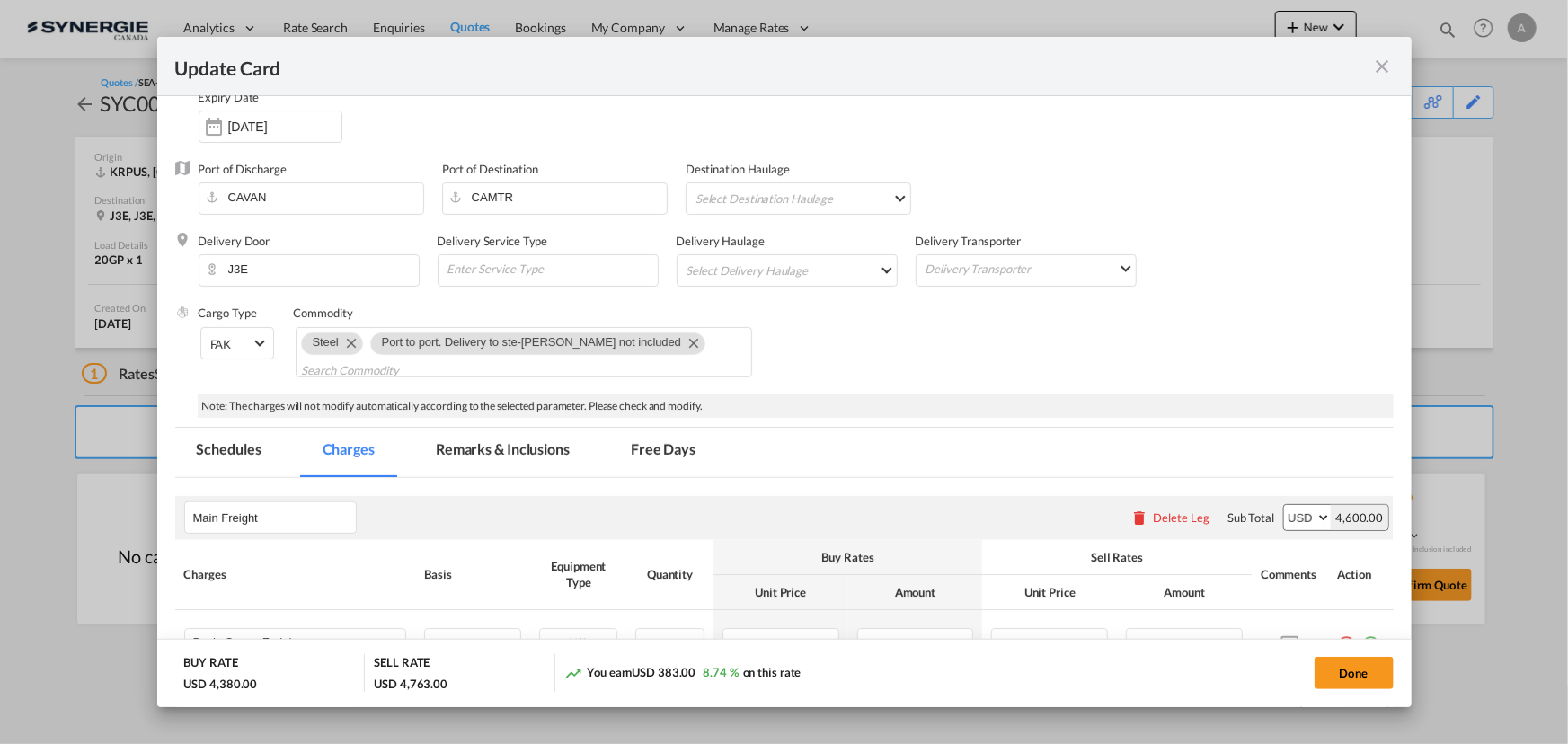
scroll to position [162, 0]
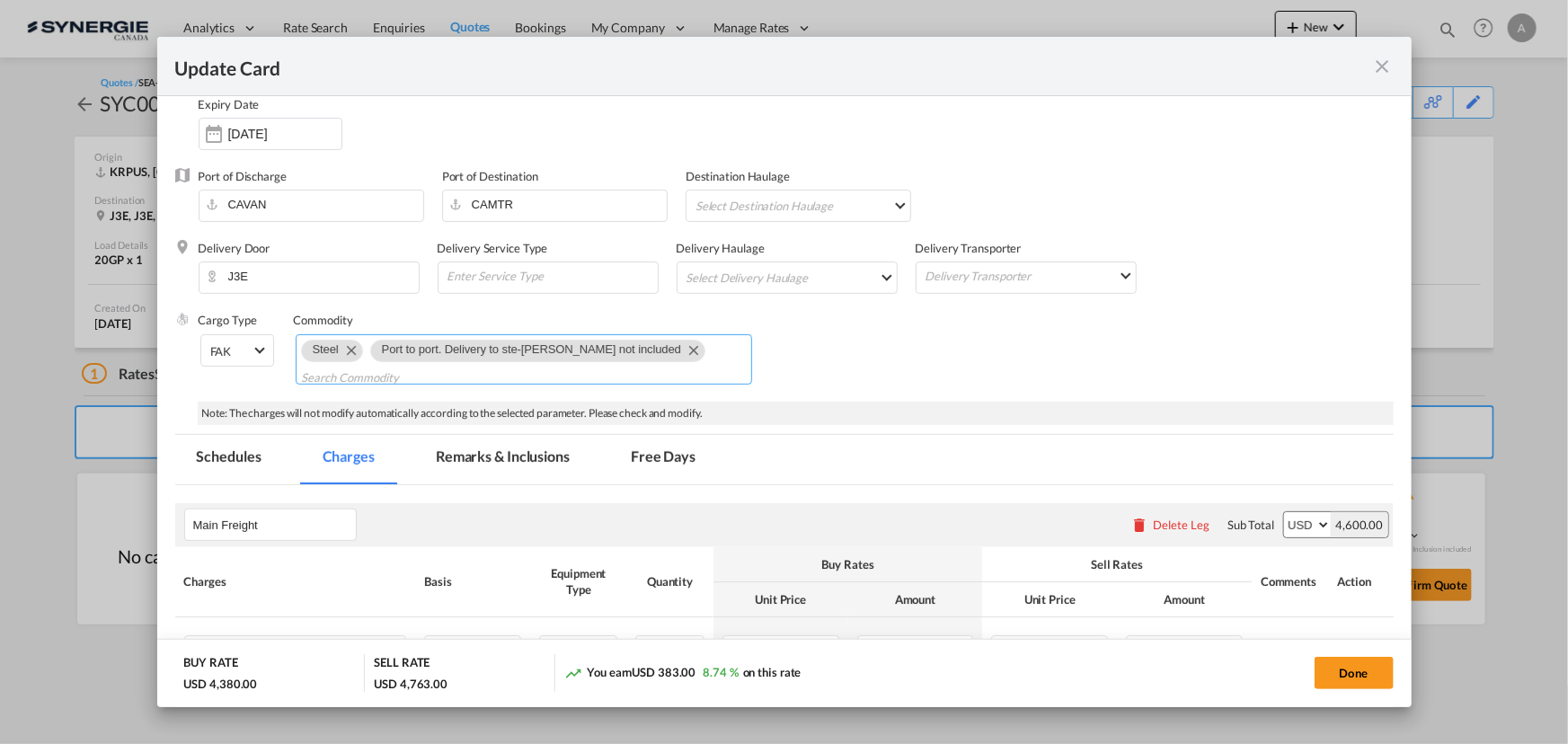
click at [682, 349] on md-icon "Remove Port to port. Delivery to ste-julie not included" at bounding box center [693, 349] width 22 height 22
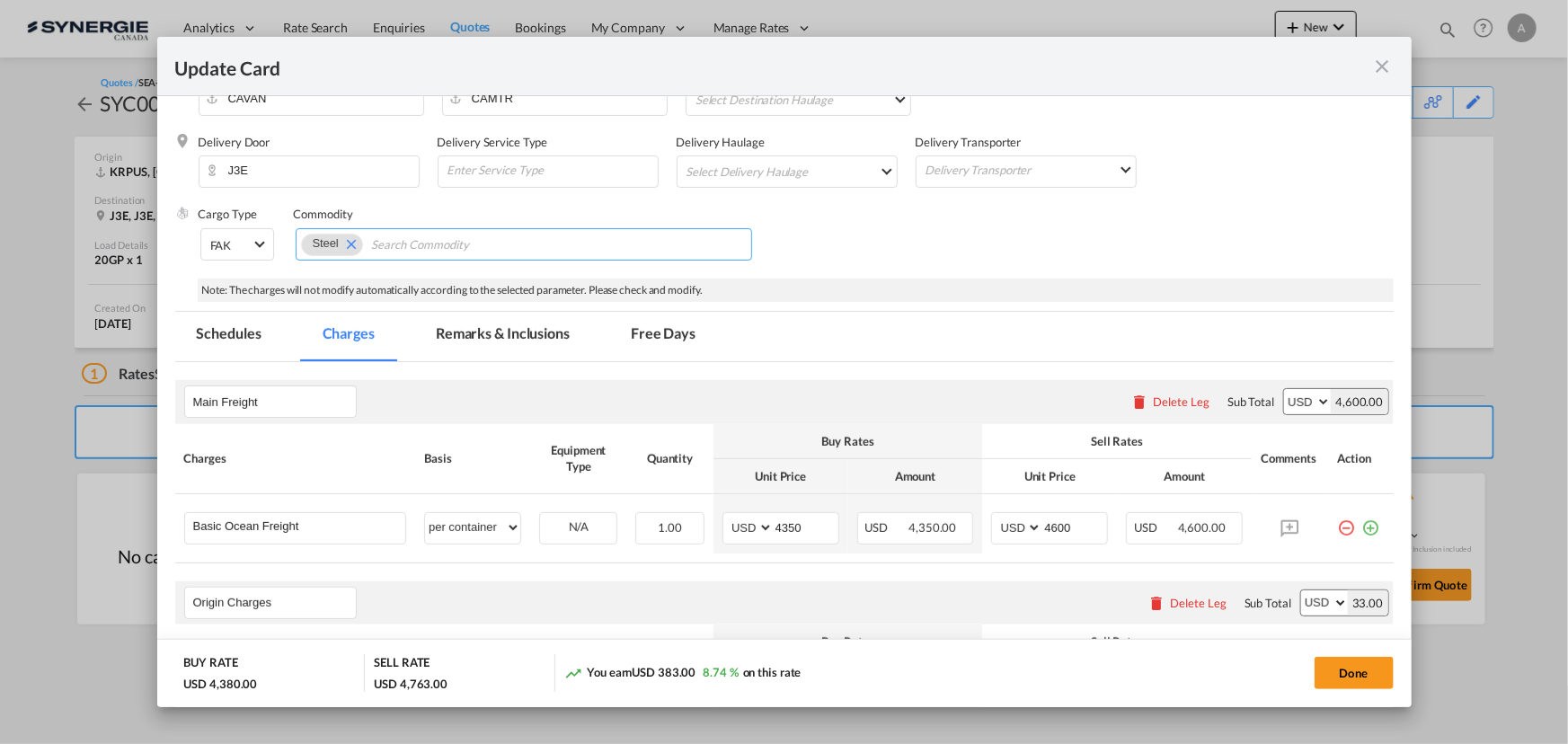
scroll to position [408, 0]
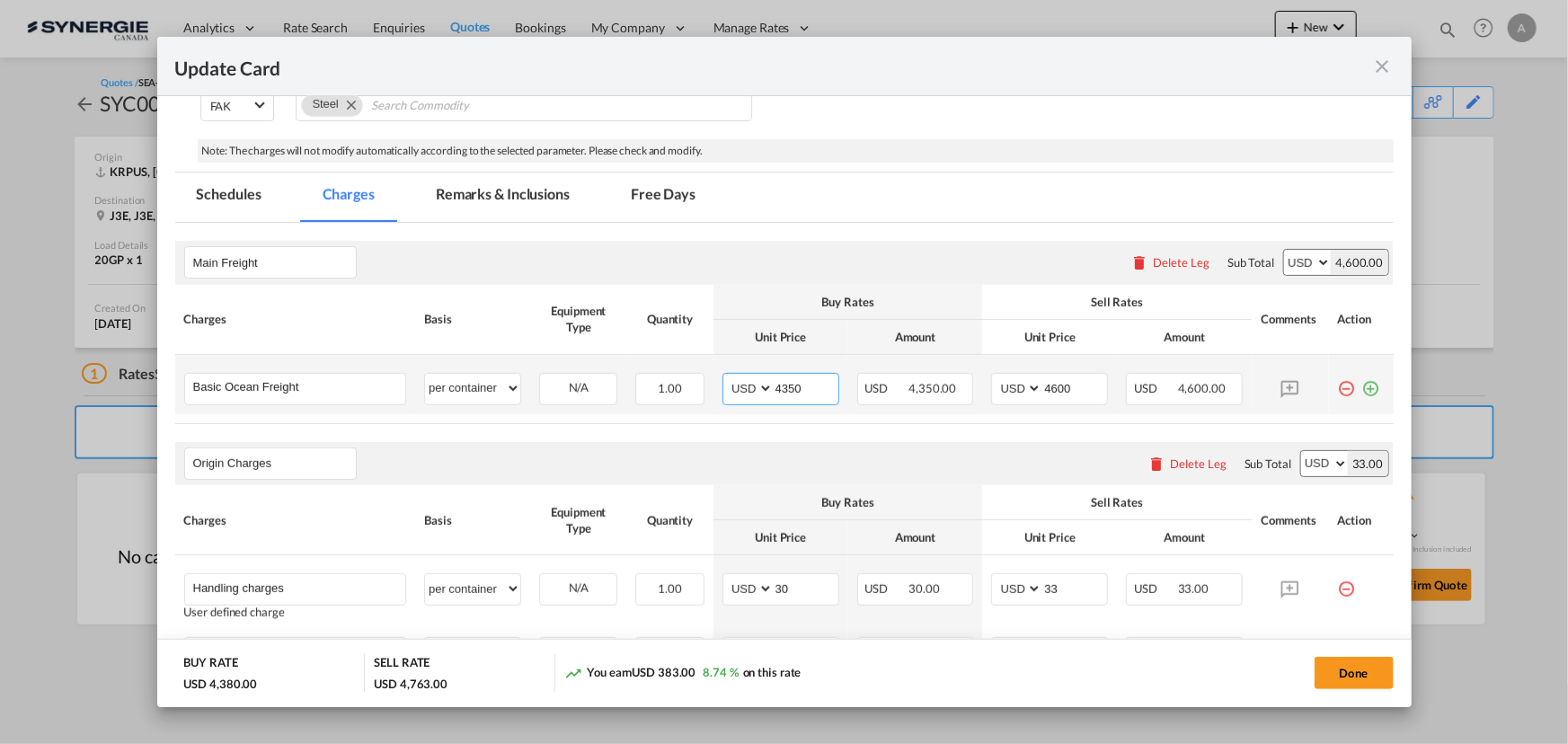
drag, startPoint x: 802, startPoint y: 389, endPoint x: 732, endPoint y: 387, distance: 70.0
click at [638, 386] on tr "Basic Ocean Freight Please Enter User Defined Charges Cannot Be Published per e…" at bounding box center [784, 384] width 1219 height 59
type input "2982"
click at [1043, 388] on input "4600" at bounding box center [1075, 388] width 65 height 27
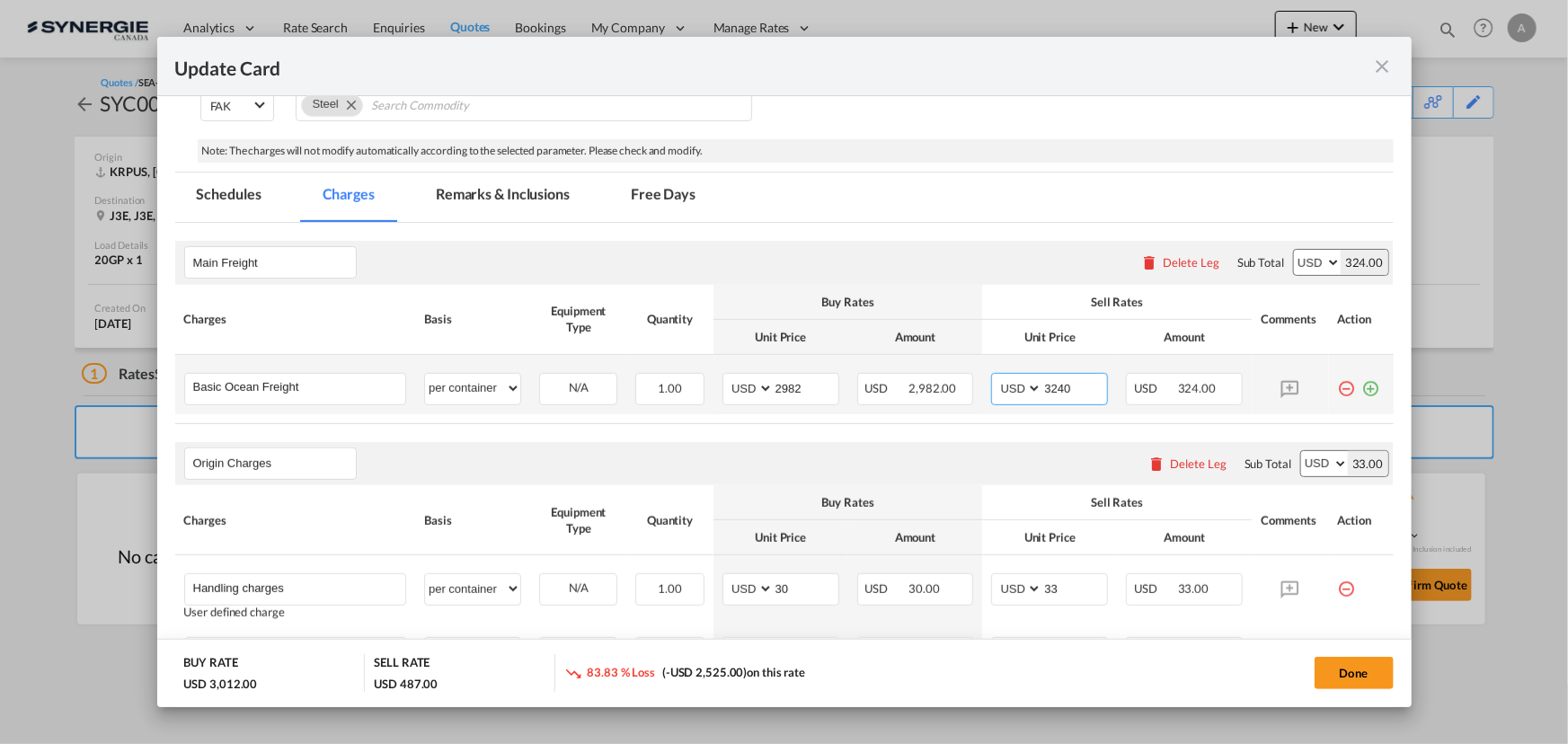
type input "3240"
select select "per container"
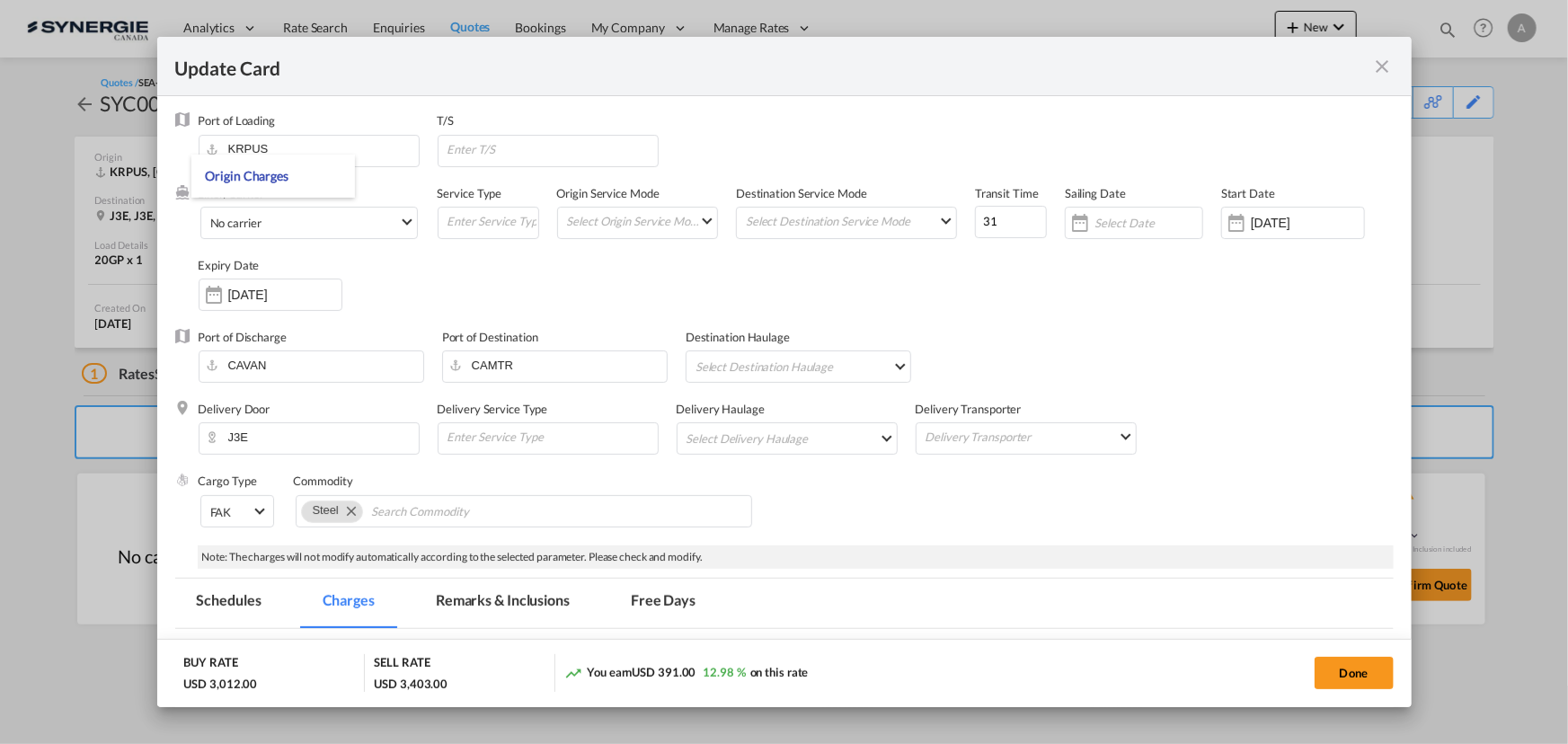
scroll to position [0, 0]
drag, startPoint x: 928, startPoint y: 224, endPoint x: 887, endPoint y: 224, distance: 41.0
click at [905, 224] on div "Liner/Carrier No carrier 2HM LOGISTICS D.O.O AAXL GLOBAL SHIPPING LINES LLC [PE…" at bounding box center [796, 259] width 1195 height 144
type input "35"
click at [589, 149] on input "Update CardPort of ..." at bounding box center [552, 151] width 212 height 27
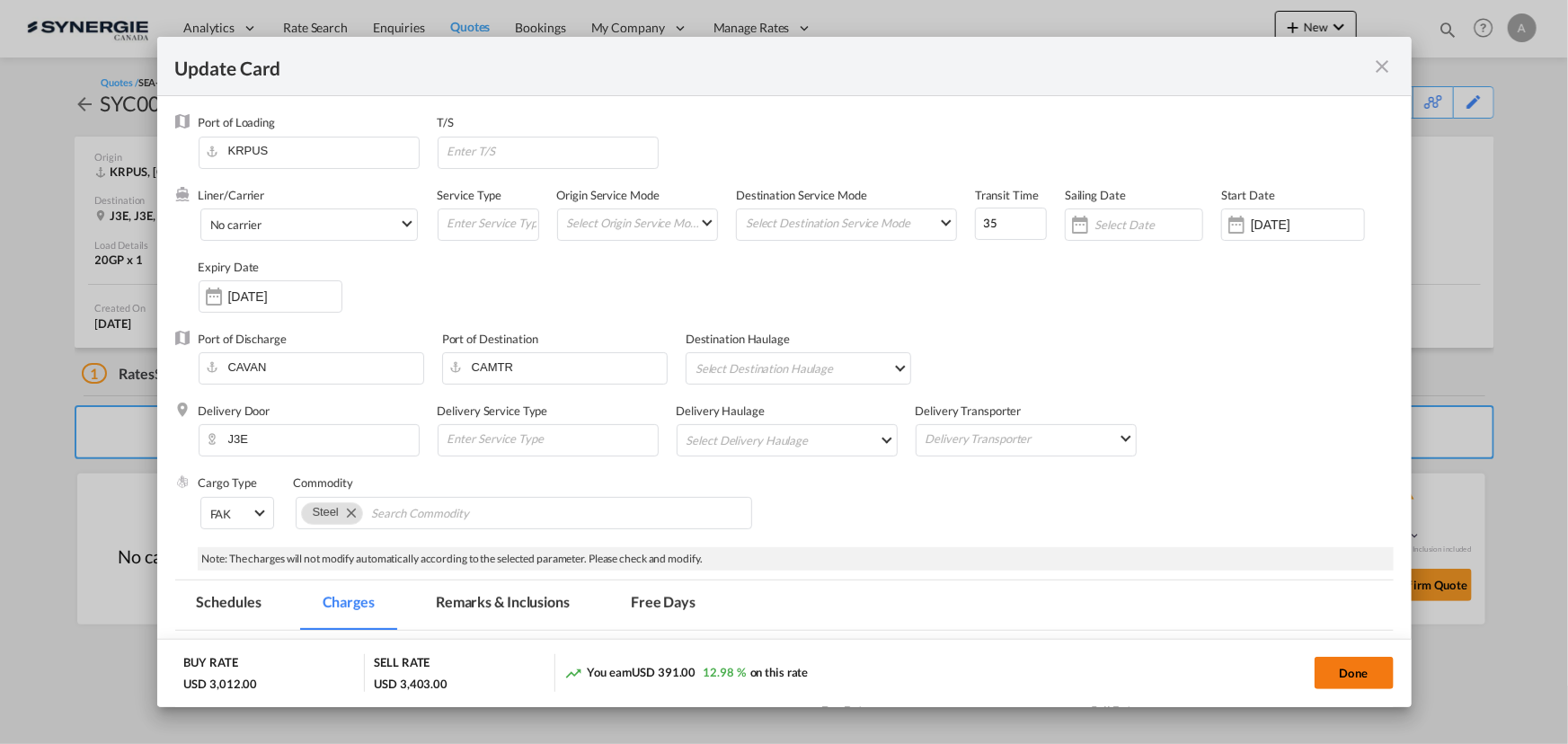
click at [1326, 666] on button "Done" at bounding box center [1354, 672] width 79 height 32
type input "[DATE]"
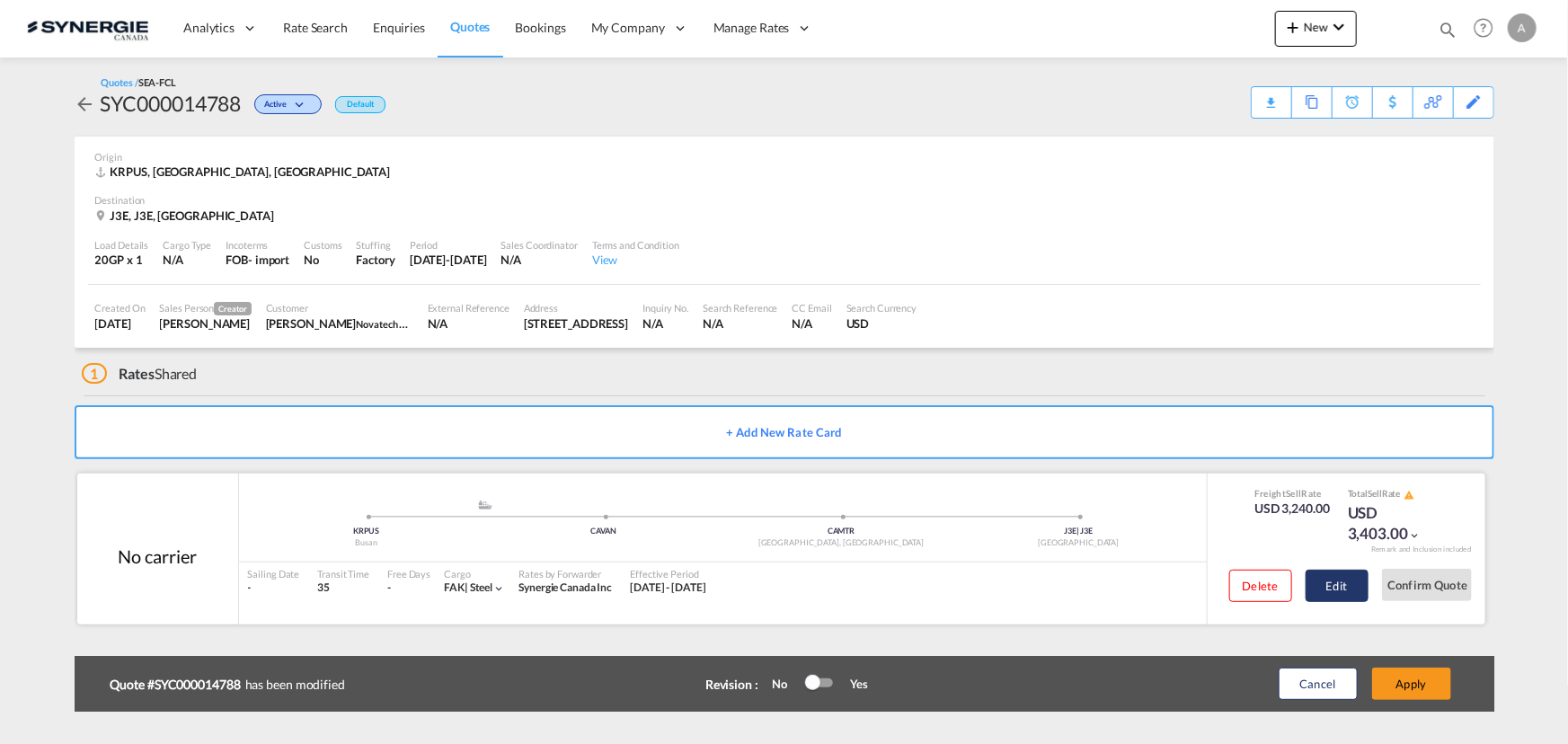
click at [1330, 584] on button "Edit" at bounding box center [1336, 585] width 63 height 32
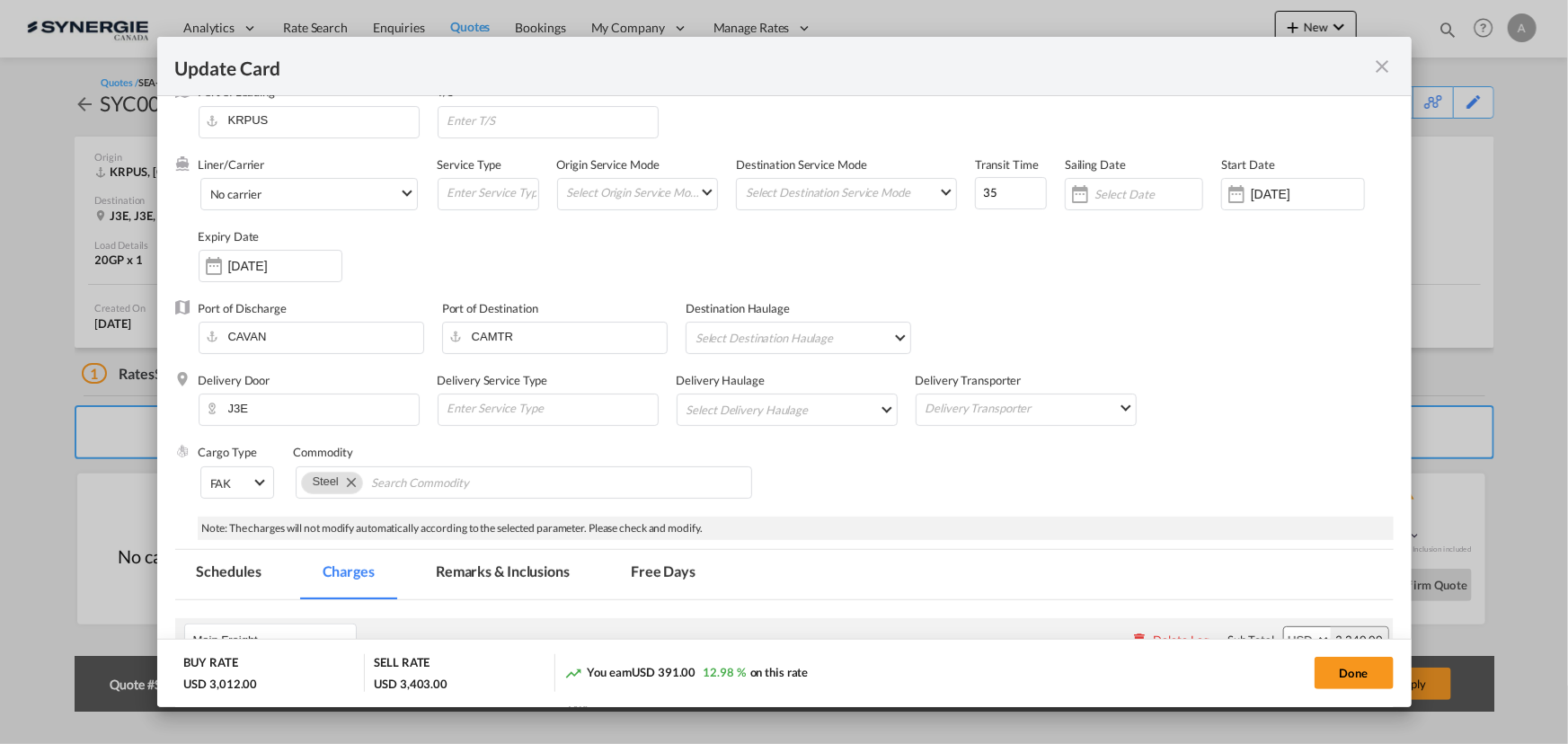
scroll to position [81, 0]
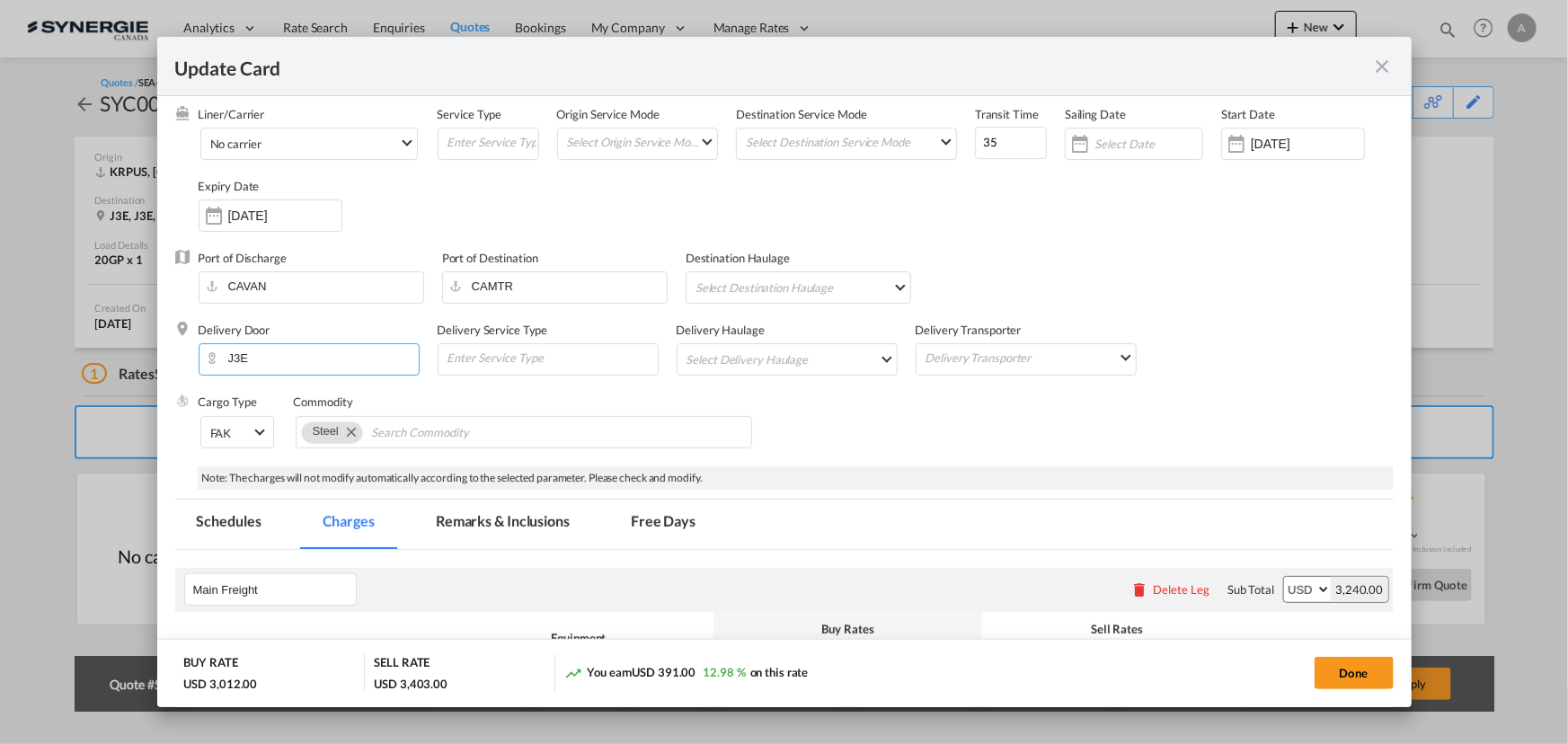
drag, startPoint x: 264, startPoint y: 357, endPoint x: 167, endPoint y: 356, distance: 97.0
click at [164, 359] on md-dialog-content "Port of Loading KRPUS T/S Liner/Carrier No carrier 2HM LOGISTICS D.O.O AAXL GLO…" at bounding box center [784, 400] width 1254 height 610
click at [1358, 672] on button "Done" at bounding box center [1354, 672] width 79 height 32
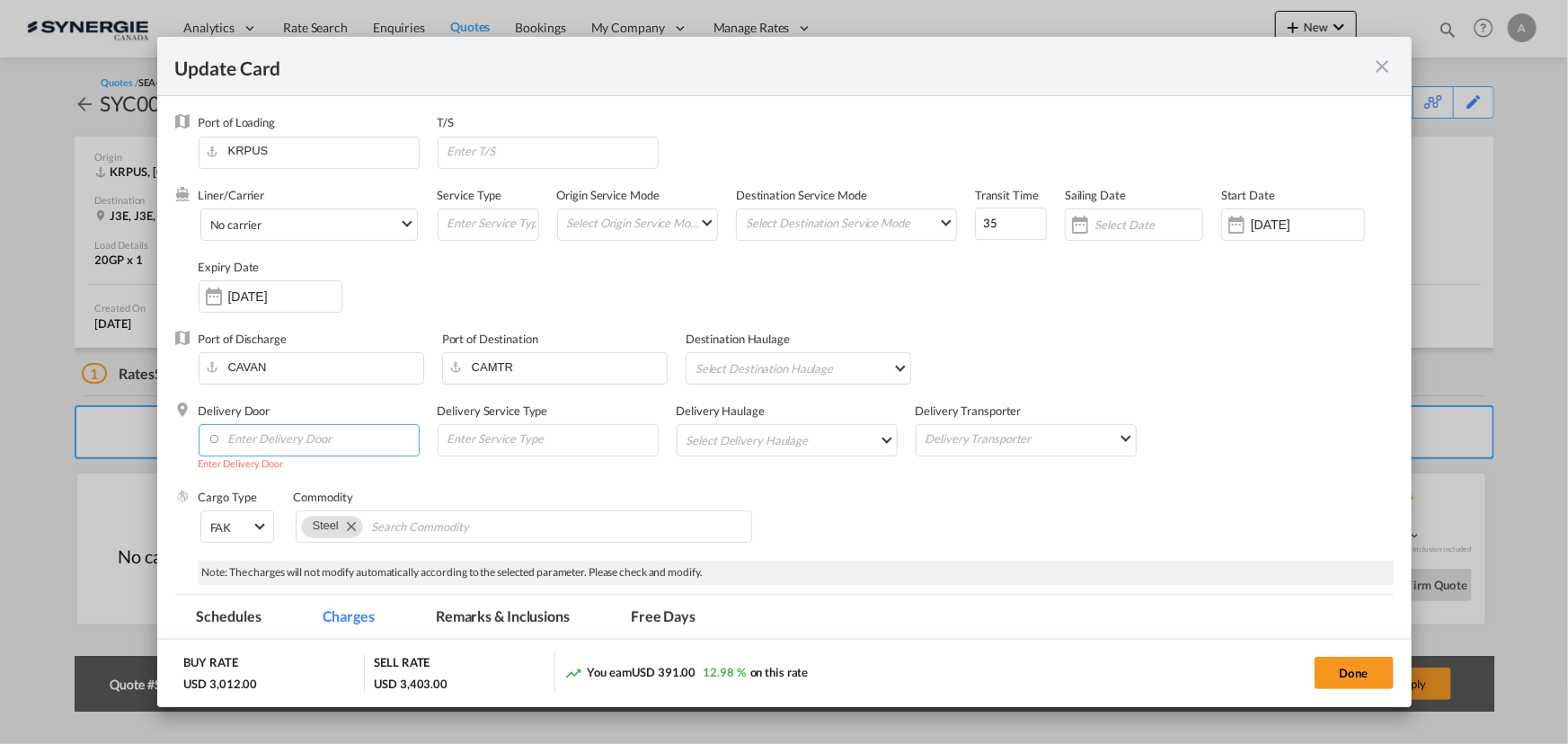
click at [296, 449] on input "Enter Delivery Door" at bounding box center [314, 439] width 212 height 27
click at [1379, 70] on md-icon "icon-close fg-AAA8AD m-0 pointer" at bounding box center [1383, 67] width 22 height 22
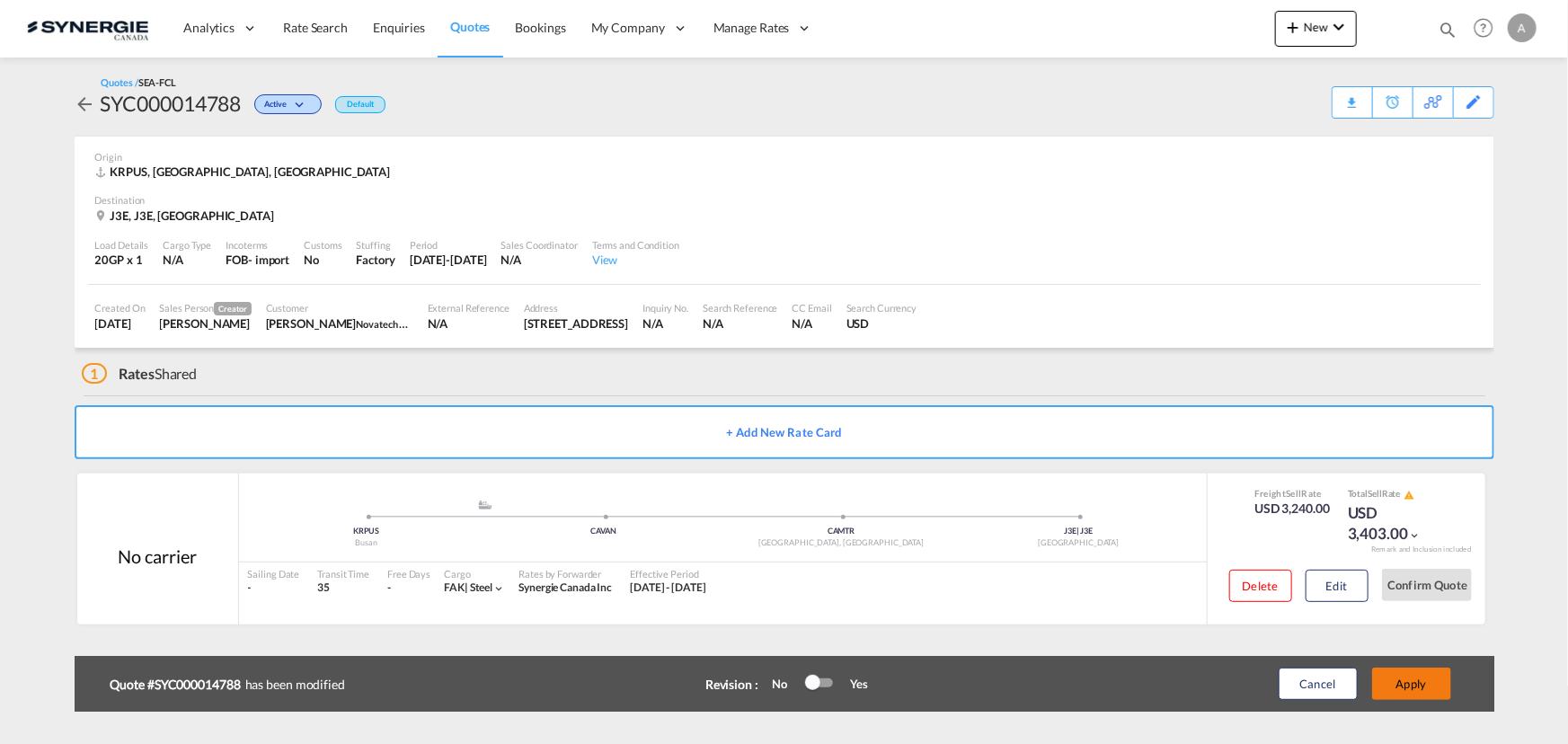
click at [1407, 680] on button "Apply" at bounding box center [1411, 683] width 79 height 32
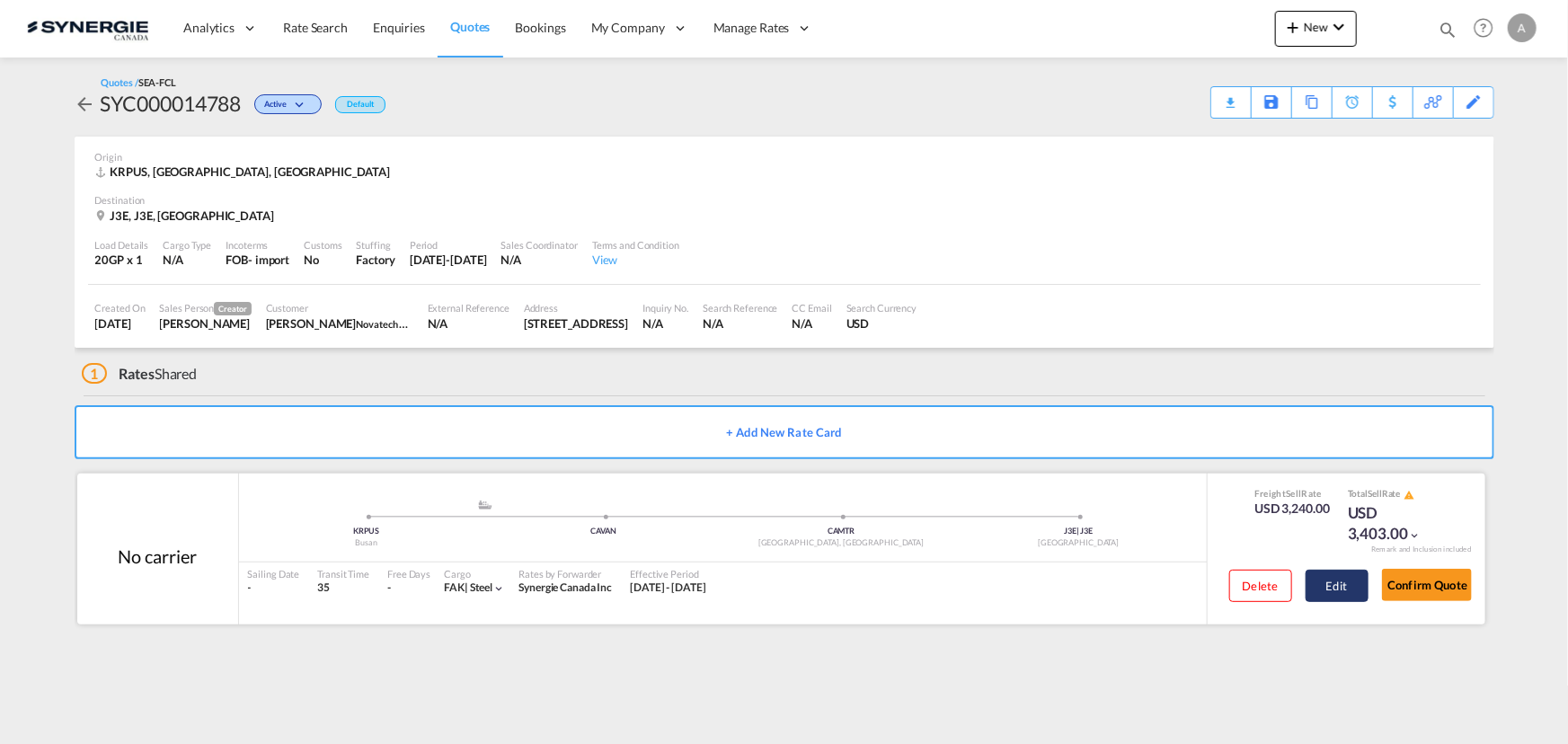
click at [1324, 582] on button "Edit" at bounding box center [1336, 585] width 63 height 32
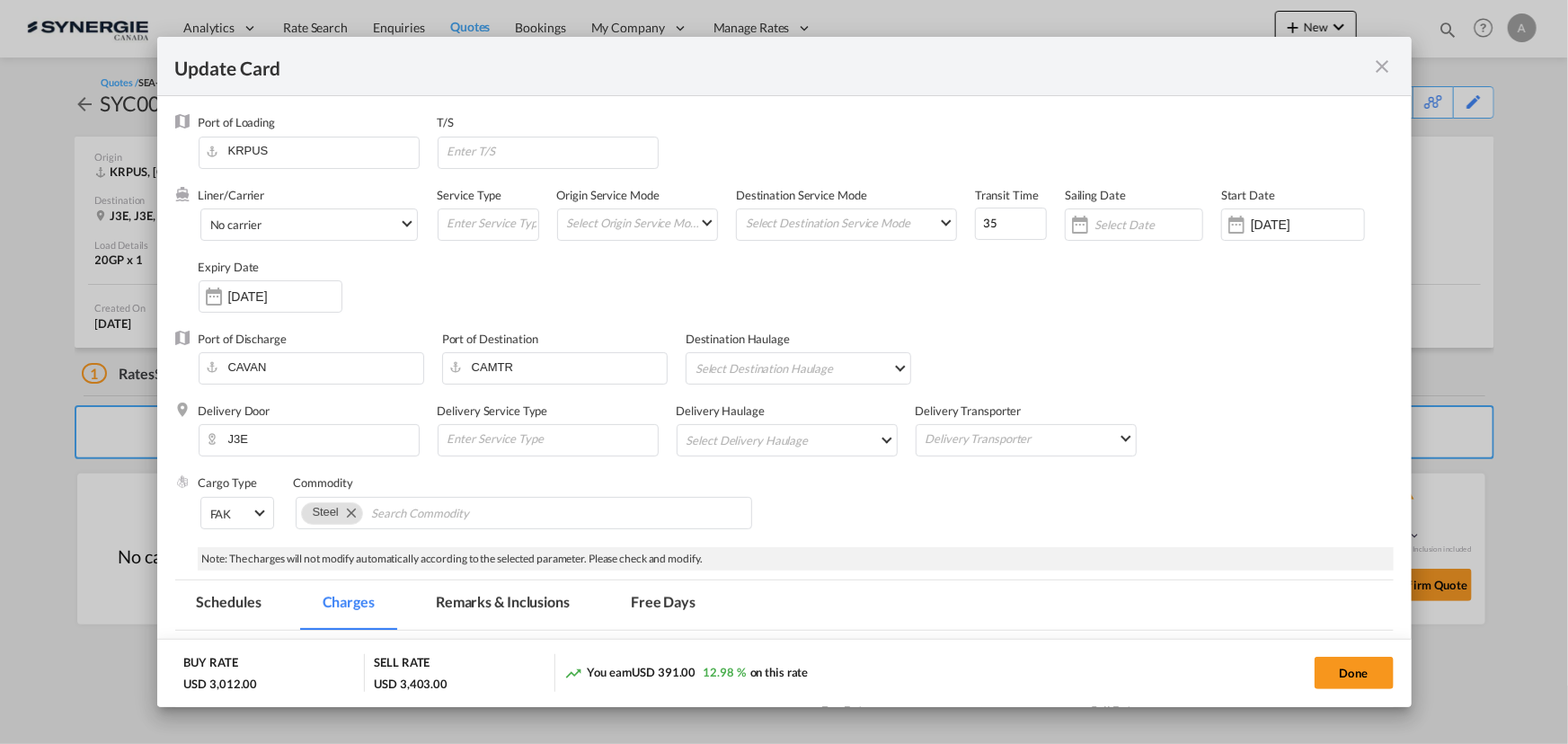
drag, startPoint x: 503, startPoint y: 601, endPoint x: 522, endPoint y: 492, distance: 110.6
click at [504, 601] on md-tab-item "Remarks & Inclusions" at bounding box center [503, 604] width 177 height 49
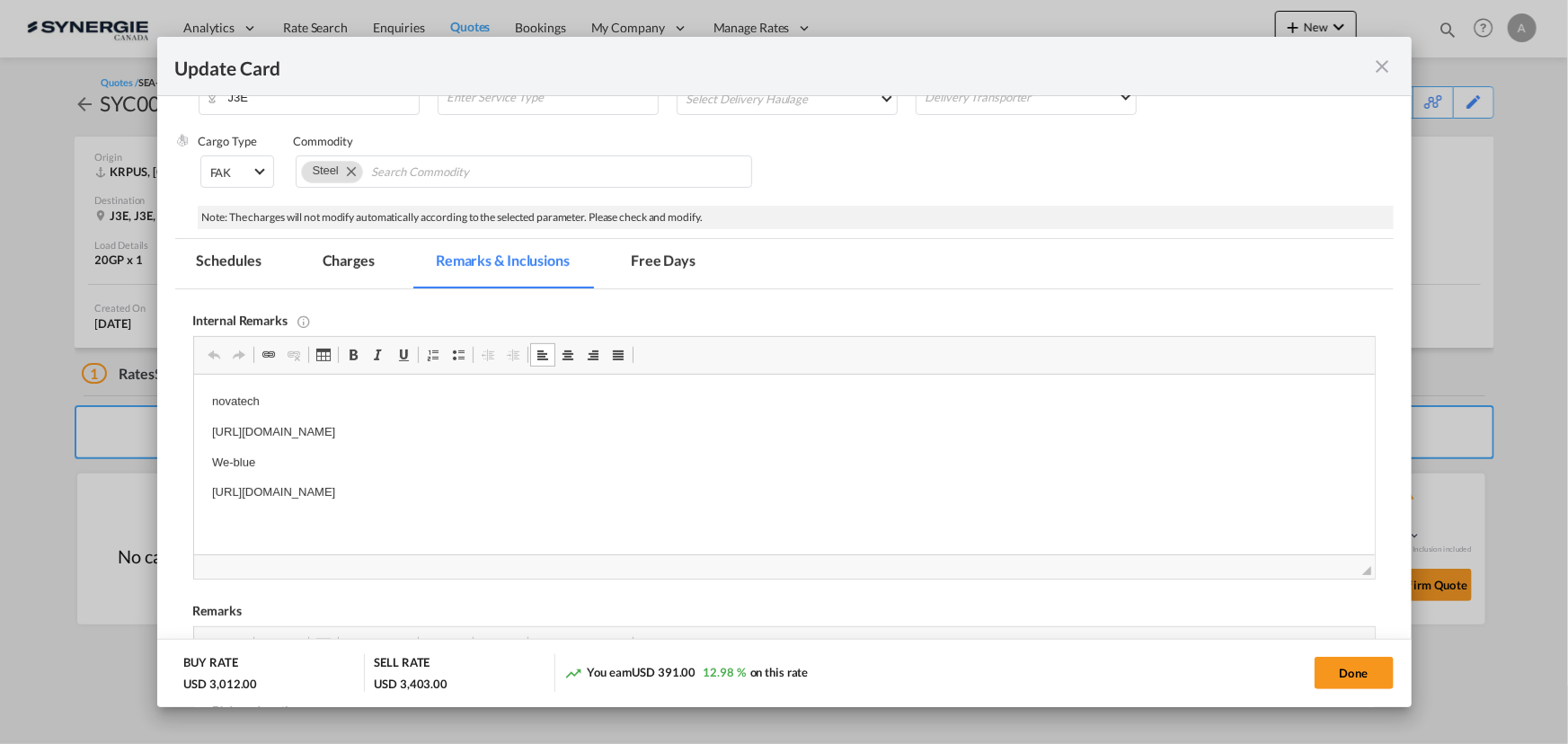
drag, startPoint x: 213, startPoint y: 460, endPoint x: 897, endPoint y: 508, distance: 685.7
click at [897, 508] on html "novatech [URL][DOMAIN_NAME] We-blue [URL][DOMAIN_NAME]" at bounding box center [784, 448] width 1180 height 146
click at [332, 278] on md-tab-item "Charges" at bounding box center [348, 264] width 95 height 49
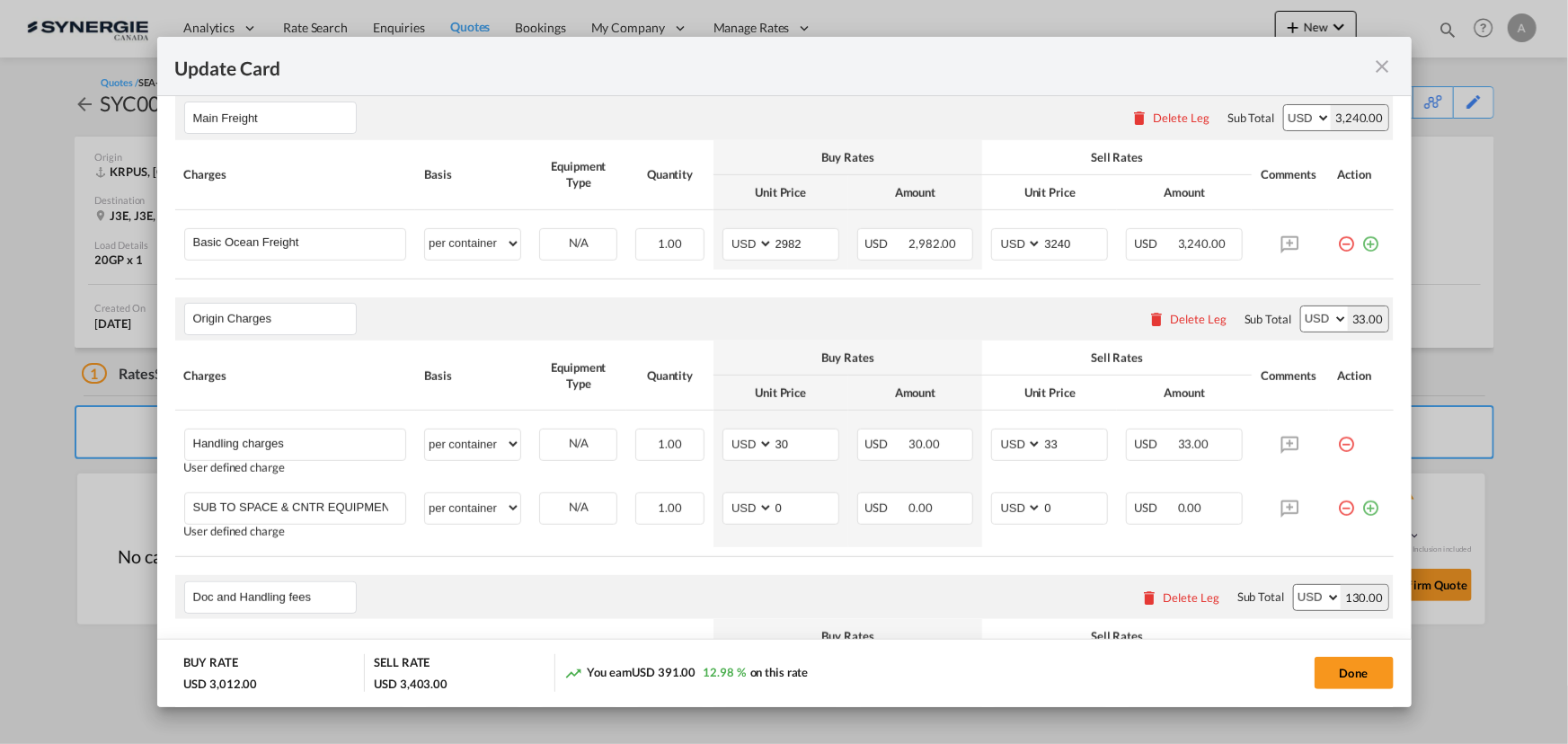
scroll to position [586, 0]
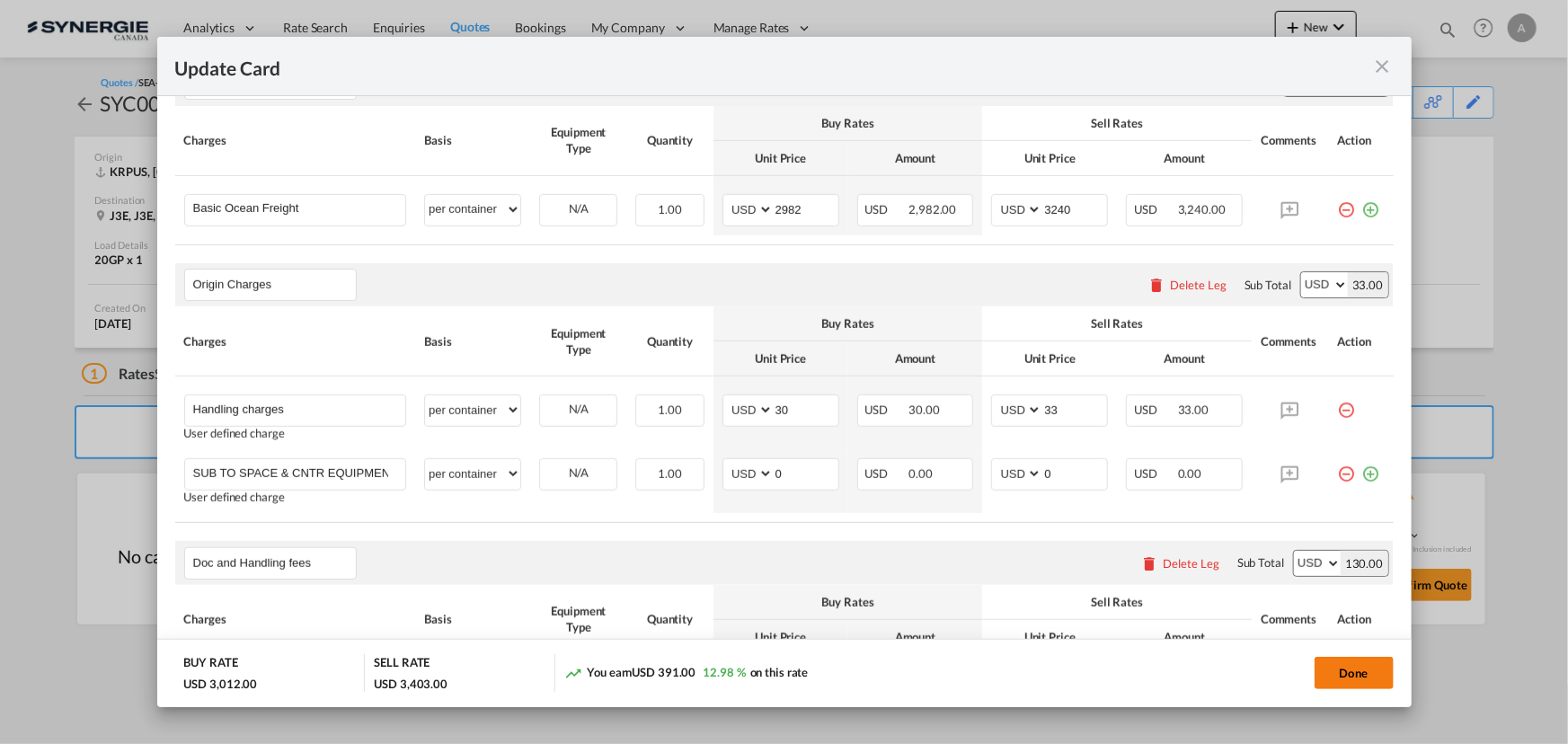
click at [1325, 674] on button "Done" at bounding box center [1354, 672] width 79 height 32
type input "[DATE]"
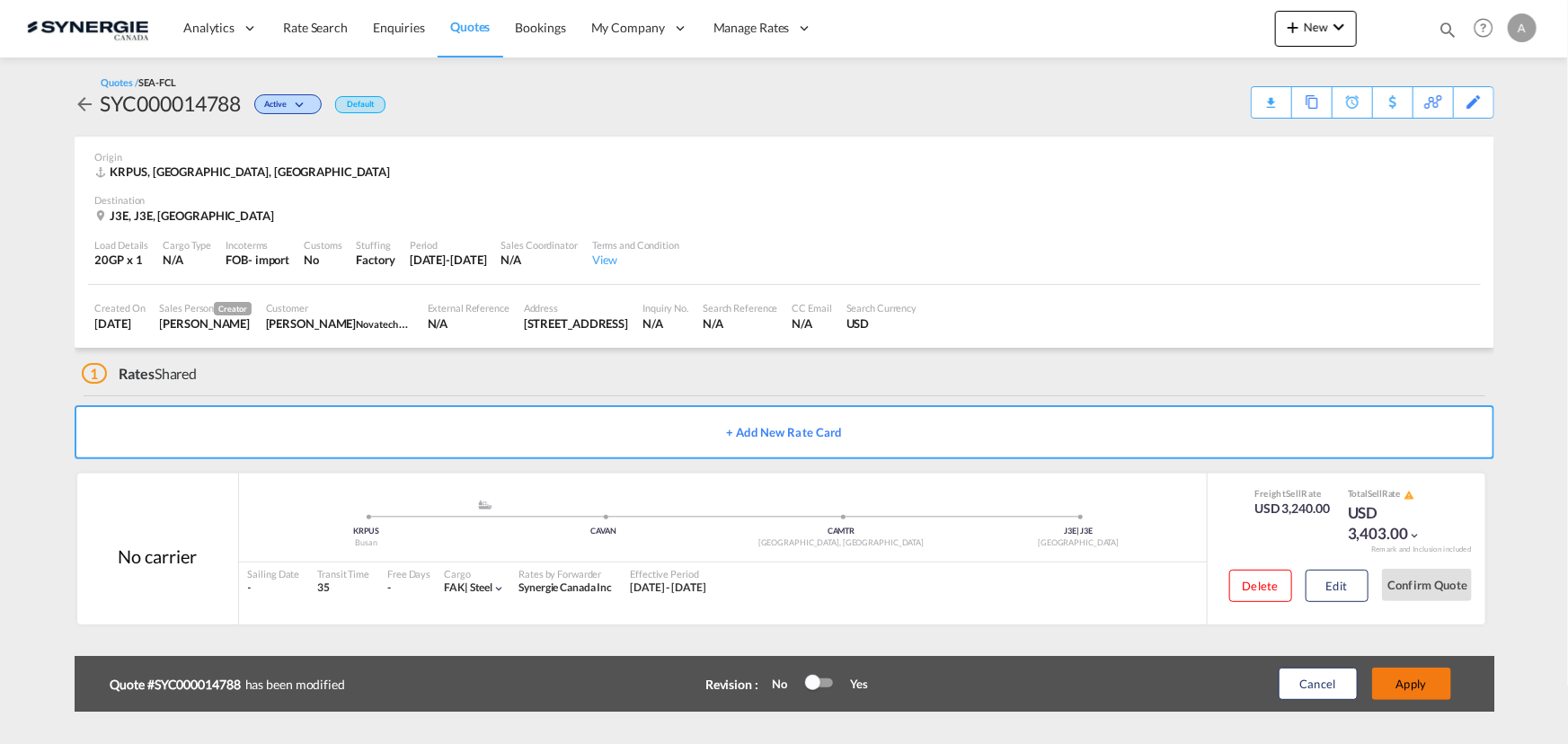
click at [1401, 679] on button "Apply" at bounding box center [1411, 683] width 79 height 32
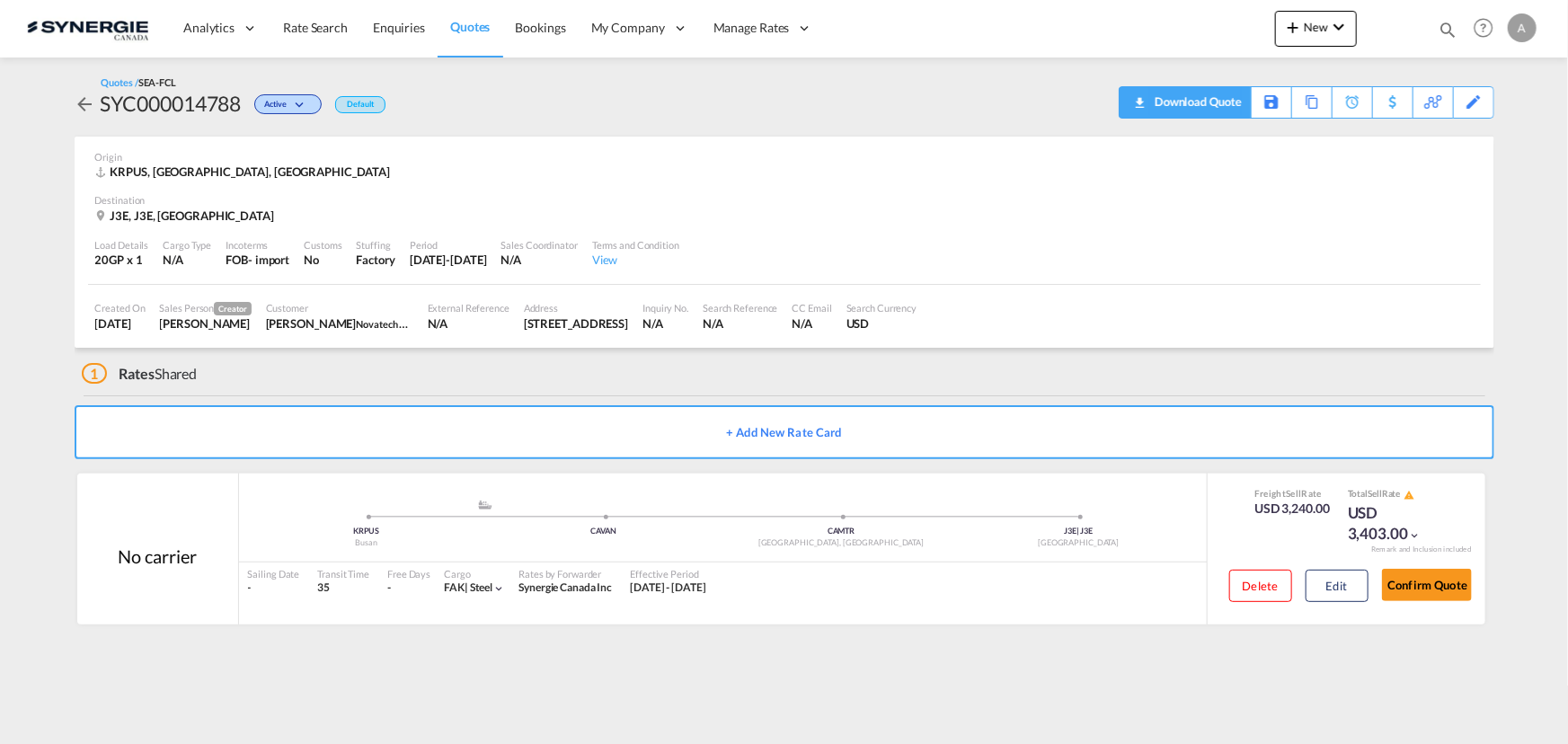
click at [1212, 106] on div "Download Quote" at bounding box center [1196, 102] width 91 height 29
